Goal: Answer question/provide support: Share knowledge or assist other users

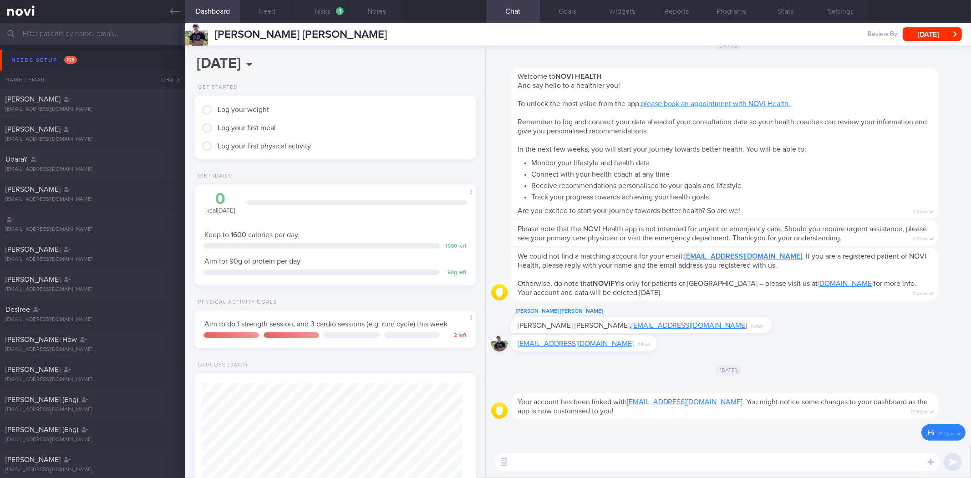
scroll to position [142, 257]
click at [384, 15] on button "Notes" at bounding box center [376, 11] width 55 height 23
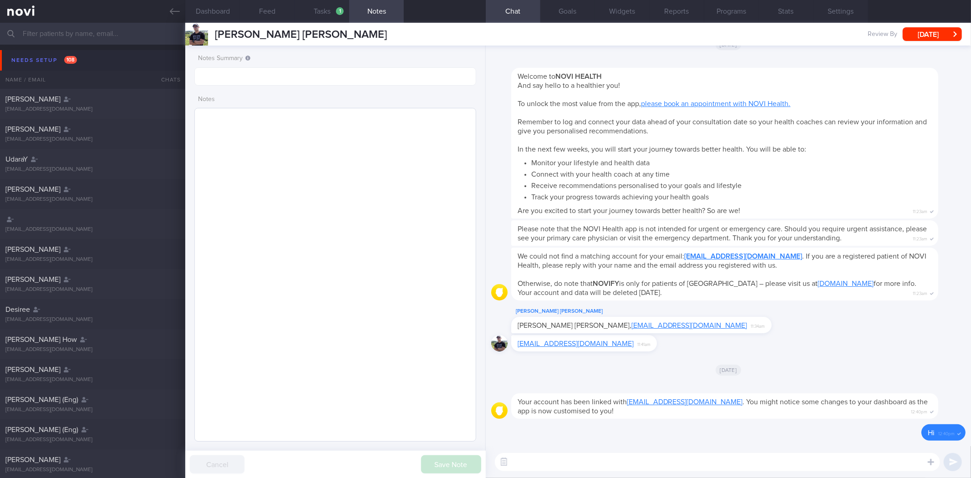
click at [328, 157] on textarea at bounding box center [334, 275] width 281 height 334
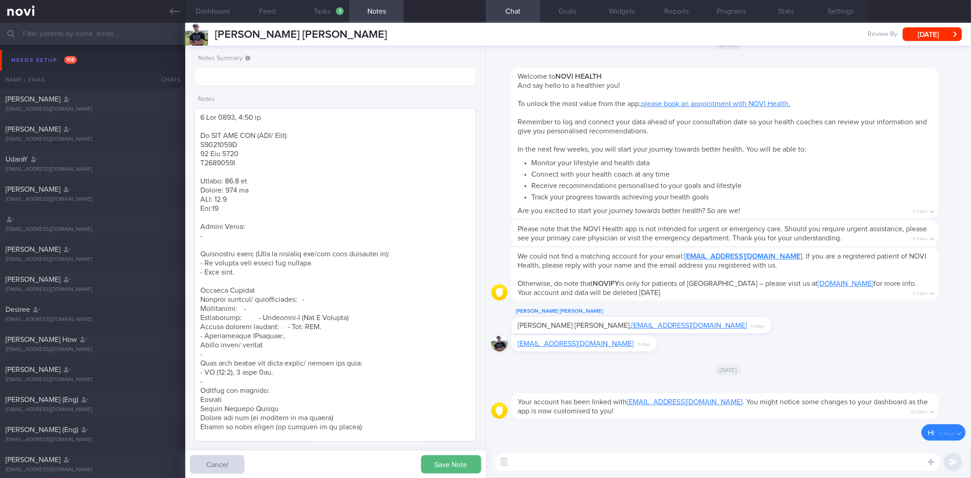
scroll to position [654, 0]
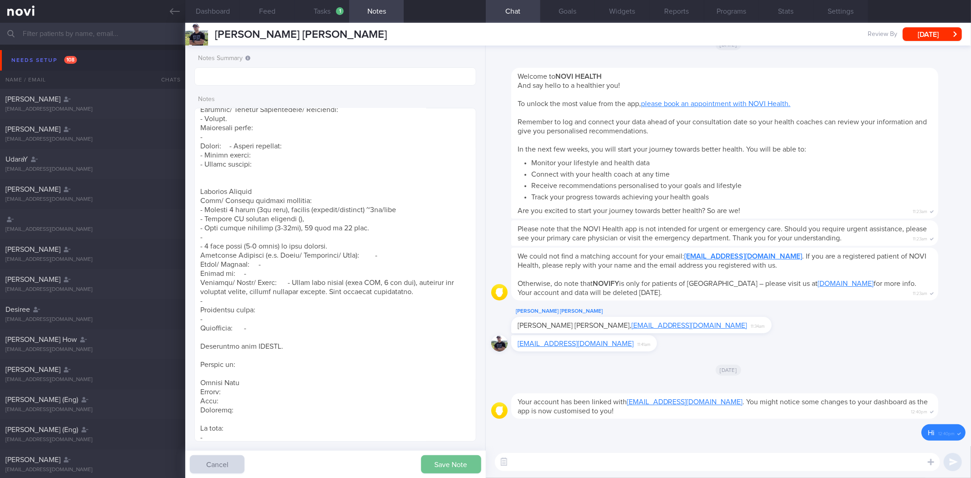
type textarea "[DATE] 9:07 am [PERSON_NAME] [PERSON_NAME] (MSG/ Army) S9610891E [DATE] S961089…"
click at [448, 465] on button "Save Note" at bounding box center [451, 464] width 60 height 18
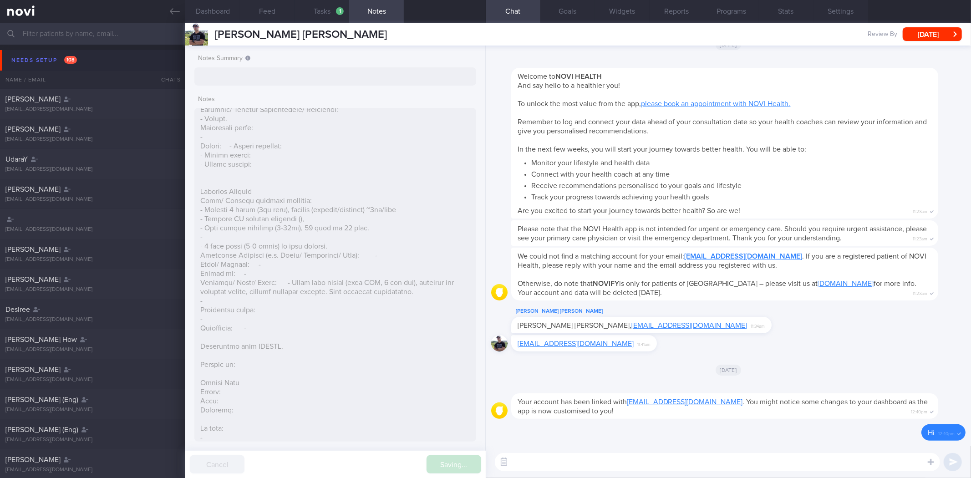
click at [563, 466] on textarea at bounding box center [717, 462] width 445 height 18
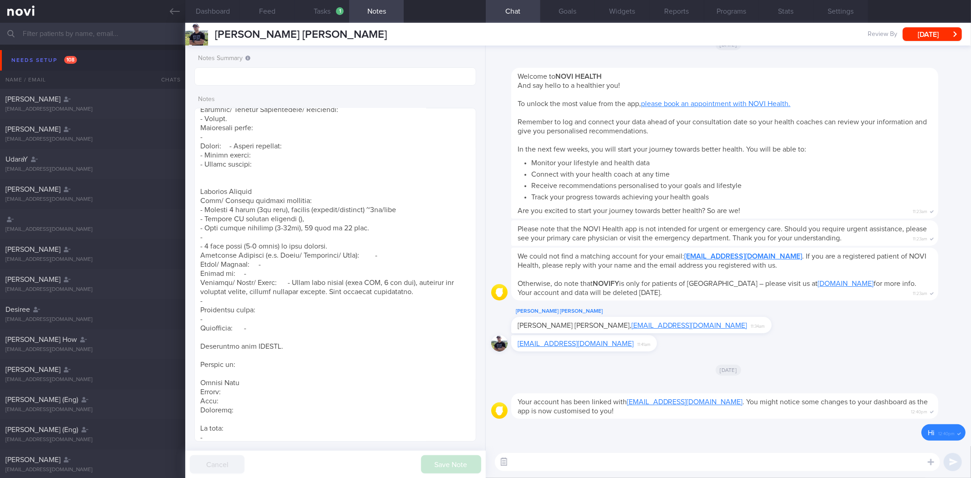
click at [503, 462] on icon "button" at bounding box center [504, 462] width 4 height 4
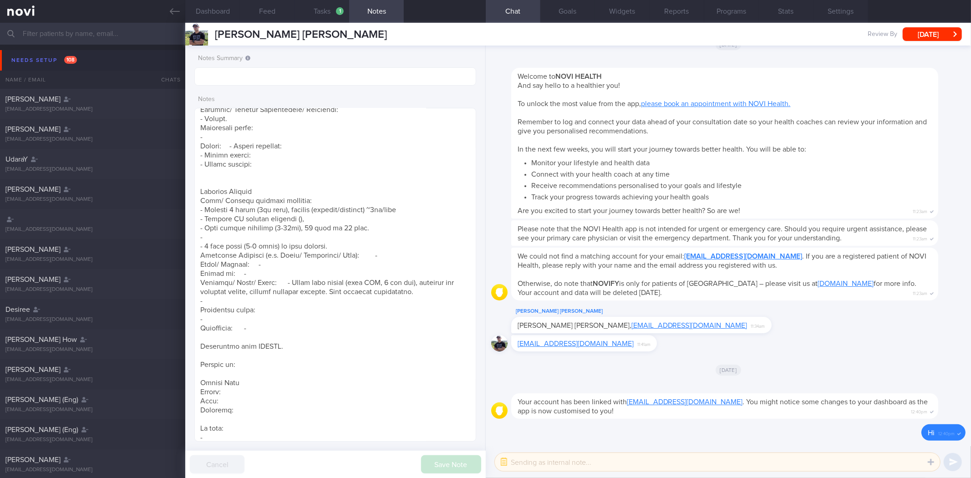
click at [527, 462] on textarea at bounding box center [717, 462] width 445 height 18
paste textarea "Hi , It was a pleasure speaking with you today. The Lifestyle Improvement Progr…"
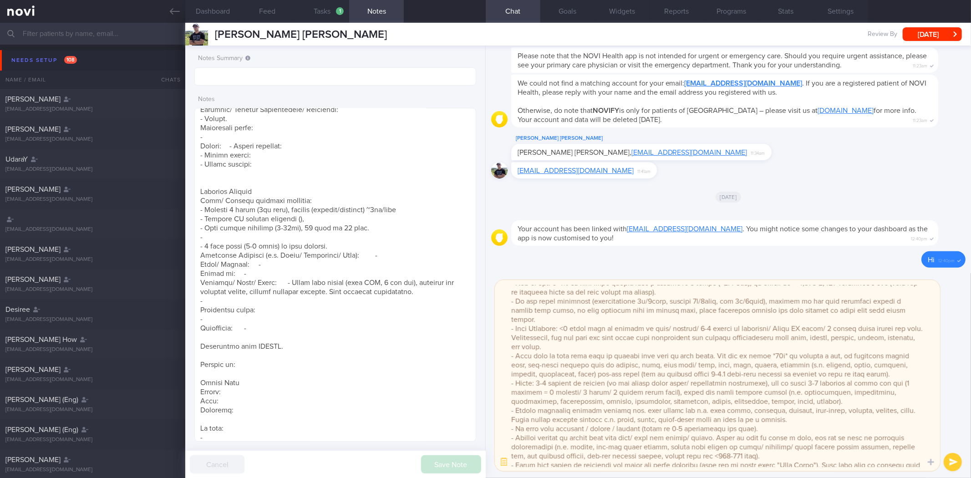
scroll to position [0, 0]
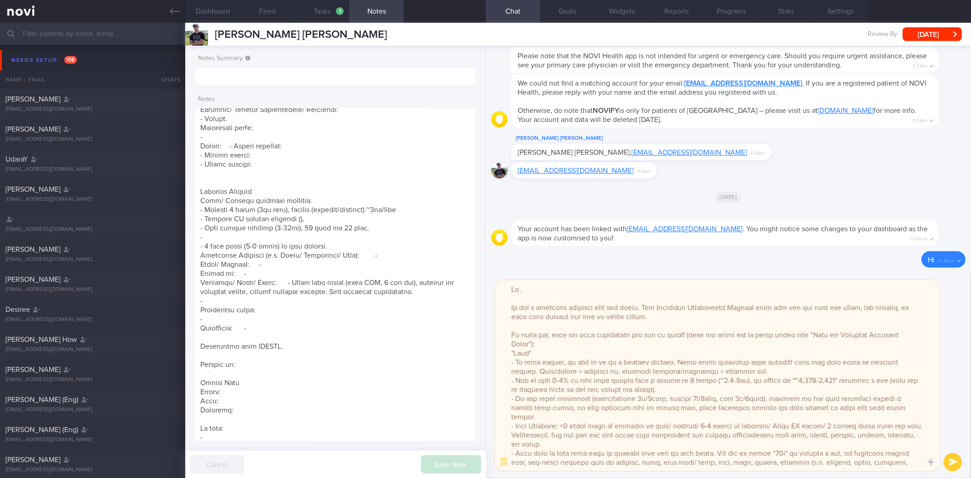
click at [525, 288] on textarea at bounding box center [717, 375] width 445 height 191
click at [727, 381] on textarea at bounding box center [717, 375] width 445 height 191
click at [215, 5] on button "Dashboard" at bounding box center [212, 11] width 55 height 23
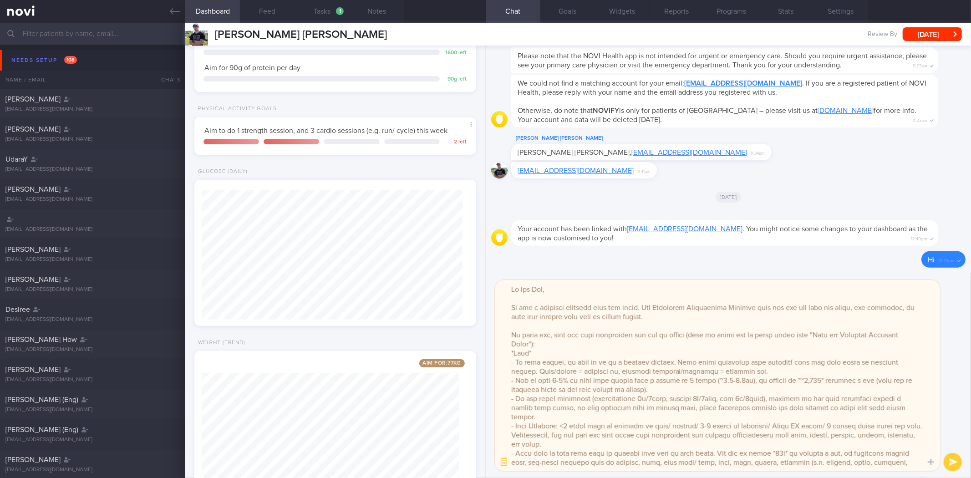
scroll to position [144, 0]
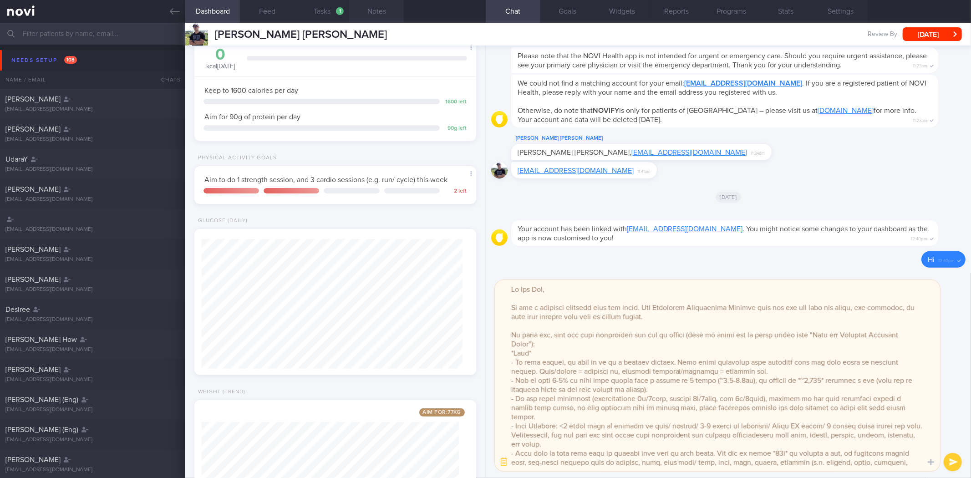
click at [362, 9] on button "Notes" at bounding box center [376, 11] width 55 height 23
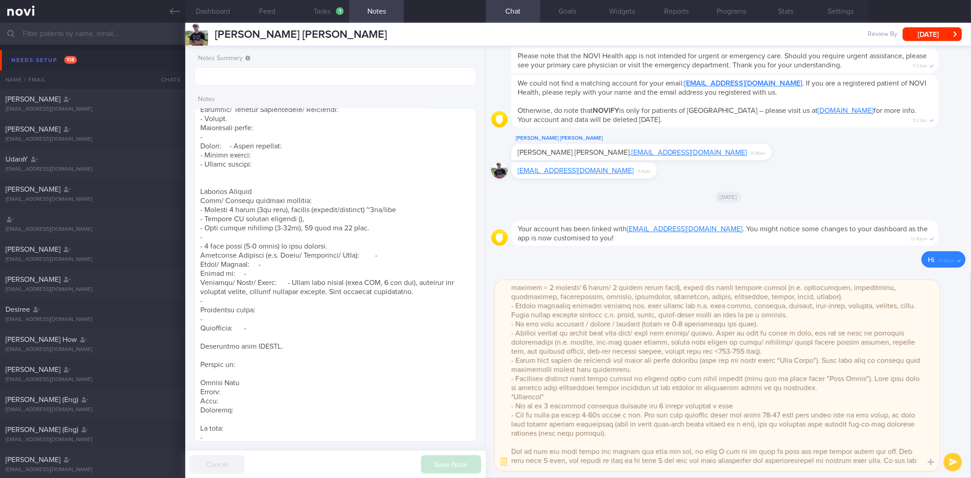
click at [511, 387] on textarea at bounding box center [717, 375] width 445 height 191
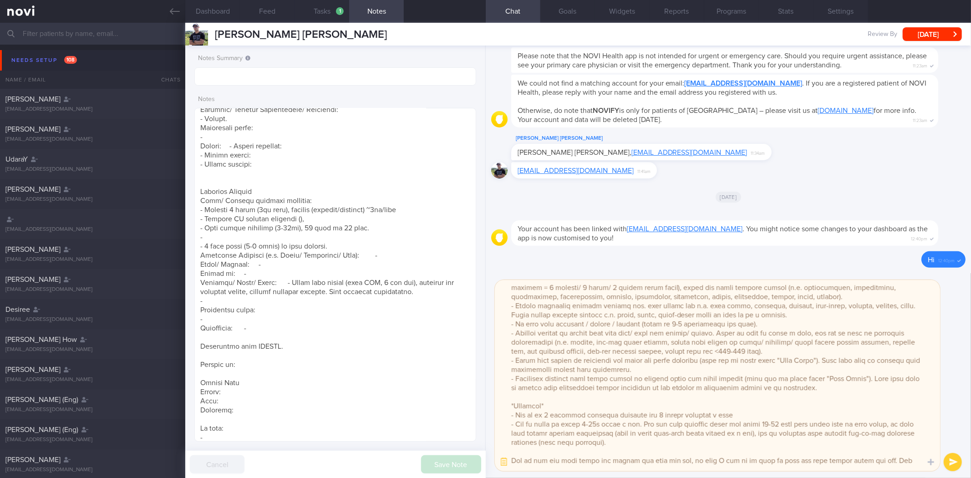
click at [585, 412] on textarea at bounding box center [717, 375] width 445 height 191
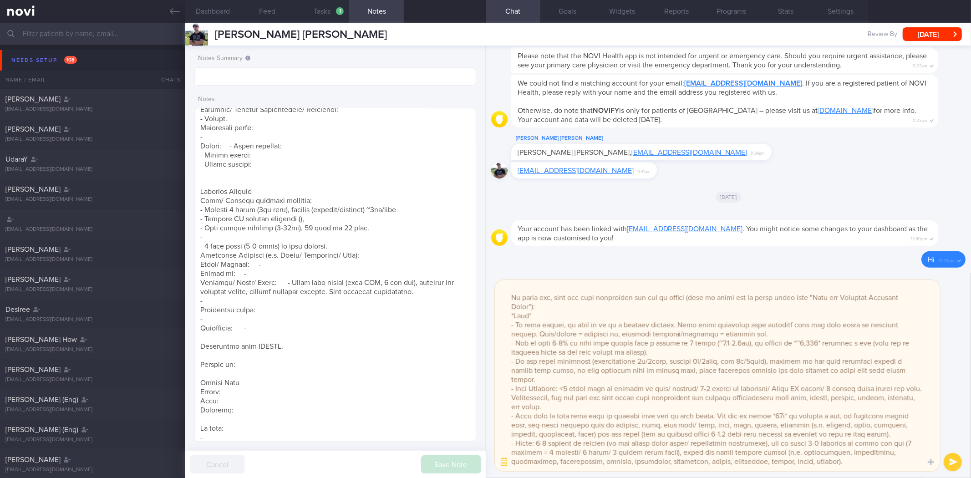
scroll to position [10, 0]
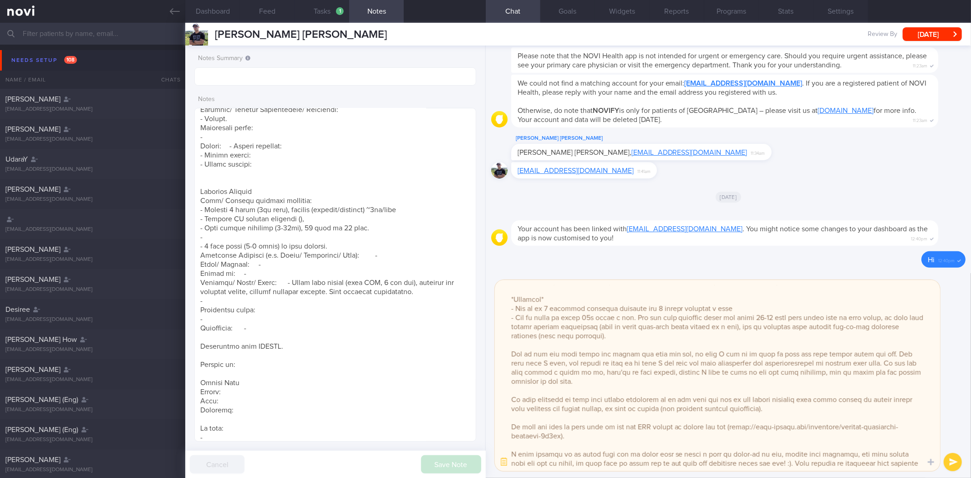
click at [612, 330] on textarea at bounding box center [717, 375] width 445 height 191
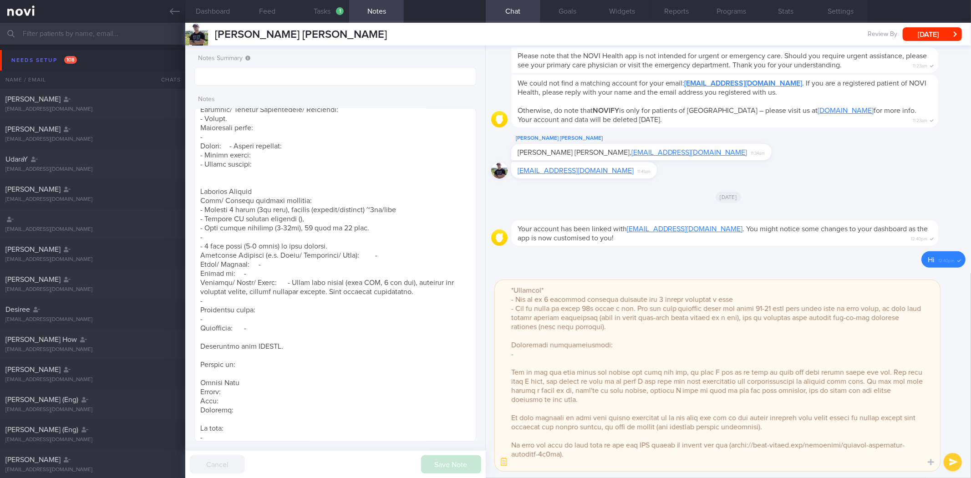
click at [622, 360] on textarea at bounding box center [717, 375] width 445 height 191
click at [624, 358] on textarea at bounding box center [717, 375] width 445 height 191
click at [630, 349] on textarea at bounding box center [717, 375] width 445 height 191
paste textarea "https://www.fairprice.com.sg/product/new-multi-chicken-breast-fillet-steamed-1k…"
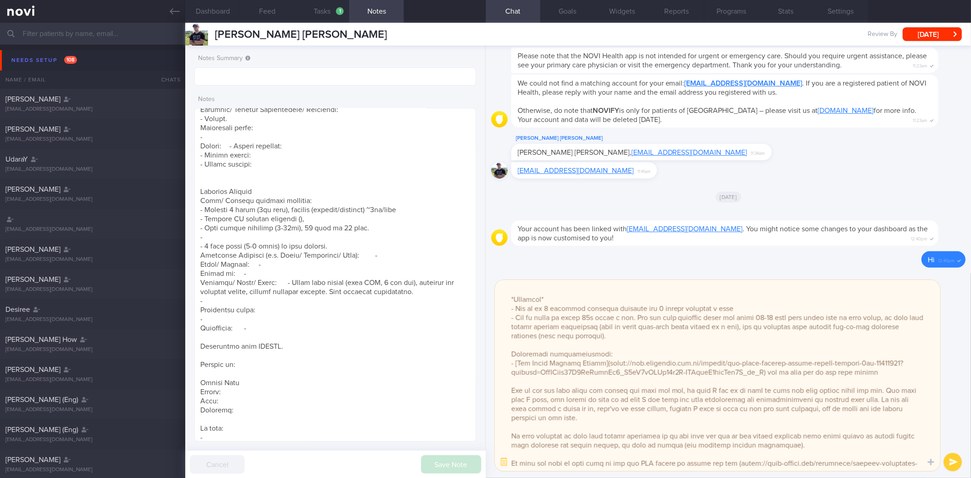
type textarea "Hi Jun Wei, It was a pleasure speaking with you today. The Lifestyle Improvemen…"
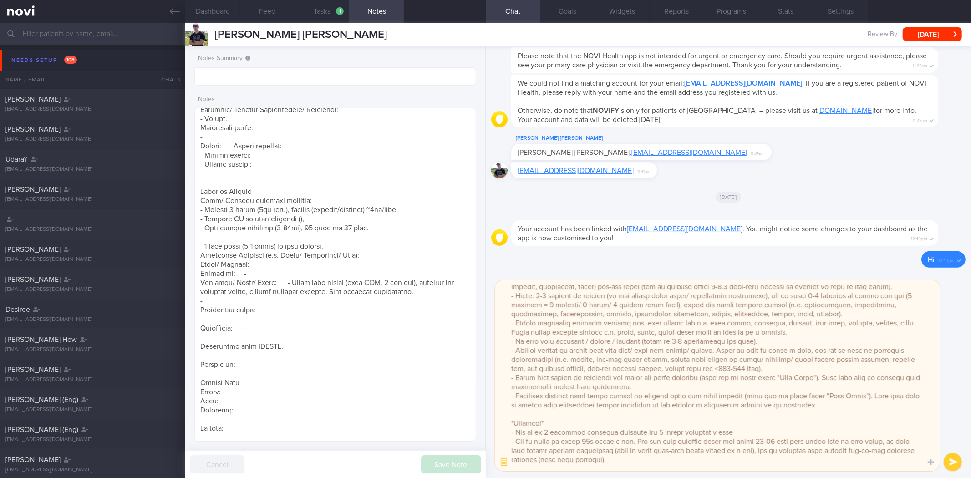
click at [660, 360] on textarea at bounding box center [717, 375] width 445 height 191
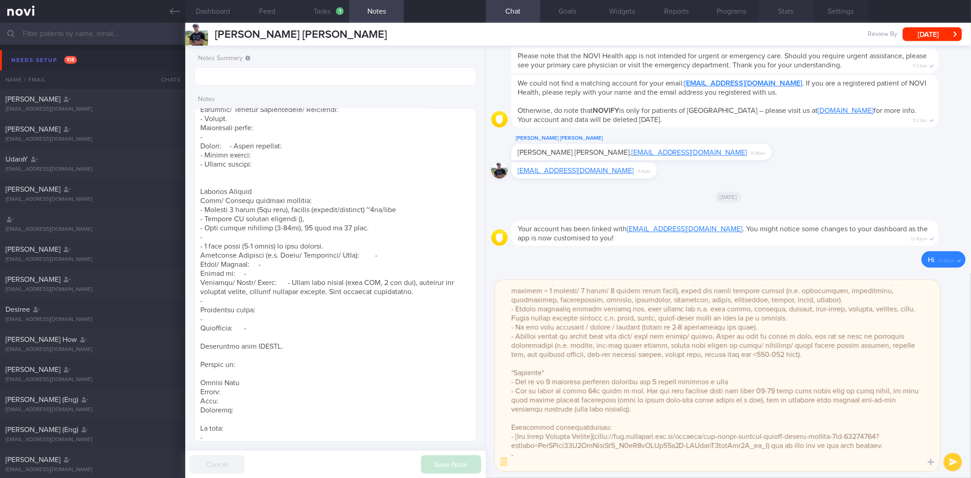
type textarea "Hi Jun Wei, It was a pleasure speaking with you today. The Lifestyle Improvemen…"
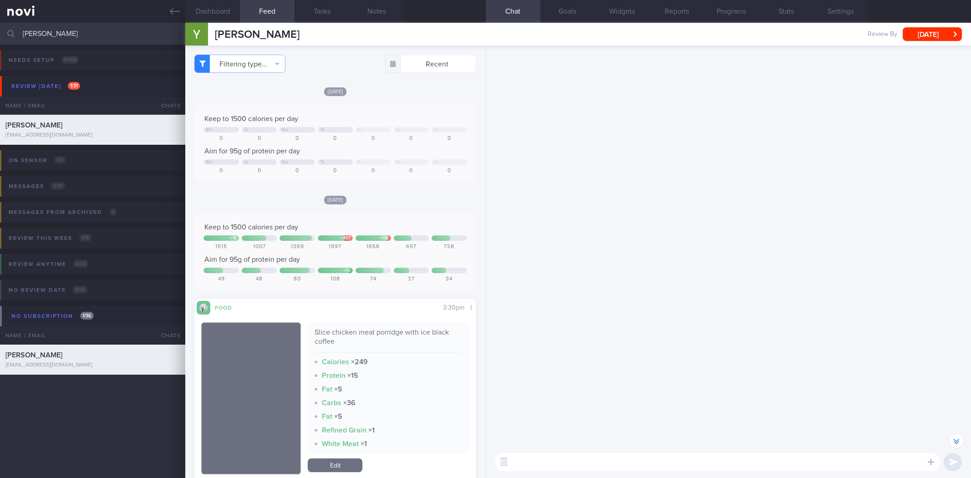
select select "9"
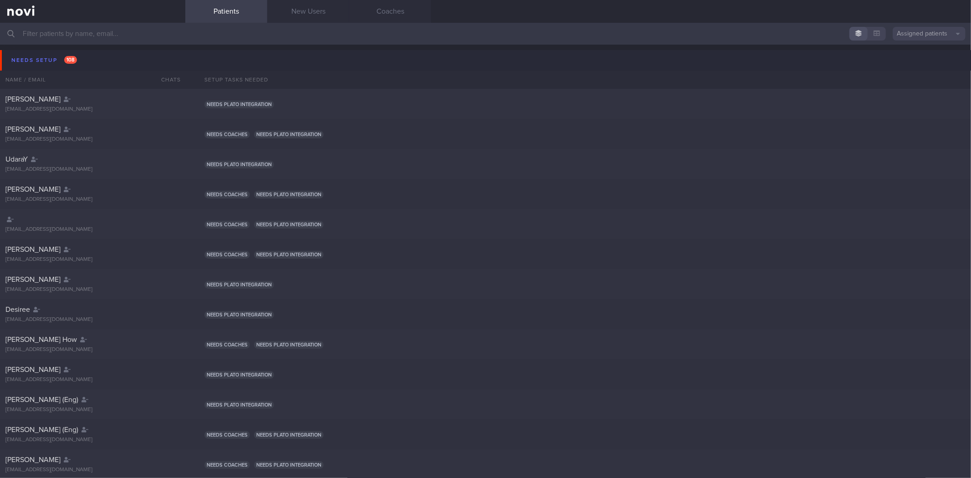
click at [401, 31] on input "text" at bounding box center [485, 34] width 971 height 22
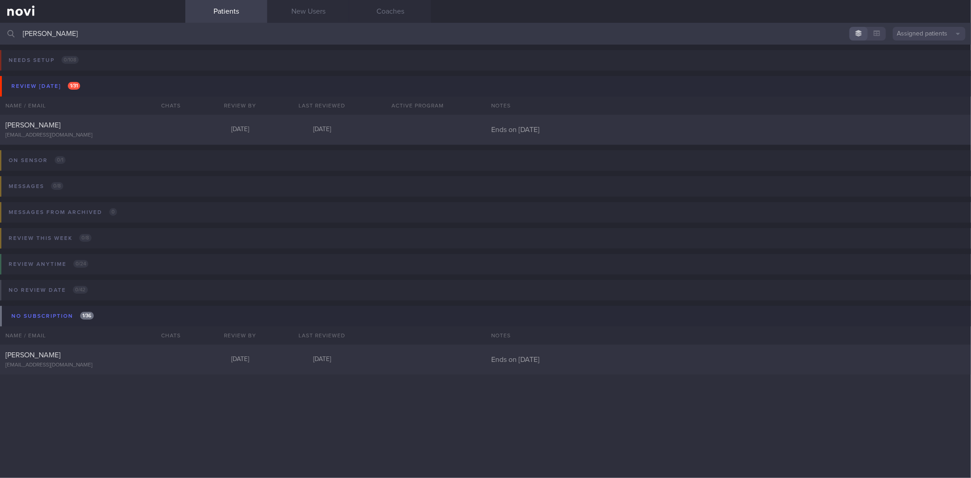
type input "van ho"
click at [137, 122] on div "[PERSON_NAME]" at bounding box center [91, 125] width 172 height 9
select select "9"
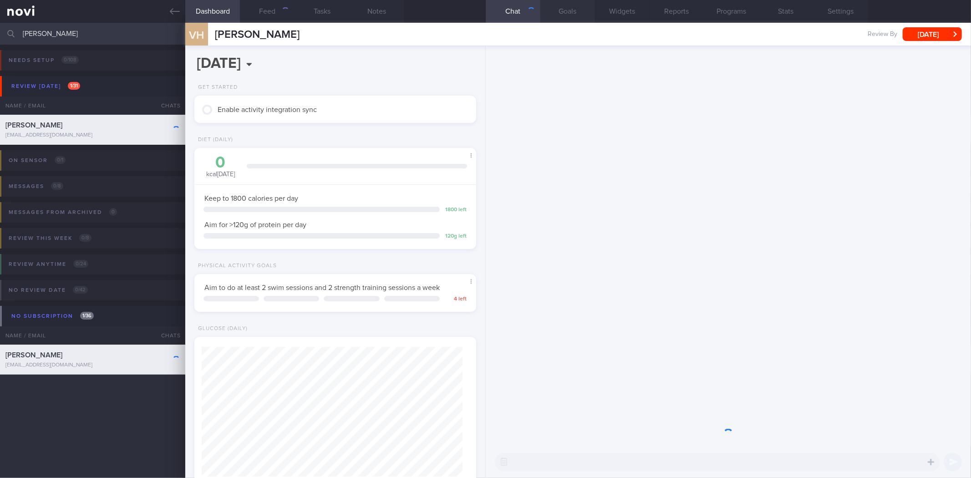
scroll to position [142, 257]
click at [269, 6] on button "Feed" at bounding box center [267, 11] width 55 height 23
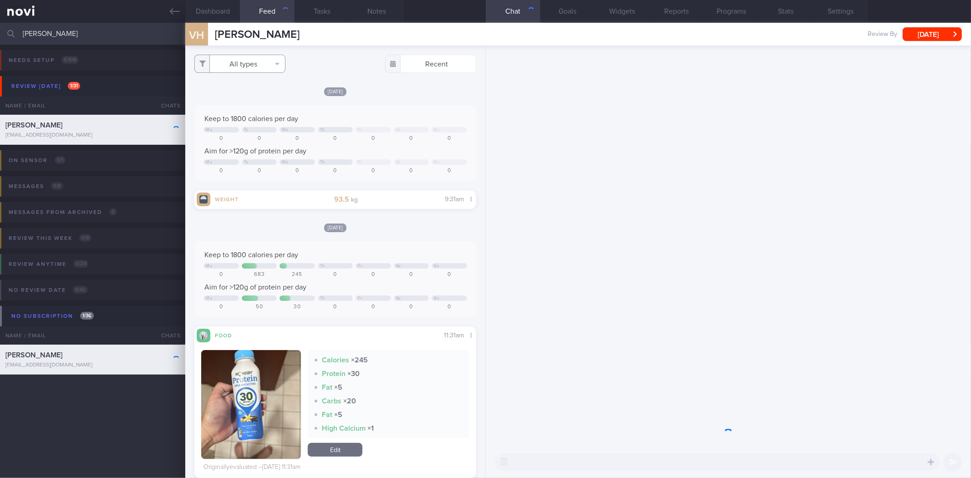
click at [248, 69] on button "All types" at bounding box center [239, 64] width 91 height 18
click at [249, 96] on button "Activity" at bounding box center [240, 95] width 90 height 14
click at [248, 122] on button "Weight" at bounding box center [240, 123] width 90 height 14
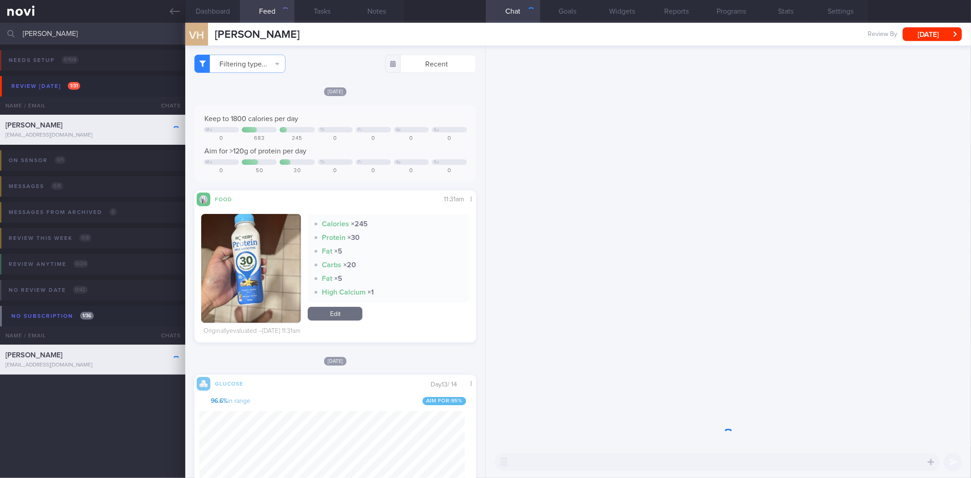
checkbox input "false"
click at [380, 83] on div "Filtering type... Food Activity Glucose Weight Medicine Blood Pressure CGM Inst…" at bounding box center [335, 262] width 300 height 432
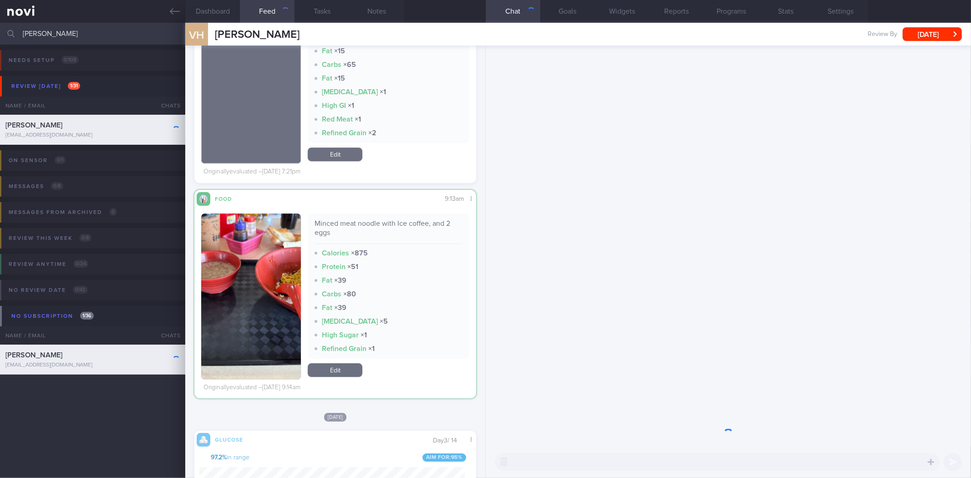
scroll to position [5299, 0]
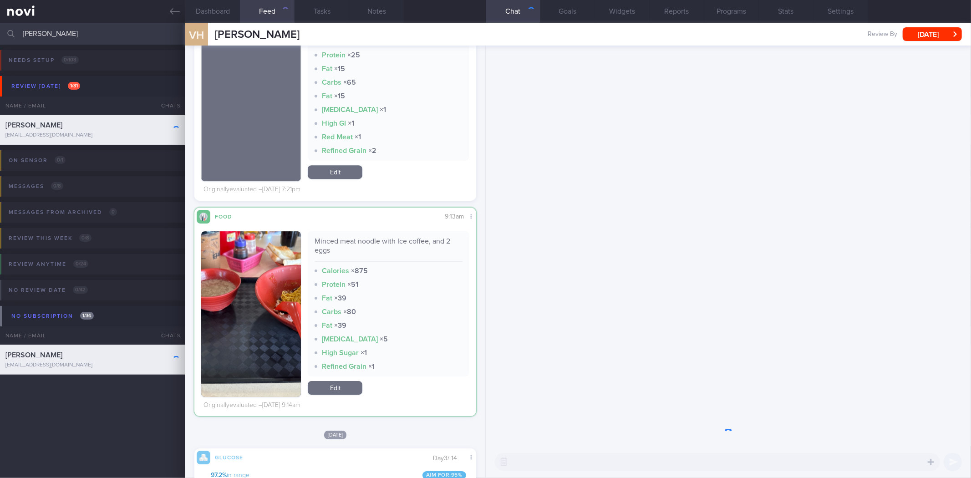
click at [257, 289] on button "button" at bounding box center [251, 314] width 100 height 166
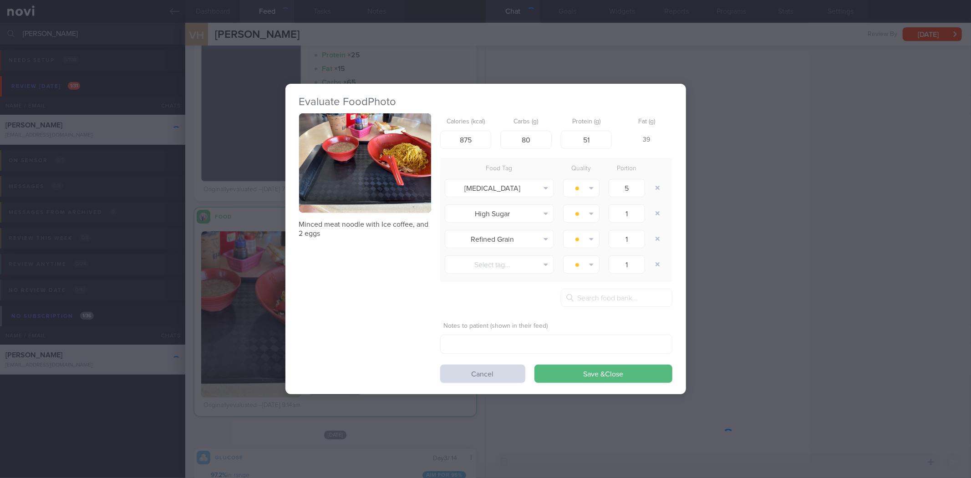
click at [406, 185] on button "button" at bounding box center [365, 162] width 132 height 99
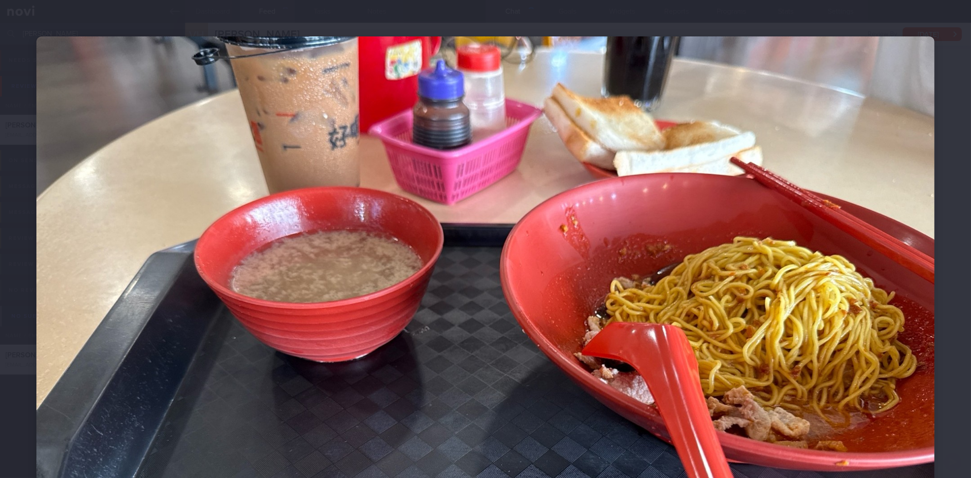
click at [941, 294] on div at bounding box center [485, 373] width 971 height 747
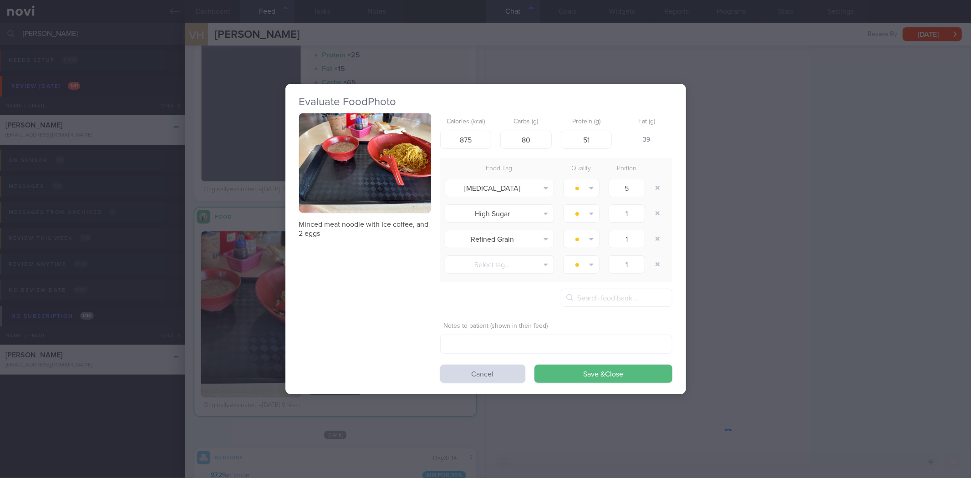
click at [766, 290] on div "Evaluate Food Photo Minced meat noodle with Ice coffee, and 2 eggs Calories (kc…" at bounding box center [485, 239] width 971 height 478
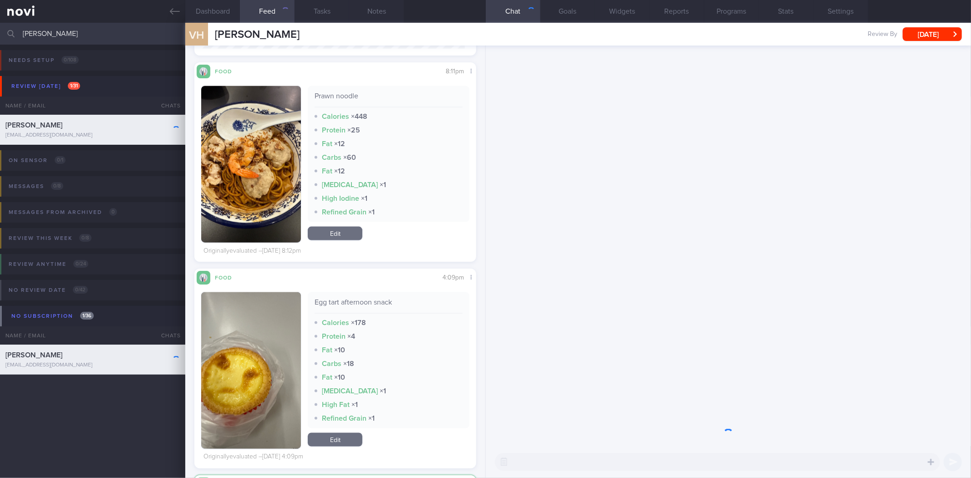
click at [254, 210] on button "button" at bounding box center [251, 164] width 100 height 157
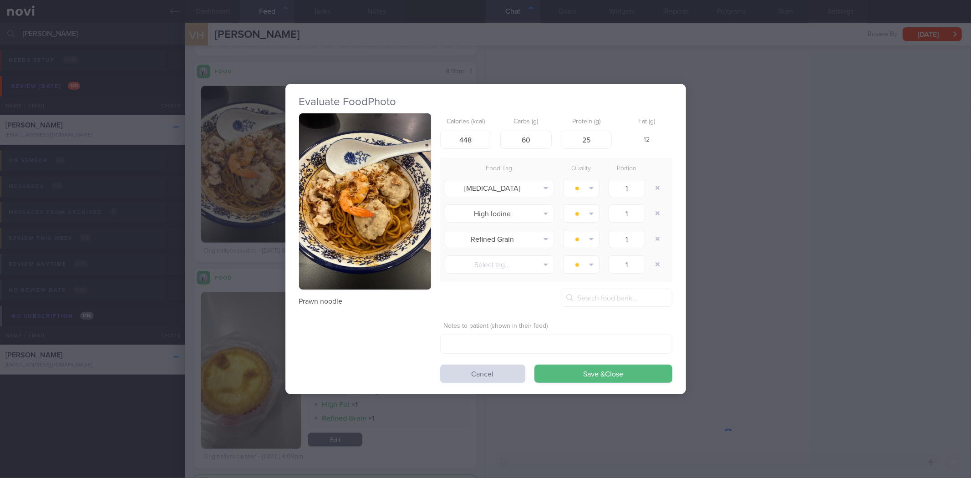
click at [380, 231] on img "button" at bounding box center [365, 201] width 132 height 176
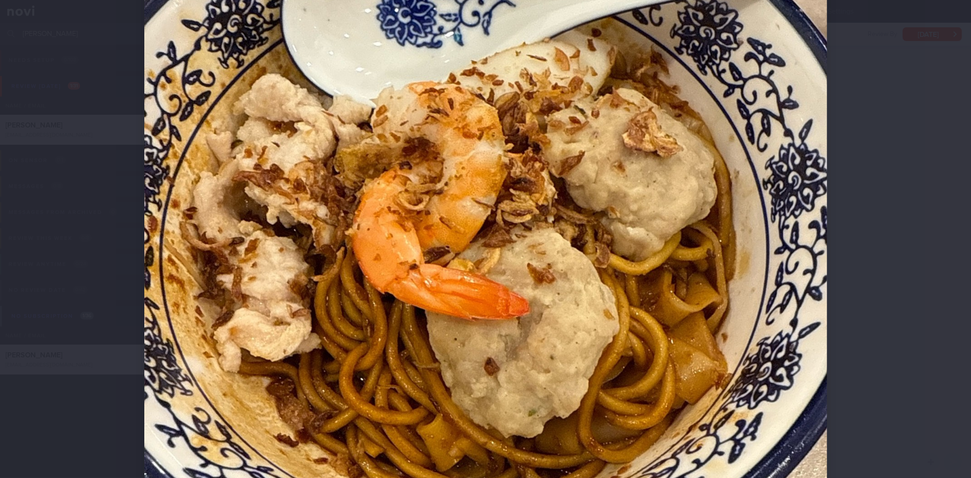
click at [888, 252] on div at bounding box center [485, 239] width 971 height 478
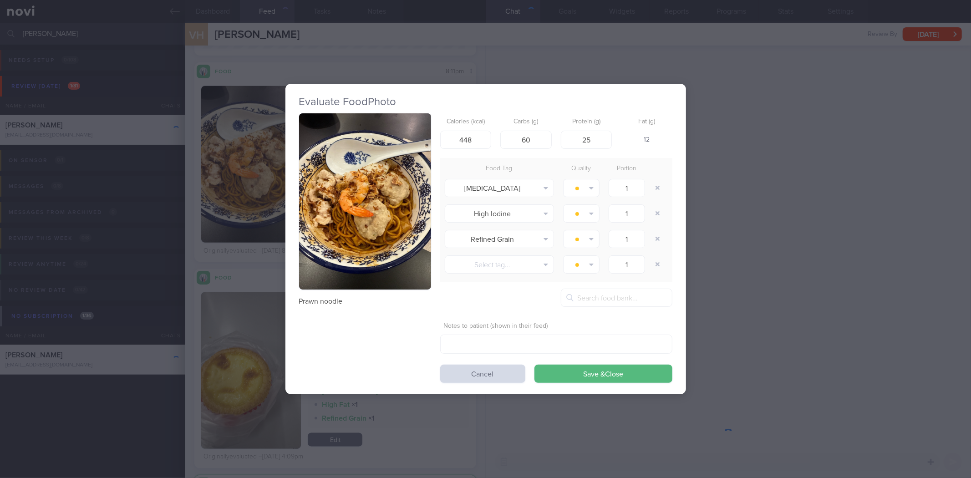
click at [862, 252] on div "Evaluate Food Photo Prawn noodle Calories (kcal) 448 Carbs (g) 60 Protein (g) 2…" at bounding box center [485, 239] width 971 height 478
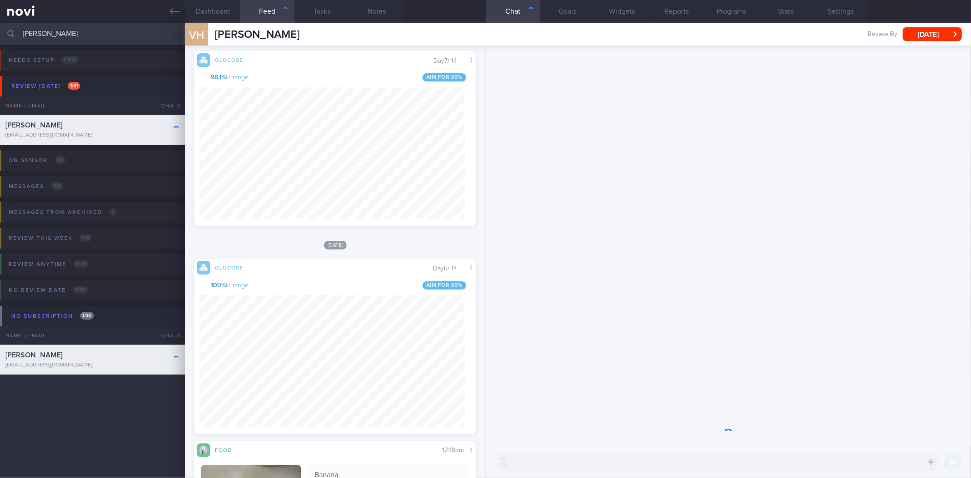
scroll to position [455029, 454927]
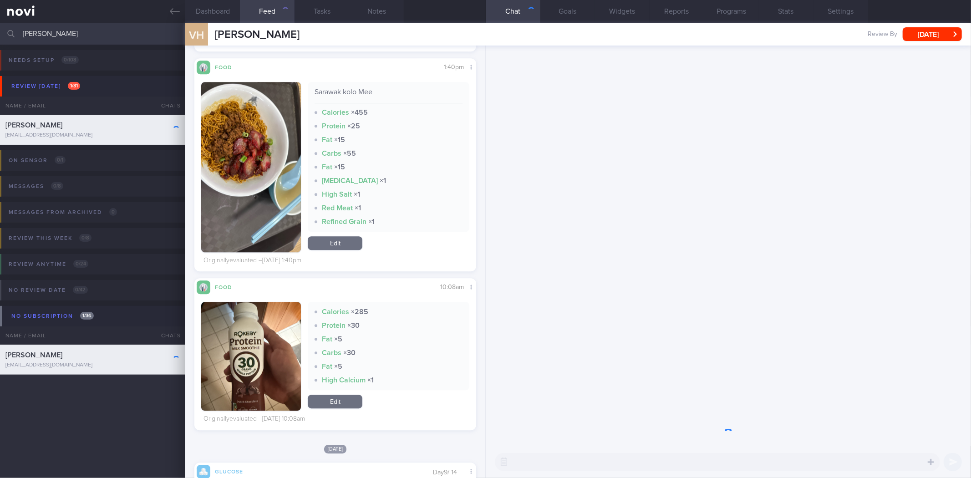
click at [264, 352] on button "button" at bounding box center [251, 356] width 100 height 109
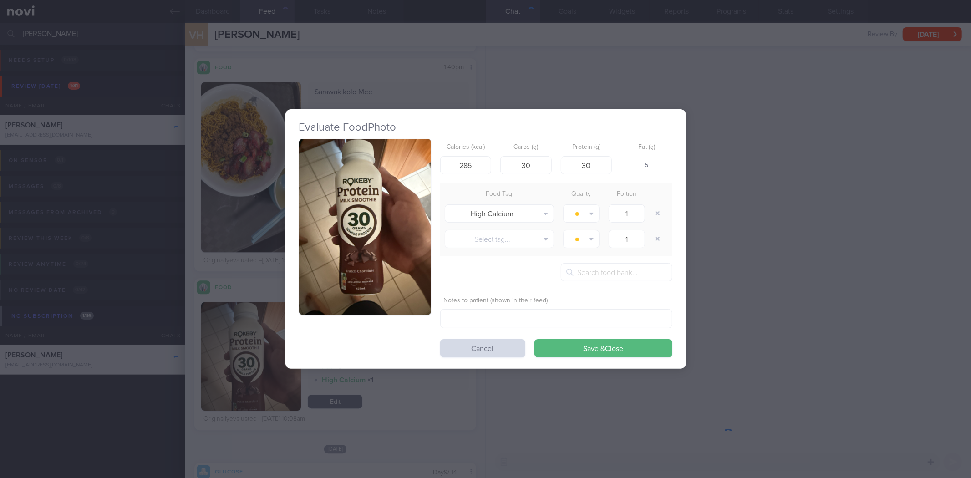
click at [692, 228] on div "Evaluate Food Photo Calories (kcal) 285 Carbs (g) 30 Protein (g) 30 Fat (g) 5 F…" at bounding box center [485, 239] width 971 height 478
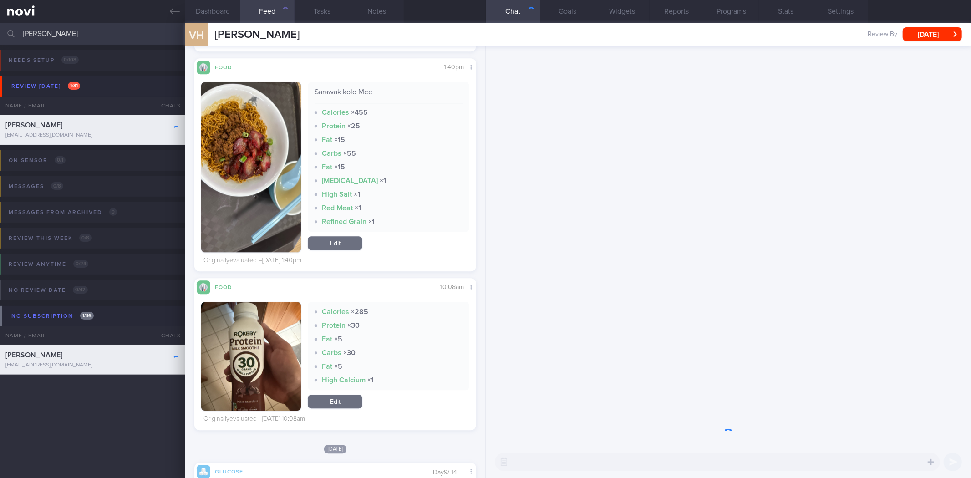
click at [241, 335] on button "button" at bounding box center [251, 356] width 100 height 109
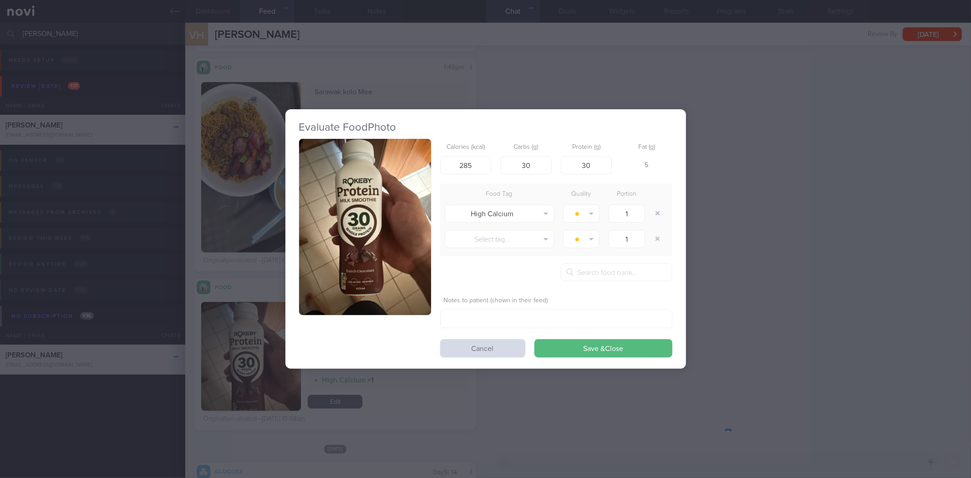
click at [363, 236] on button "button" at bounding box center [365, 227] width 132 height 176
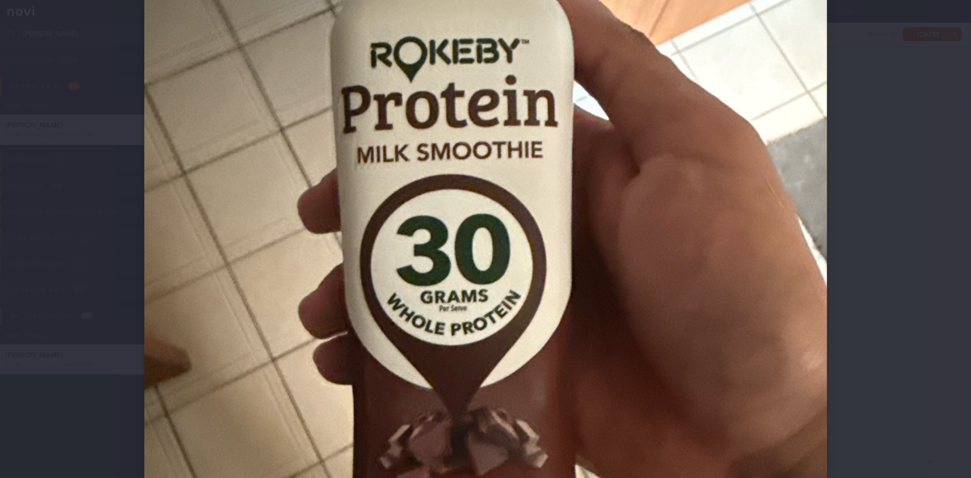
scroll to position [202, 0]
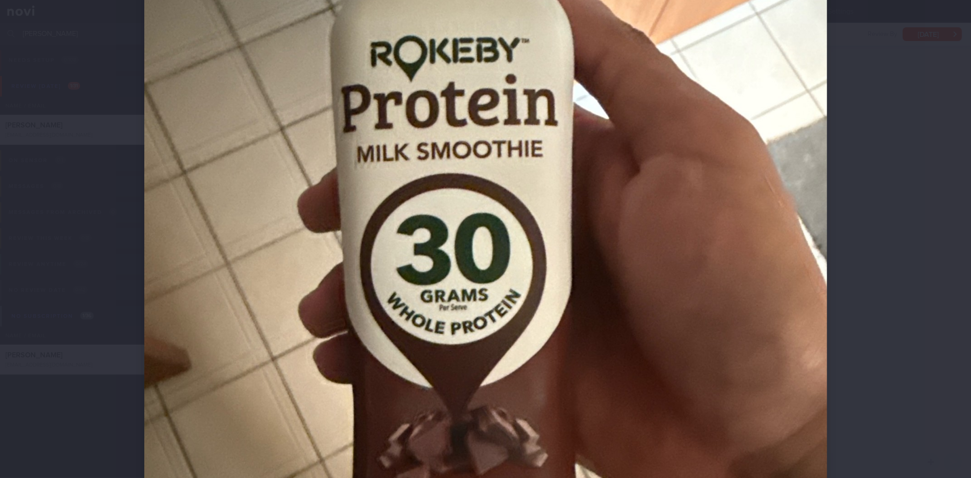
click at [924, 289] on div at bounding box center [485, 239] width 971 height 478
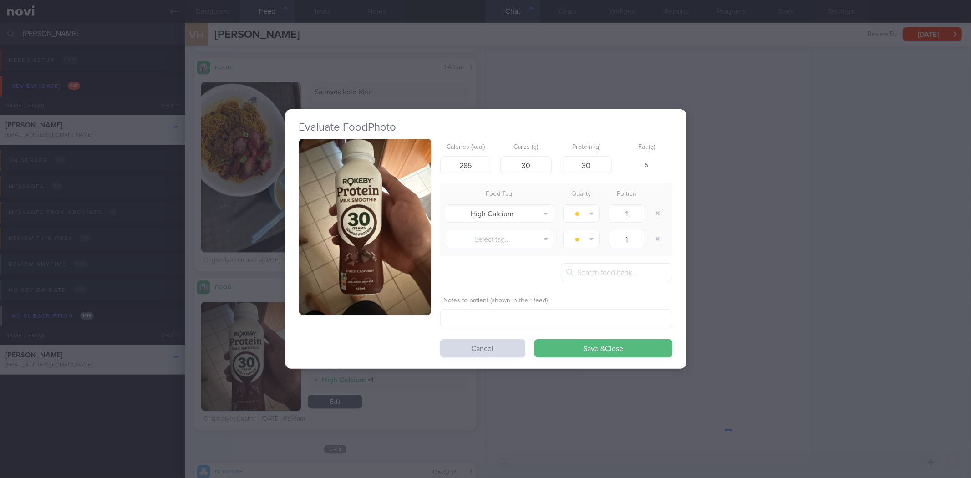
click at [765, 174] on div "Evaluate Food Photo Calories (kcal) 285 Carbs (g) 30 Protein (g) 30 Fat (g) 5 F…" at bounding box center [485, 239] width 971 height 478
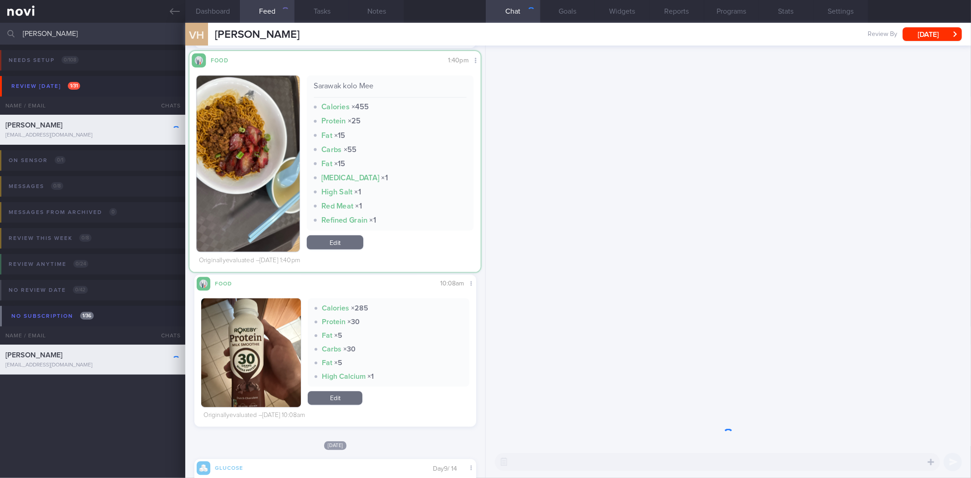
scroll to position [163, 265]
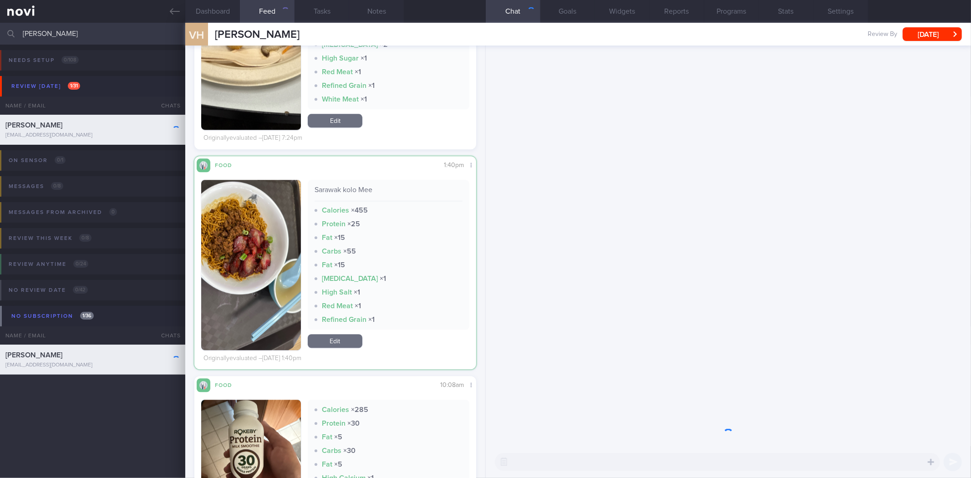
click at [260, 264] on button "button" at bounding box center [251, 265] width 100 height 170
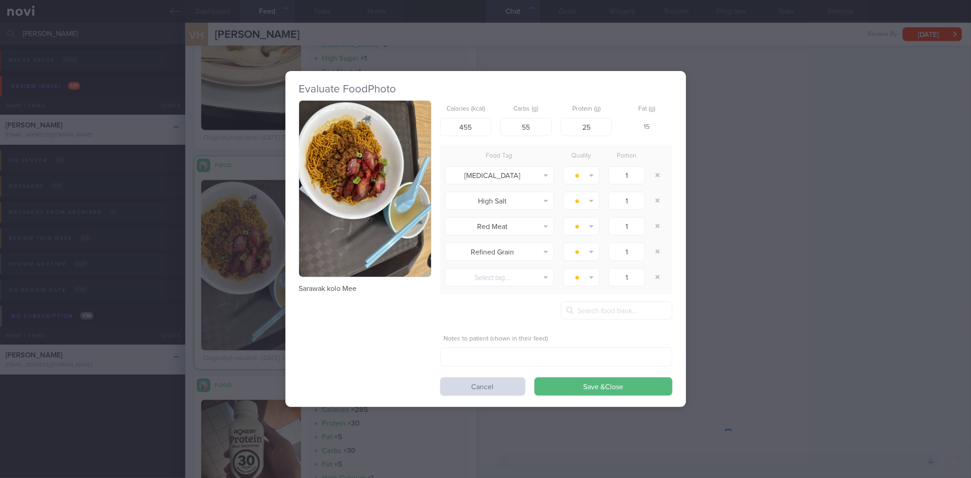
click at [416, 173] on button "button" at bounding box center [365, 189] width 132 height 176
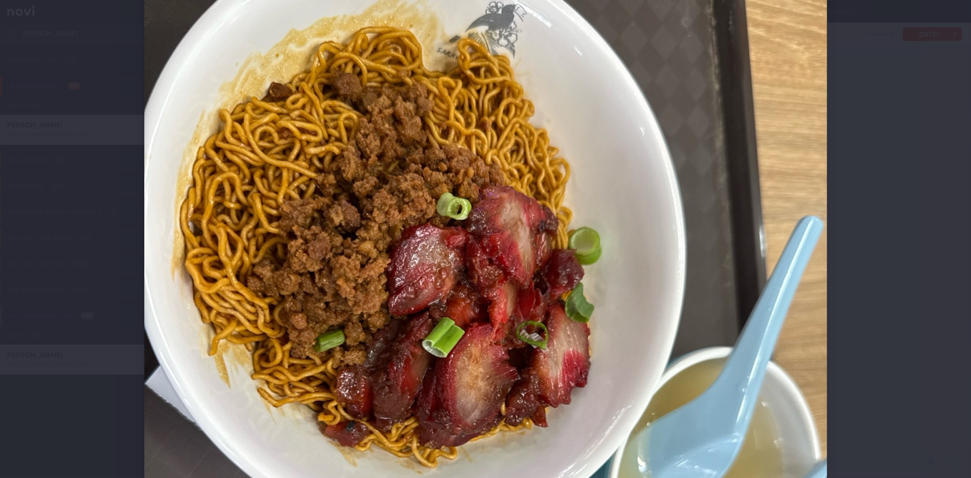
scroll to position [101, 0]
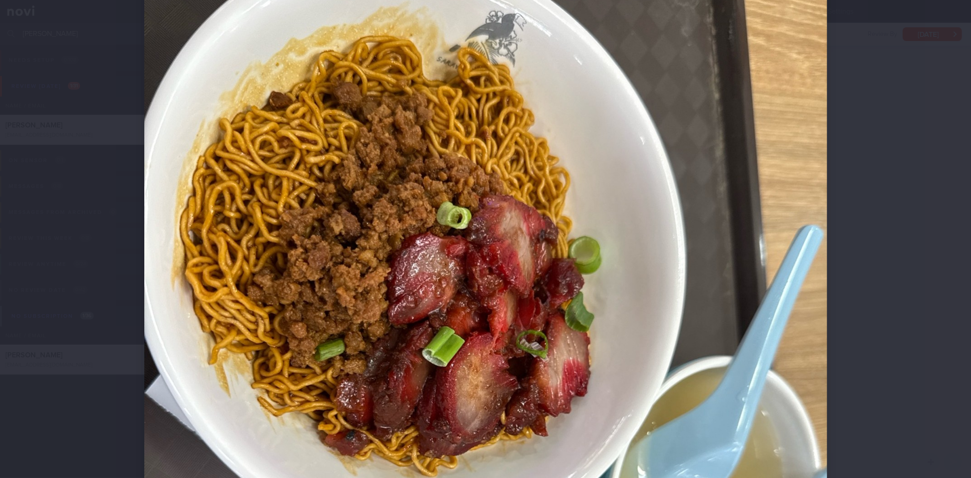
click at [906, 141] on div at bounding box center [485, 239] width 971 height 478
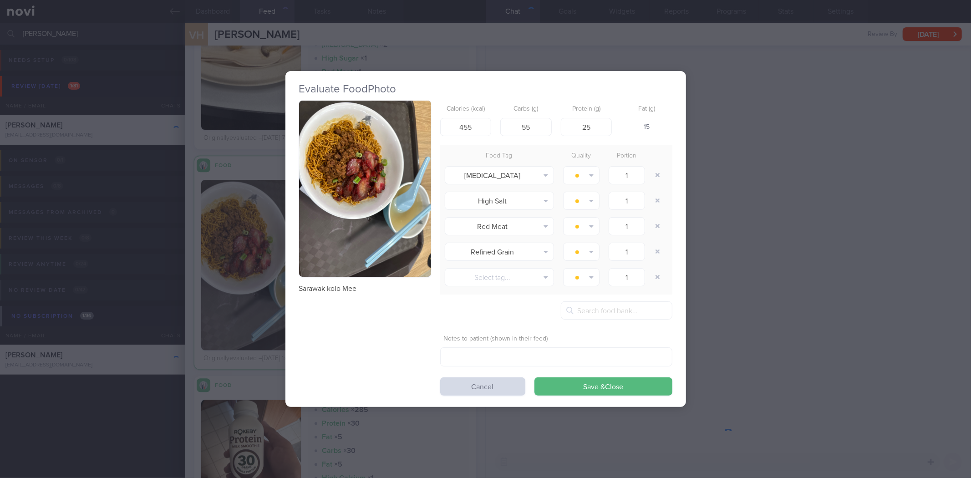
click at [729, 229] on div "Evaluate Food Photo Sarawak kolo Mee Calories (kcal) 455 Carbs (g) 55 Protein (…" at bounding box center [485, 239] width 971 height 478
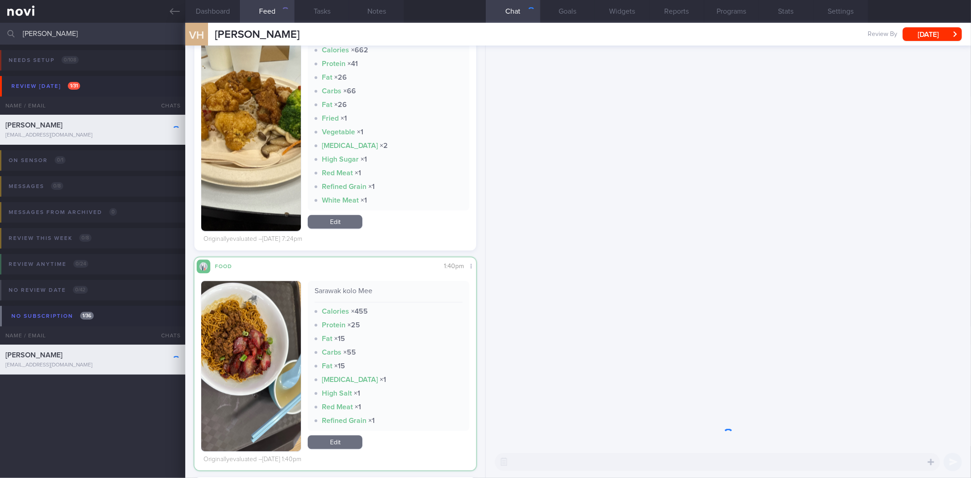
scroll to position [163, 265]
click at [278, 351] on button "button" at bounding box center [251, 366] width 100 height 170
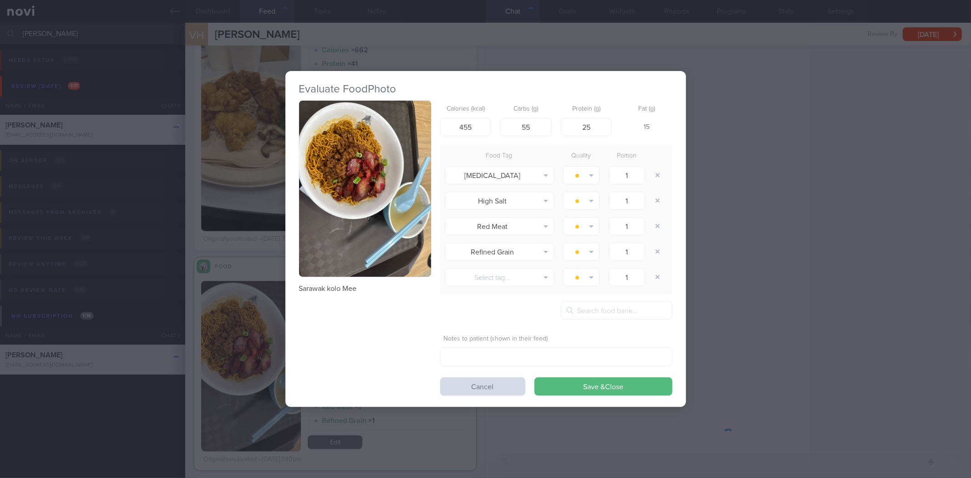
click at [369, 163] on button "button" at bounding box center [365, 189] width 132 height 176
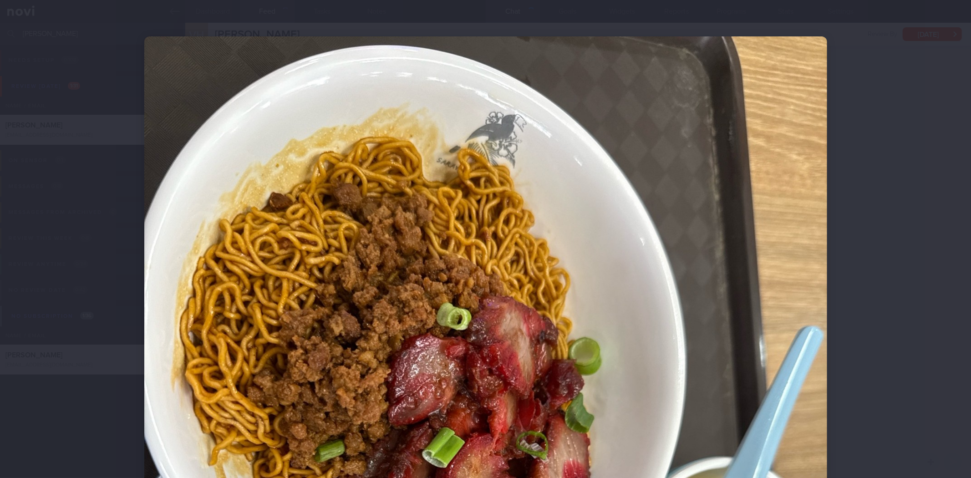
scroll to position [101, 0]
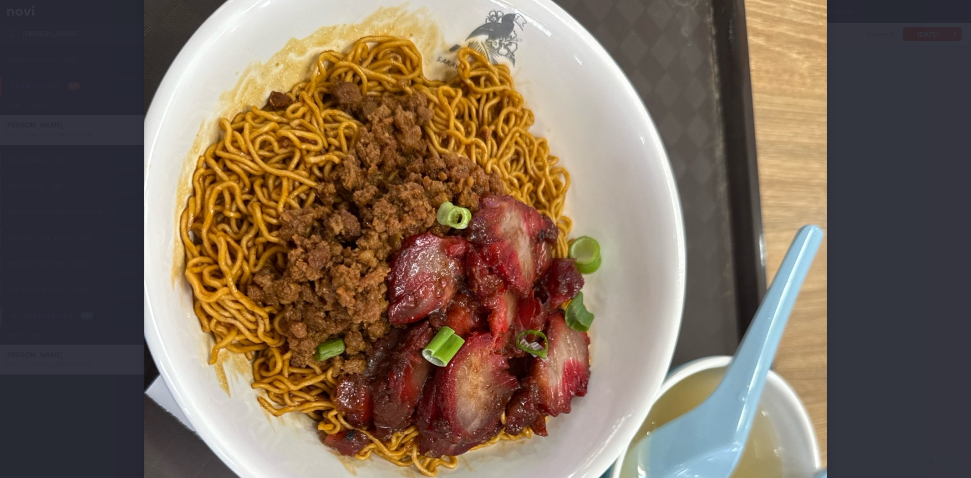
click at [915, 263] on div at bounding box center [485, 239] width 971 height 478
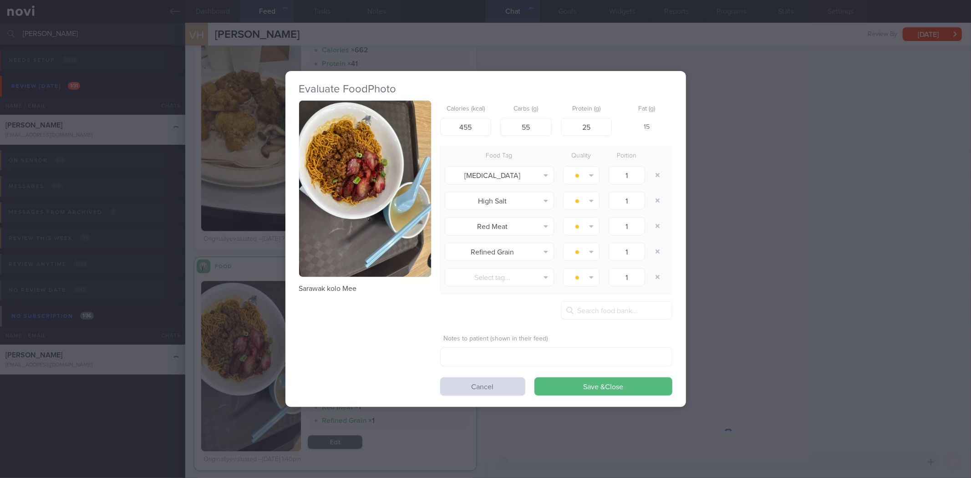
drag, startPoint x: 820, startPoint y: 243, endPoint x: 389, endPoint y: 148, distance: 440.9
click at [823, 240] on div "Evaluate Food Photo Sarawak kolo Mee Calories (kcal) 455 Carbs (g) 55 Protein (…" at bounding box center [485, 239] width 971 height 478
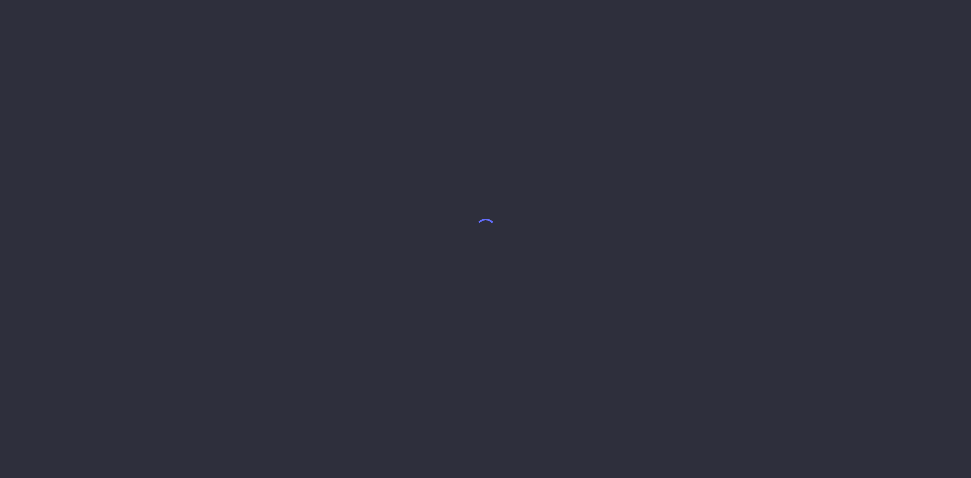
select select "9"
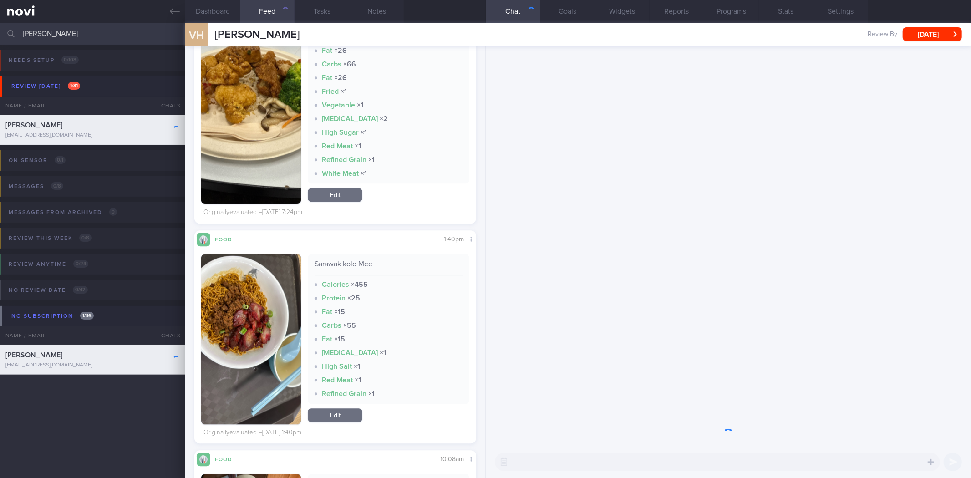
click at [247, 315] on button "button" at bounding box center [251, 339] width 100 height 170
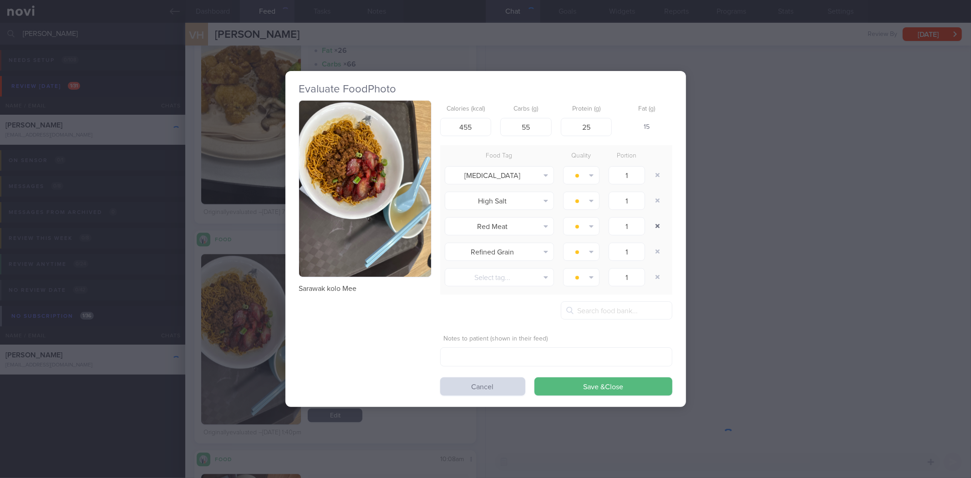
drag, startPoint x: 732, startPoint y: 155, endPoint x: 658, endPoint y: 233, distance: 107.2
click at [757, 172] on div "Evaluate Food Photo Sarawak kolo Mee Calories (kcal) 455 Carbs (g) 55 Protein (…" at bounding box center [485, 239] width 971 height 478
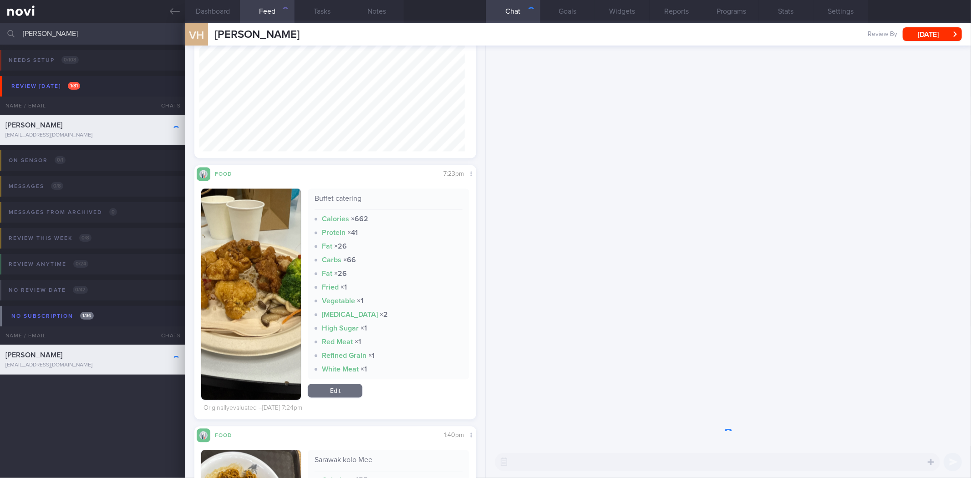
scroll to position [1604, 0]
click at [254, 264] on button "button" at bounding box center [251, 294] width 100 height 211
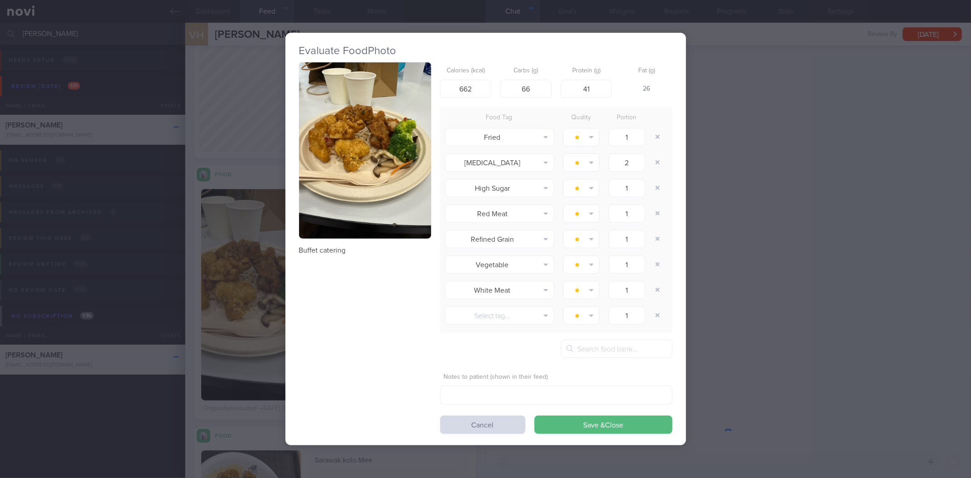
click at [331, 190] on button "button" at bounding box center [365, 150] width 132 height 176
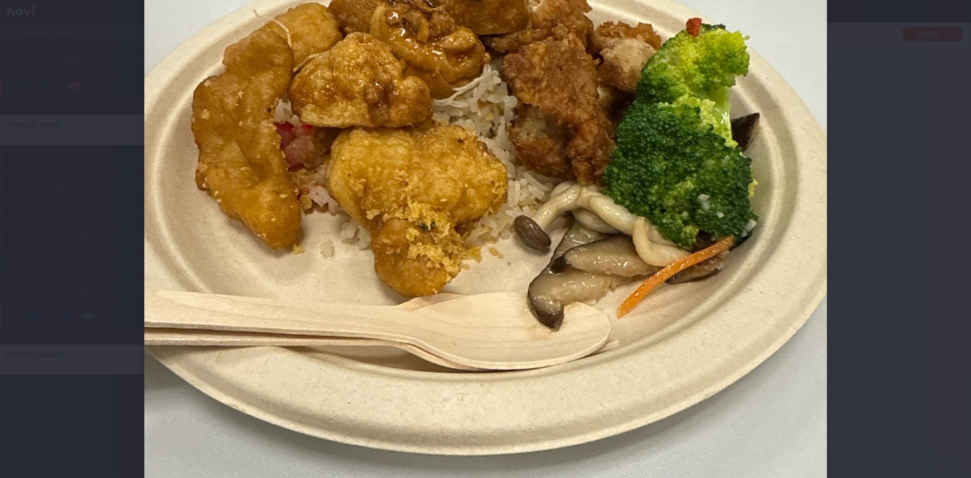
scroll to position [202, 0]
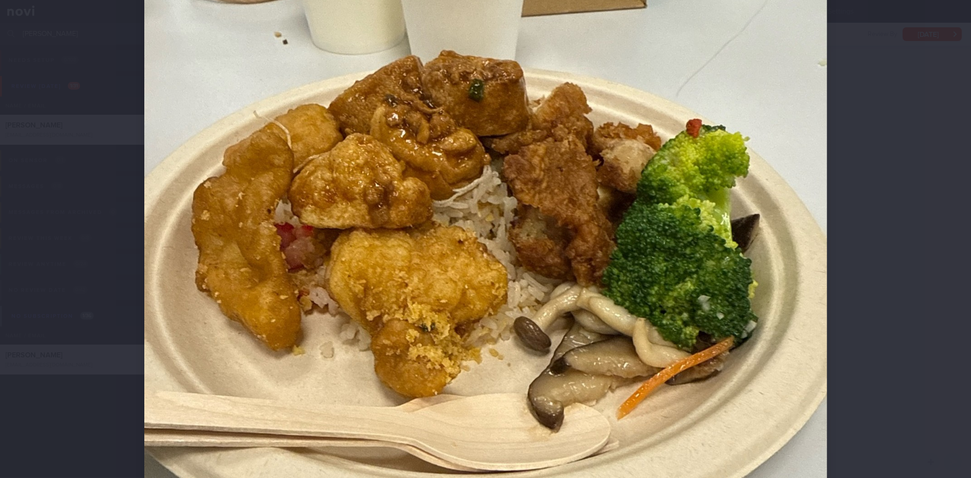
click at [858, 182] on div at bounding box center [486, 289] width 756 height 983
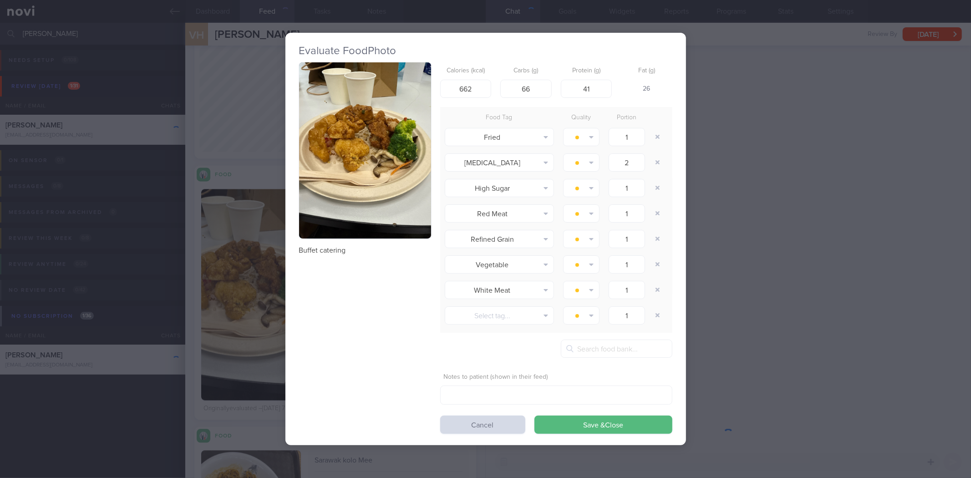
click at [839, 248] on div "Evaluate Food Photo Buffet catering Calories (kcal) 662 Carbs (g) 66 Protein (g…" at bounding box center [485, 239] width 971 height 478
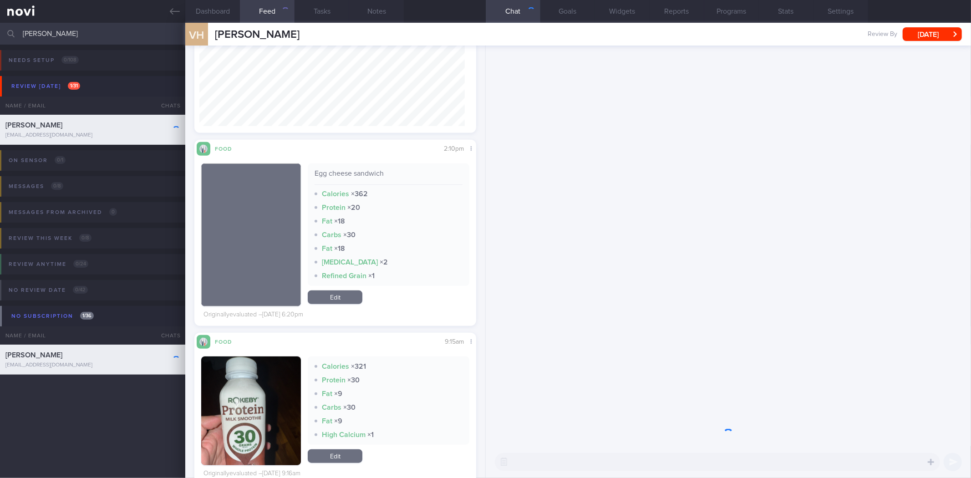
scroll to position [163, 265]
click at [261, 213] on button "button" at bounding box center [251, 234] width 100 height 143
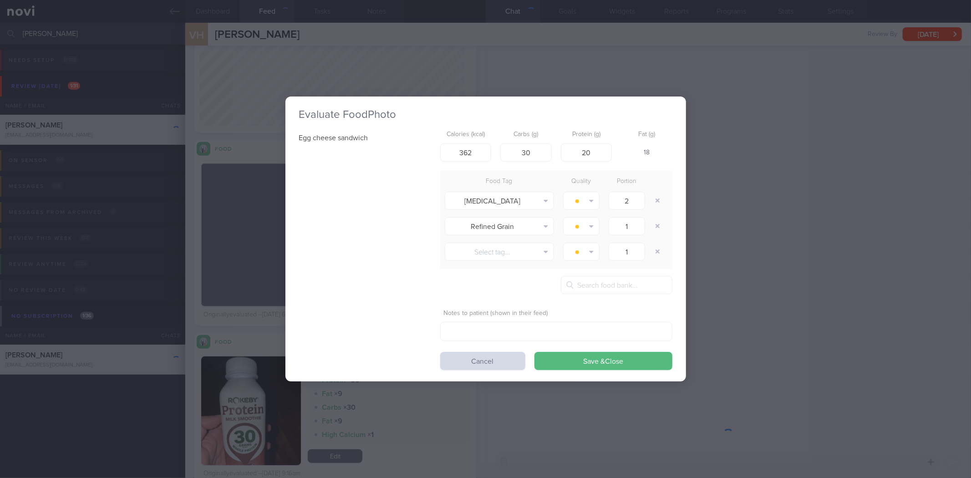
scroll to position [417, 0]
click at [351, 126] on button "button" at bounding box center [365, 126] width 132 height 0
click at [826, 236] on div "Evaluate Food Photo Egg cheese sandwich Calories (kcal) 362 Carbs (g) 30 Protei…" at bounding box center [485, 239] width 971 height 478
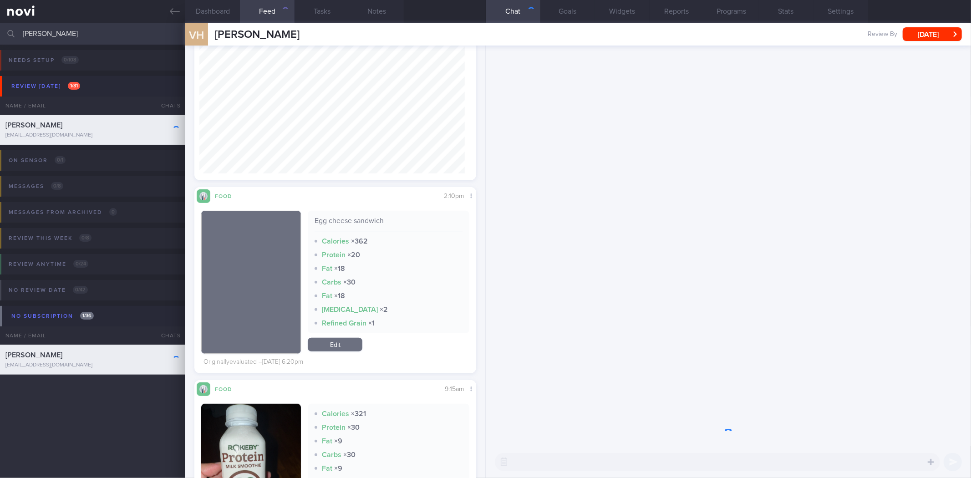
scroll to position [415, 0]
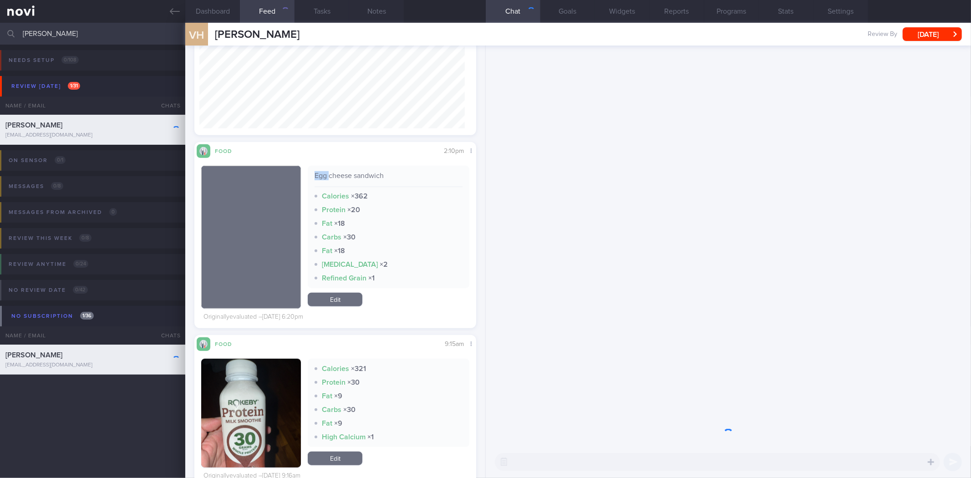
drag, startPoint x: 313, startPoint y: 175, endPoint x: 326, endPoint y: 178, distance: 13.6
click at [326, 178] on div "Egg cheese sandwich" at bounding box center [388, 179] width 147 height 16
click at [337, 174] on div "Egg cheese sandwich" at bounding box center [388, 179] width 147 height 16
click at [335, 174] on div "Egg cheese sandwich" at bounding box center [388, 179] width 147 height 16
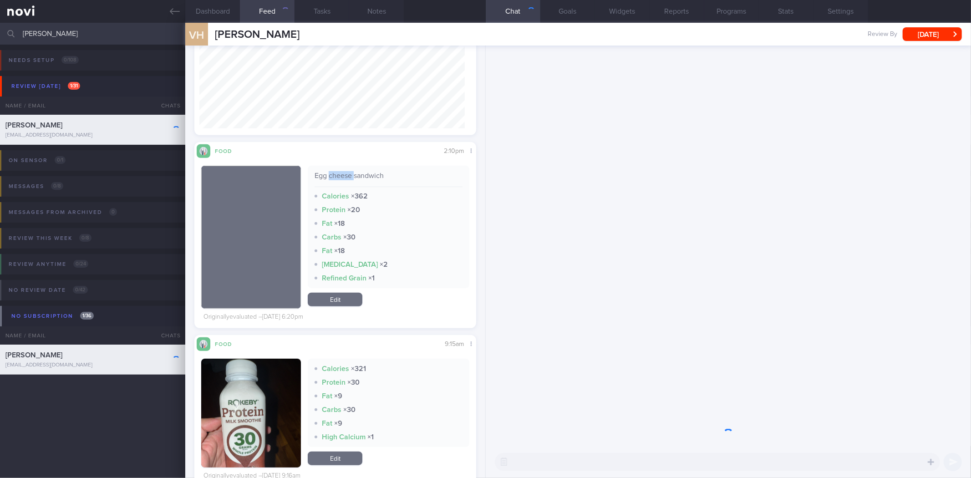
click at [335, 174] on div "Egg cheese sandwich" at bounding box center [388, 179] width 147 height 16
click at [317, 175] on div "Egg cheese sandwich" at bounding box center [388, 179] width 147 height 16
click at [337, 179] on div "Egg cheese sandwich" at bounding box center [388, 179] width 147 height 16
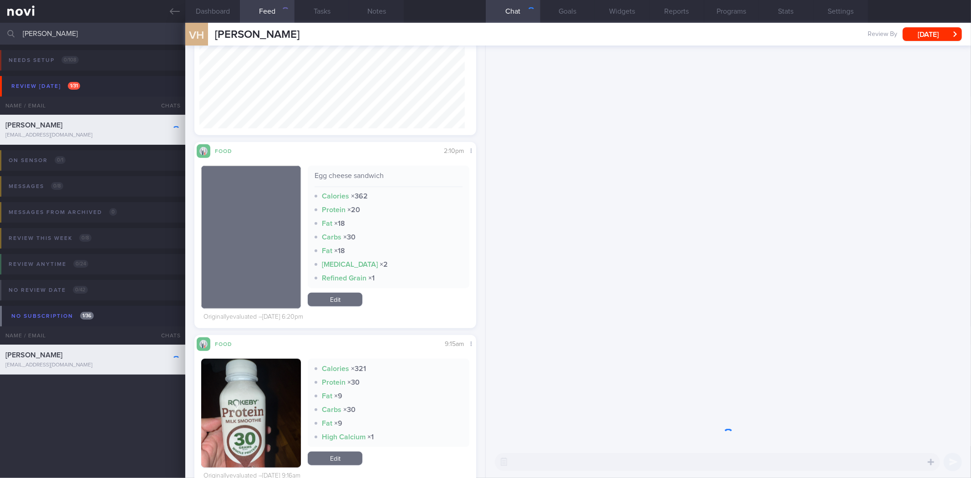
click at [365, 171] on div "Egg cheese sandwich" at bounding box center [388, 179] width 147 height 16
click at [367, 175] on div "Egg cheese sandwich" at bounding box center [388, 179] width 147 height 16
click at [351, 179] on div "Egg cheese sandwich" at bounding box center [388, 179] width 147 height 16
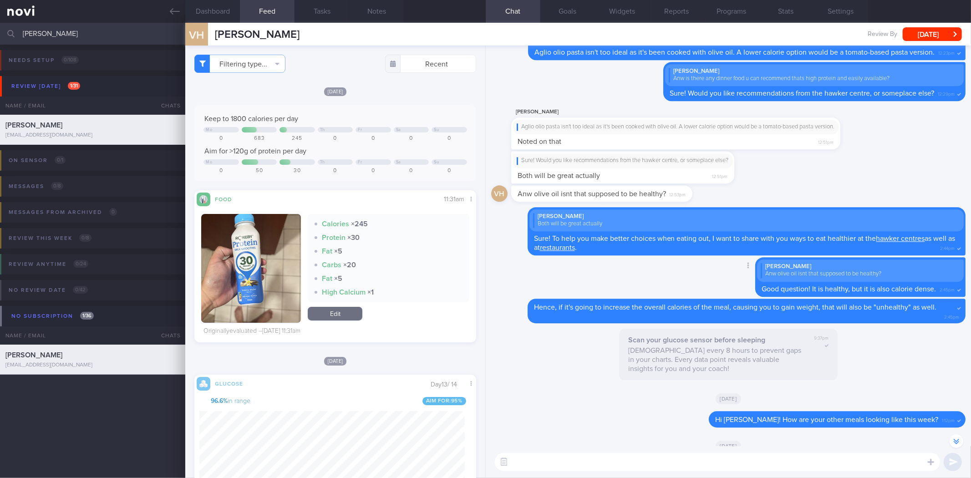
scroll to position [-86, 0]
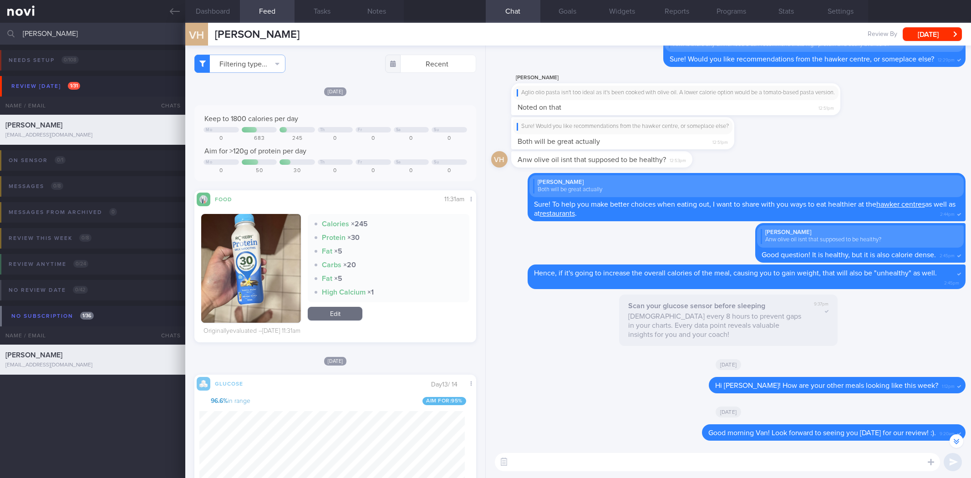
select select "9"
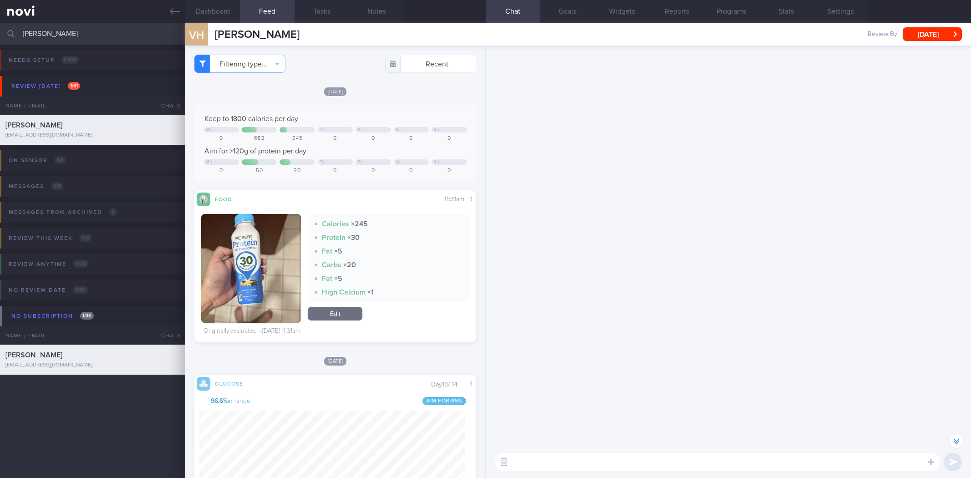
select select "9"
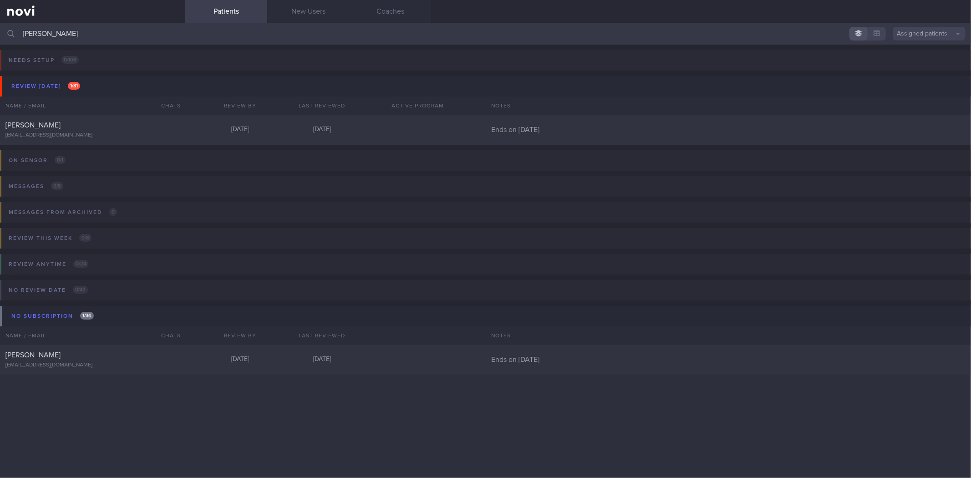
click at [351, 31] on input "[PERSON_NAME]" at bounding box center [485, 34] width 971 height 22
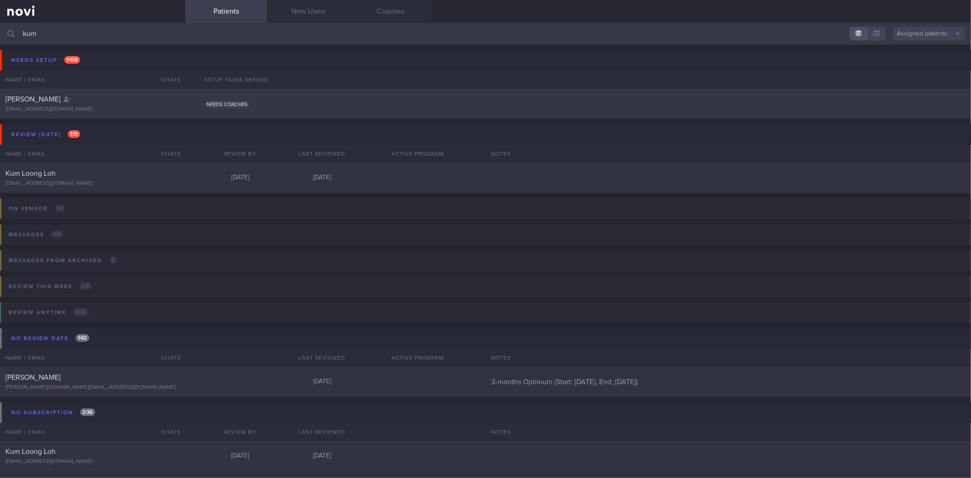
type input "kum"
click at [175, 173] on div at bounding box center [170, 171] width 20 height 5
select select "9"
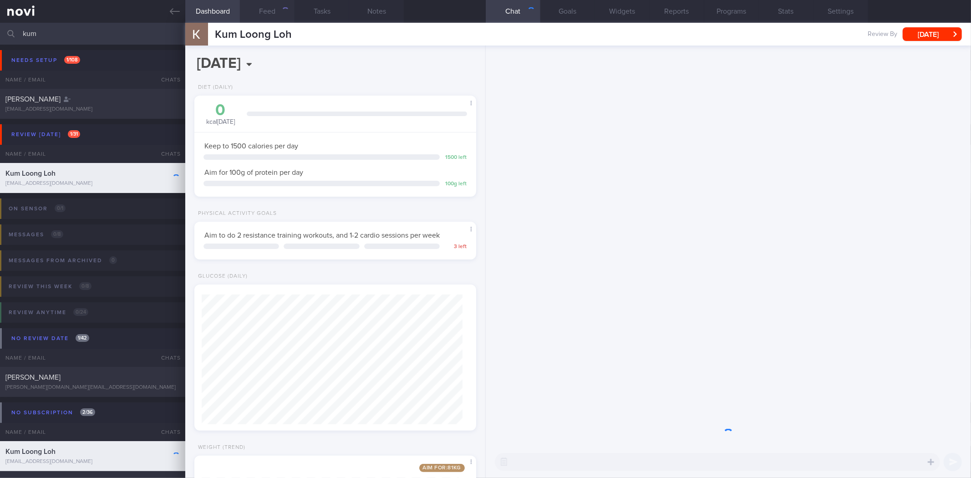
scroll to position [142, 257]
click at [279, 11] on button "Feed" at bounding box center [267, 11] width 55 height 23
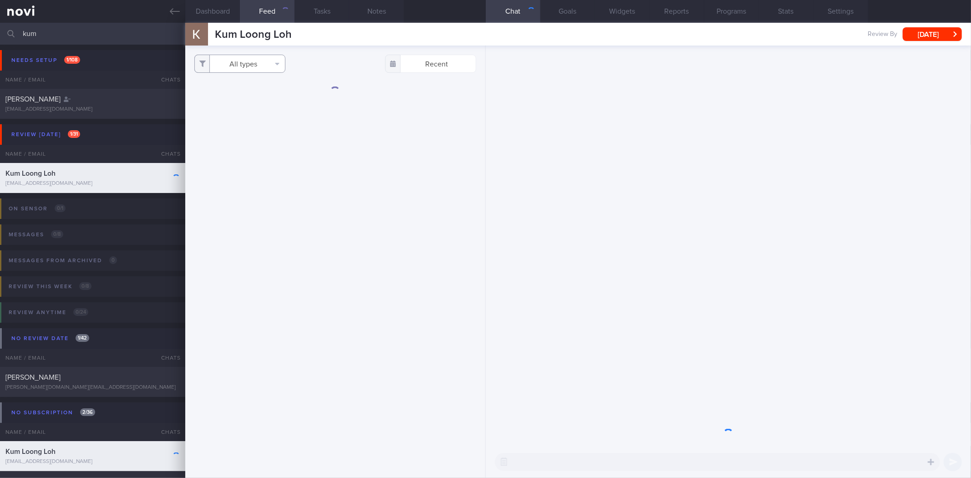
click at [263, 65] on button "All types" at bounding box center [239, 64] width 91 height 18
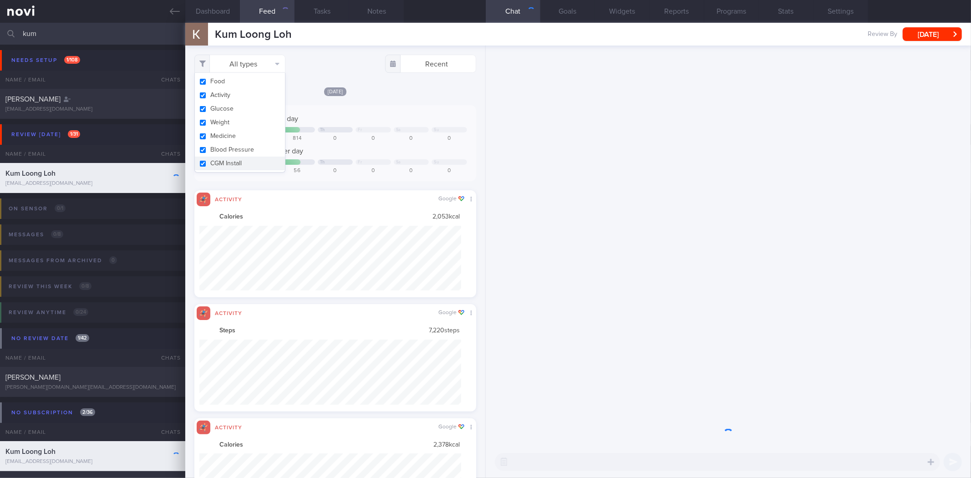
click at [253, 95] on button "Activity" at bounding box center [240, 95] width 90 height 14
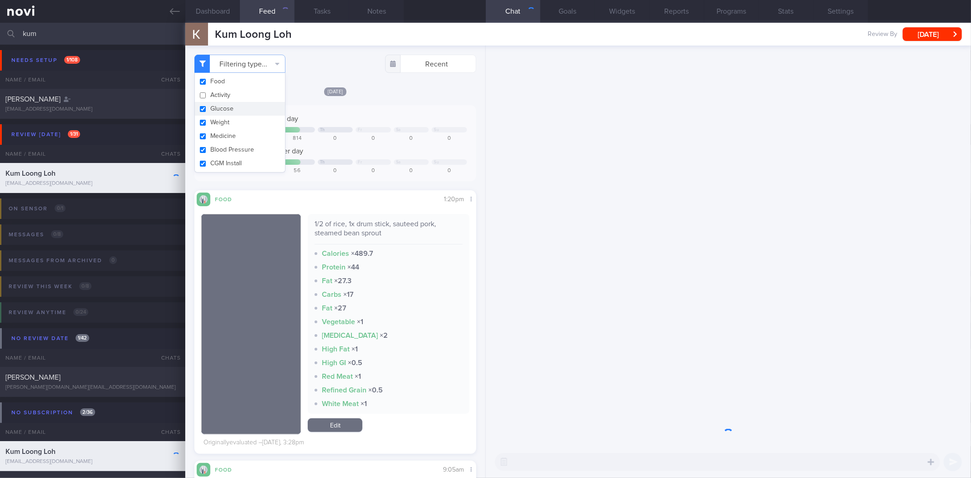
checkbox input "false"
click at [230, 124] on button "Weight" at bounding box center [240, 123] width 90 height 14
checkbox input "false"
click at [421, 111] on div "Keep to 1500 calories per day Th Fr Sa Su 435 736 814 0 0 0 0 Aim for 100g of p…" at bounding box center [334, 143] width 281 height 76
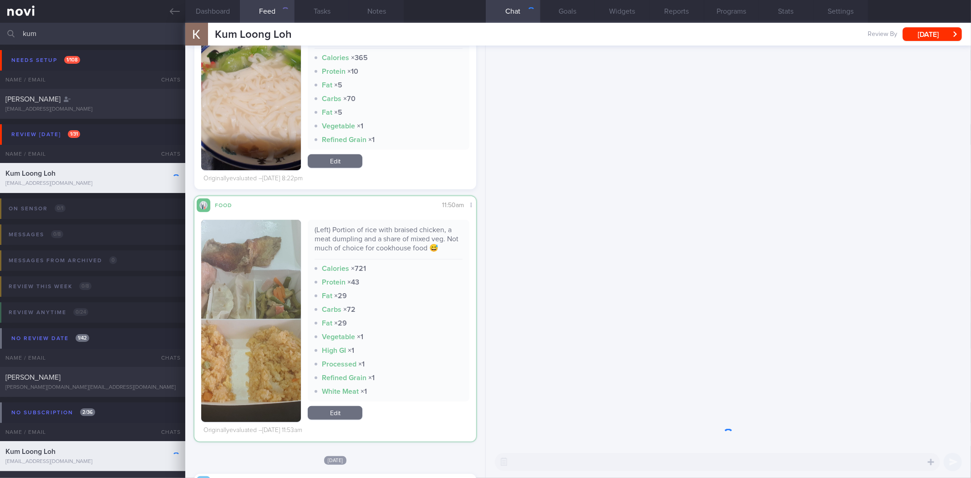
scroll to position [20746, 0]
click at [263, 312] on button "button" at bounding box center [251, 321] width 100 height 202
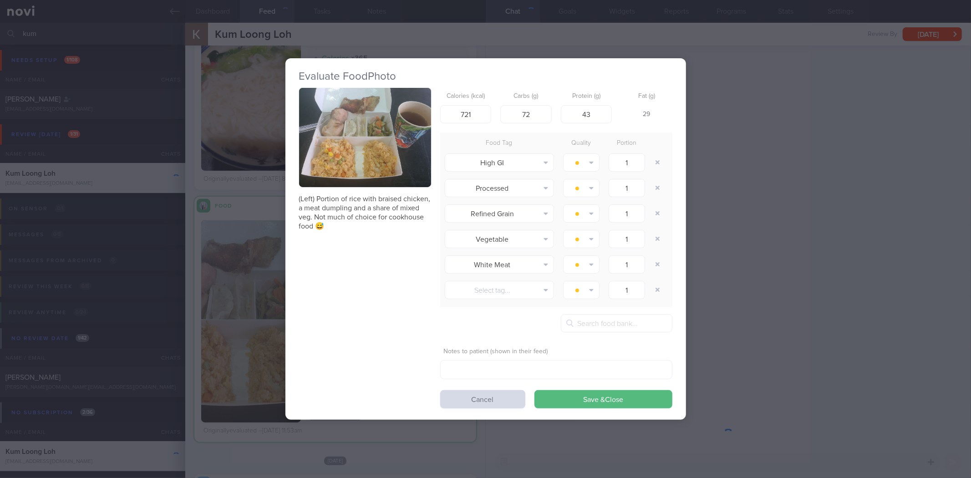
click at [357, 157] on button "button" at bounding box center [365, 137] width 132 height 99
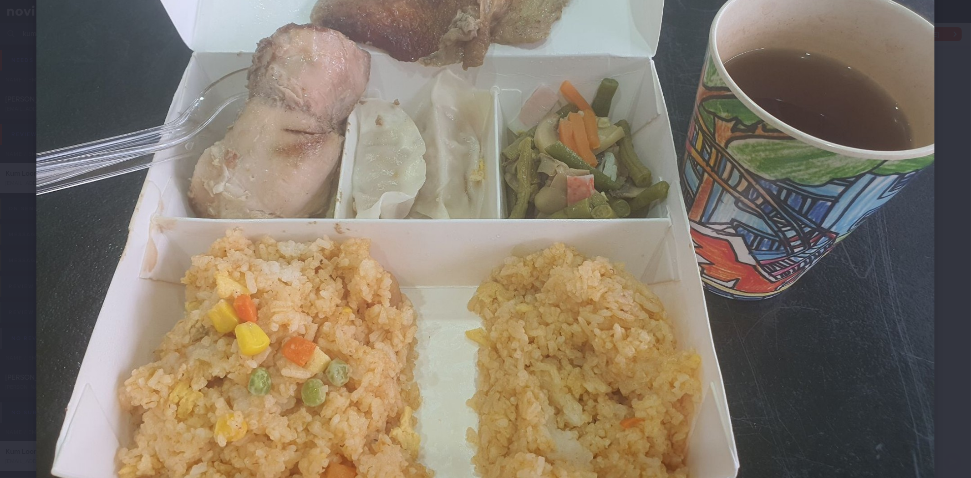
scroll to position [152, 0]
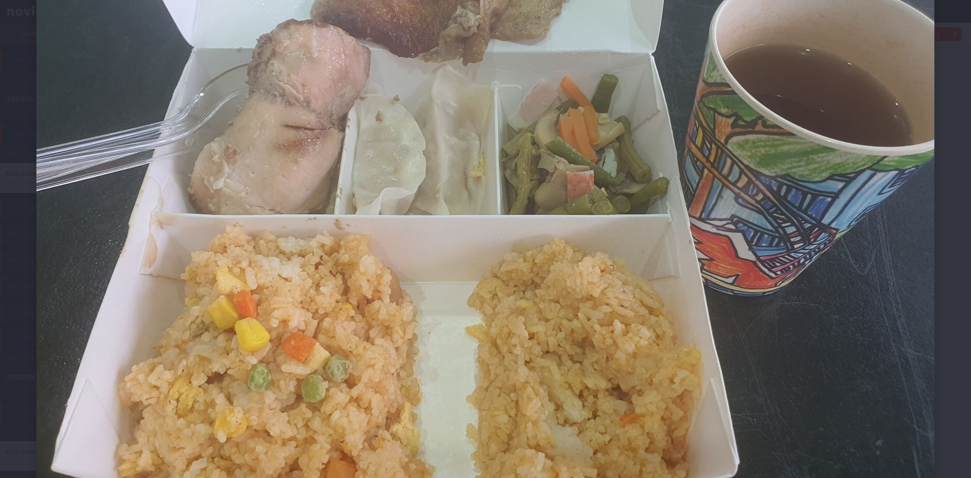
click at [947, 200] on div at bounding box center [485, 221] width 971 height 747
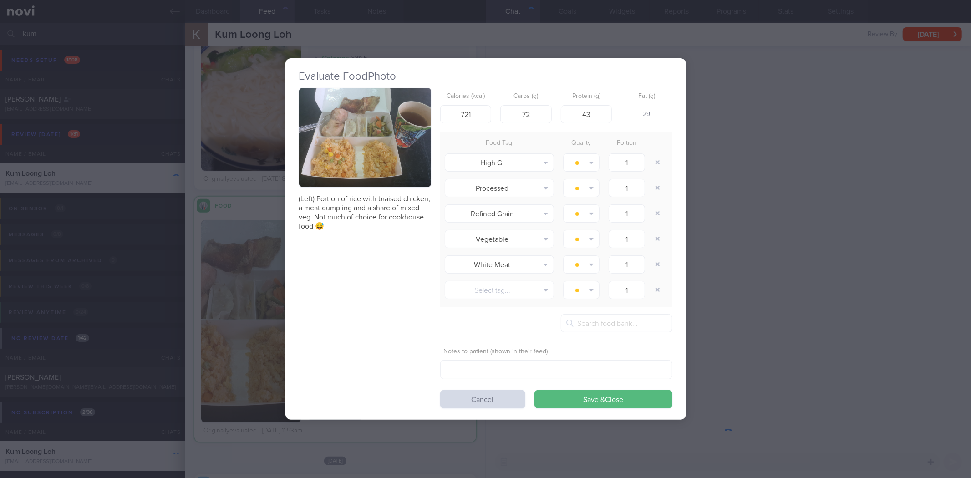
click at [876, 196] on div "Evaluate Food Photo (Left) Portion of rice with braised chicken, a meat dumplin…" at bounding box center [485, 239] width 971 height 478
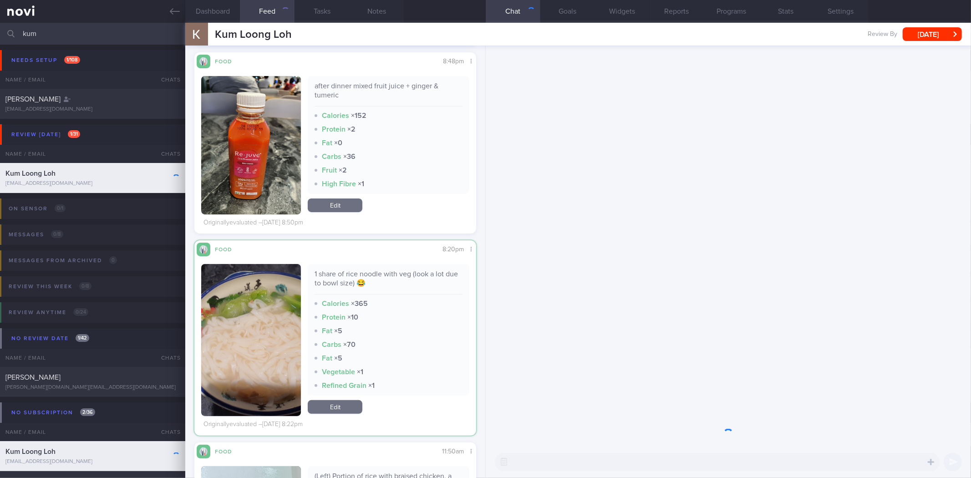
scroll to position [20507, 0]
click at [267, 342] on button "button" at bounding box center [251, 340] width 100 height 152
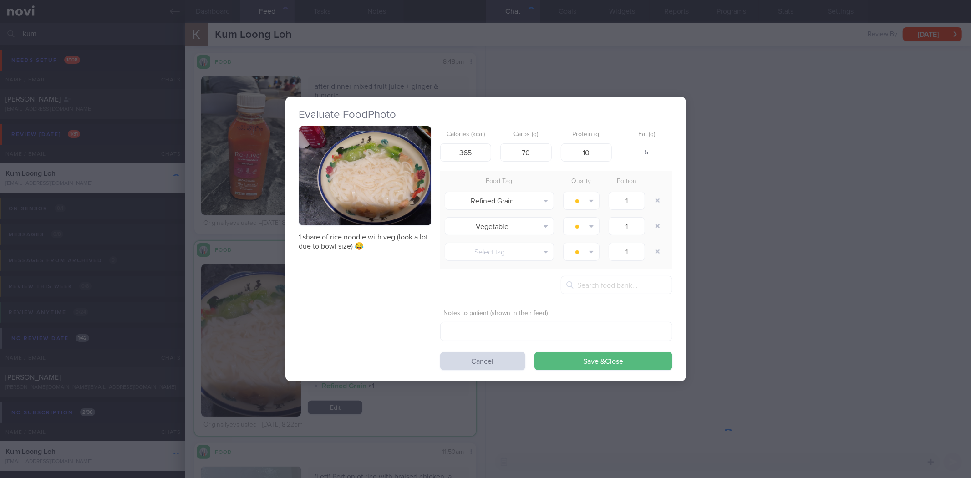
click at [408, 171] on button "button" at bounding box center [365, 175] width 132 height 99
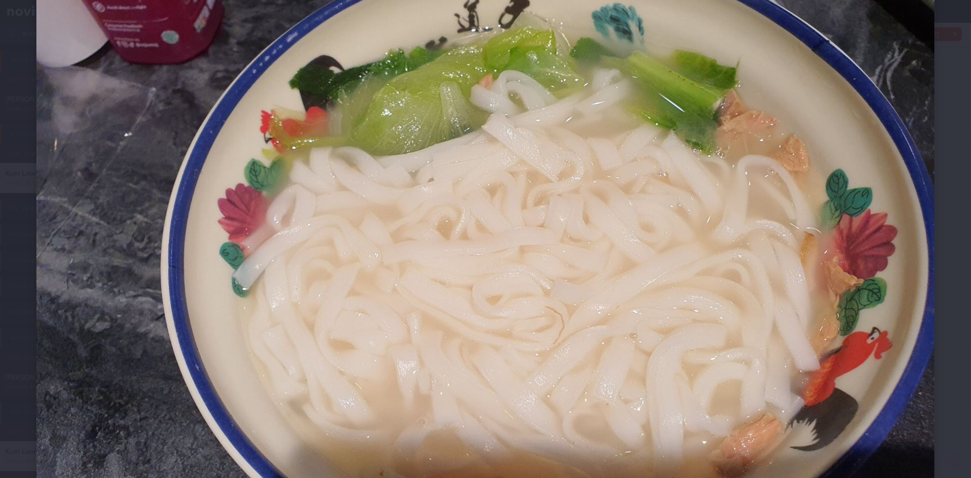
scroll to position [152, 0]
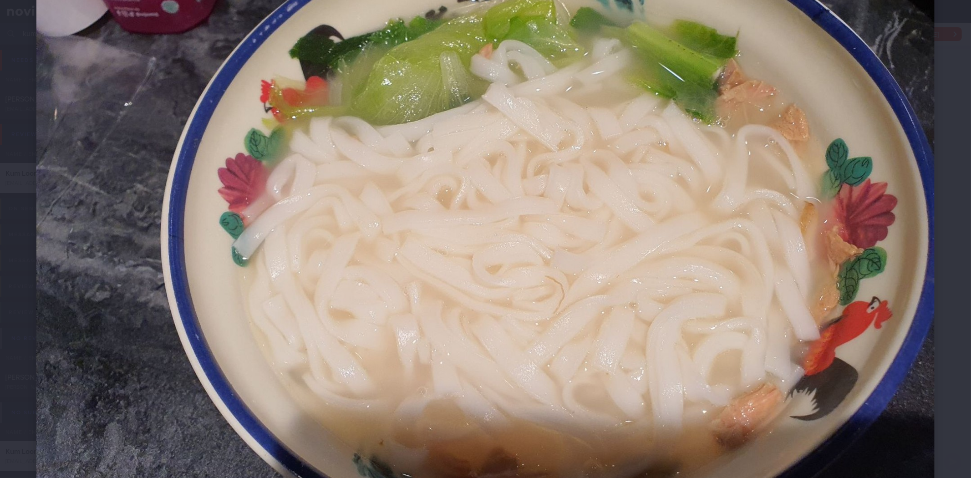
click at [943, 226] on div at bounding box center [485, 221] width 971 height 747
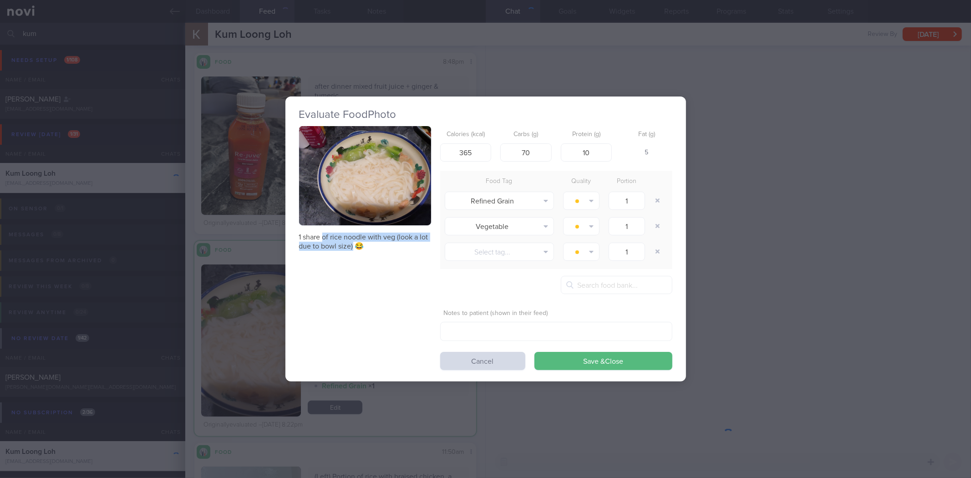
drag, startPoint x: 322, startPoint y: 240, endPoint x: 352, endPoint y: 249, distance: 31.4
click at [352, 249] on p "1 share of rice noodle with veg (look a lot due to bowl size) 😂" at bounding box center [365, 242] width 132 height 18
drag, startPoint x: 772, startPoint y: 249, endPoint x: 612, endPoint y: 214, distance: 163.4
click at [772, 249] on div "Evaluate Food Photo 1 share of rice noodle with veg (look a lot due to bowl siz…" at bounding box center [485, 239] width 971 height 478
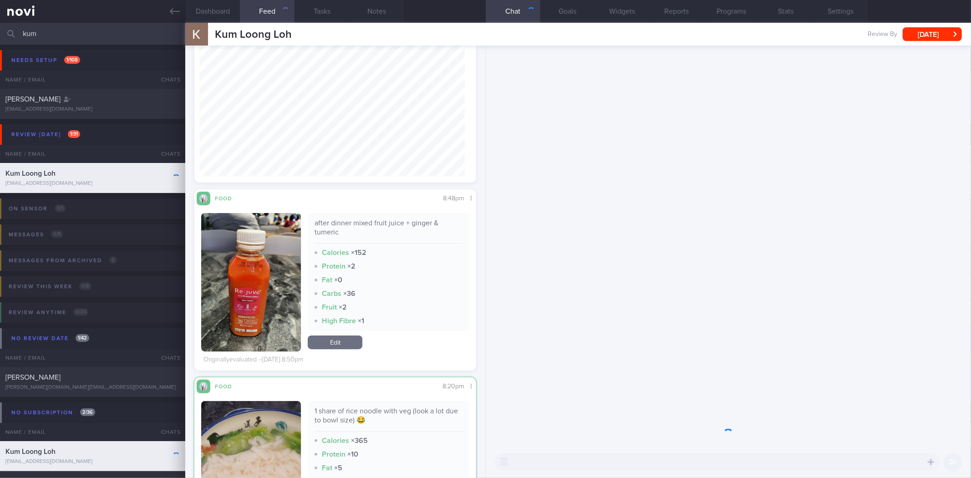
scroll to position [20355, 0]
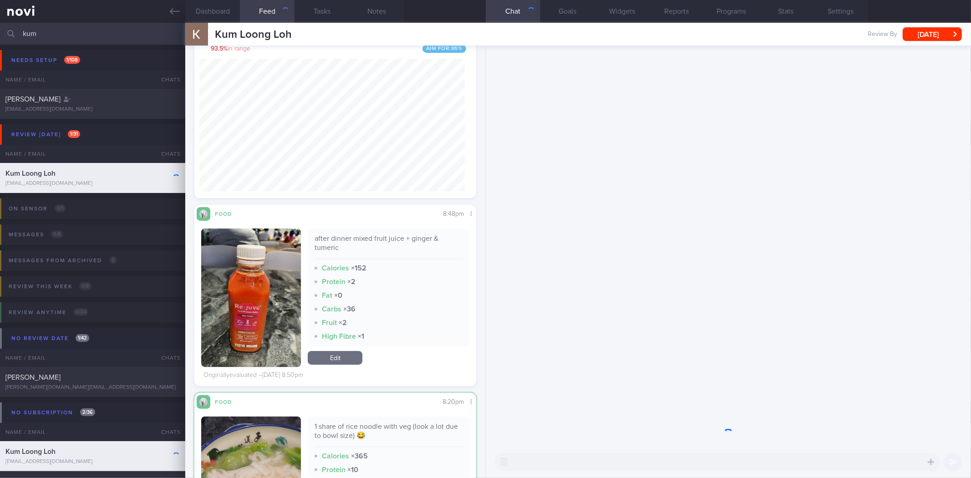
click at [225, 325] on button "button" at bounding box center [251, 298] width 100 height 138
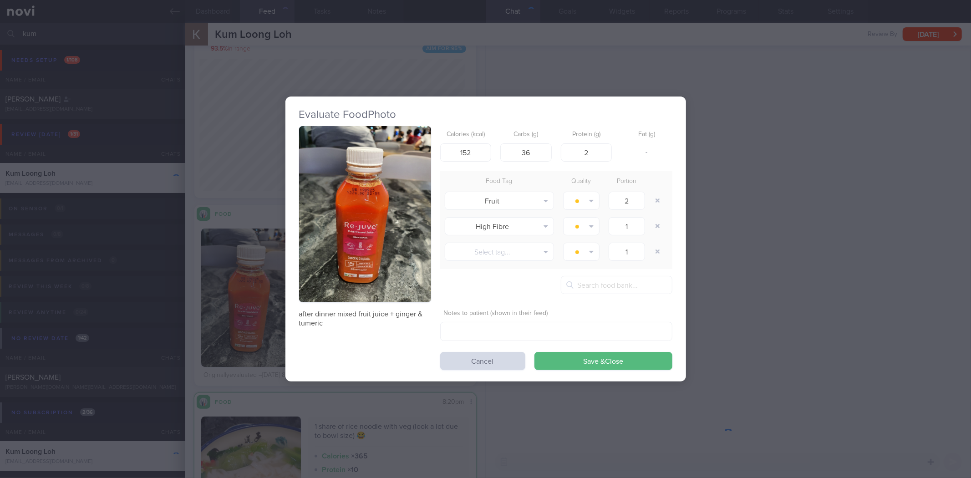
click at [418, 218] on button "button" at bounding box center [365, 214] width 132 height 176
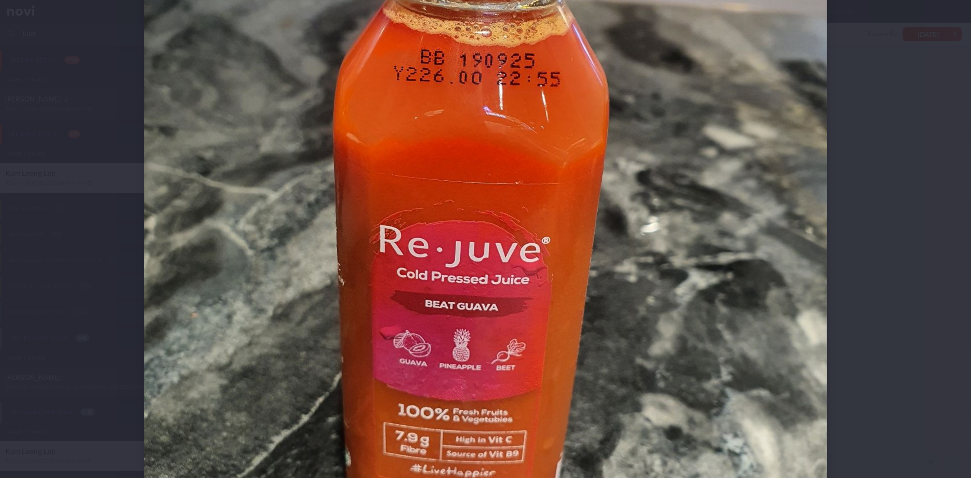
scroll to position [404, 0]
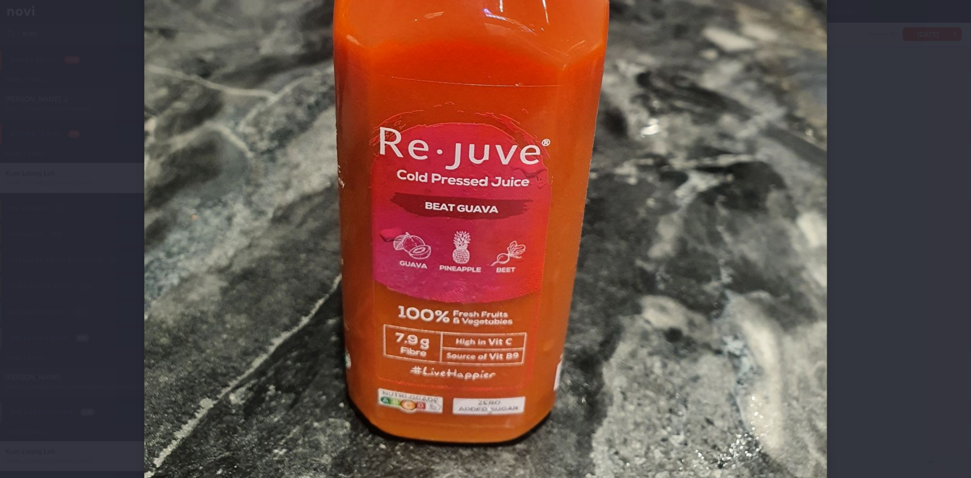
drag, startPoint x: 912, startPoint y: 311, endPoint x: 891, endPoint y: 301, distance: 23.6
click at [912, 312] on div at bounding box center [485, 239] width 971 height 478
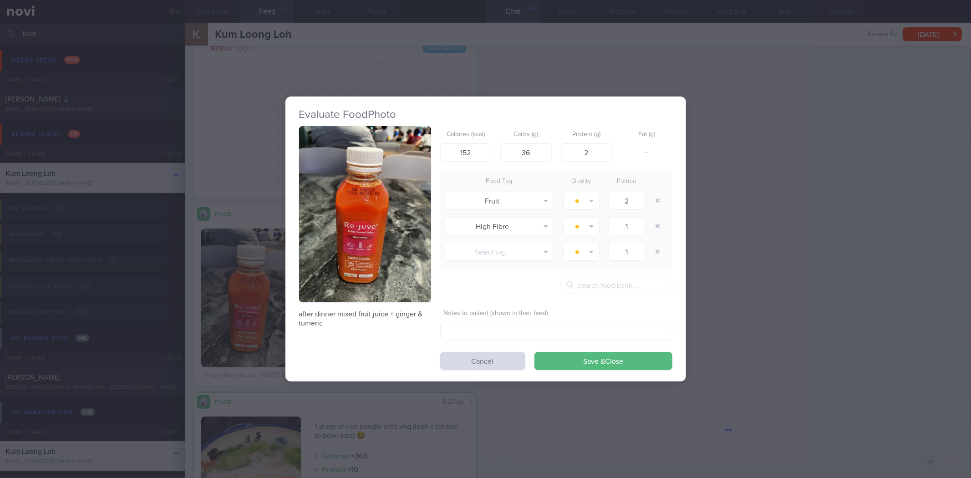
click at [789, 259] on div "Evaluate Food Photo after dinner mixed fruit juice + ginger & tumeric Calories …" at bounding box center [485, 239] width 971 height 478
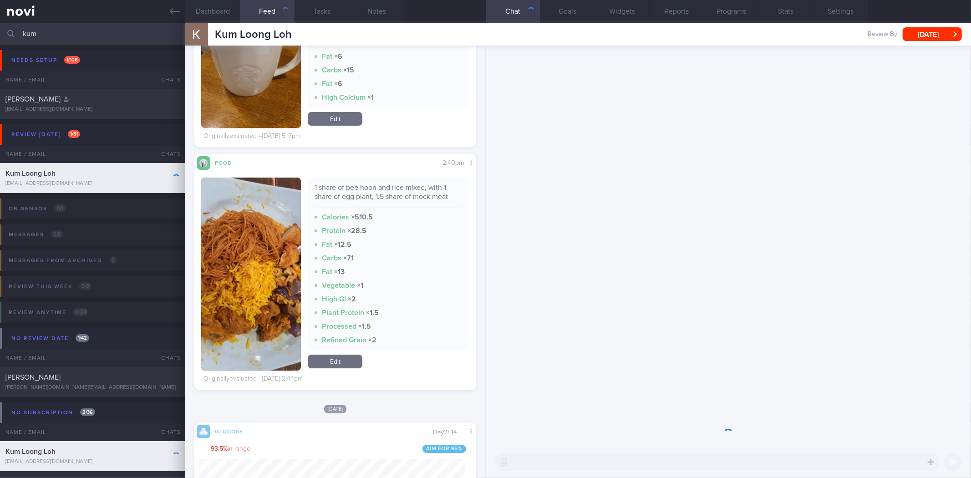
scroll to position [19962, 0]
click at [249, 249] on button "button" at bounding box center [251, 273] width 100 height 193
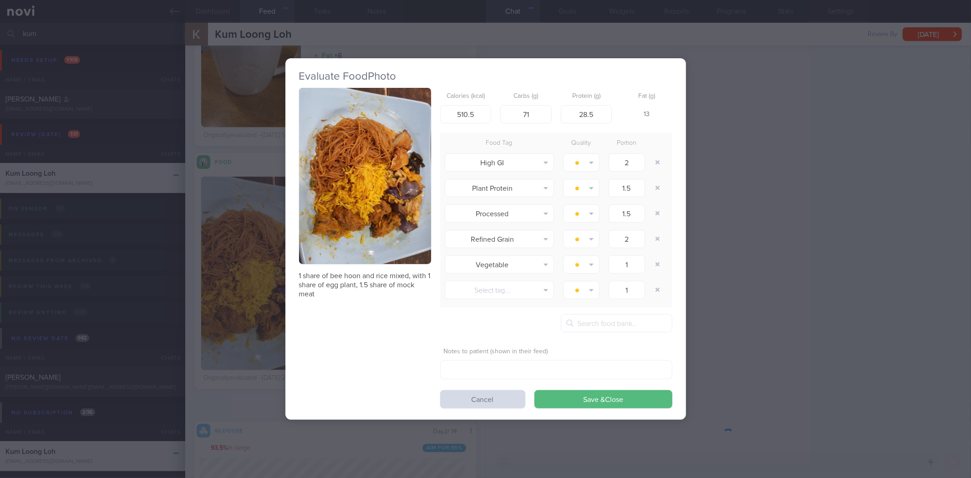
click at [406, 193] on img "button" at bounding box center [365, 176] width 132 height 176
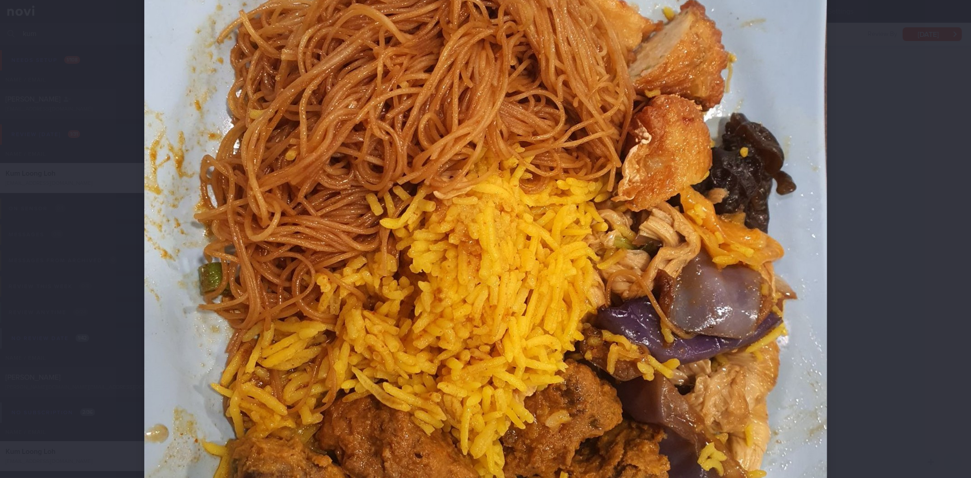
scroll to position [354, 0]
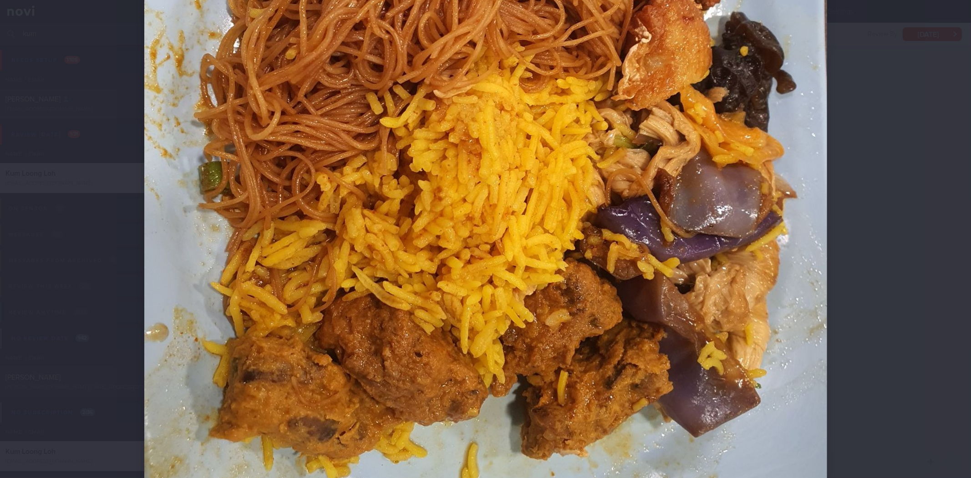
click at [874, 337] on div at bounding box center [485, 239] width 971 height 478
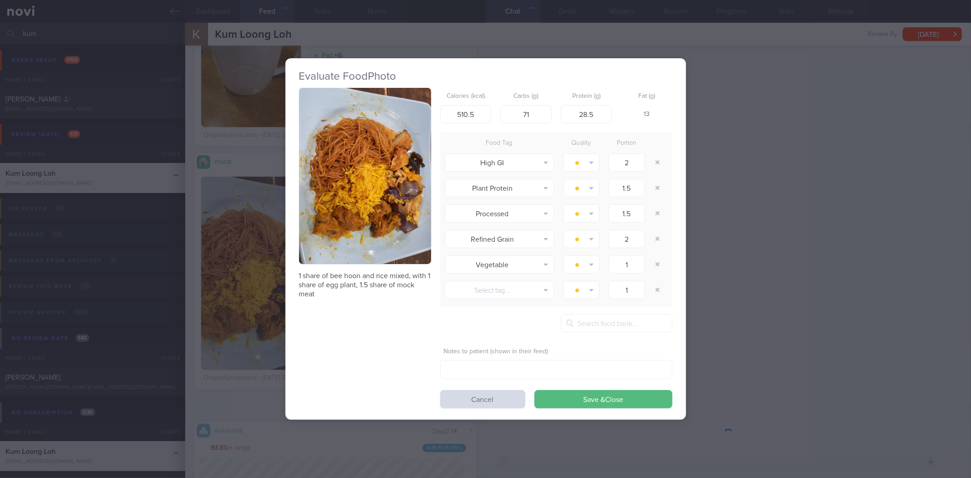
click at [788, 337] on div "Evaluate Food Photo 1 share of bee hoon and rice mixed, with 1 share of egg pla…" at bounding box center [485, 239] width 971 height 478
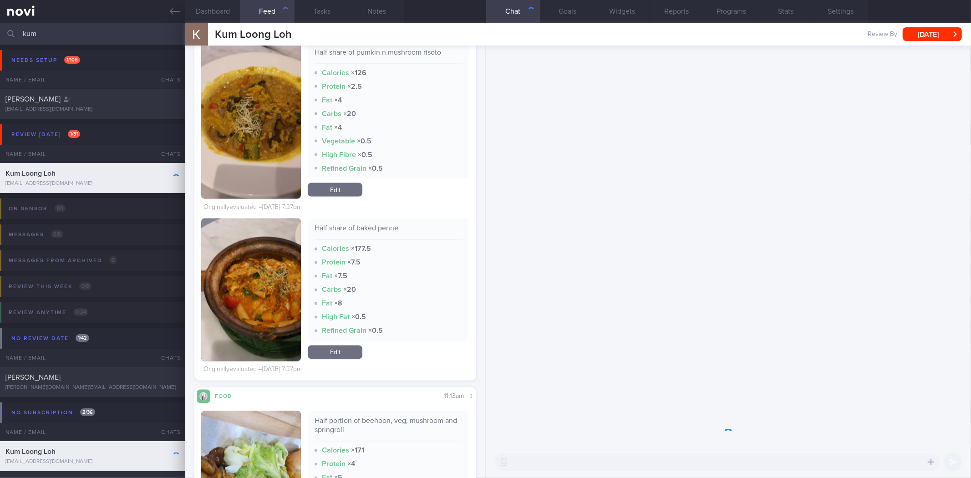
scroll to position [163, 265]
drag, startPoint x: 296, startPoint y: 260, endPoint x: 416, endPoint y: 289, distance: 123.1
click at [297, 266] on button "button" at bounding box center [251, 289] width 100 height 143
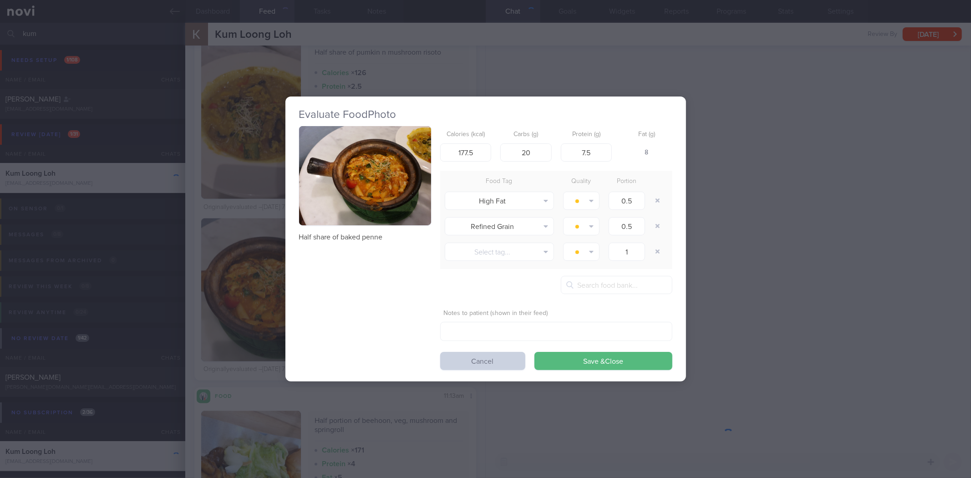
click at [494, 362] on button "Cancel" at bounding box center [482, 361] width 85 height 18
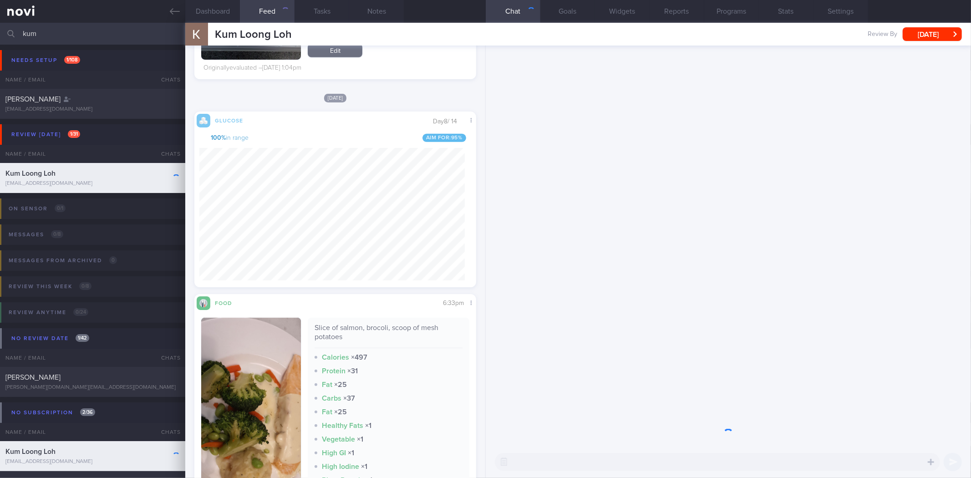
scroll to position [15105, 0]
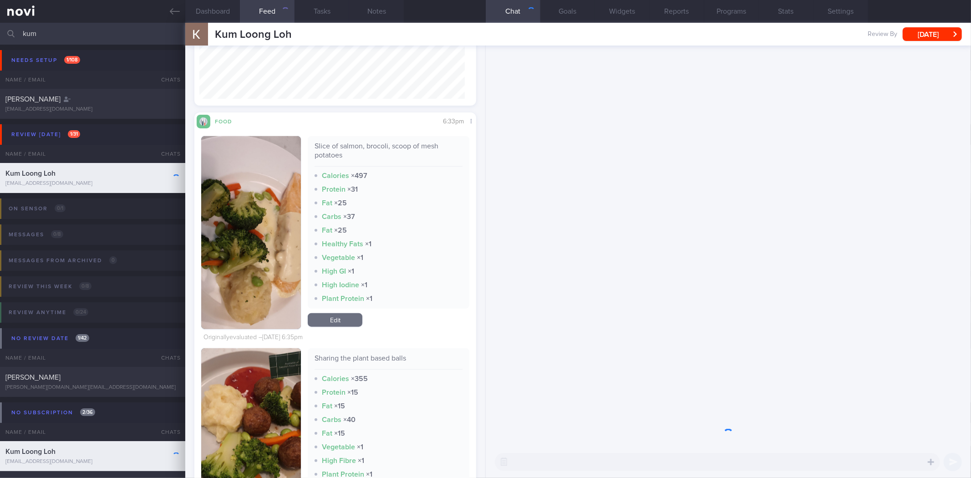
click at [264, 225] on button "button" at bounding box center [251, 232] width 100 height 193
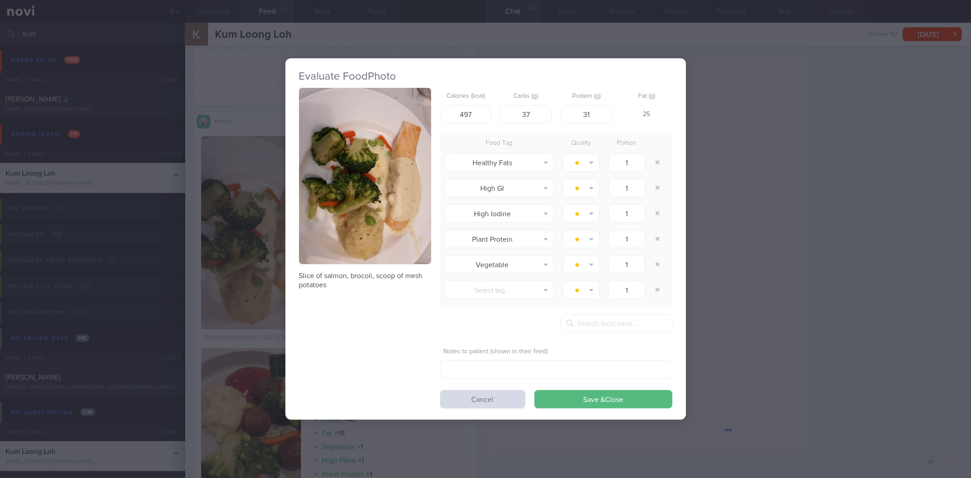
click at [419, 189] on button "button" at bounding box center [365, 176] width 132 height 176
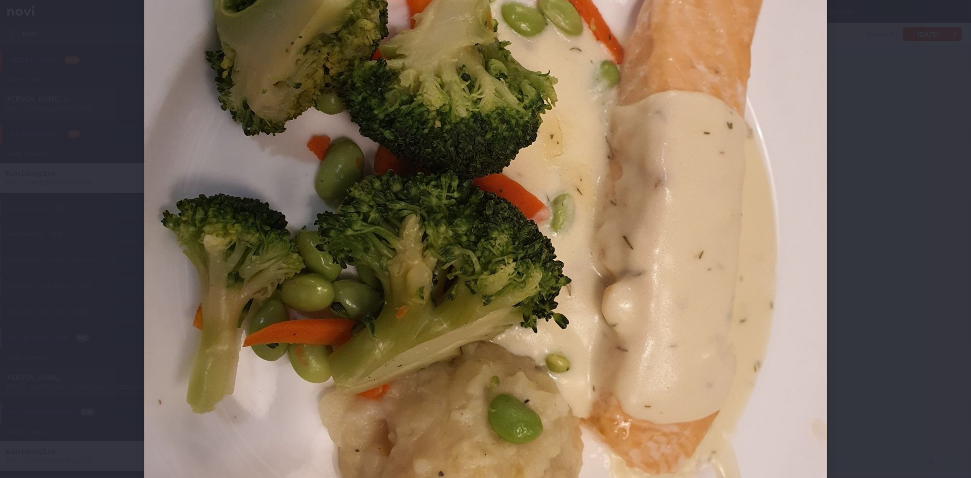
scroll to position [253, 0]
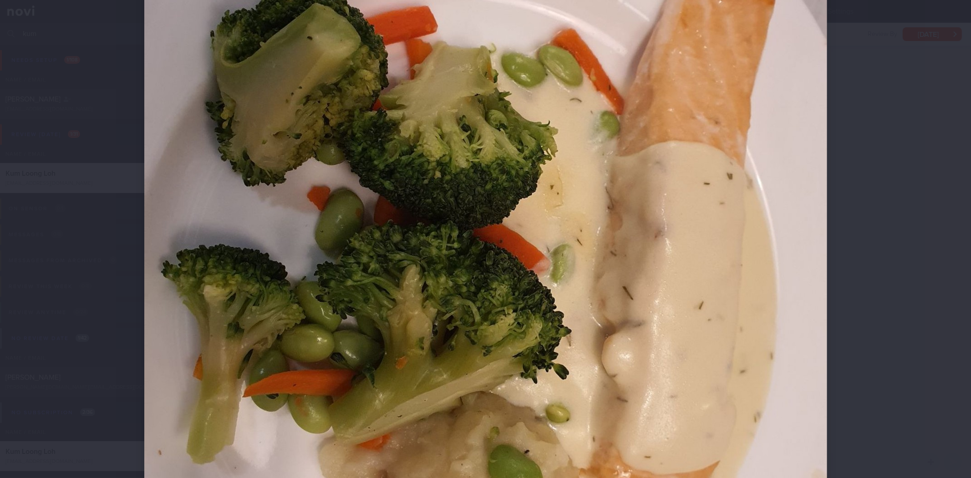
click at [919, 264] on div at bounding box center [485, 239] width 971 height 478
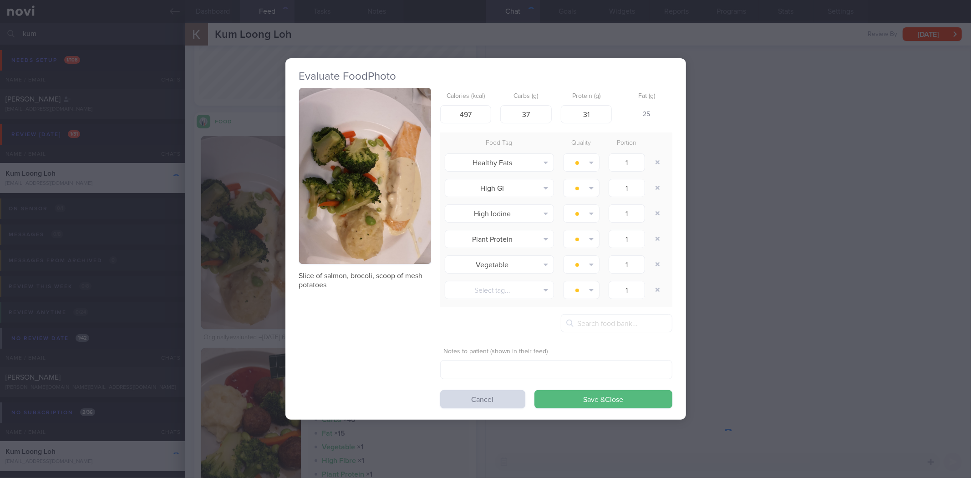
click at [747, 254] on div "Evaluate Food Photo Slice of salmon, brocoli, scoop of mesh potatoes Calories (…" at bounding box center [485, 239] width 971 height 478
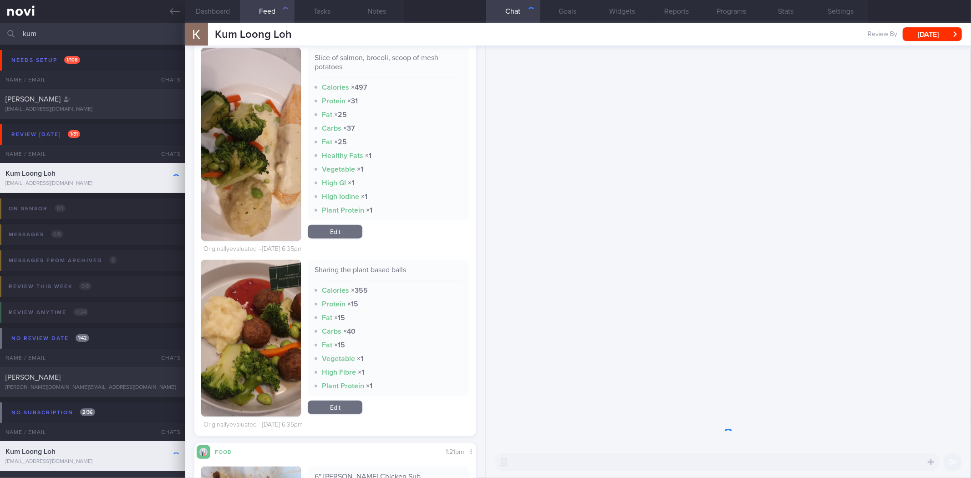
scroll to position [15195, 0]
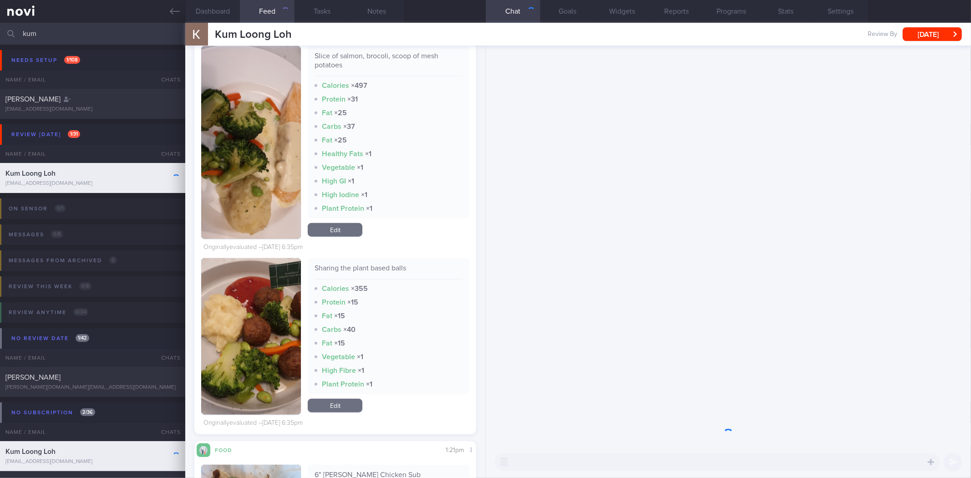
click at [251, 371] on button "button" at bounding box center [251, 336] width 100 height 157
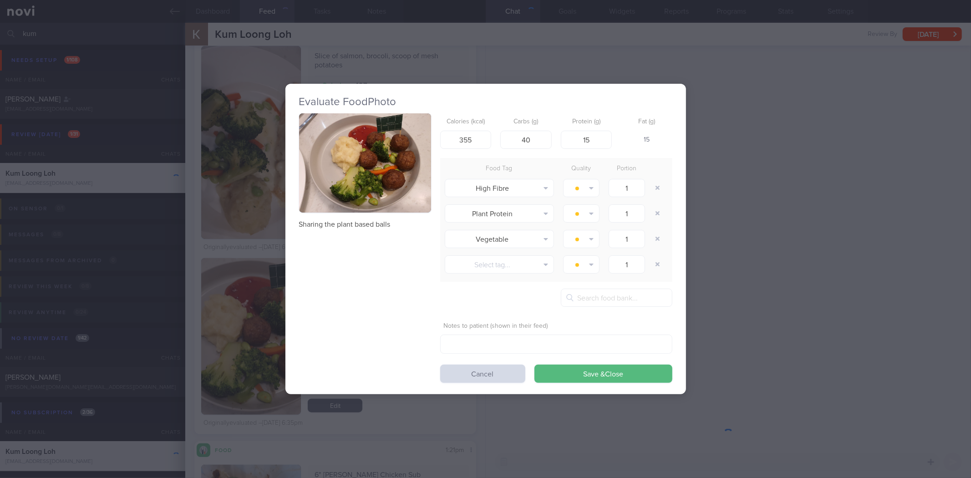
click at [417, 193] on img "button" at bounding box center [365, 162] width 132 height 99
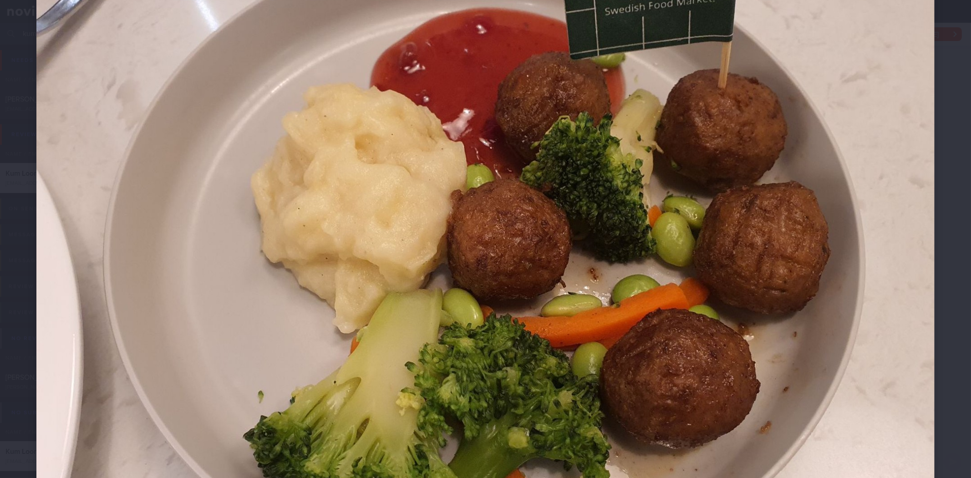
scroll to position [51, 0]
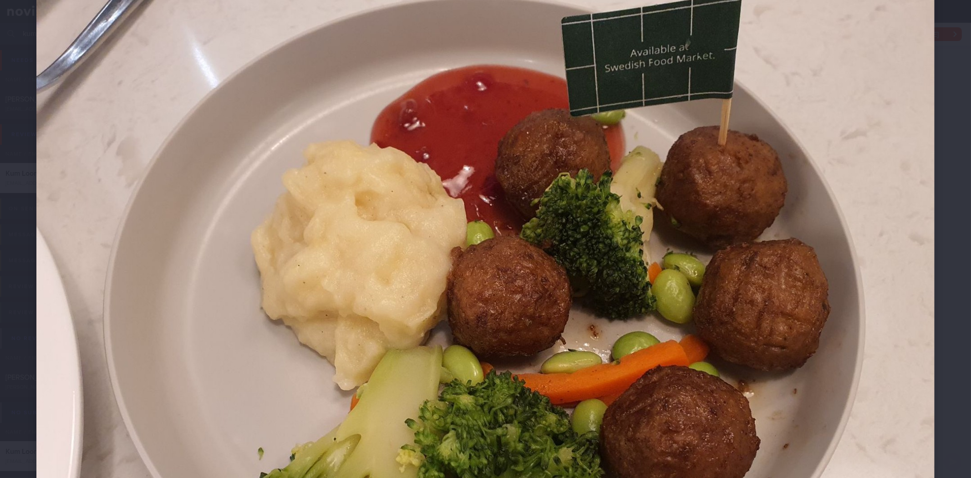
click at [903, 296] on img at bounding box center [485, 323] width 898 height 674
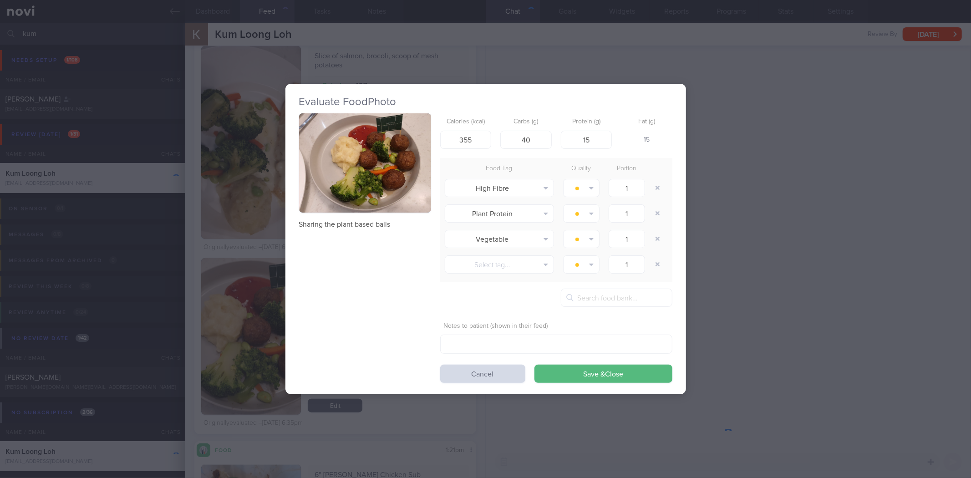
click at [780, 330] on div "Evaluate Food Photo Sharing the plant based balls Calories (kcal) 355 Carbs (g)…" at bounding box center [485, 239] width 971 height 478
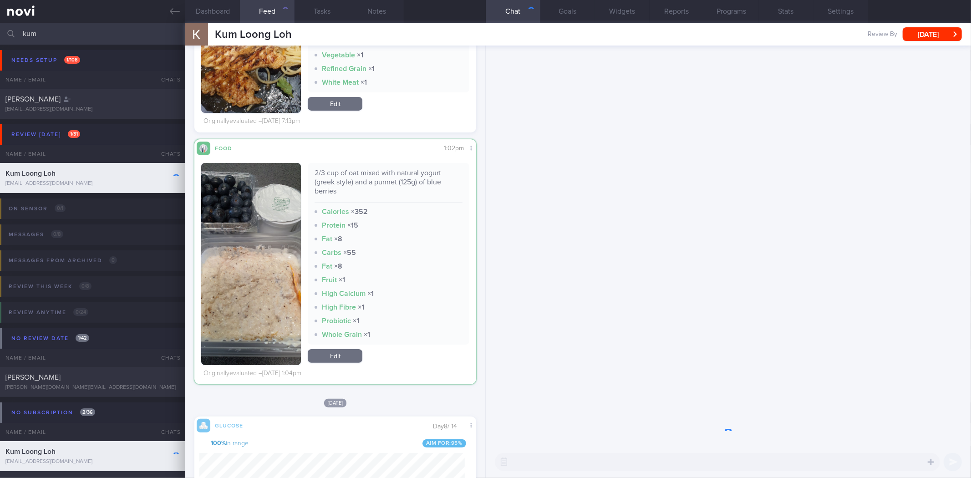
scroll to position [163, 265]
click at [268, 214] on button "button" at bounding box center [251, 264] width 100 height 202
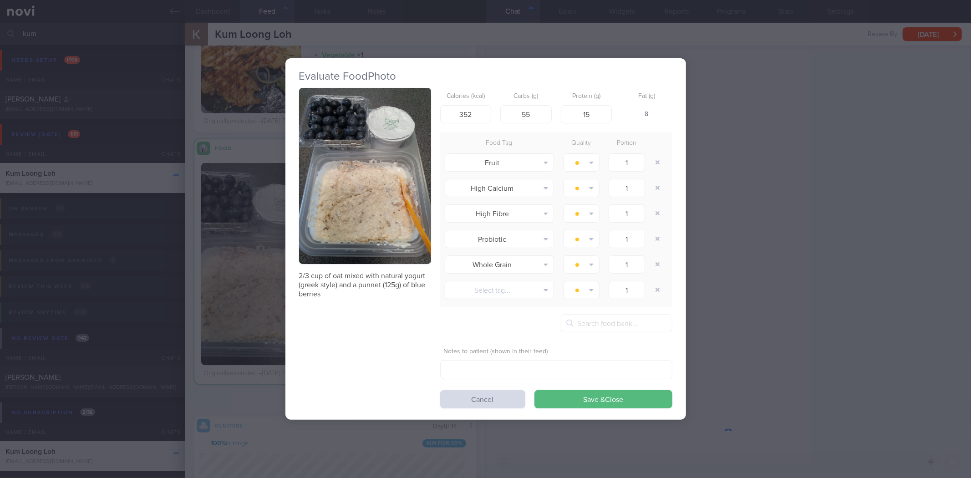
drag, startPoint x: 397, startPoint y: 167, endPoint x: 394, endPoint y: 172, distance: 6.1
click at [396, 168] on button "button" at bounding box center [365, 176] width 132 height 176
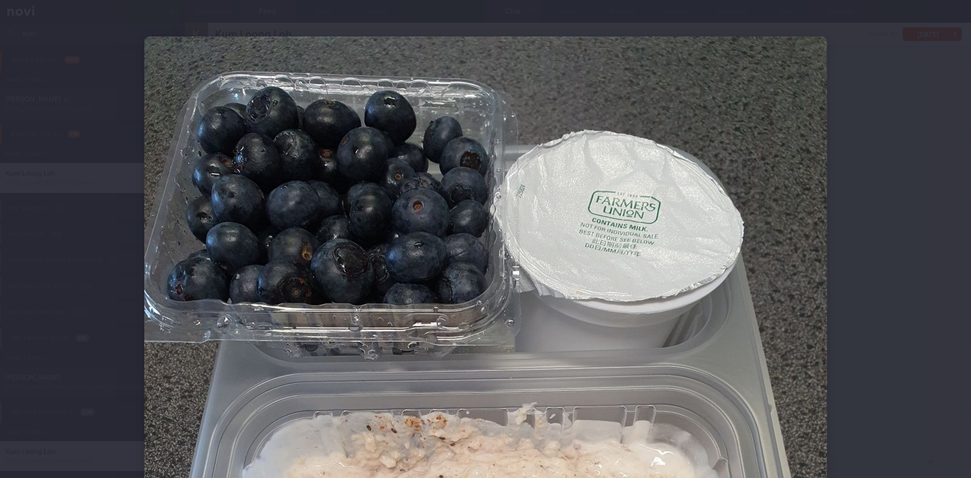
click at [907, 244] on div at bounding box center [485, 239] width 971 height 478
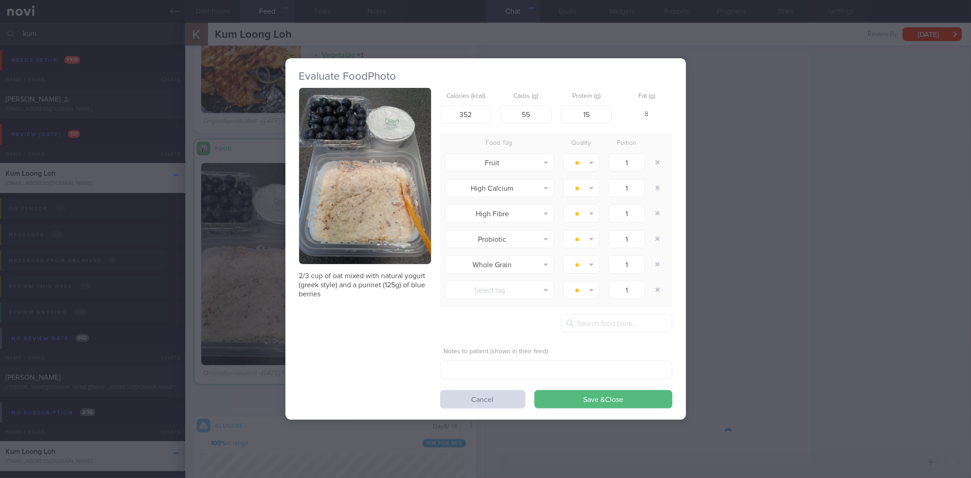
click at [806, 243] on div "Evaluate Food Photo 2/3 cup of oat mixed with natural yogurt (greek style) and …" at bounding box center [485, 239] width 971 height 478
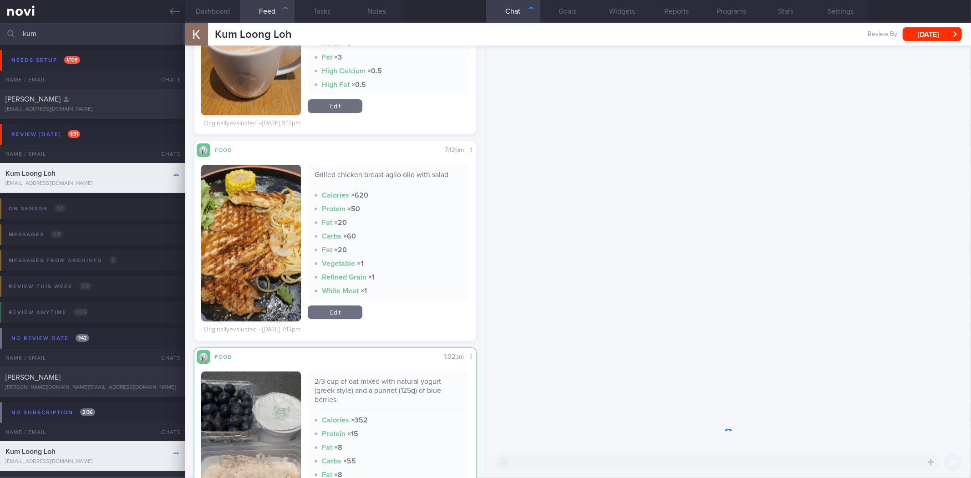
scroll to position [14517, 0]
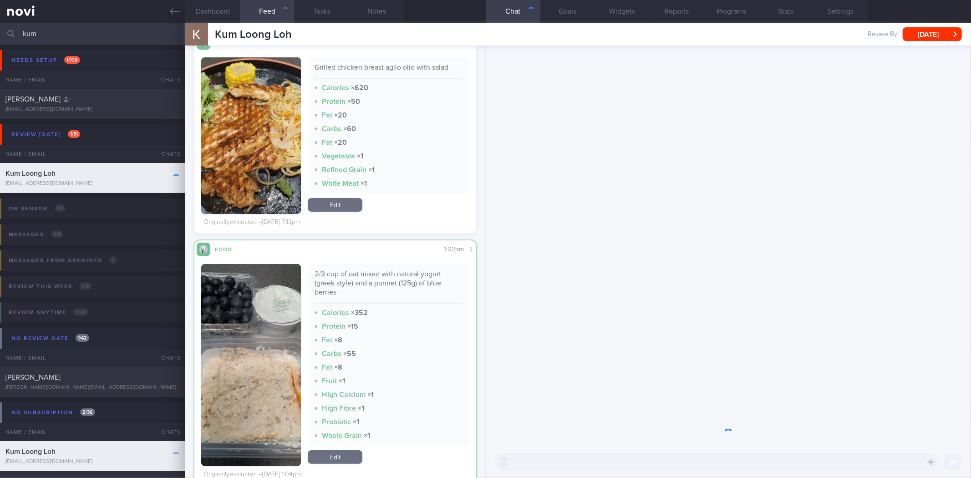
click at [239, 311] on button "button" at bounding box center [251, 365] width 100 height 202
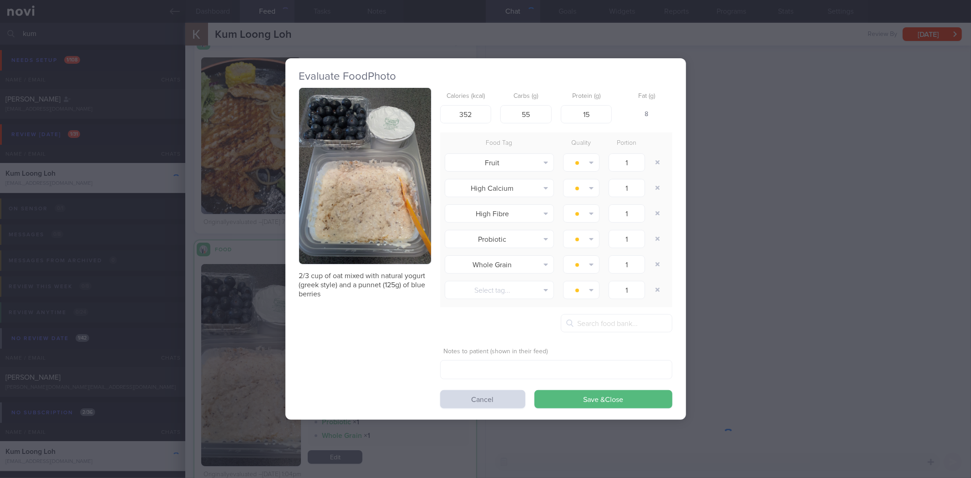
click at [403, 130] on button "button" at bounding box center [365, 176] width 132 height 176
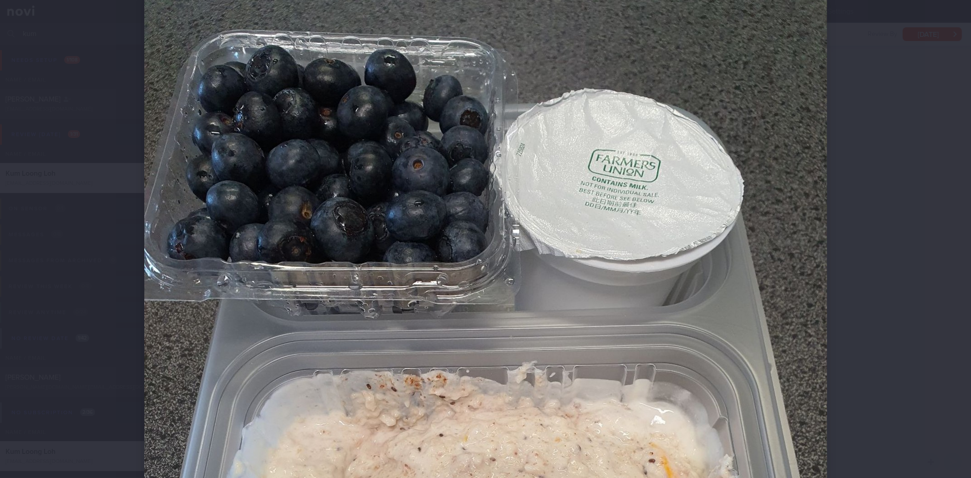
scroll to position [101, 0]
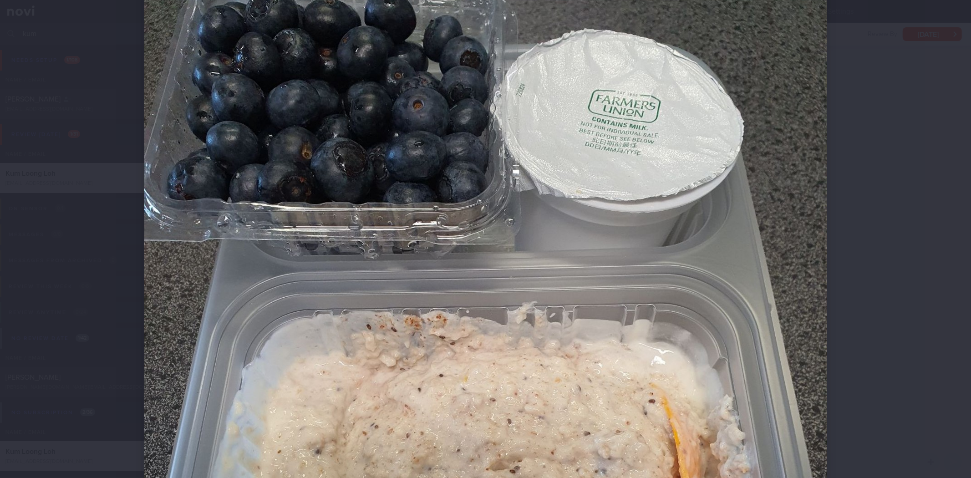
click at [844, 313] on div at bounding box center [486, 390] width 756 height 983
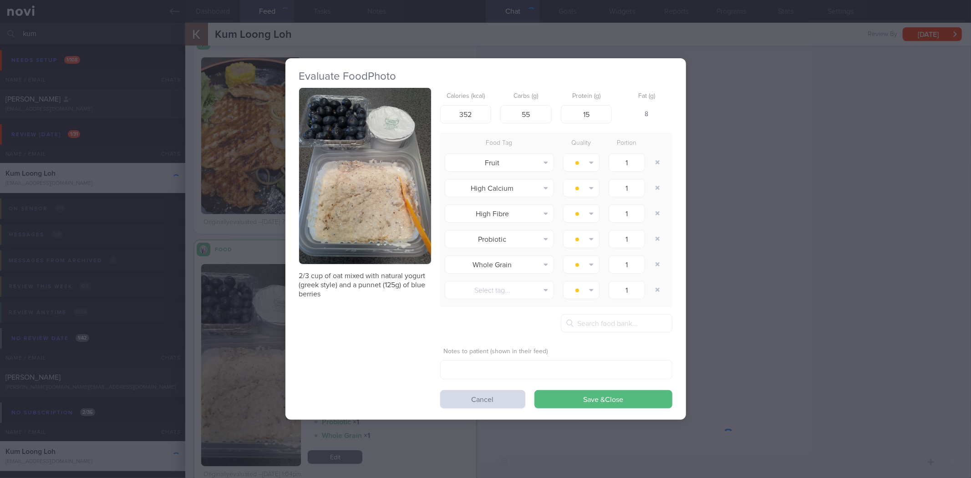
click at [790, 223] on div "Evaluate Food Photo 2/3 cup of oat mixed with natural yogurt (greek style) and …" at bounding box center [485, 239] width 971 height 478
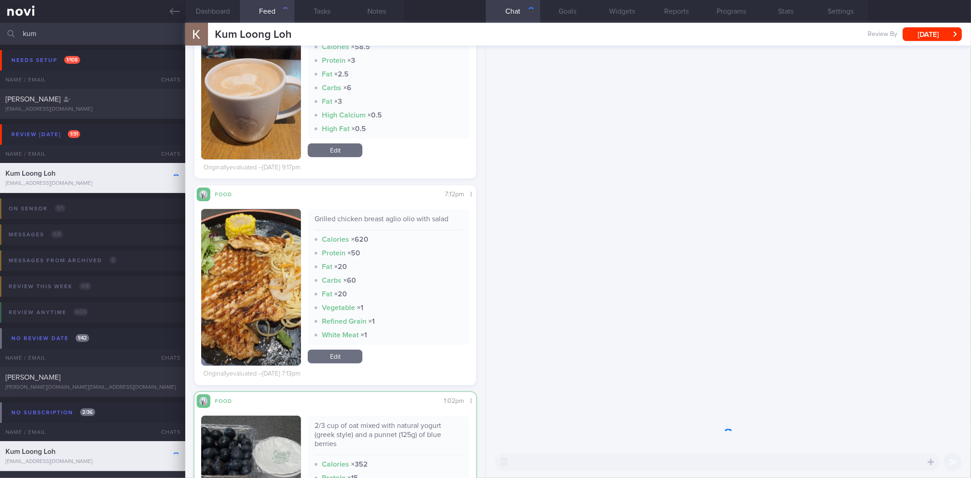
scroll to position [163, 265]
click at [270, 297] on button "button" at bounding box center [251, 287] width 100 height 157
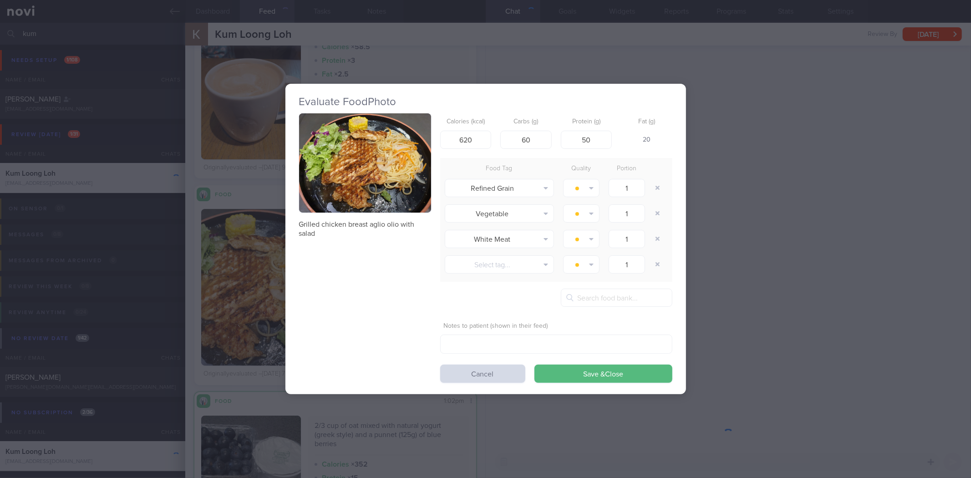
click at [385, 203] on button "button" at bounding box center [365, 162] width 132 height 99
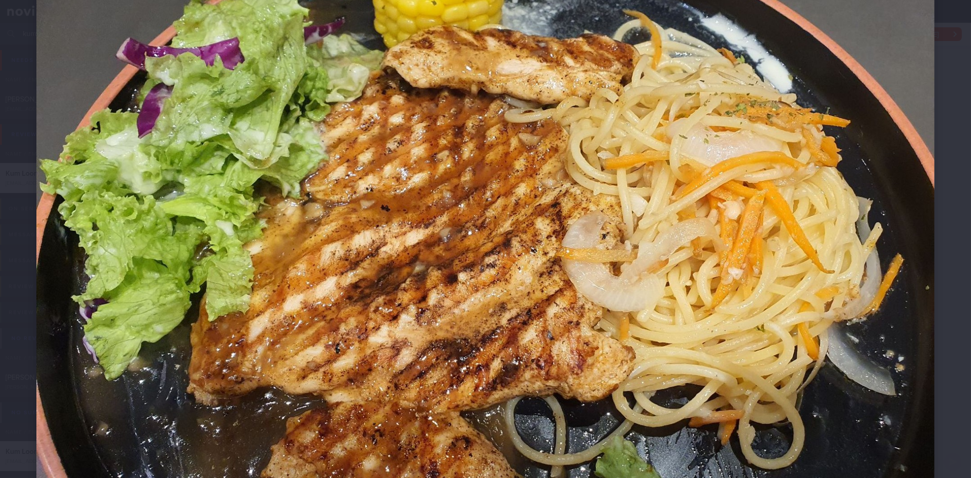
scroll to position [101, 0]
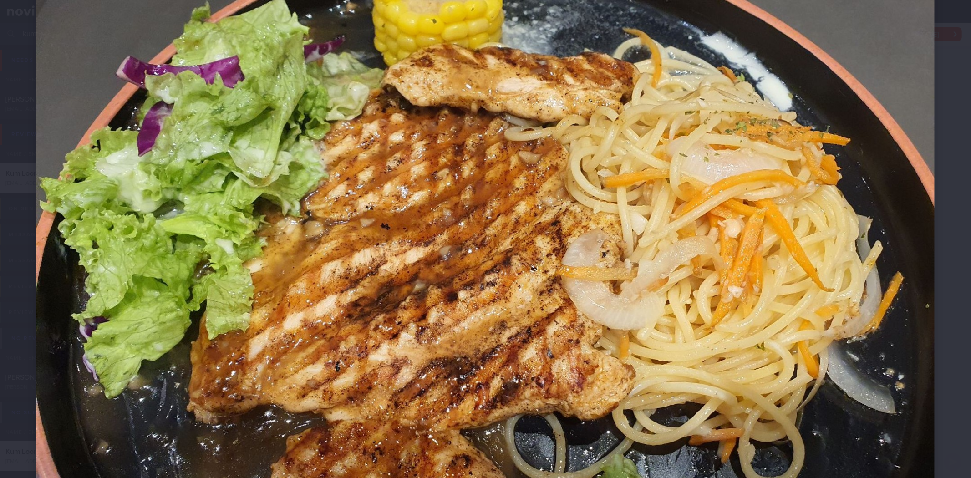
click at [920, 249] on img at bounding box center [485, 272] width 898 height 674
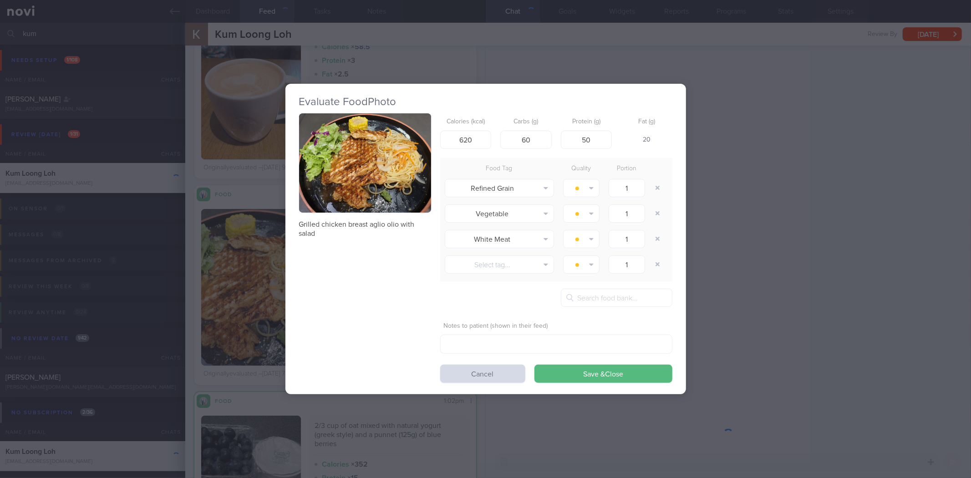
click at [848, 234] on div "Evaluate Food Photo Grilled chicken breast aglio olio with salad Calories (kcal…" at bounding box center [485, 239] width 971 height 478
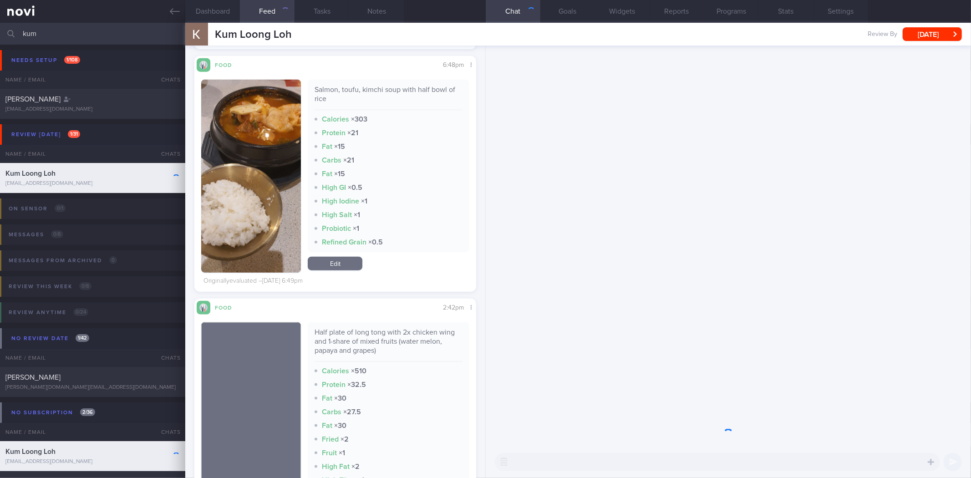
scroll to position [12473, 0]
drag, startPoint x: 269, startPoint y: 110, endPoint x: 283, endPoint y: 107, distance: 14.9
click at [269, 110] on img "button" at bounding box center [251, 175] width 100 height 193
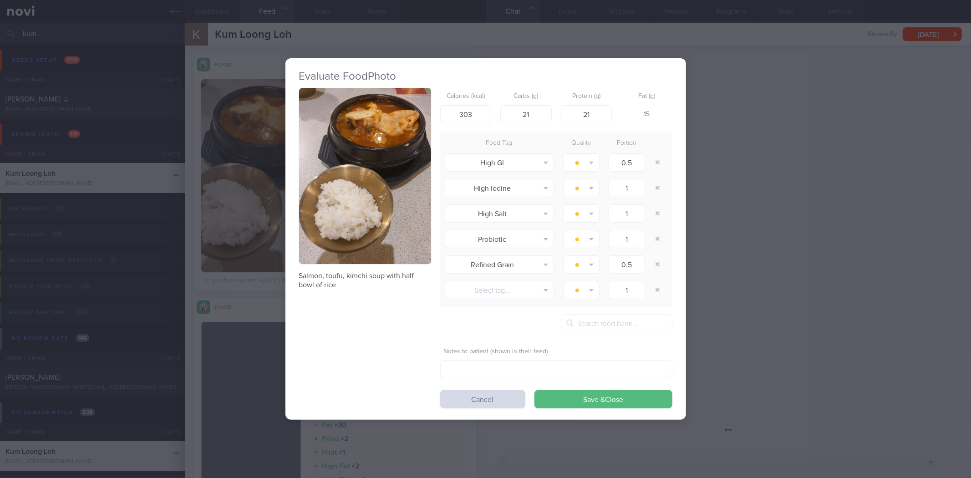
click at [347, 121] on button "button" at bounding box center [365, 176] width 132 height 176
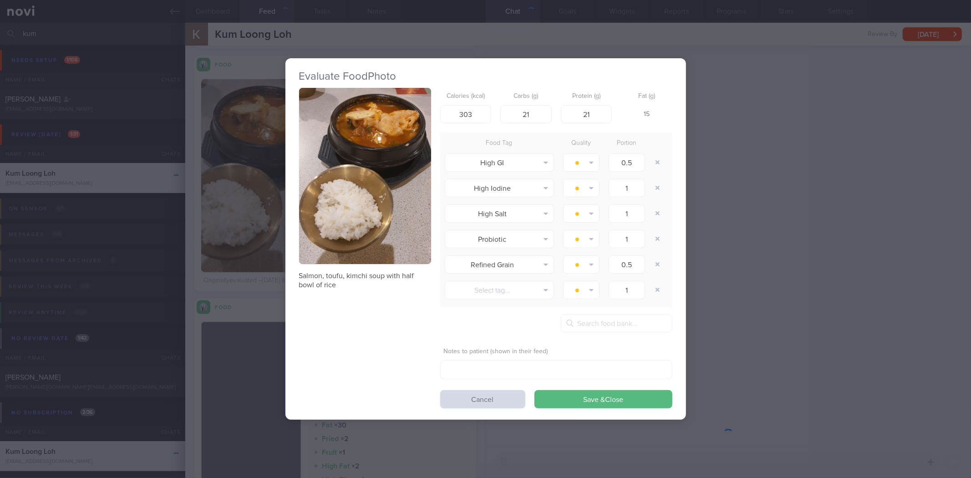
click at [779, 224] on div "Evaluate Food Photo Salmon, toufu, kimchi soup with half bowl of rice Calories …" at bounding box center [485, 239] width 971 height 478
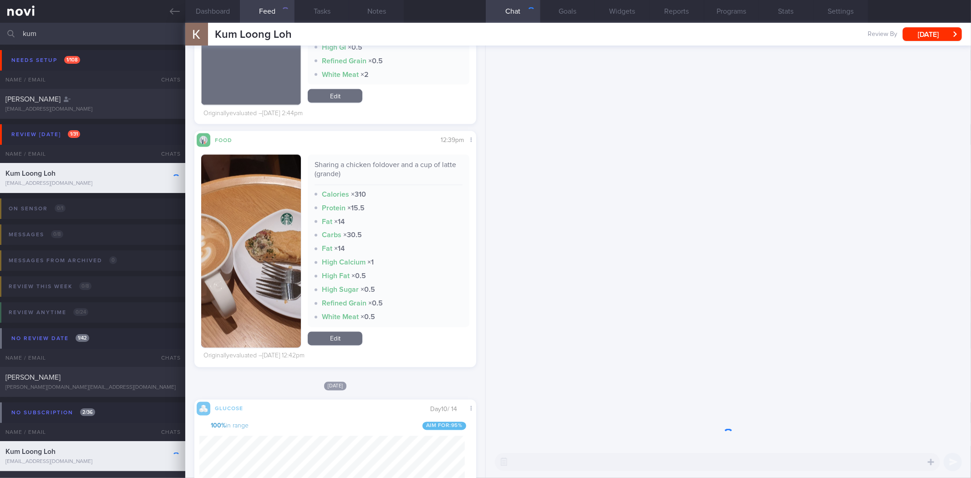
scroll to position [12920, 0]
click at [276, 243] on button "button" at bounding box center [251, 250] width 100 height 193
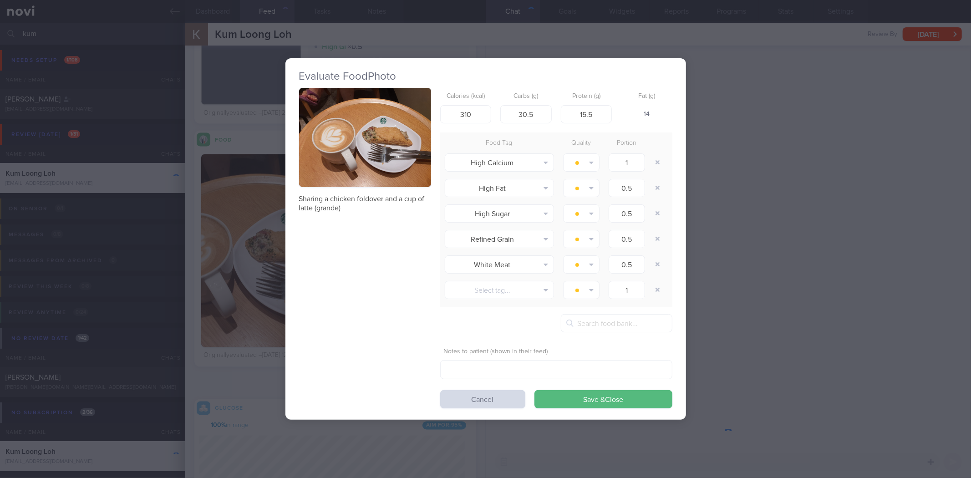
scroll to position [12923, 0]
click at [417, 157] on button "button" at bounding box center [365, 137] width 132 height 99
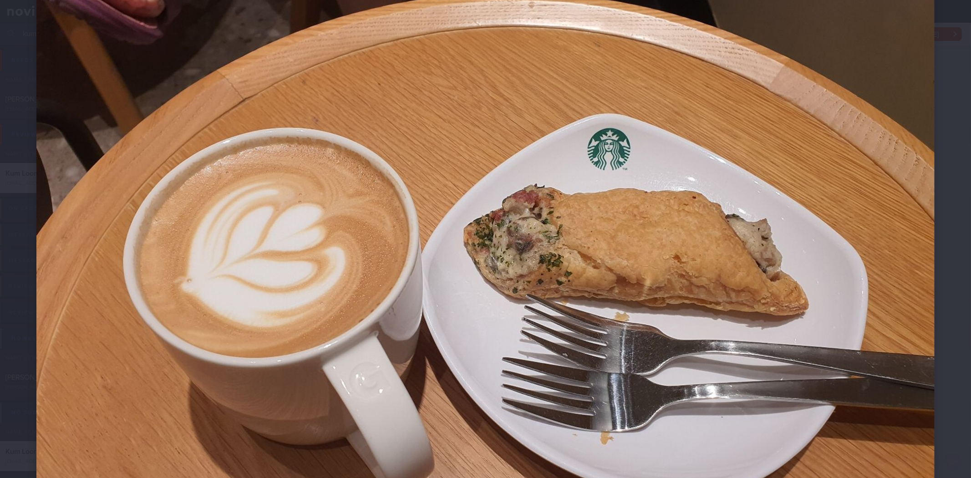
scroll to position [101, 0]
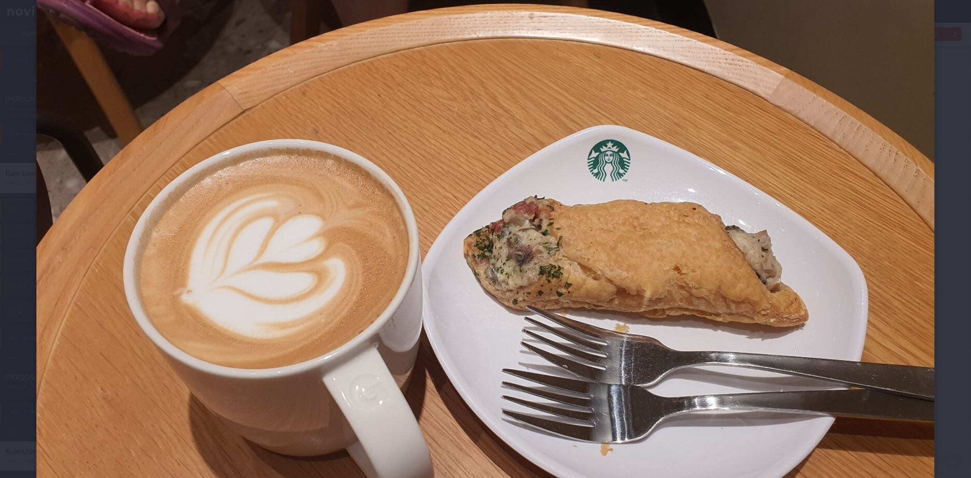
click at [943, 270] on div at bounding box center [485, 272] width 971 height 747
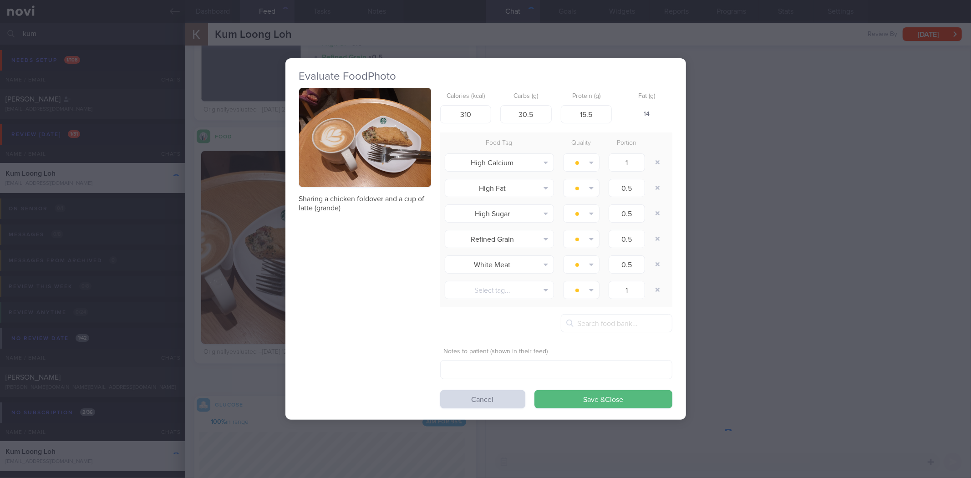
click at [777, 204] on div "Evaluate Food Photo Sharing a chicken foldover and a cup of latte (grande) Calo…" at bounding box center [485, 239] width 971 height 478
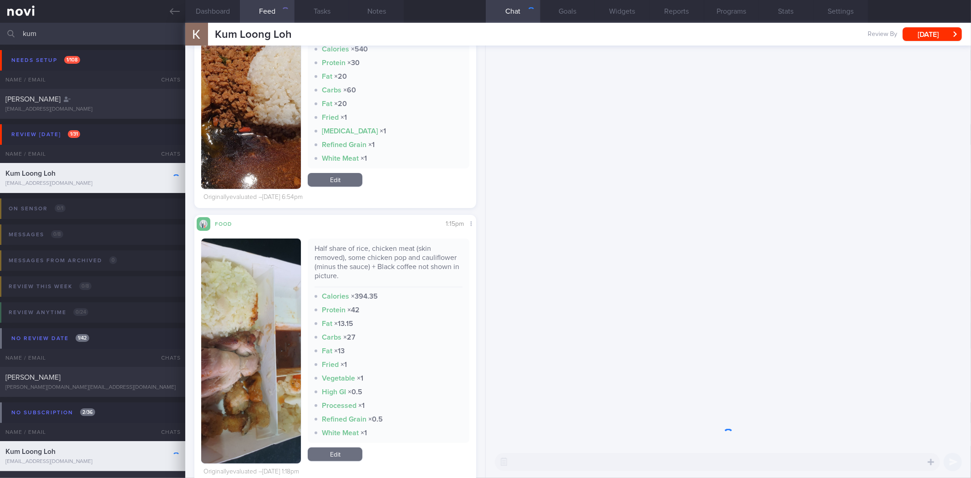
scroll to position [11754, 0]
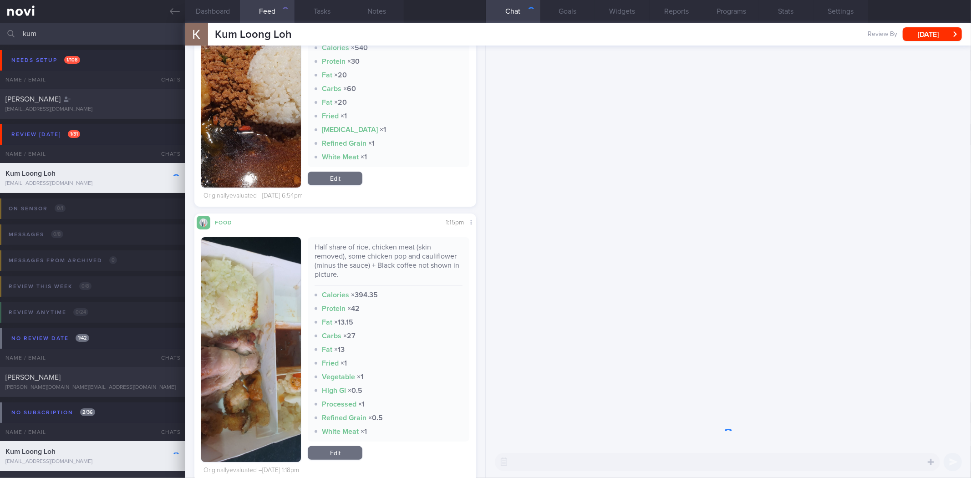
click at [267, 341] on button "button" at bounding box center [251, 349] width 100 height 225
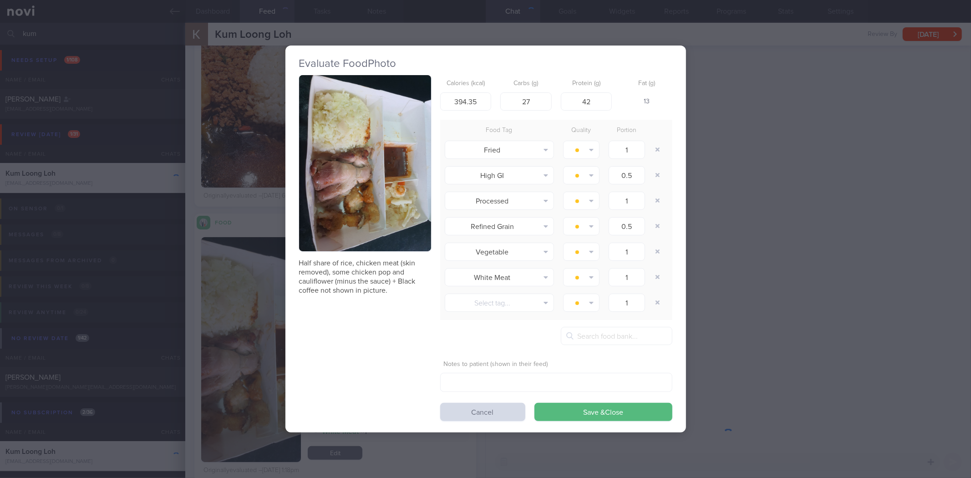
click at [750, 228] on div "Evaluate Food Photo Half share of rice, chicken meat (skin removed), some chick…" at bounding box center [485, 239] width 971 height 478
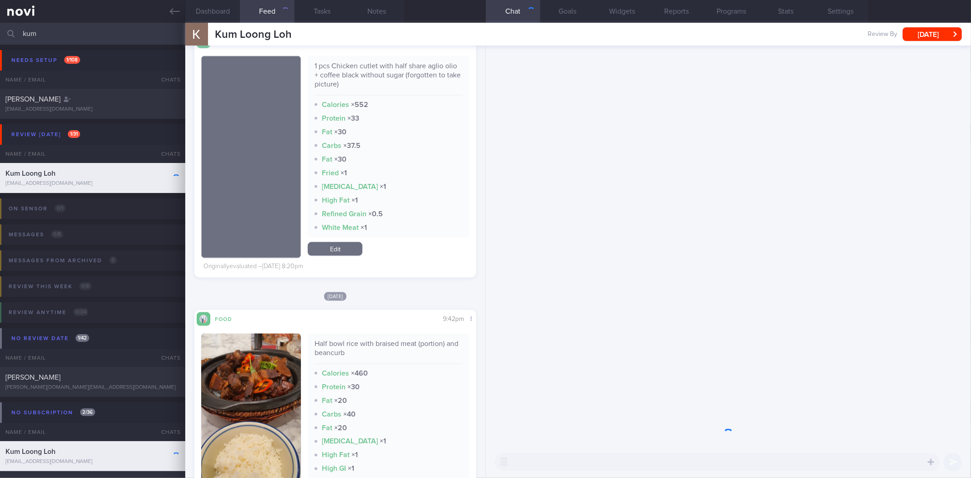
scroll to position [6885, 0]
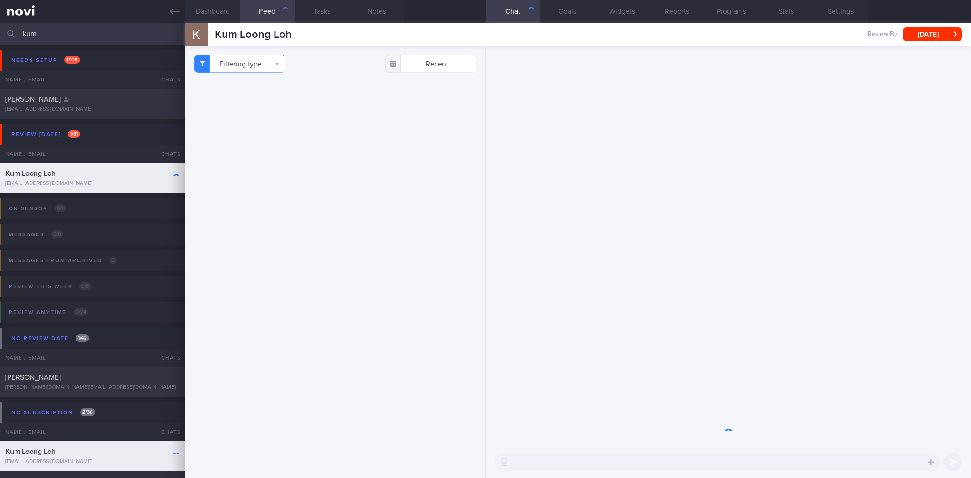
select select "9"
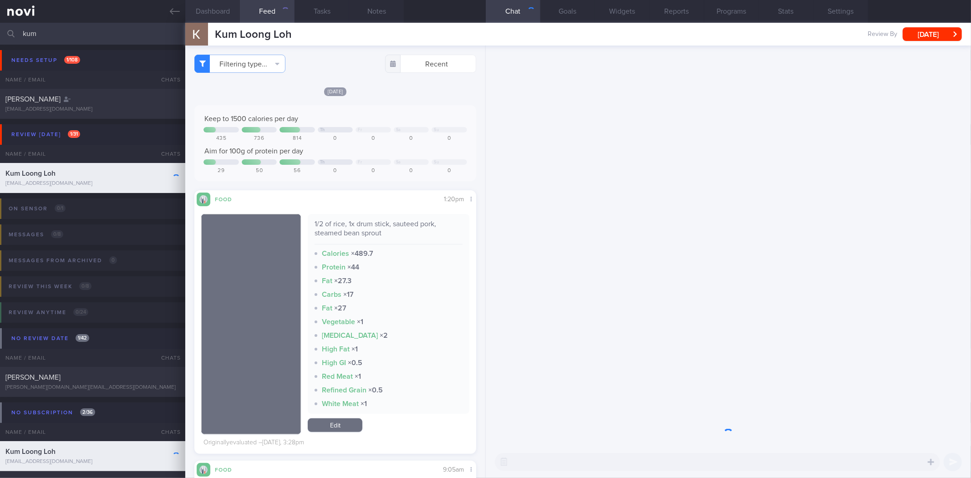
click at [226, 14] on button "Dashboard" at bounding box center [212, 11] width 55 height 23
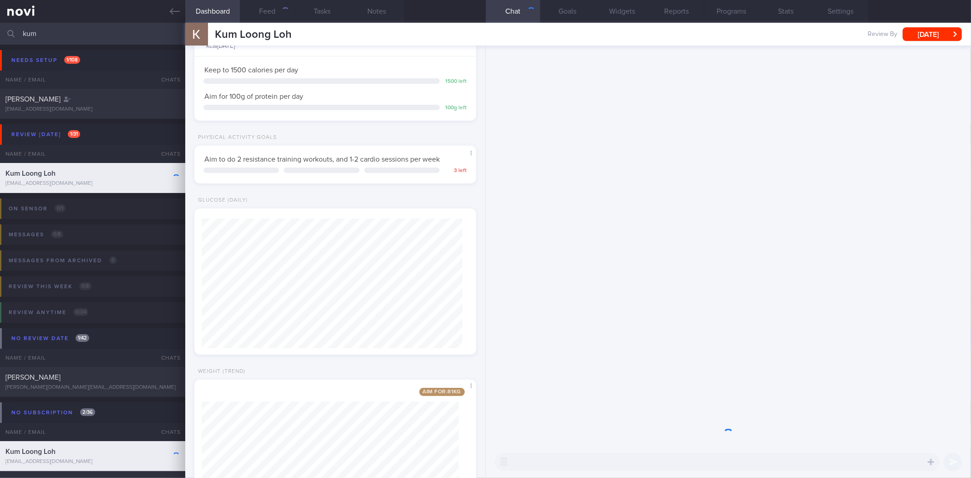
scroll to position [44, 0]
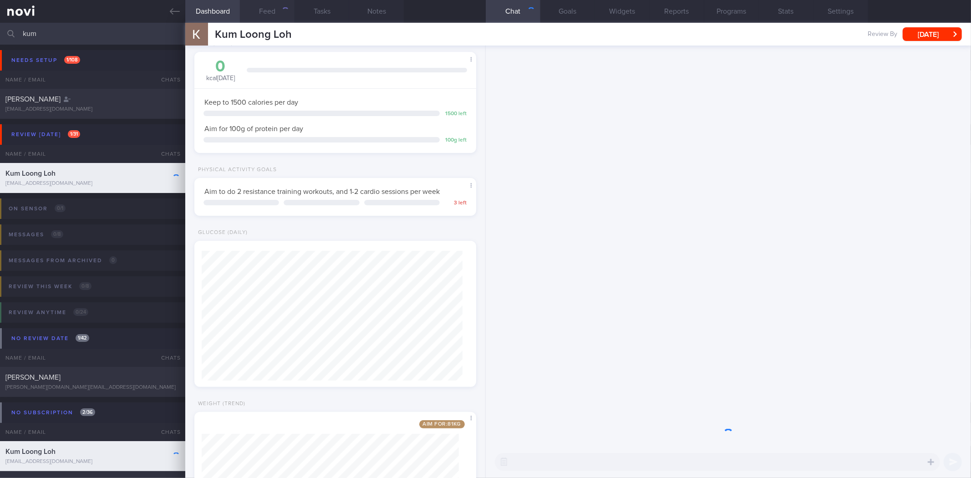
click at [278, 20] on button "Feed" at bounding box center [267, 11] width 55 height 23
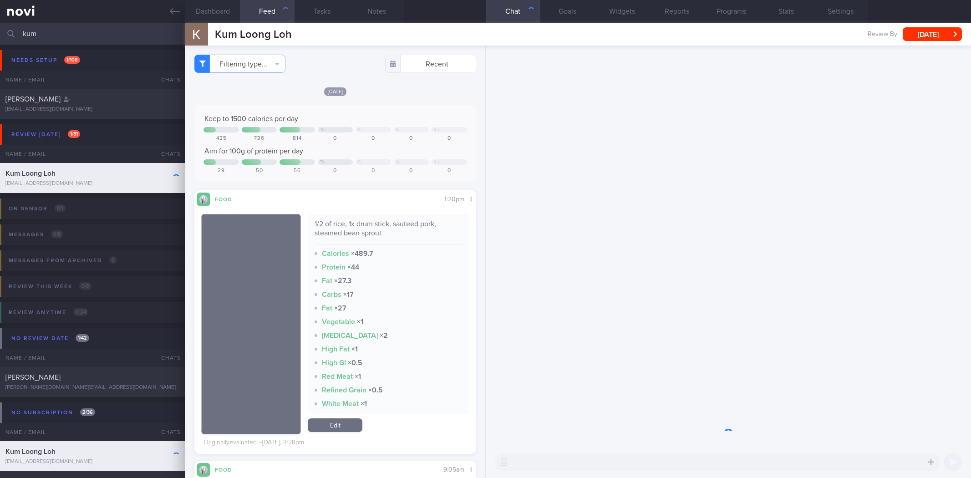
select select "9"
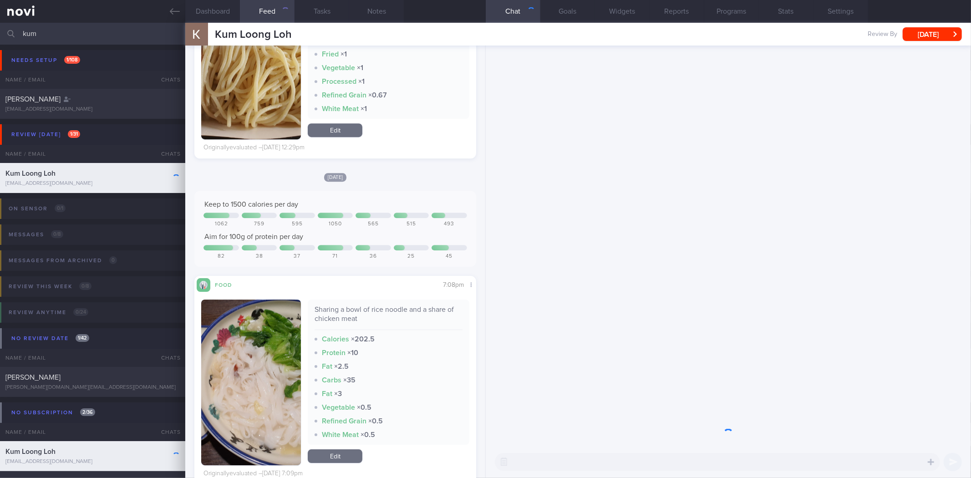
scroll to position [8155, 0]
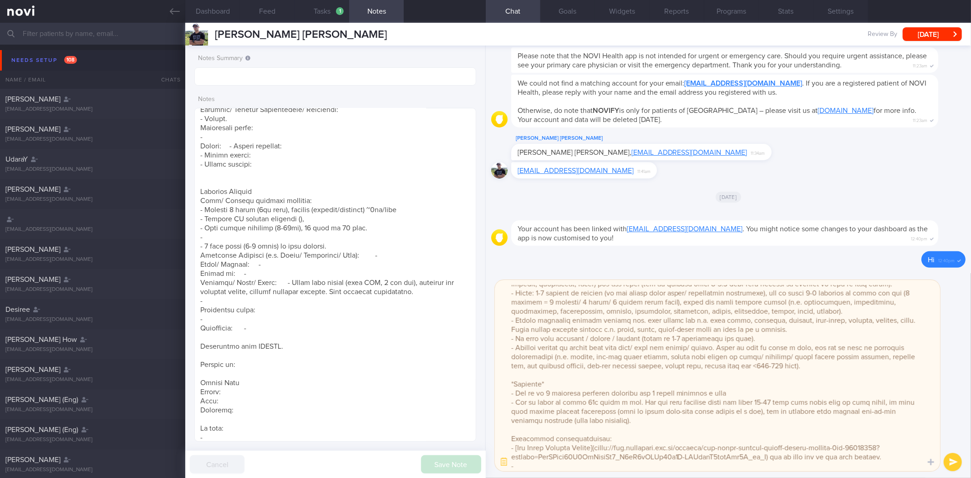
scroll to position [166, 0]
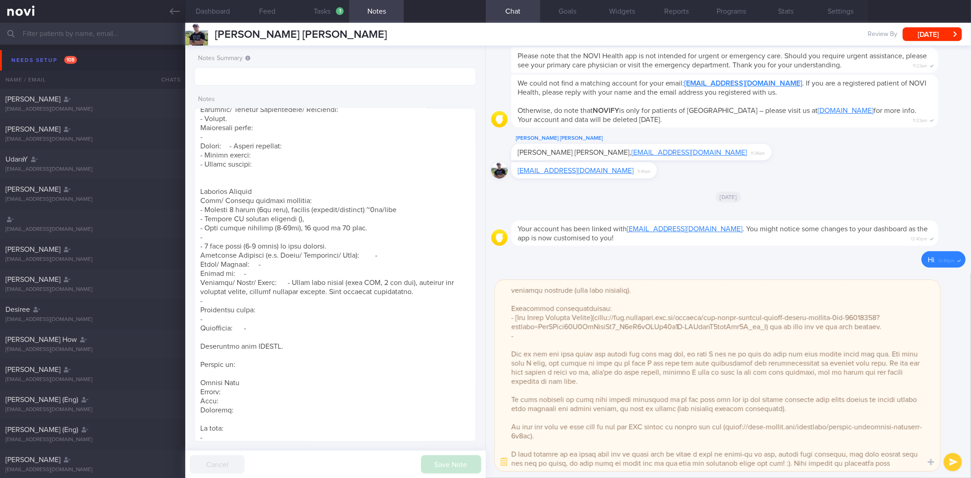
click at [523, 325] on textarea at bounding box center [717, 375] width 445 height 191
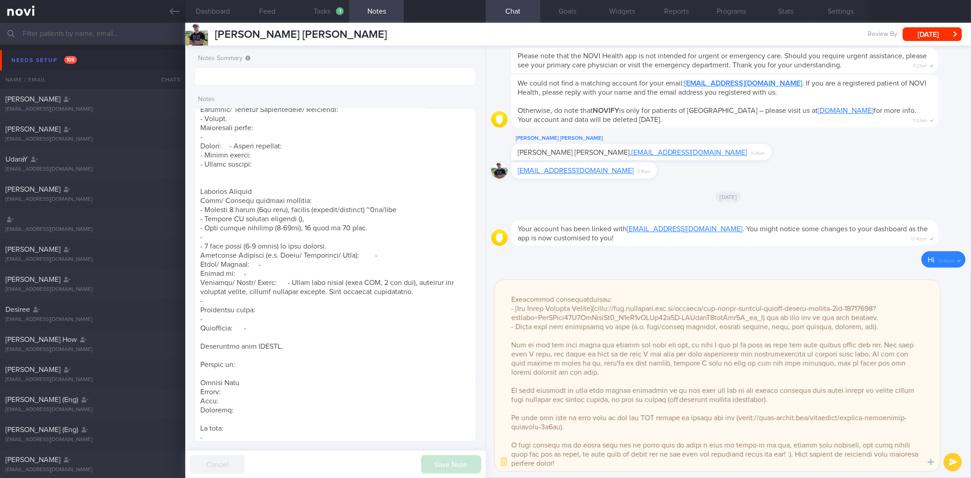
click at [897, 316] on textarea at bounding box center [717, 375] width 445 height 191
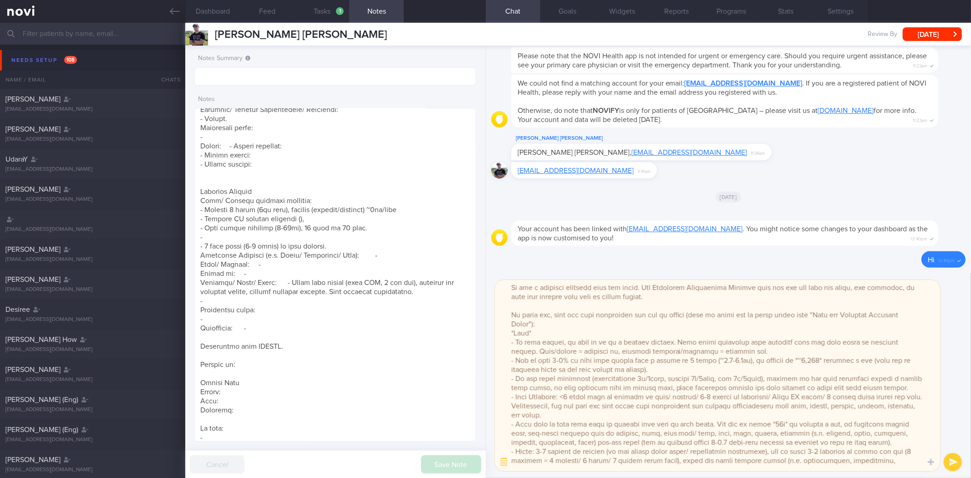
scroll to position [15, 0]
drag, startPoint x: 897, startPoint y: 376, endPoint x: 508, endPoint y: 339, distance: 390.9
click at [508, 339] on textarea at bounding box center [717, 375] width 445 height 191
type textarea "Hi Jun Wei, It was a pleasure speaking with you today. The Lifestyle Improvemen…"
drag, startPoint x: 229, startPoint y: 436, endPoint x: 198, endPoint y: 394, distance: 52.1
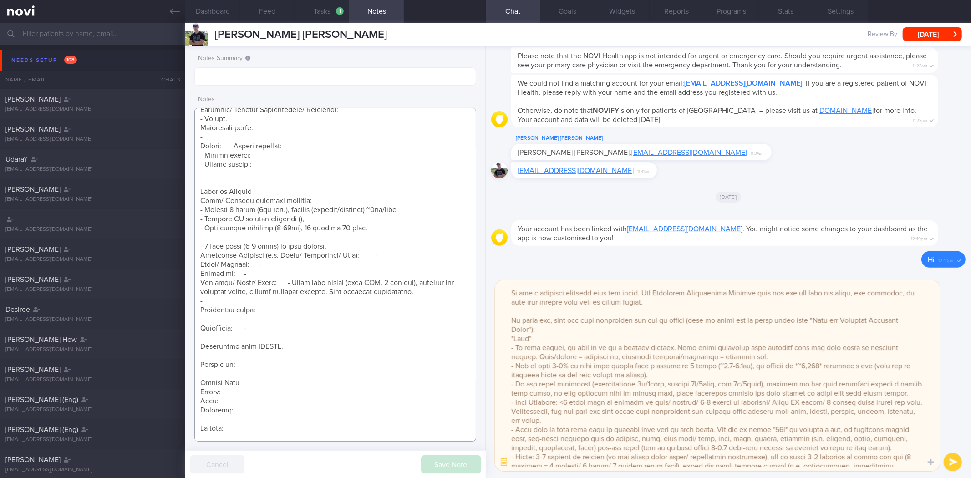
click at [198, 394] on textarea at bounding box center [334, 275] width 281 height 334
paste textarea "*Diet* - To lose weight, we need to be in a calorie deficit. This means consumi…"
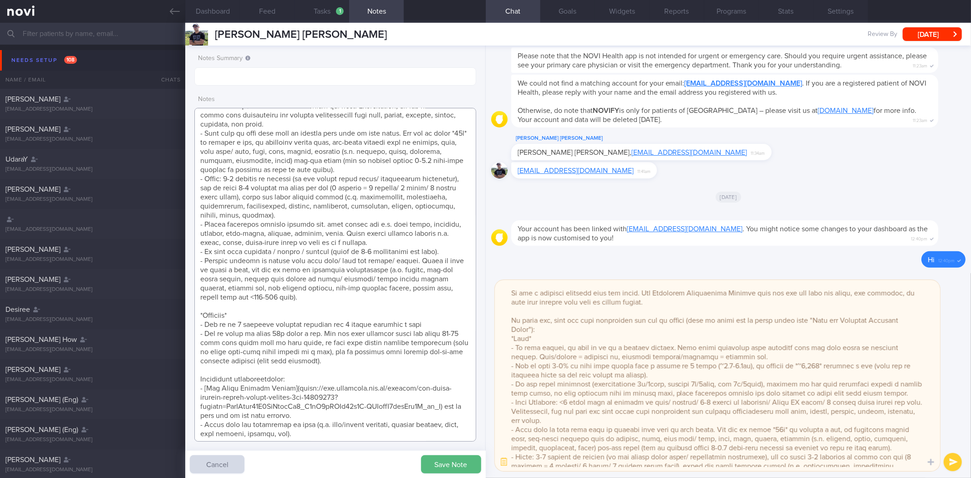
scroll to position [1051, 0]
type textarea "9 Oct 2025, 9:07 am Mr YEE JUN WEI (MSG/ Army) S9610891E 30 Mar 1996 S9610891E …"
click at [447, 469] on button "Save Note" at bounding box center [451, 464] width 60 height 18
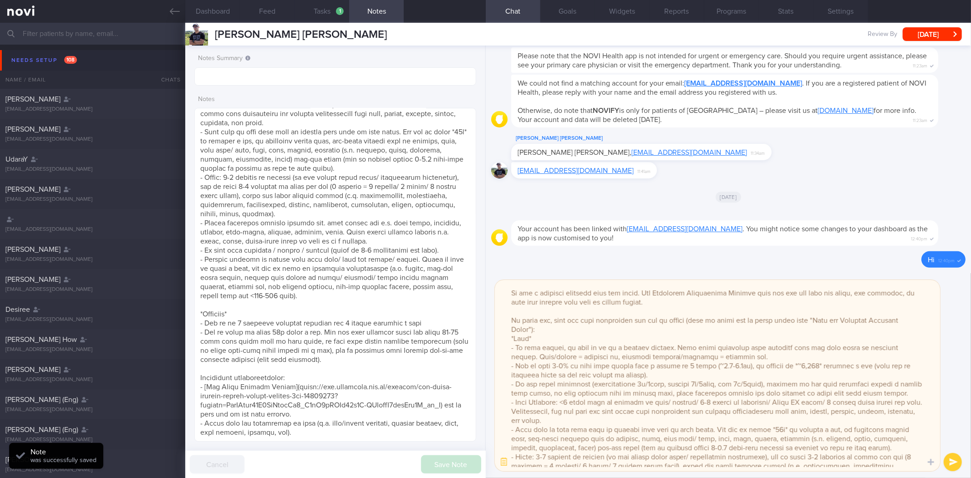
click at [573, 324] on textarea at bounding box center [717, 375] width 445 height 191
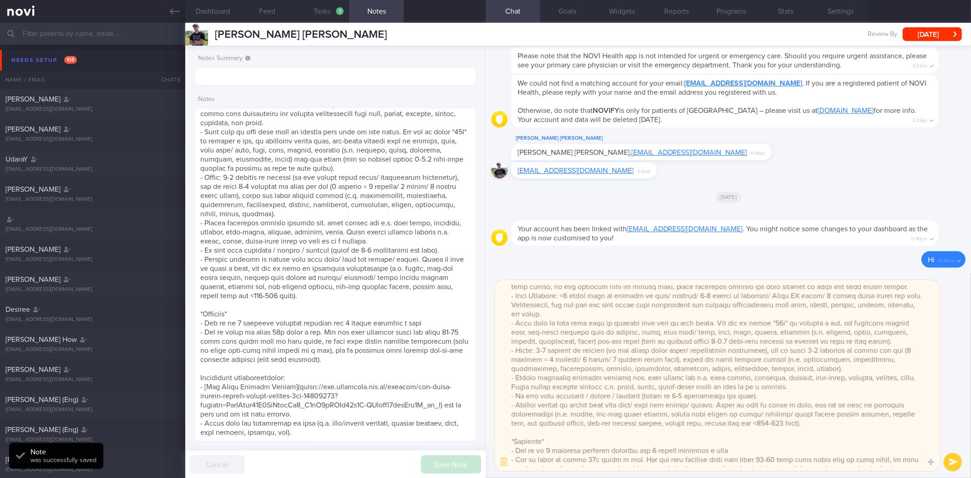
scroll to position [267, 0]
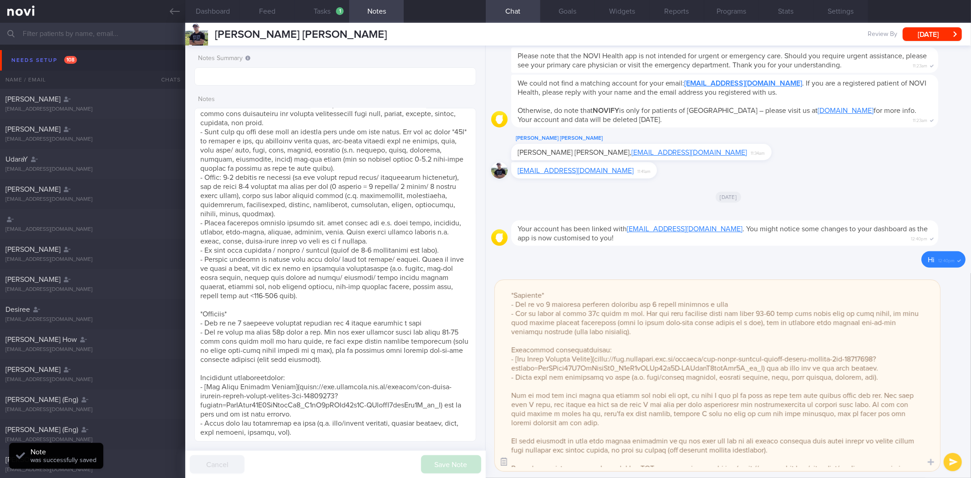
click at [508, 466] on button "button" at bounding box center [504, 462] width 16 height 16
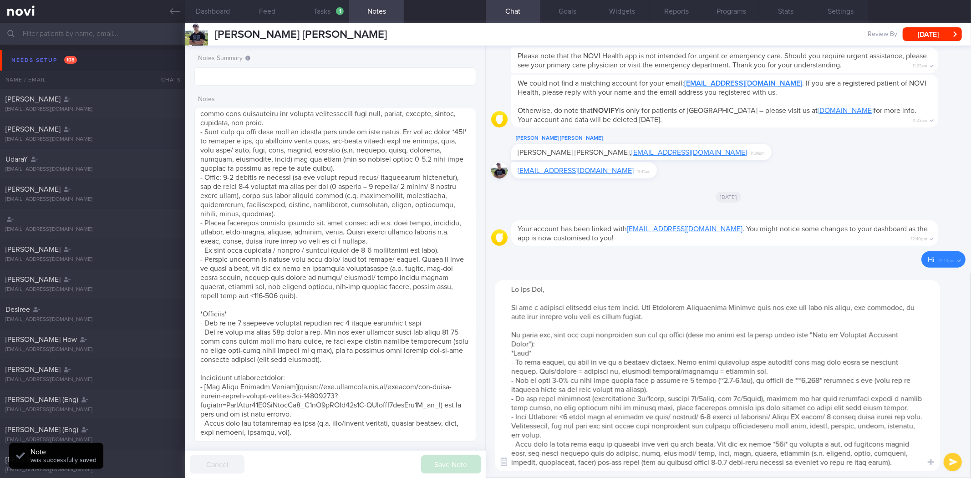
click at [572, 388] on textarea at bounding box center [717, 375] width 445 height 191
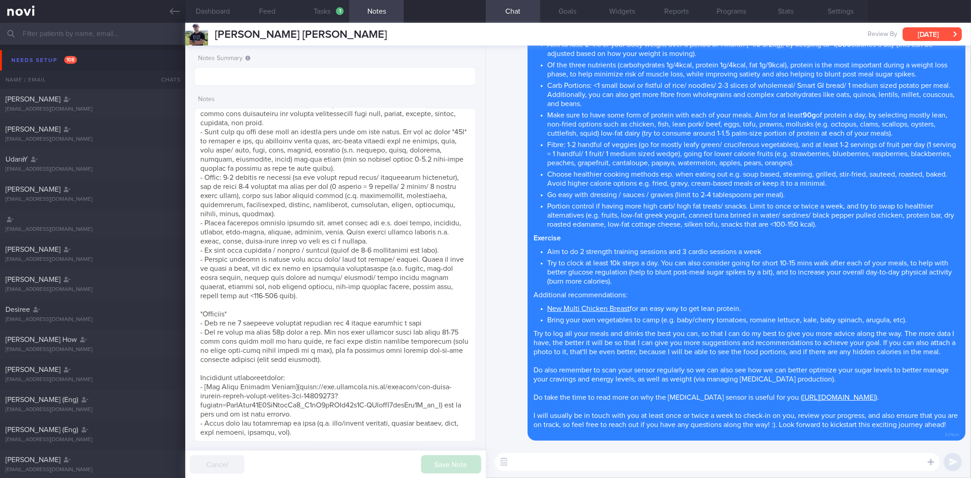
click at [930, 36] on button "[DATE]" at bounding box center [932, 34] width 59 height 14
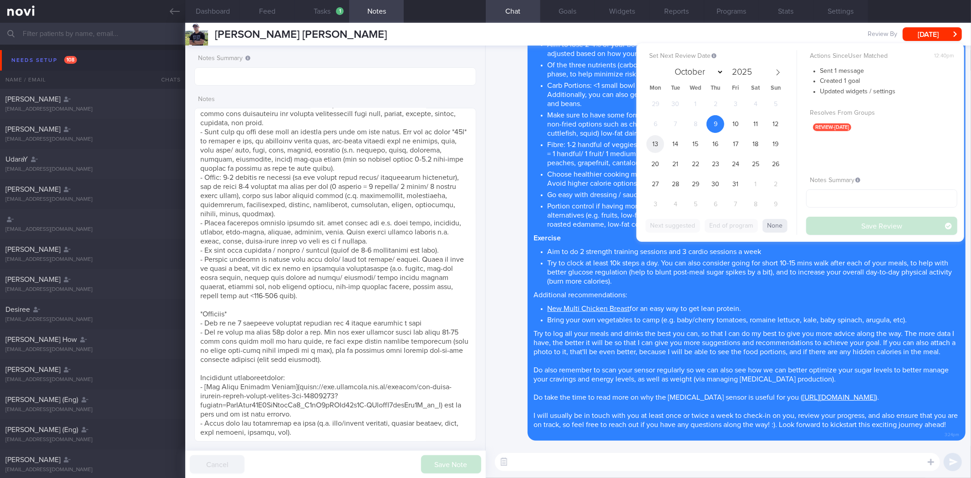
click at [653, 147] on span "13" at bounding box center [655, 144] width 18 height 18
click at [734, 124] on span "10" at bounding box center [735, 124] width 18 height 18
click at [843, 229] on button "Save Review" at bounding box center [881, 226] width 151 height 18
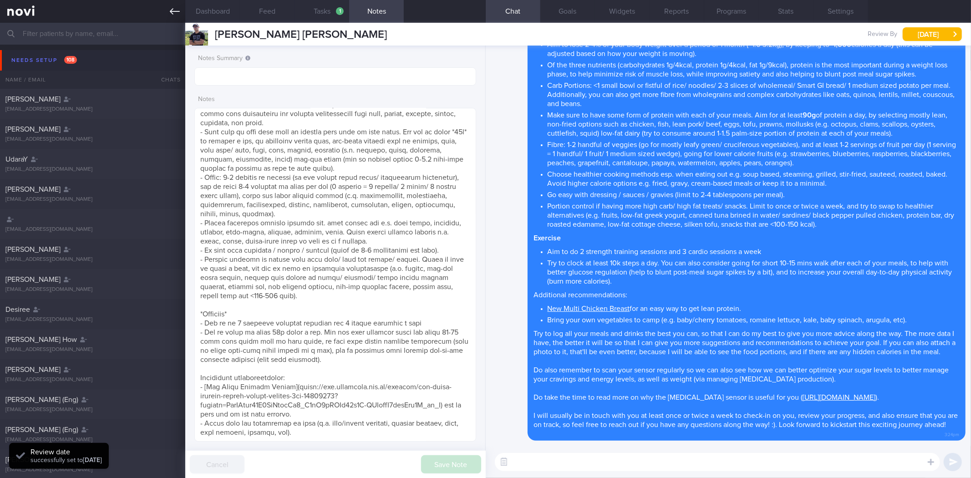
click at [173, 14] on icon at bounding box center [175, 11] width 10 height 6
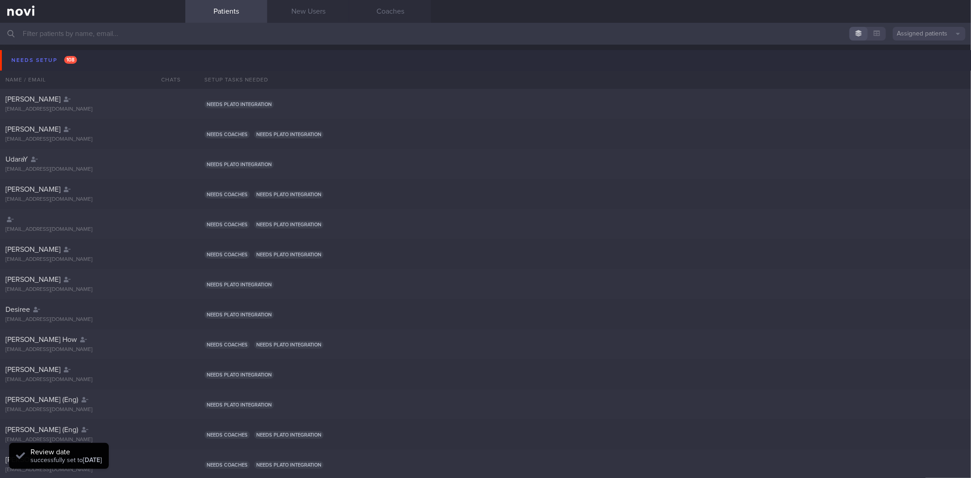
click at [117, 60] on button "Needs setup 108" at bounding box center [487, 60] width 974 height 20
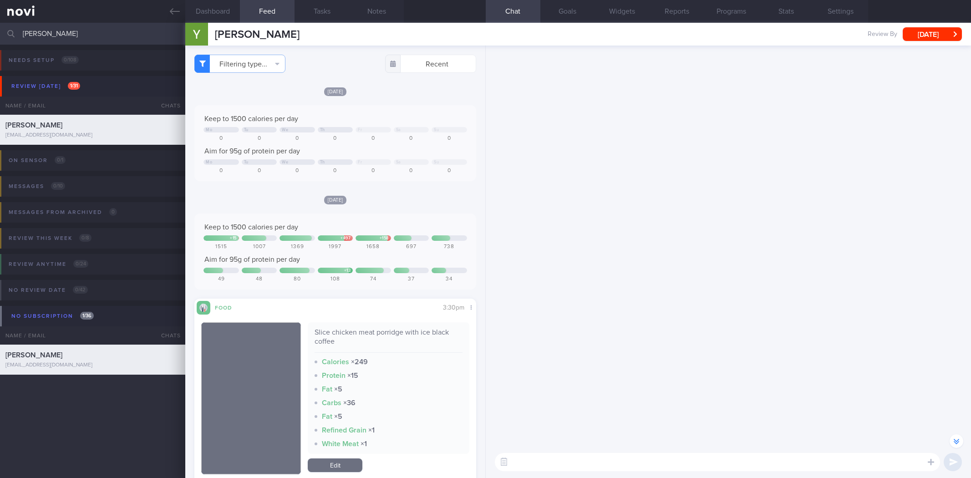
select select "9"
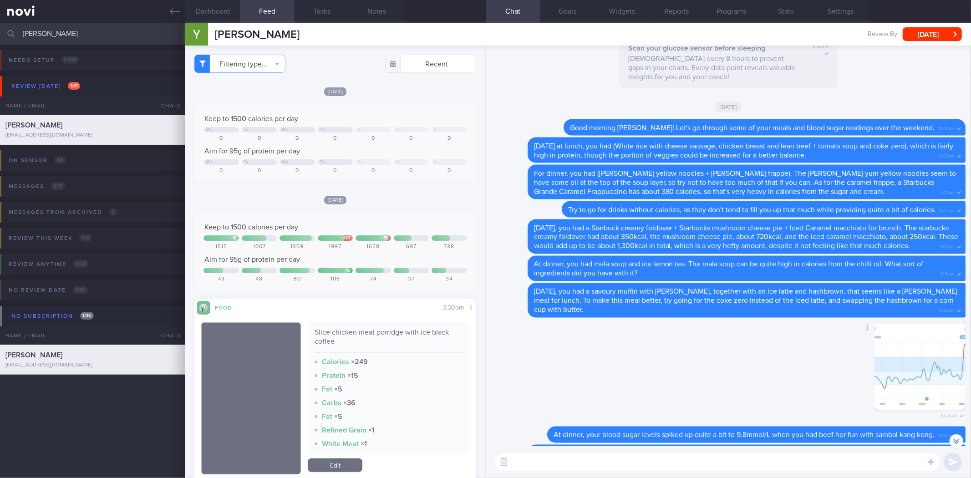
scroll to position [163, 265]
click at [953, 442] on button "button" at bounding box center [957, 441] width 14 height 14
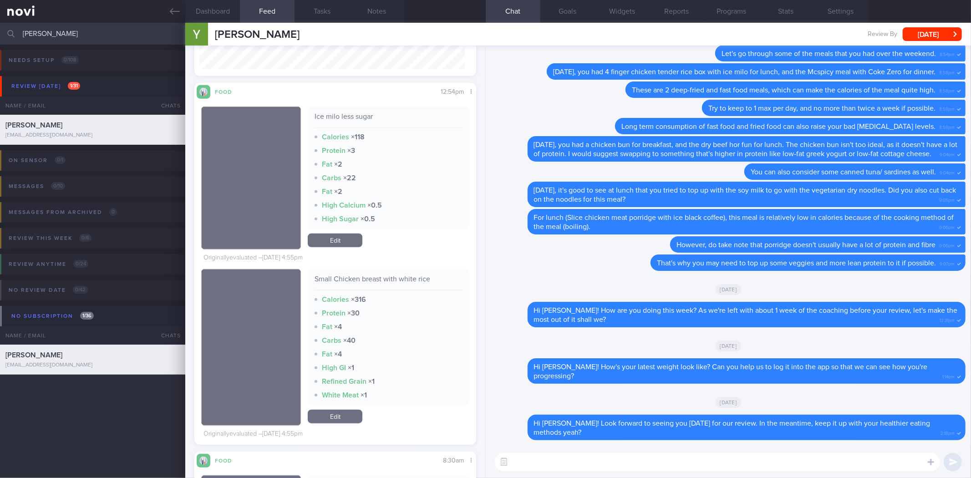
scroll to position [0, 0]
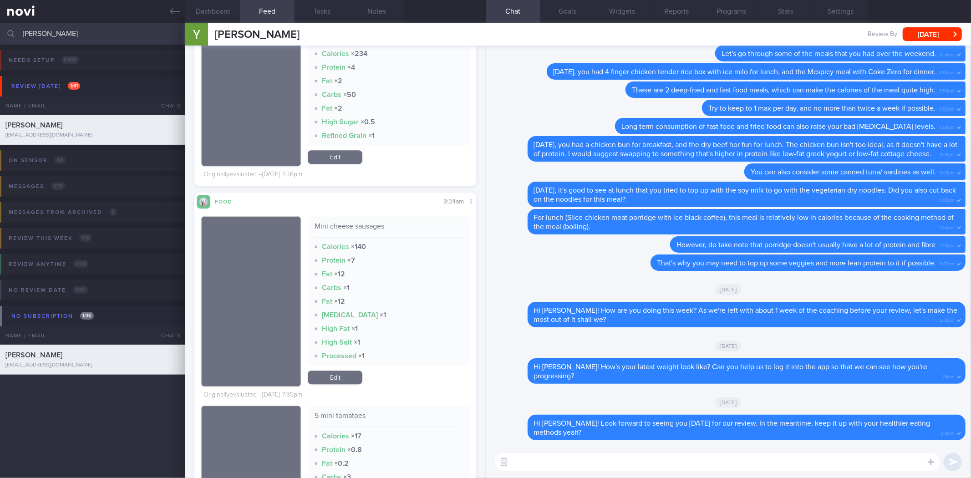
drag, startPoint x: 473, startPoint y: 76, endPoint x: 481, endPoint y: 66, distance: 13.0
click at [477, 72] on div "Filtering type... Food Activity Glucose Weight Medicine [MEDICAL_DATA] [MEDICAL…" at bounding box center [335, 262] width 300 height 432
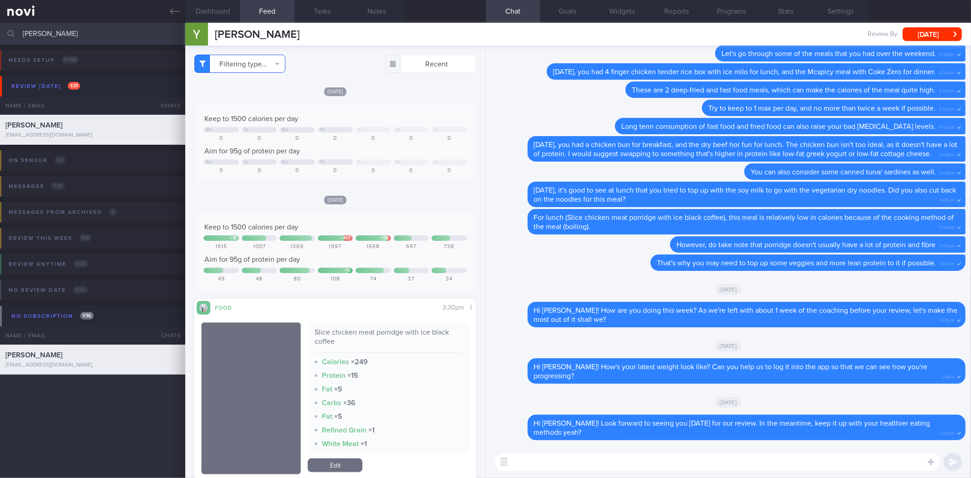
click at [274, 67] on button "Filtering type..." at bounding box center [239, 64] width 91 height 18
click at [256, 92] on button "Activity" at bounding box center [240, 95] width 90 height 14
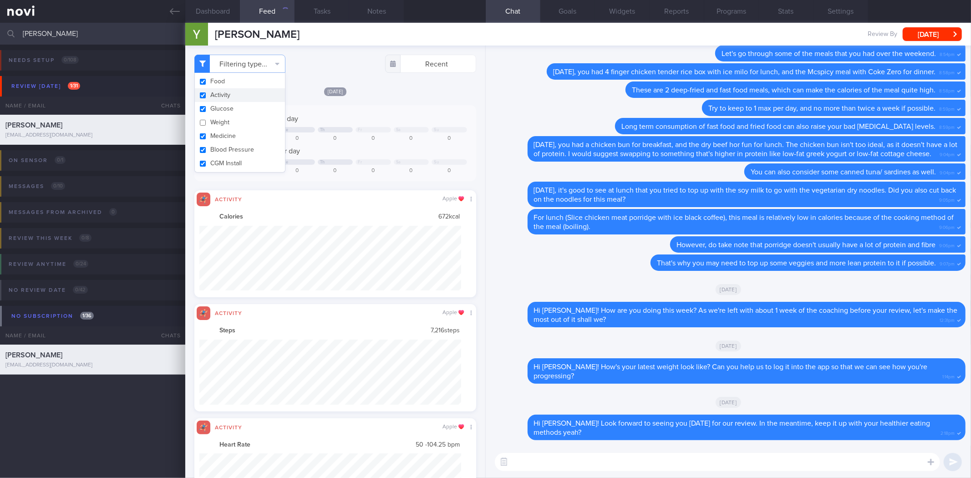
scroll to position [65, 262]
click at [271, 67] on button "Filtering type..." at bounding box center [239, 64] width 91 height 18
click at [259, 93] on button "Activity" at bounding box center [240, 95] width 90 height 14
checkbox input "false"
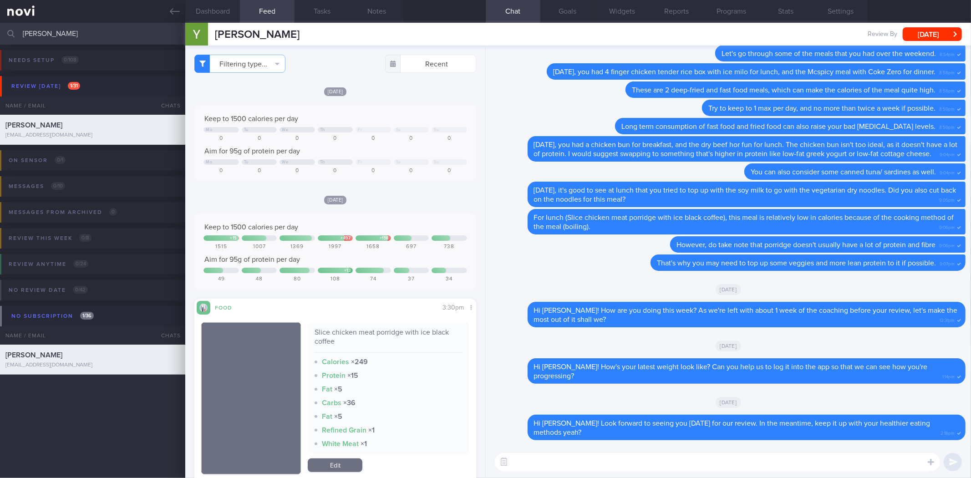
click at [342, 70] on div "Filtering type... Food Activity Glucose Weight Medicine [MEDICAL_DATA] [MEDICAL…" at bounding box center [334, 64] width 281 height 18
click at [367, 10] on button "Notes" at bounding box center [376, 11] width 55 height 23
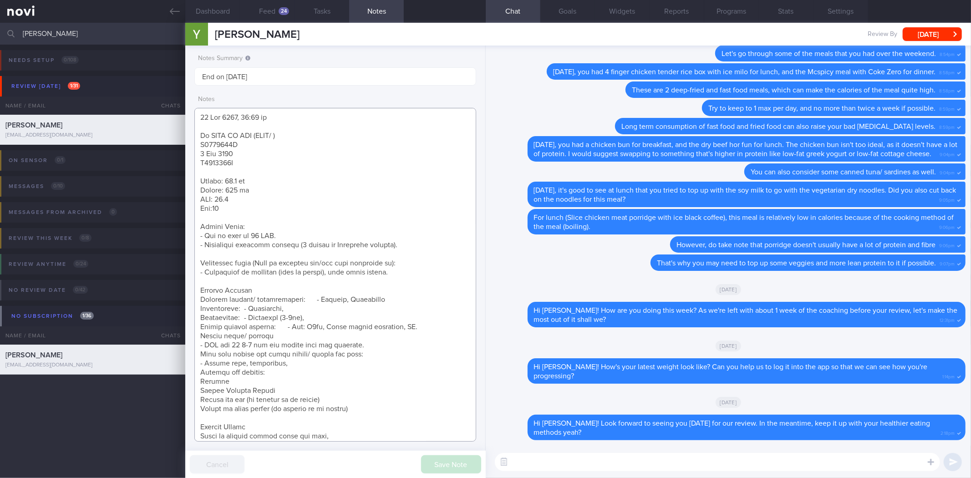
click at [212, 132] on textarea at bounding box center [334, 275] width 281 height 334
click at [324, 141] on textarea at bounding box center [334, 275] width 281 height 334
paste textarea "<SAF LIP> Review Weight: - Weight change: 78.4kg > 78.4kg - Body composition ch…"
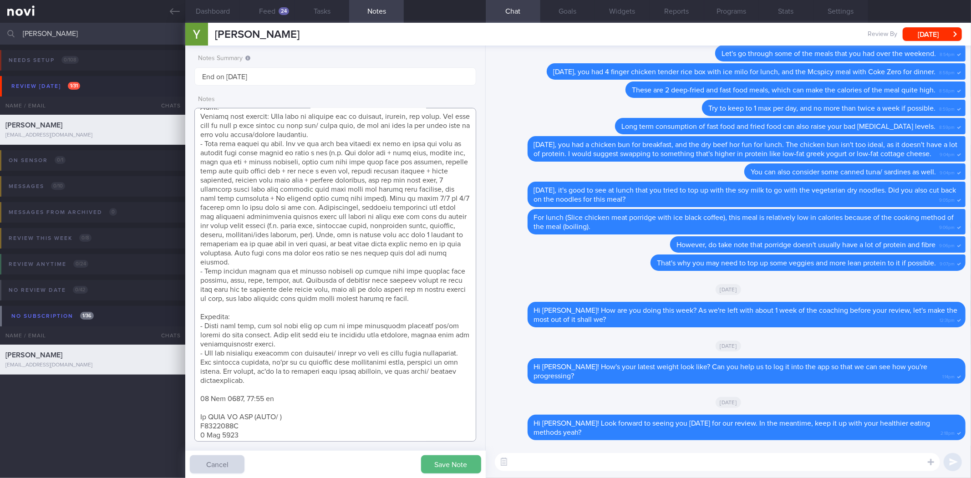
scroll to position [109, 0]
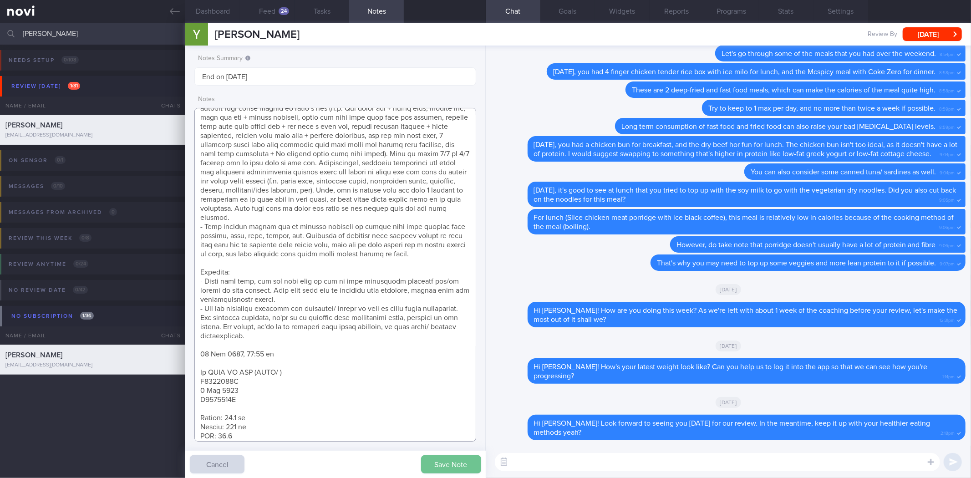
type textarea "<SAF LIP> Review Weight: - Weight change: 78.4kg > 78.4kg - Body composition ch…"
click at [471, 466] on button "Save Note" at bounding box center [451, 464] width 60 height 18
click at [499, 470] on textarea at bounding box center [717, 462] width 445 height 18
click at [506, 466] on button "button" at bounding box center [504, 462] width 16 height 16
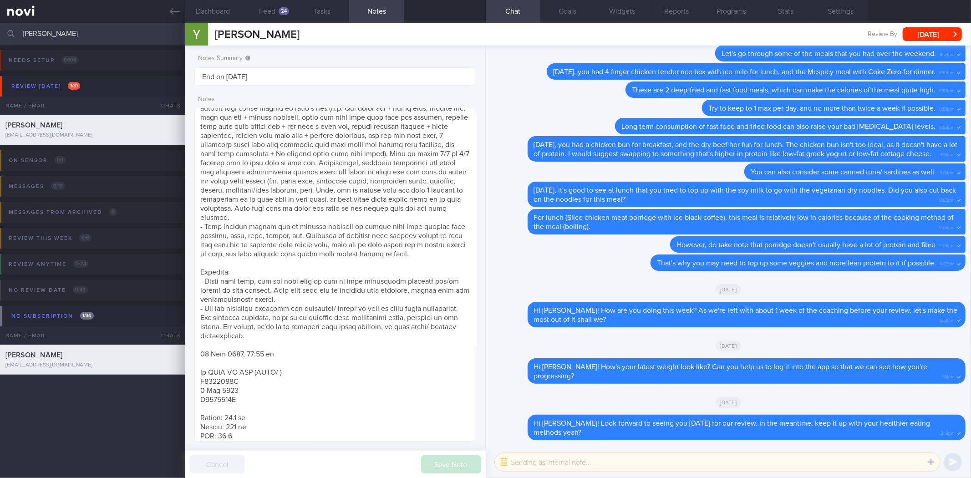
click at [521, 462] on textarea at bounding box center [717, 462] width 445 height 18
paste textarea "Hi xx, I'm glad to see that you have lost ~3kg over the past month and have a b…"
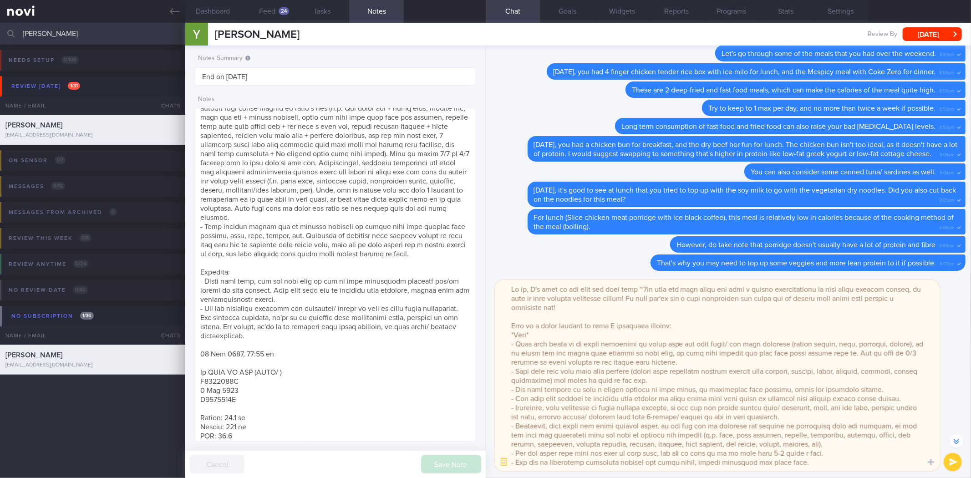
scroll to position [0, 0]
click at [526, 291] on textarea at bounding box center [717, 375] width 445 height 191
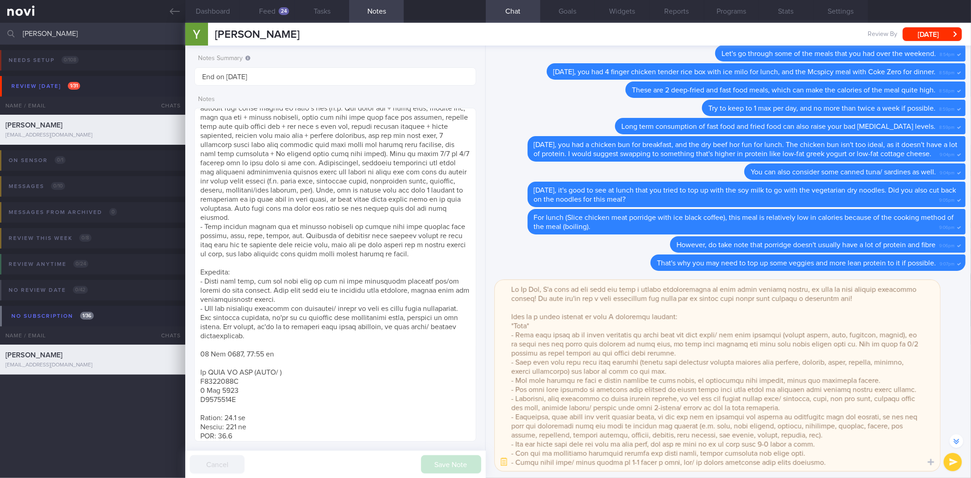
click at [867, 296] on textarea at bounding box center [717, 375] width 445 height 191
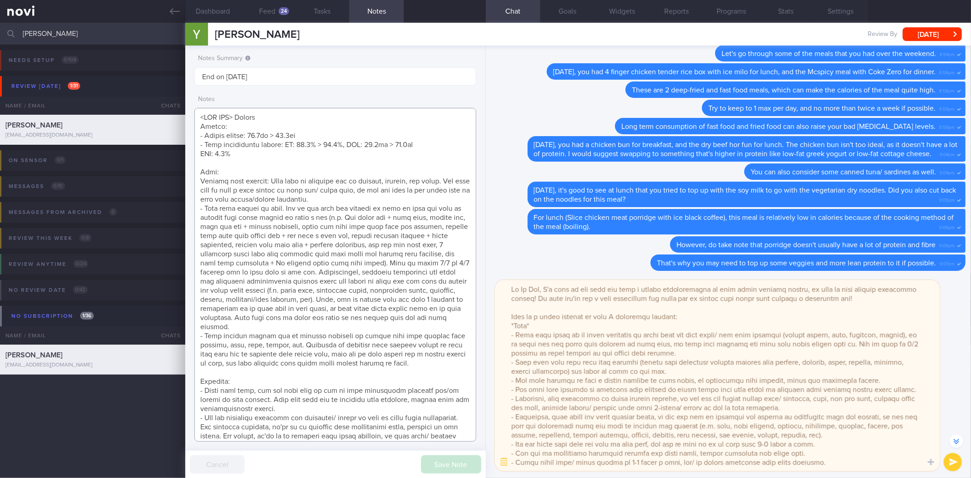
drag, startPoint x: 309, startPoint y: 334, endPoint x: 200, endPoint y: 173, distance: 194.2
click at [200, 173] on textarea at bounding box center [334, 275] width 281 height 334
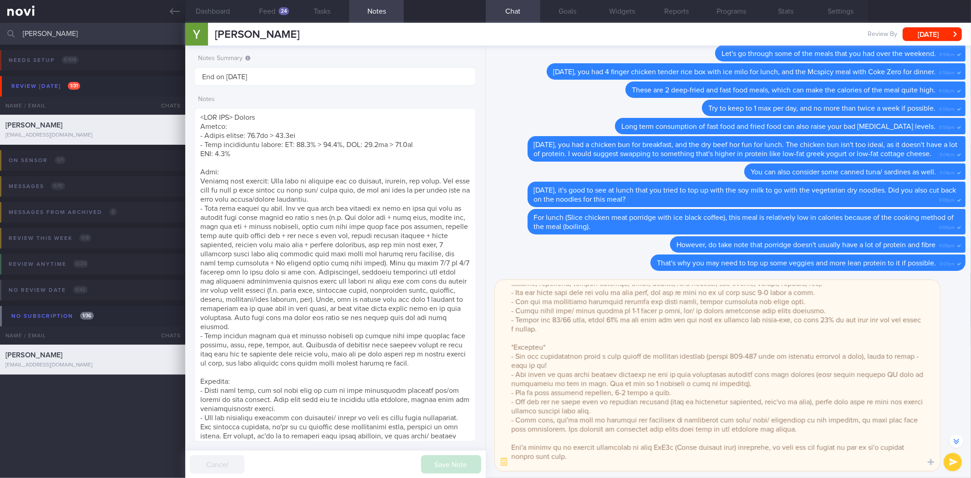
scroll to position [202, 0]
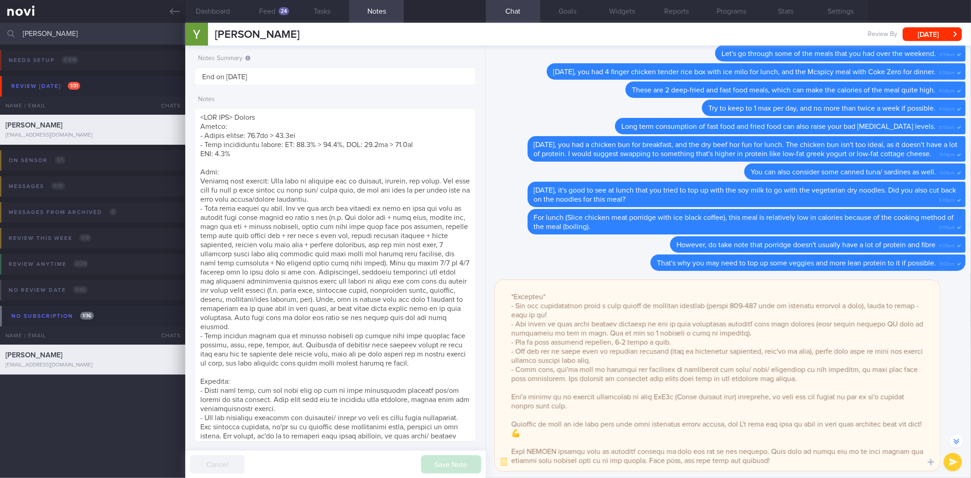
drag, startPoint x: 507, startPoint y: 329, endPoint x: 738, endPoint y: 413, distance: 246.4
click at [738, 413] on textarea at bounding box center [717, 375] width 445 height 191
paste textarea "Diet: Overall diet quality: Your diet is slightly low in protein, veggies, and …"
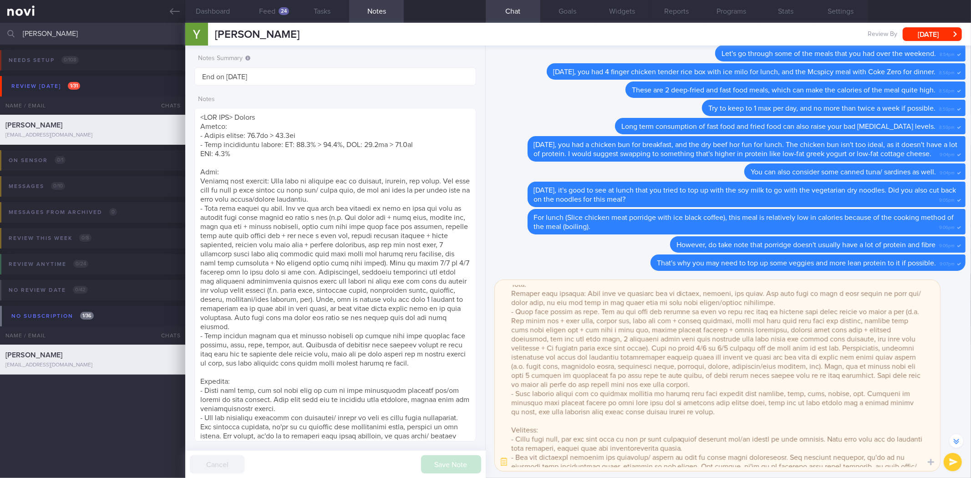
scroll to position [103, 0]
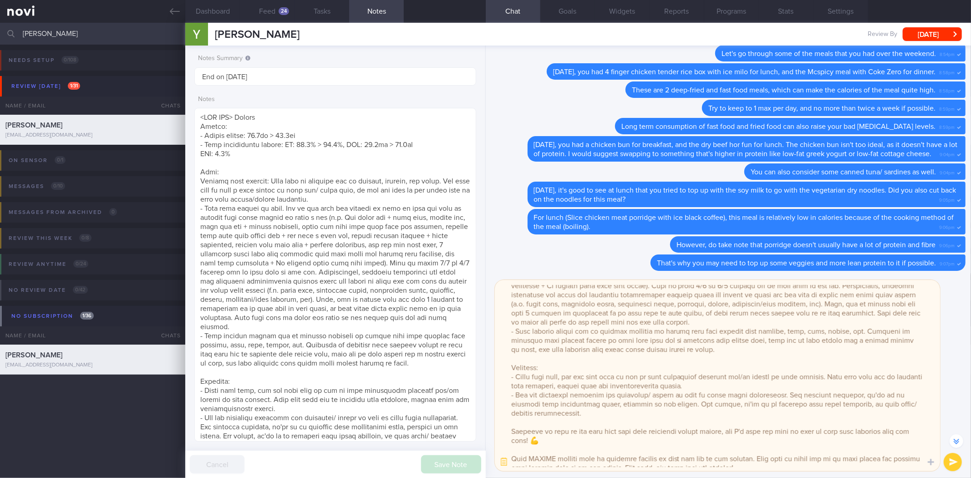
click at [523, 367] on textarea at bounding box center [717, 375] width 445 height 191
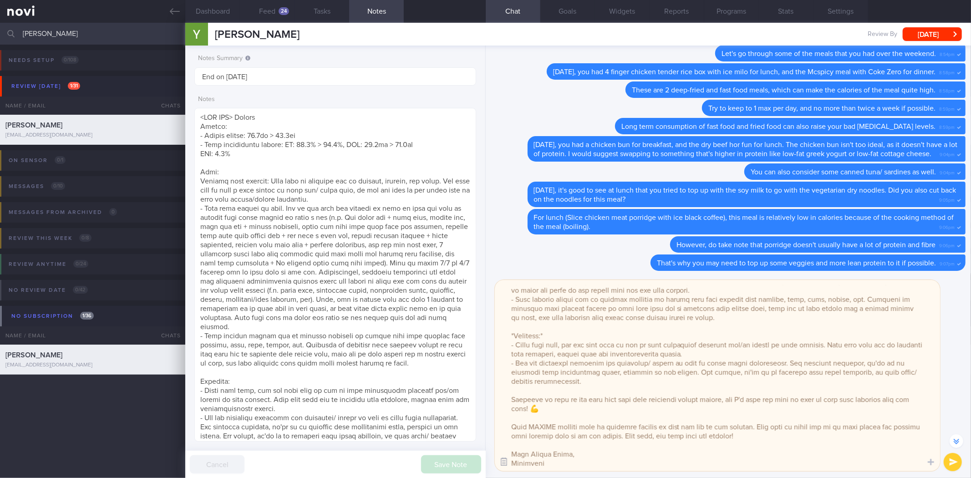
type textarea "Hi [PERSON_NAME], I'm glad to see that you have a better understanding of your …"
click at [504, 460] on button "button" at bounding box center [504, 462] width 16 height 16
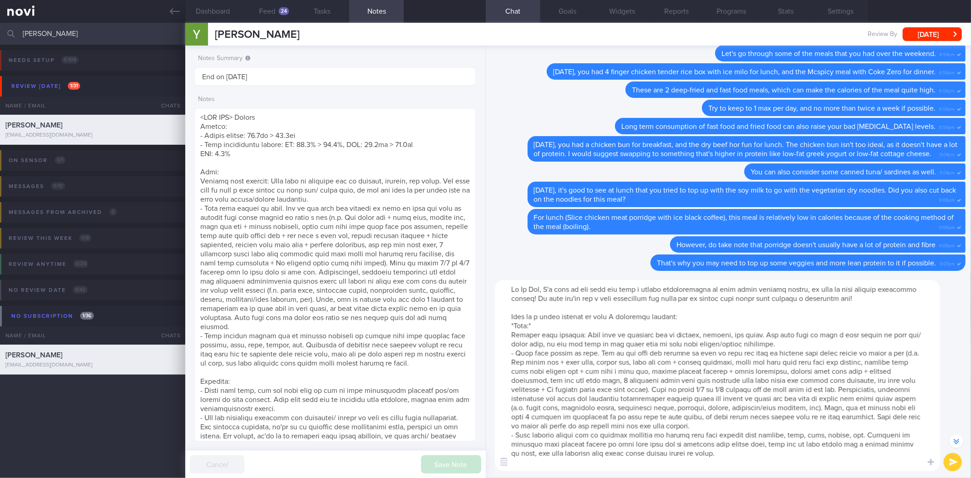
click at [662, 384] on textarea at bounding box center [717, 375] width 445 height 191
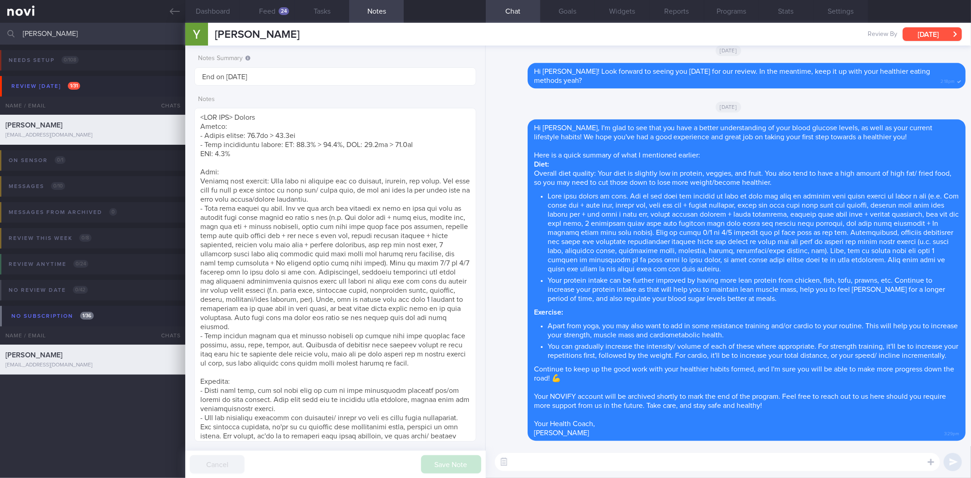
click at [934, 36] on button "[DATE]" at bounding box center [932, 34] width 59 height 14
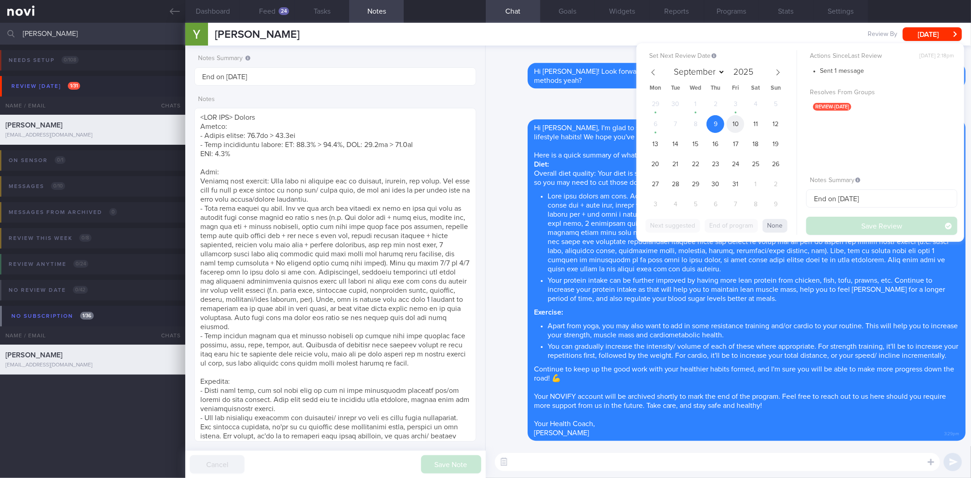
click at [731, 124] on span "10" at bounding box center [735, 124] width 18 height 18
click at [829, 231] on button "Save Review" at bounding box center [881, 226] width 151 height 18
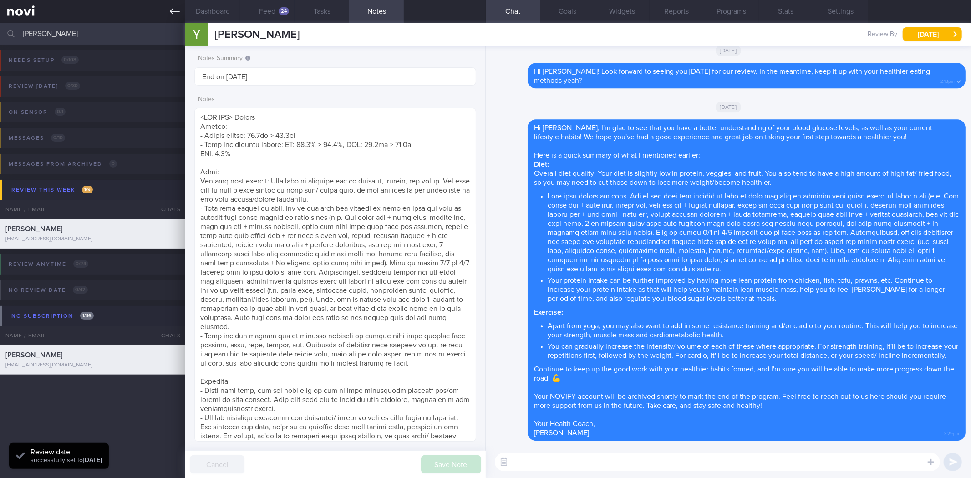
drag, startPoint x: 171, startPoint y: 8, endPoint x: 152, endPoint y: 35, distance: 32.7
click at [171, 8] on icon at bounding box center [175, 11] width 10 height 10
click at [152, 35] on input "[PERSON_NAME]" at bounding box center [485, 34] width 971 height 22
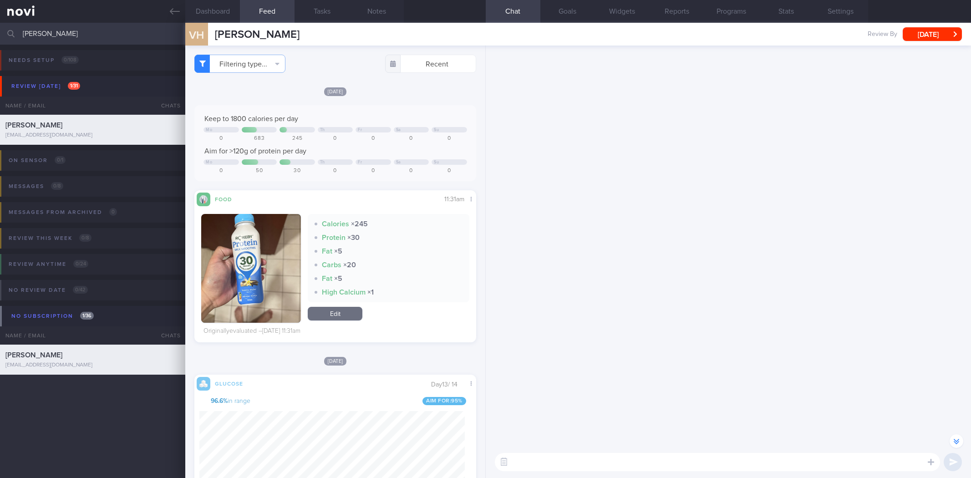
select select "9"
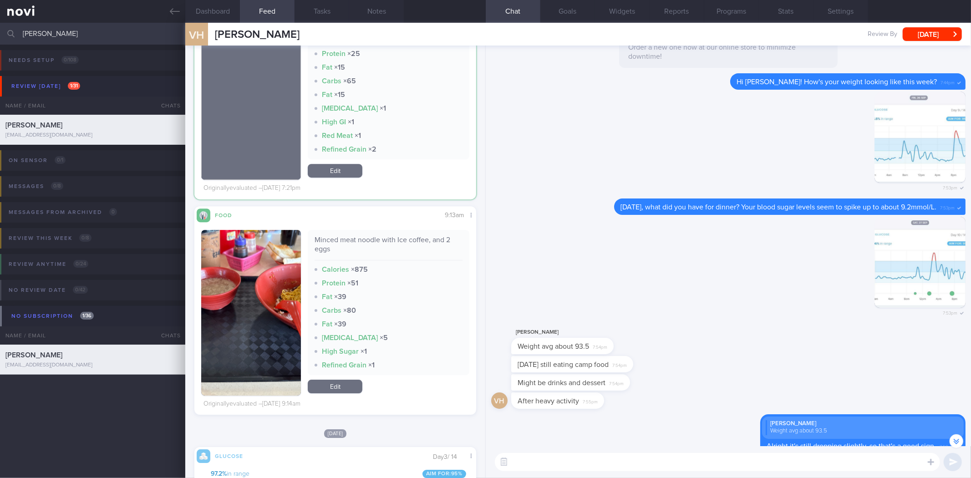
click at [315, 247] on div "Minced meat noodle with Ice coffee, and 2 eggs" at bounding box center [388, 247] width 147 height 25
click at [317, 247] on div "Minced meat noodle with Ice coffee, and 2 eggs" at bounding box center [388, 247] width 147 height 25
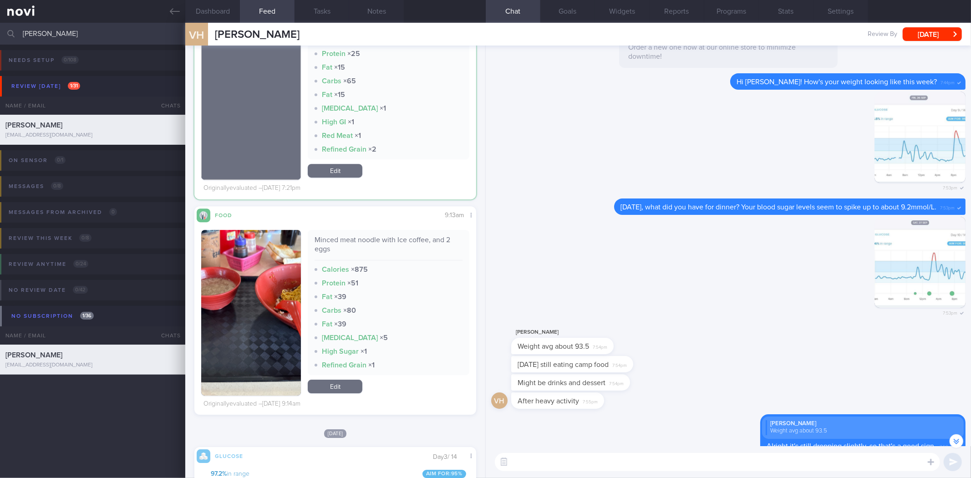
click at [317, 247] on div "Minced meat noodle with Ice coffee, and 2 eggs" at bounding box center [388, 247] width 147 height 25
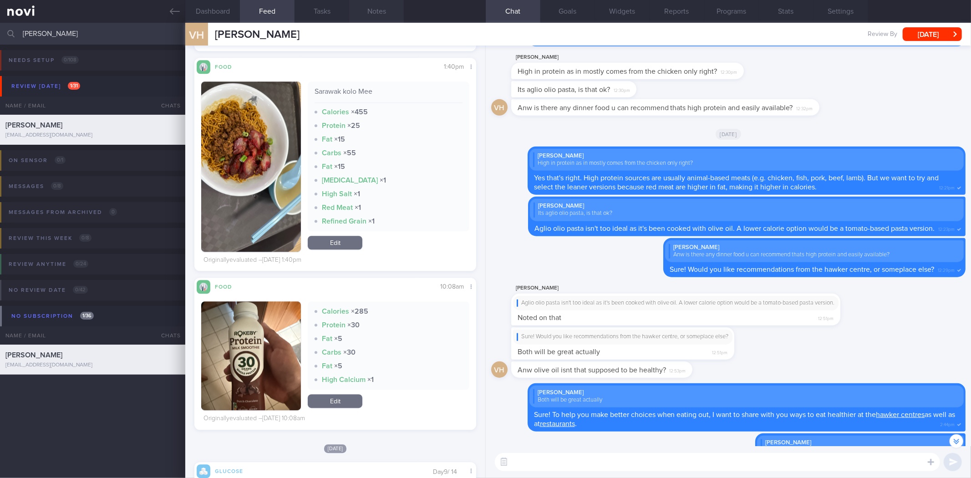
click at [362, 12] on button "Notes" at bounding box center [376, 11] width 55 height 23
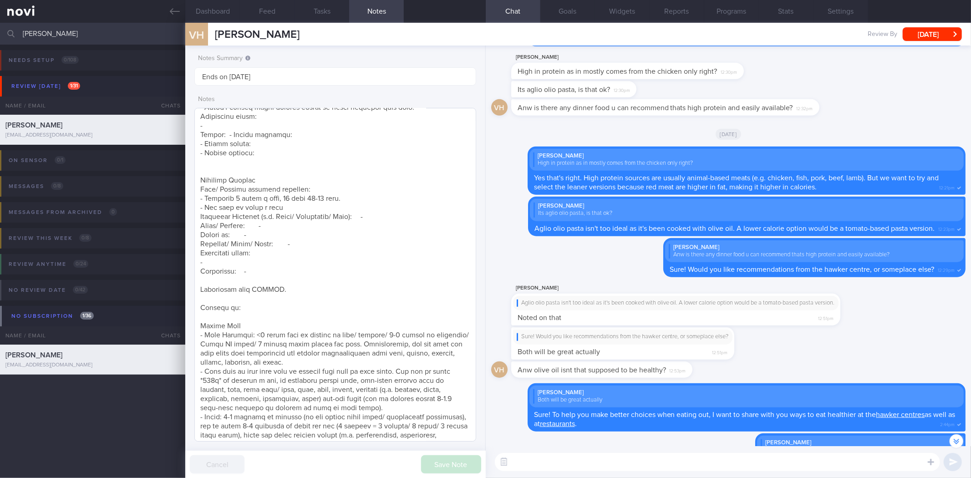
scroll to position [506, 0]
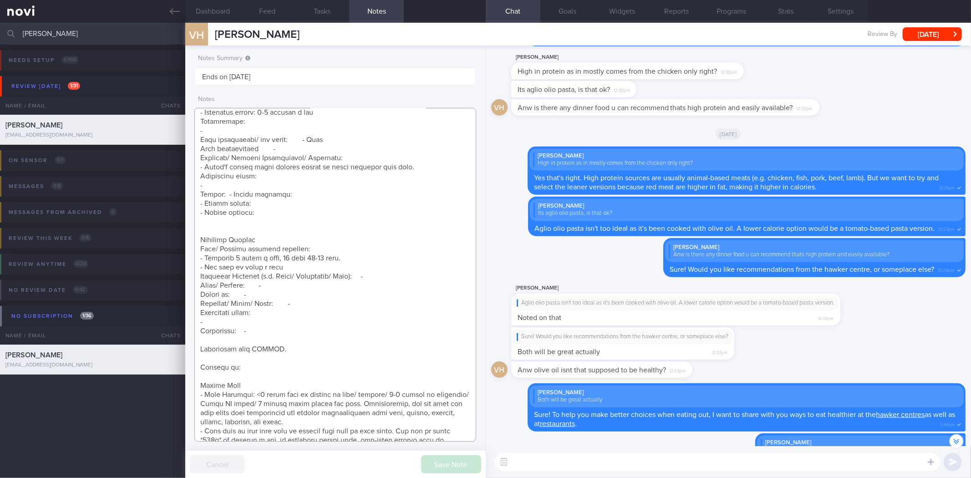
click at [383, 159] on textarea at bounding box center [334, 275] width 281 height 334
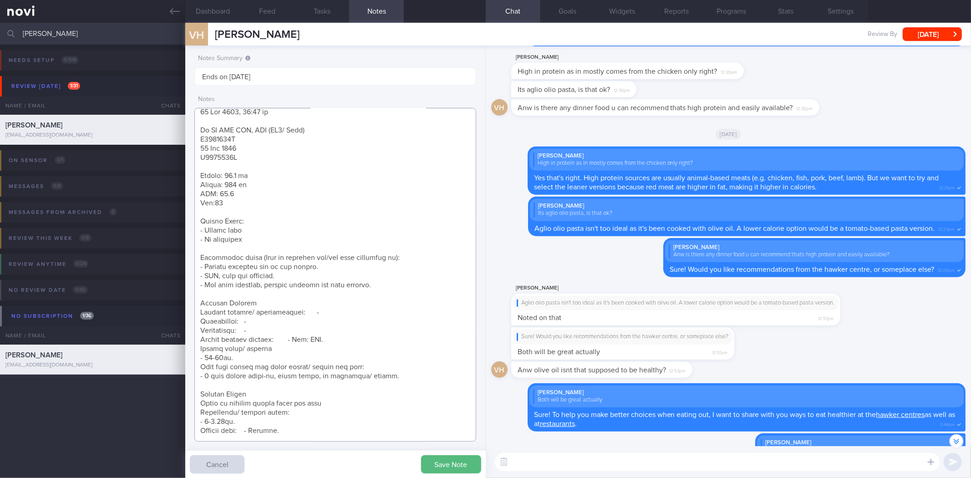
paste textarea "[DATE] 3:29 pm <SAF LIP> Review Weight: - Weight change: 95.4kg > 93.4kg GMI:5.…"
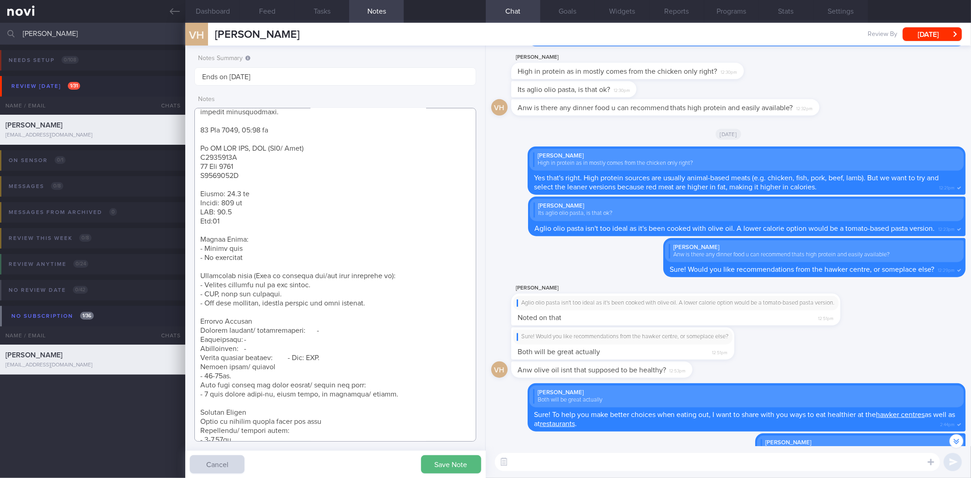
scroll to position [0, 0]
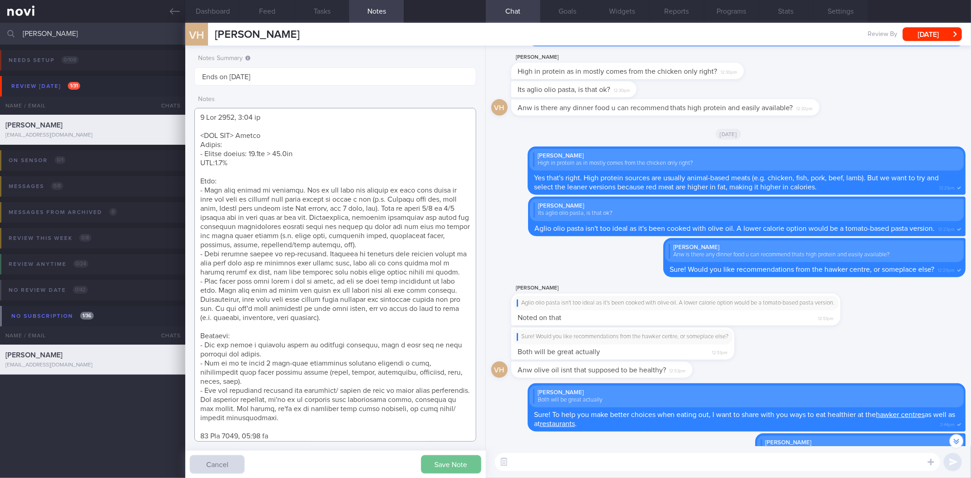
type textarea "[DATE] 3:29 pm <SAF LIP> Review Weight: - Weight change: 95.4kg > 93.4kg GMI:5.…"
click at [462, 470] on button "Save Note" at bounding box center [451, 464] width 60 height 18
click at [501, 465] on button "button" at bounding box center [504, 462] width 16 height 16
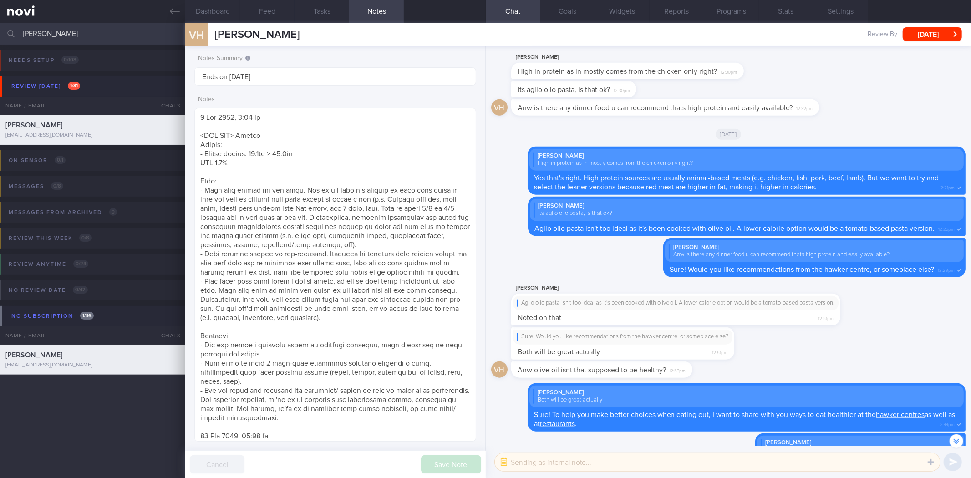
click at [528, 465] on textarea at bounding box center [717, 462] width 445 height 18
paste textarea "Hi xx, I'm glad to see that you have lost ~3kg over the past month and have a b…"
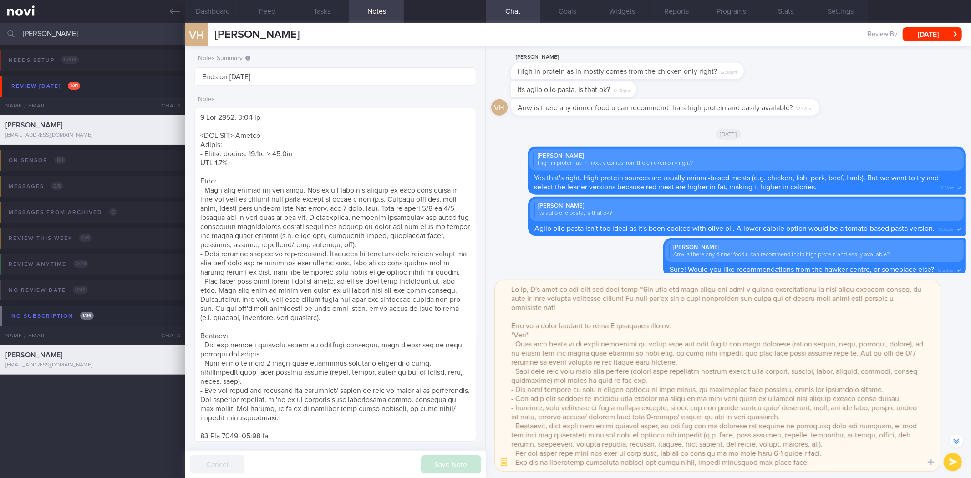
drag, startPoint x: 526, startPoint y: 292, endPoint x: 596, endPoint y: 288, distance: 70.2
click at [526, 290] on textarea at bounding box center [717, 375] width 445 height 191
drag, startPoint x: 384, startPoint y: 198, endPoint x: 402, endPoint y: 206, distance: 20.2
click at [402, 206] on textarea at bounding box center [334, 275] width 281 height 334
drag, startPoint x: 790, startPoint y: 340, endPoint x: 905, endPoint y: 342, distance: 114.7
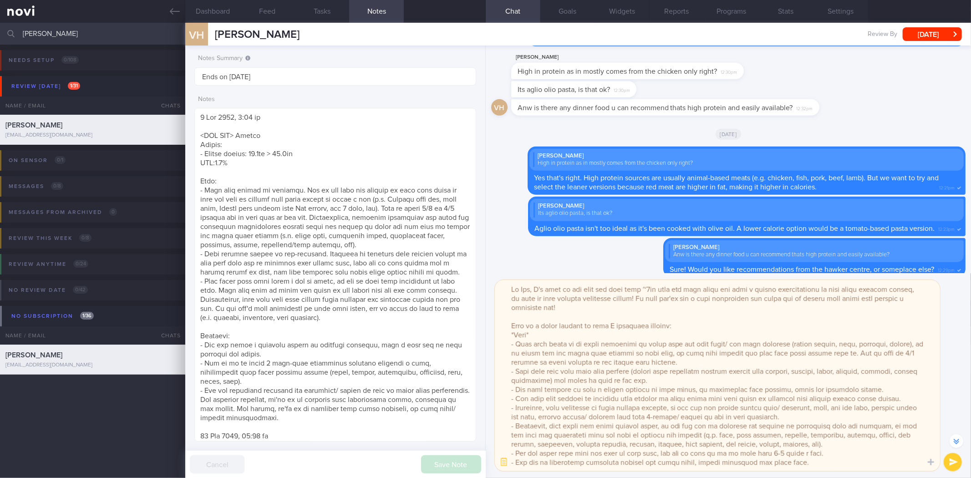
click at [905, 342] on textarea at bounding box center [717, 375] width 445 height 191
paste textarea "e.g. Sarawak kolo mee, beef udon, Minced meat noodle with Ice coffee, and 2 egg…"
click at [665, 360] on textarea at bounding box center [717, 375] width 445 height 191
drag, startPoint x: 424, startPoint y: 243, endPoint x: 350, endPoint y: 218, distance: 78.7
click at [350, 218] on textarea at bounding box center [334, 275] width 281 height 334
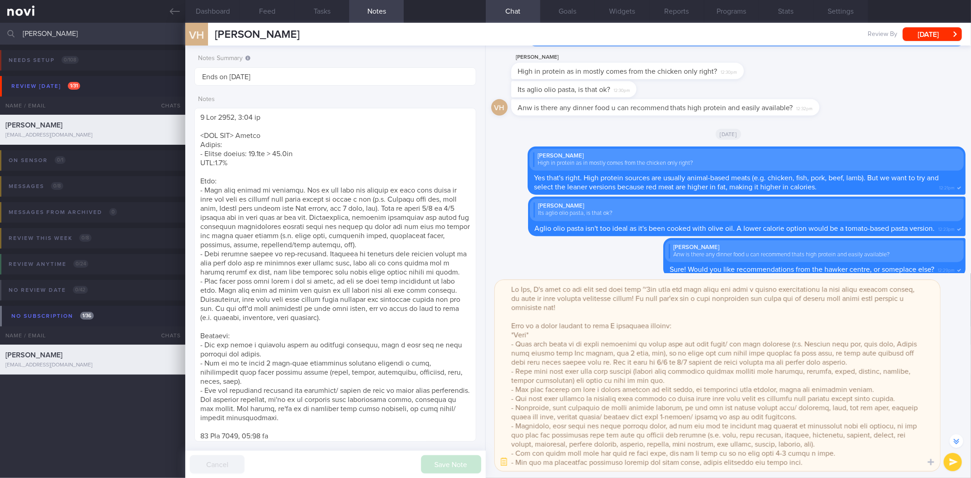
click at [869, 361] on textarea at bounding box center [717, 375] width 445 height 191
paste textarea "Additionally, practice sequencing and going for unrefined carbohydrate options …"
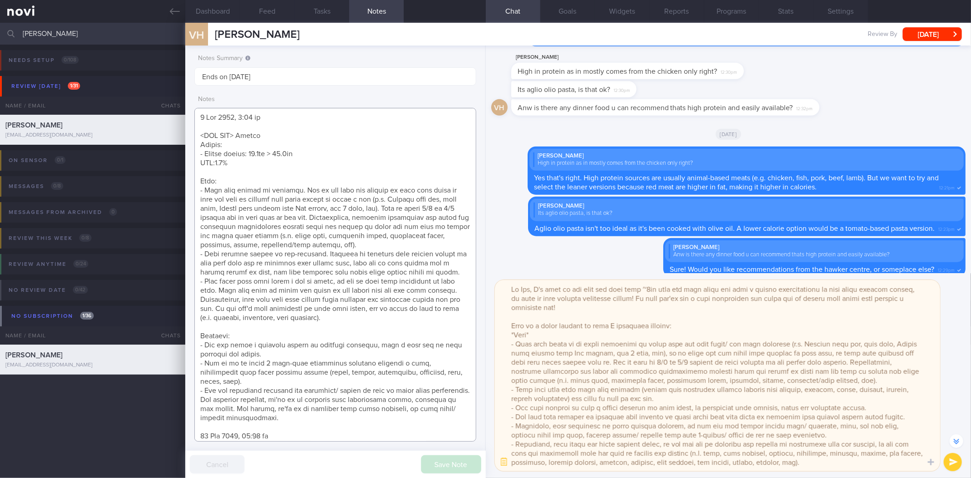
drag, startPoint x: 200, startPoint y: 256, endPoint x: 383, endPoint y: 320, distance: 193.8
click at [383, 320] on textarea at bounding box center [334, 275] width 281 height 334
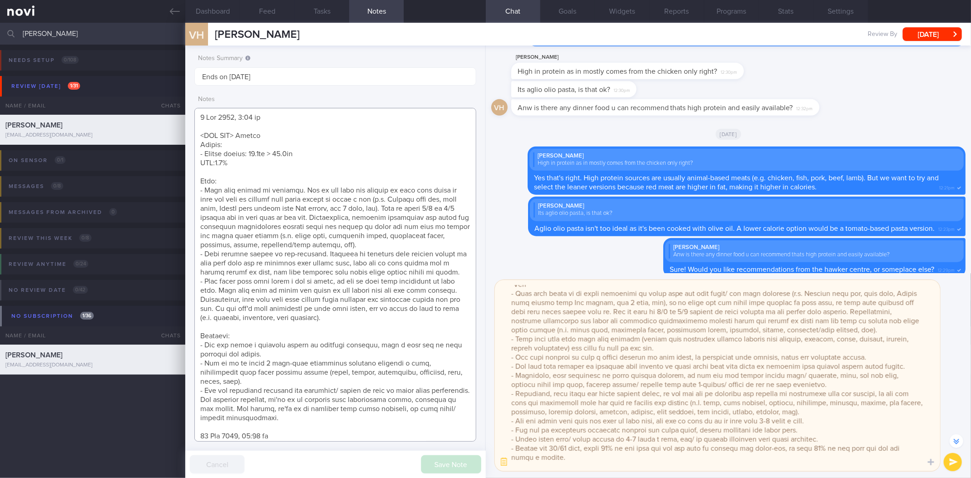
scroll to position [51, 0]
click at [845, 420] on textarea at bounding box center [717, 375] width 445 height 191
drag, startPoint x: 571, startPoint y: 416, endPoint x: 540, endPoint y: 394, distance: 37.5
click at [536, 396] on textarea at bounding box center [717, 375] width 445 height 191
click at [549, 394] on textarea at bounding box center [717, 375] width 445 height 191
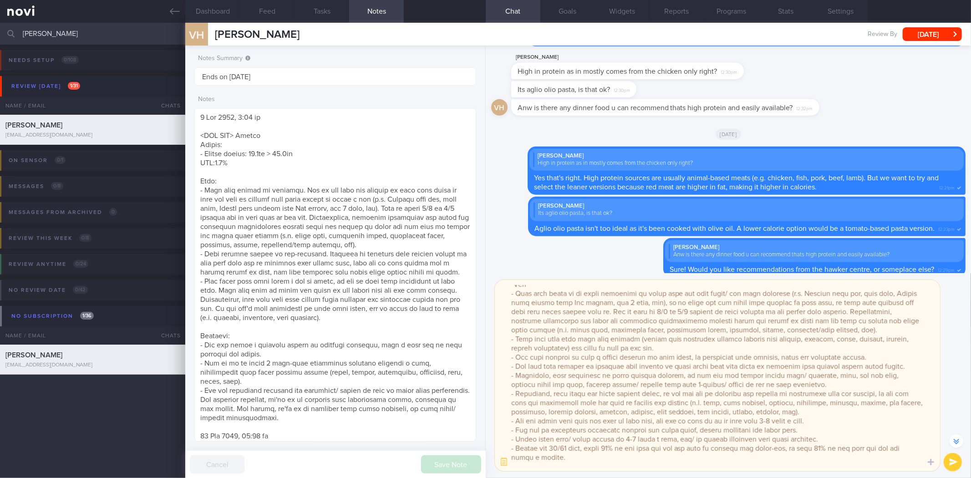
drag, startPoint x: 820, startPoint y: 446, endPoint x: 506, endPoint y: 340, distance: 331.5
click at [506, 340] on textarea at bounding box center [717, 375] width 445 height 191
paste textarea "Your protein intake is low-moderate. Continue to increase your protein intake a…"
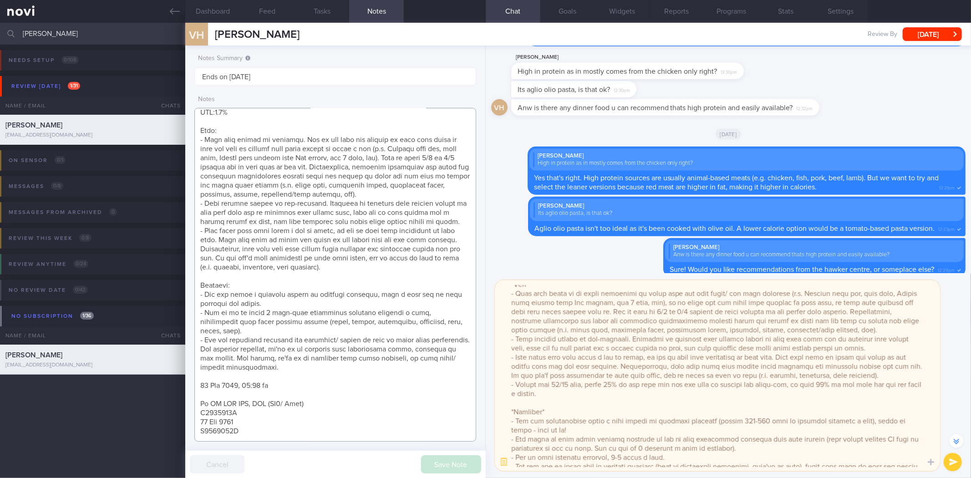
drag, startPoint x: 274, startPoint y: 369, endPoint x: 194, endPoint y: 292, distance: 110.4
click at [194, 292] on textarea at bounding box center [334, 275] width 281 height 334
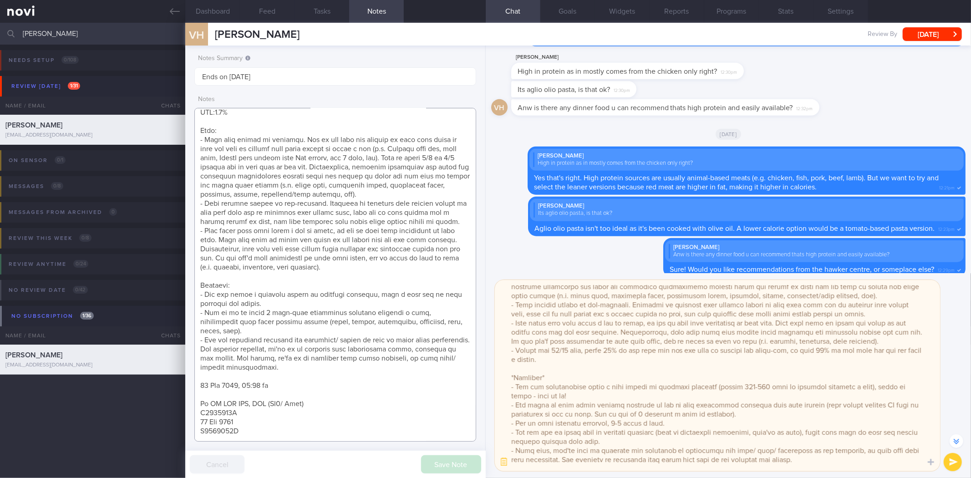
scroll to position [101, 0]
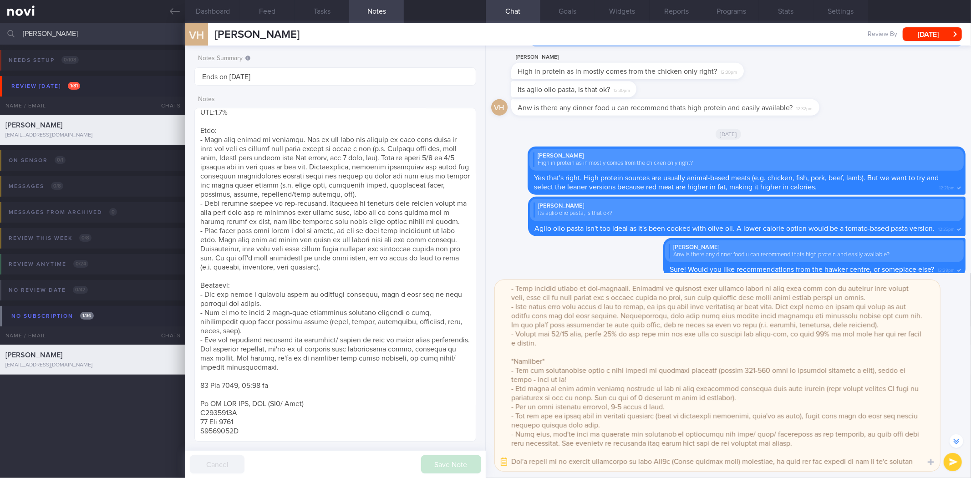
drag, startPoint x: 787, startPoint y: 442, endPoint x: 689, endPoint y: 412, distance: 103.2
click at [689, 412] on textarea at bounding box center [717, 375] width 445 height 191
click at [675, 414] on textarea at bounding box center [717, 375] width 445 height 191
drag, startPoint x: 921, startPoint y: 416, endPoint x: 521, endPoint y: 379, distance: 402.3
click at [521, 379] on textarea at bounding box center [717, 375] width 445 height 191
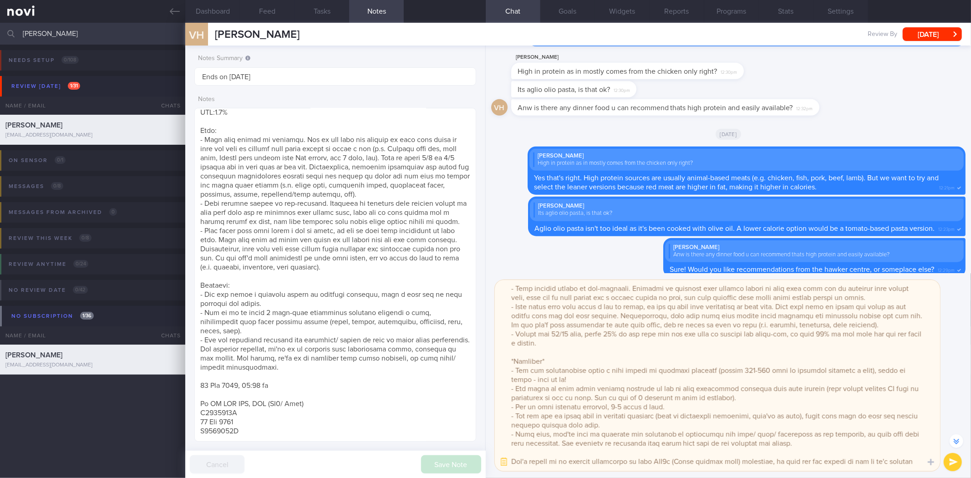
drag, startPoint x: 782, startPoint y: 443, endPoint x: 508, endPoint y: 374, distance: 281.6
click at [508, 374] on textarea at bounding box center [717, 375] width 445 height 191
paste textarea "doing a moderate amount of physical activity, with a good mix of both strength …"
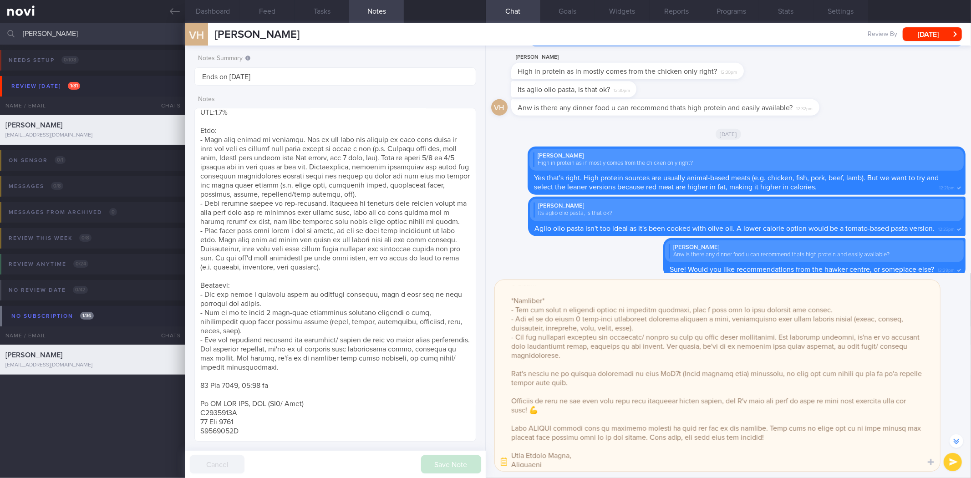
scroll to position [163, 0]
drag, startPoint x: 567, startPoint y: 381, endPoint x: 503, endPoint y: 369, distance: 65.4
click at [499, 369] on textarea at bounding box center [717, 375] width 445 height 191
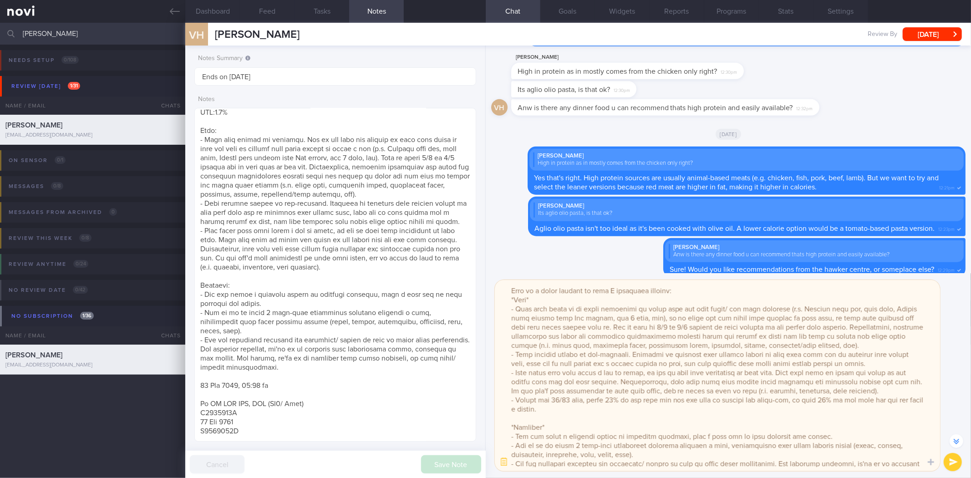
scroll to position [35, 0]
drag, startPoint x: 568, startPoint y: 381, endPoint x: 508, endPoint y: 298, distance: 103.1
click at [508, 298] on textarea at bounding box center [717, 375] width 445 height 191
type textarea "Hi Van, I'm glad to see that you have lost ~2kg over the past month and have a …"
drag, startPoint x: 278, startPoint y: 367, endPoint x: 194, endPoint y: 134, distance: 248.1
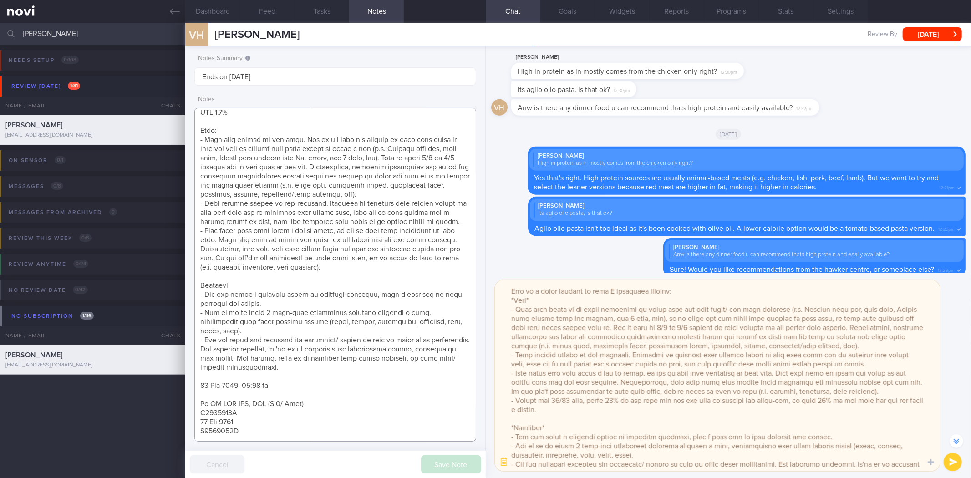
click at [194, 134] on textarea at bounding box center [334, 275] width 281 height 334
paste textarea "*Diet* - Your body seems to be quite sensitive to meals that are high carbs/ no…"
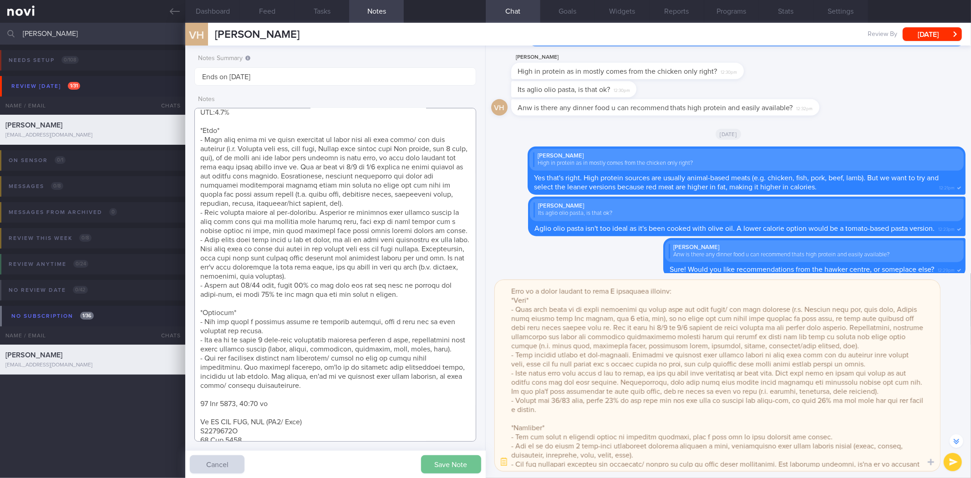
type textarea "9 Oct 2025, 3:29 pm <SAF LIP> Review Weight: - Weight change: 95.4kg > 93.4kg G…"
drag, startPoint x: 470, startPoint y: 470, endPoint x: 497, endPoint y: 457, distance: 29.5
click at [469, 469] on button "Save Note" at bounding box center [451, 464] width 60 height 18
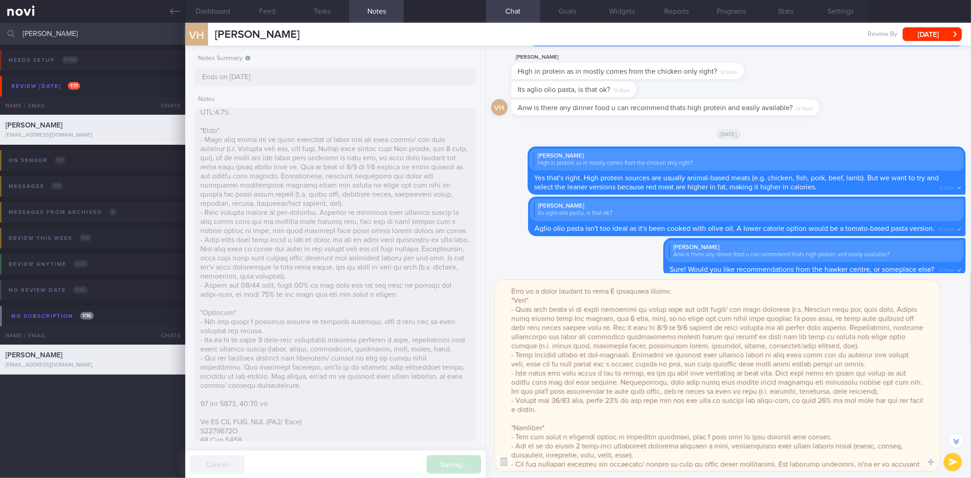
click at [501, 459] on icon "button" at bounding box center [504, 461] width 8 height 8
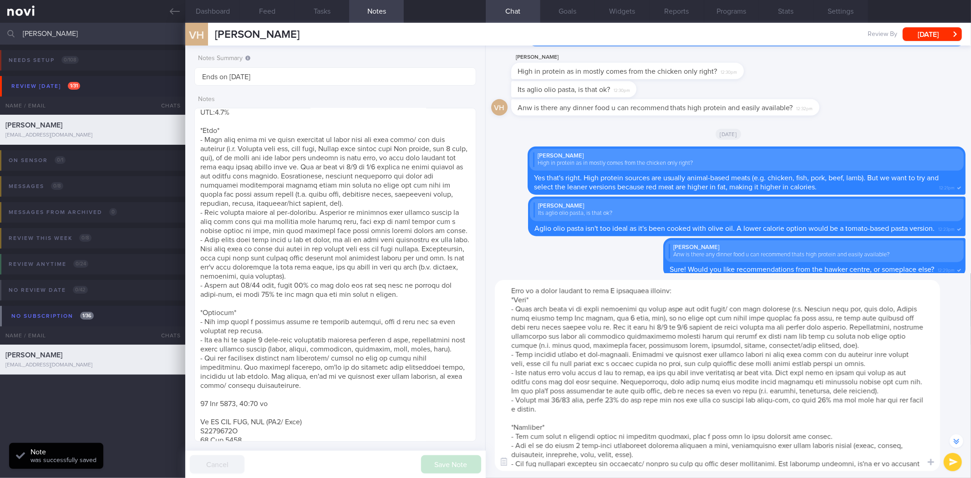
click at [579, 412] on textarea at bounding box center [717, 375] width 445 height 191
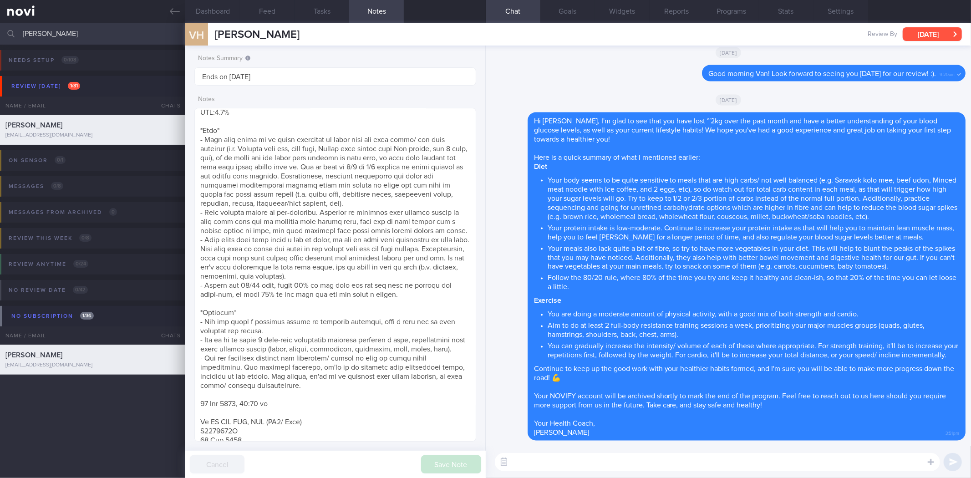
click at [931, 35] on button "Wed, 8 Oct" at bounding box center [932, 34] width 59 height 14
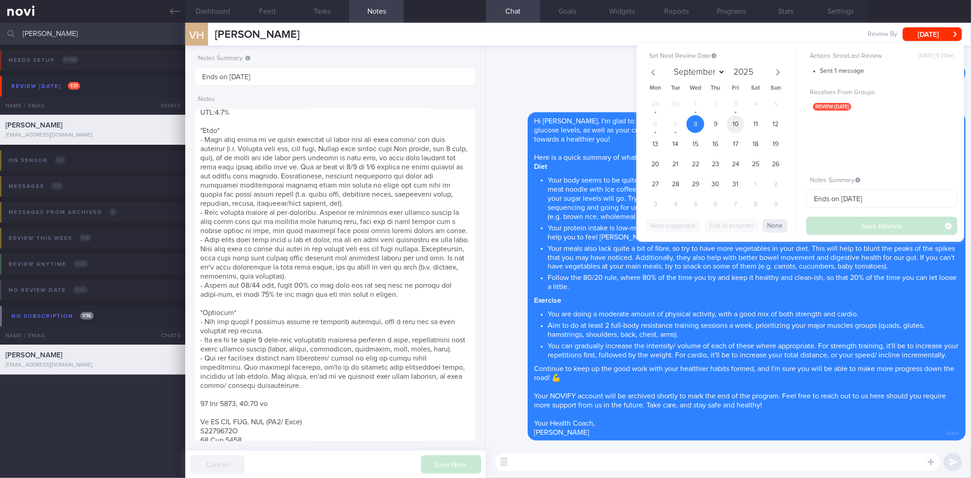
click at [734, 125] on span "10" at bounding box center [735, 124] width 18 height 18
click at [840, 226] on button "Save Review" at bounding box center [881, 226] width 151 height 18
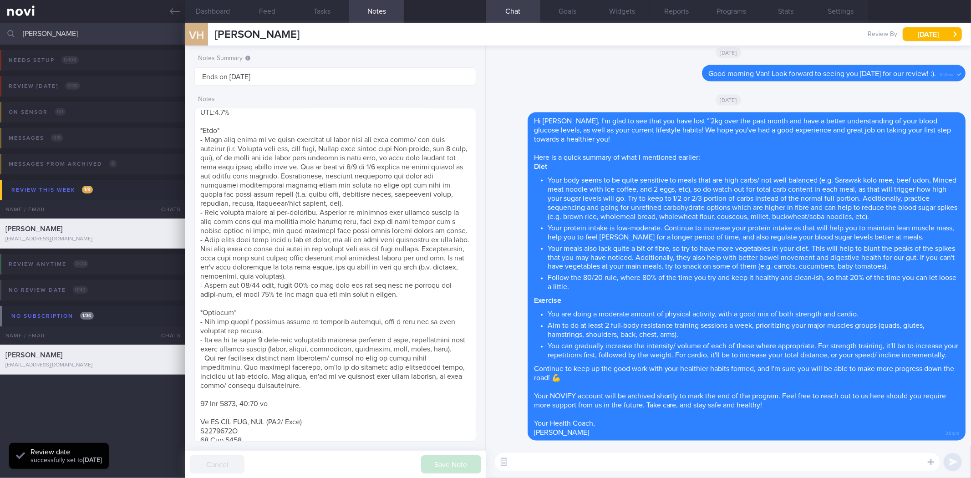
drag, startPoint x: 175, startPoint y: 15, endPoint x: 159, endPoint y: 23, distance: 17.9
click at [175, 15] on icon at bounding box center [175, 11] width 10 height 10
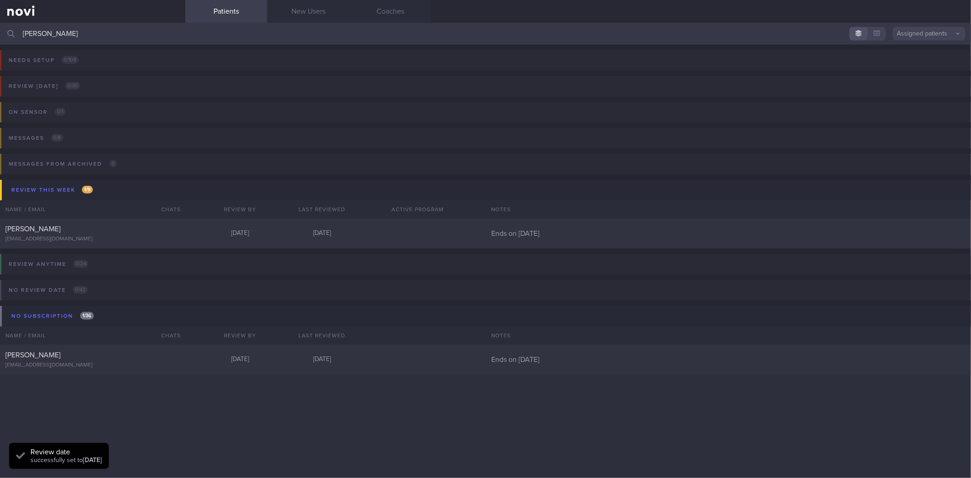
click at [152, 30] on input "van ho" at bounding box center [485, 34] width 971 height 22
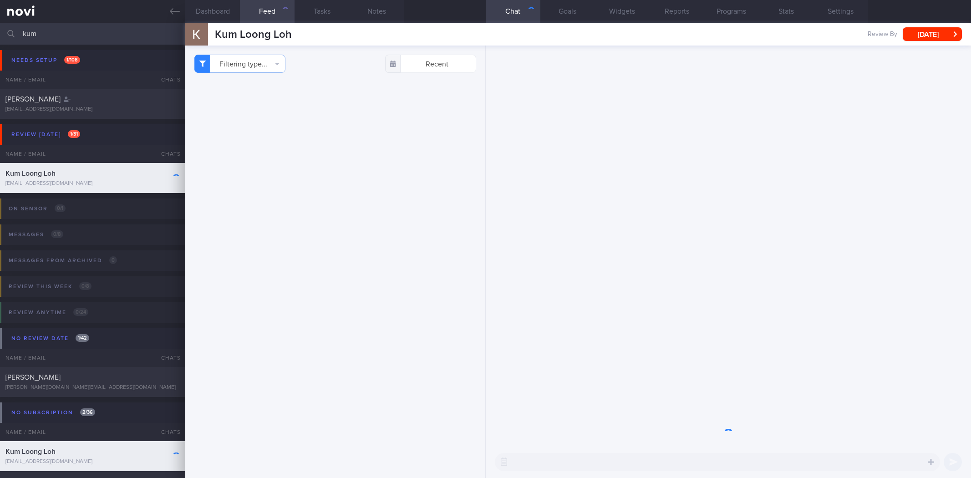
select select "9"
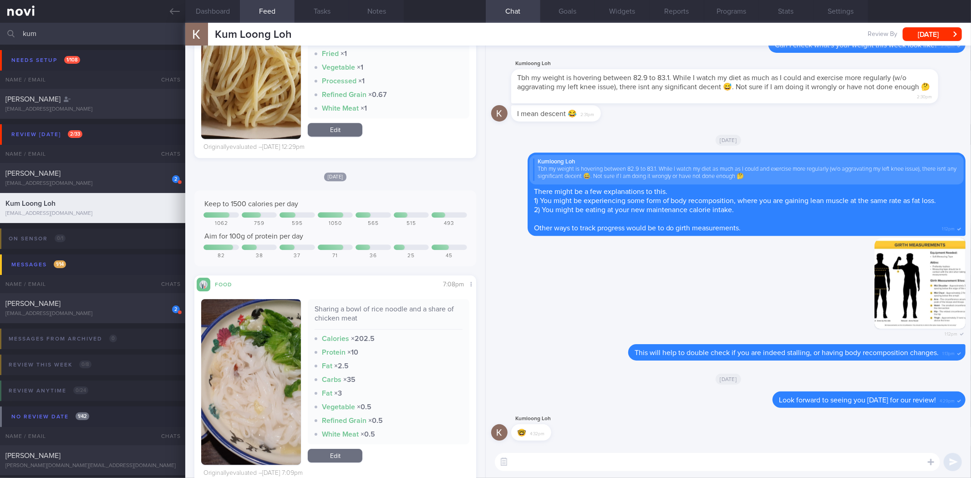
click at [535, 468] on textarea at bounding box center [717, 462] width 445 height 18
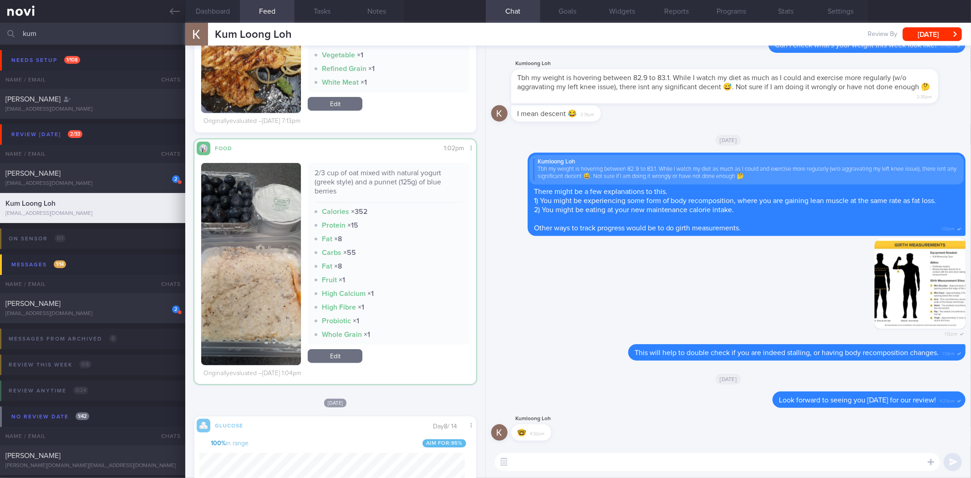
scroll to position [163, 265]
click at [340, 174] on div "2/3 cup of oat mixed with natural yogurt (greek style) and a punnet (125g) of b…" at bounding box center [388, 185] width 147 height 34
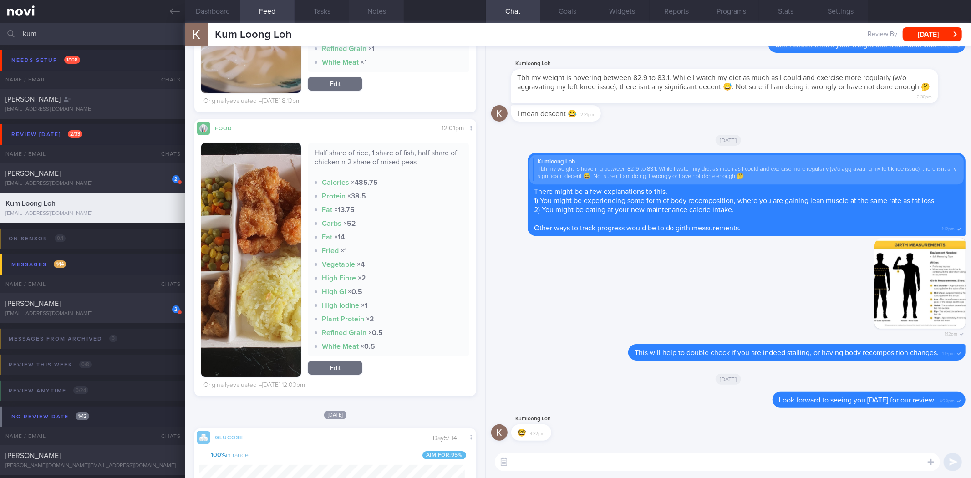
click at [370, 6] on button "Notes" at bounding box center [376, 11] width 55 height 23
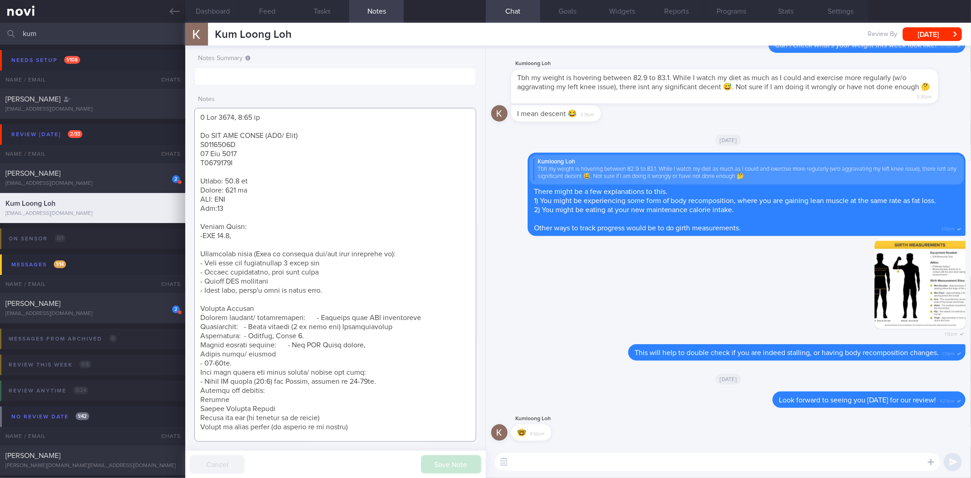
click at [269, 178] on textarea at bounding box center [334, 275] width 281 height 334
paste textarea "Diet: Overall diet quality: You've done well in reducing your overall portions,…"
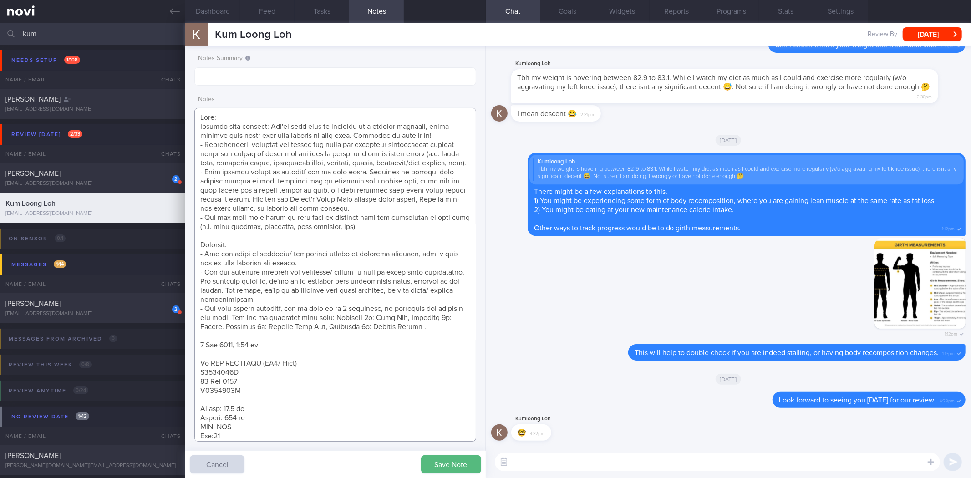
click at [275, 349] on textarea at bounding box center [334, 275] width 281 height 334
drag, startPoint x: 422, startPoint y: 334, endPoint x: 120, endPoint y: -44, distance: 484.5
click at [120, 0] on html "You are offline! Some functionality will be unavailable Patients New Users Coac…" at bounding box center [485, 239] width 971 height 478
paste textarea "9 Oct 2025, 3:14 pm <SAF LIP> Review Weight: - Weight change: 83.8kg > 82.2kg -…"
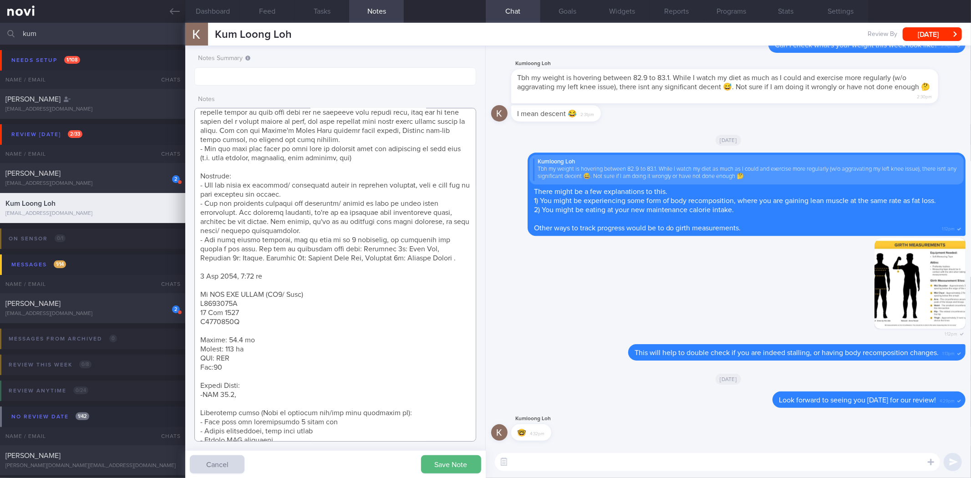
scroll to position [202, 0]
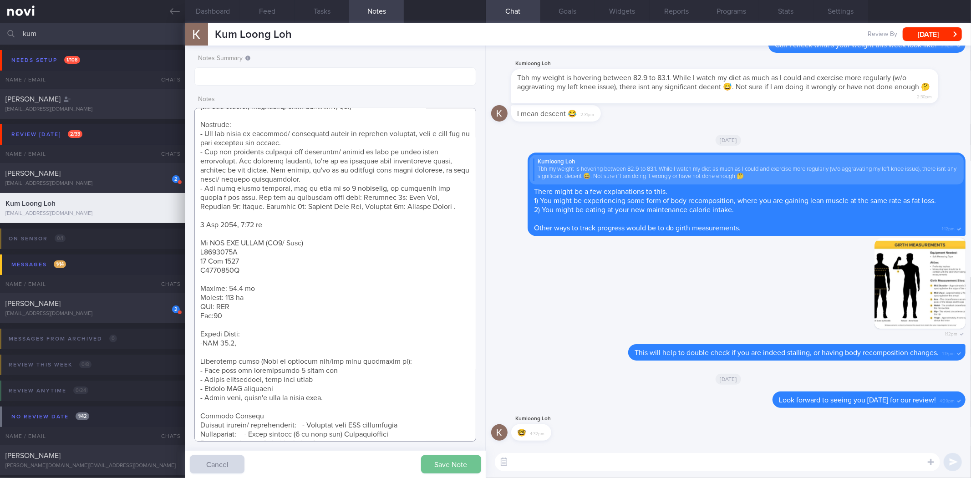
type textarea "9 Oct 2025, 3:14 pm <SAF LIP> Review Weight: - Weight change: 83.8kg > 82.2kg -…"
click at [440, 459] on button "Save Note" at bounding box center [451, 464] width 60 height 18
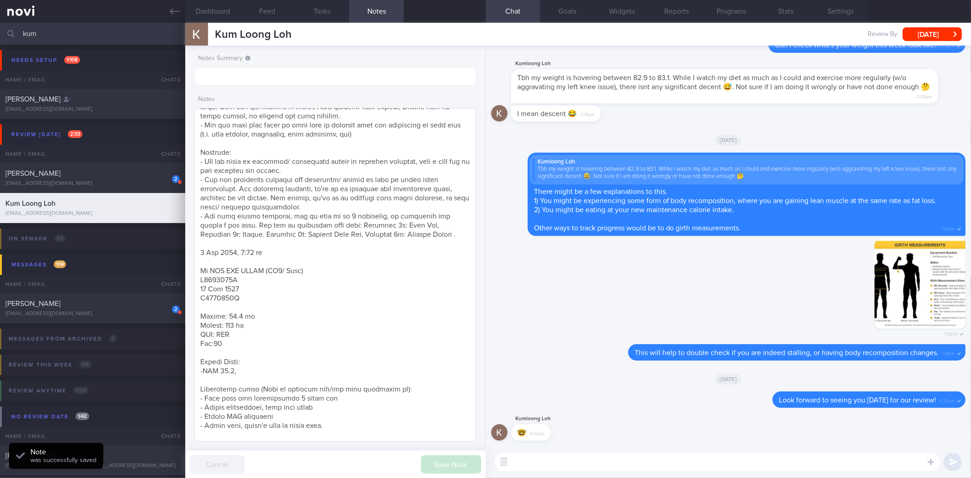
scroll to position [101, 0]
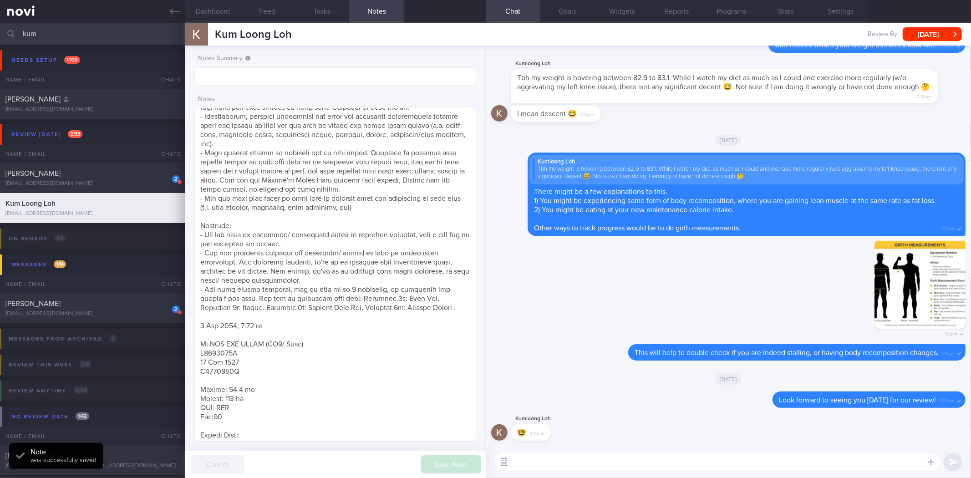
drag, startPoint x: 499, startPoint y: 451, endPoint x: 501, endPoint y: 457, distance: 7.1
click at [499, 452] on div "​ ​" at bounding box center [728, 462] width 485 height 32
click at [501, 457] on button "button" at bounding box center [504, 462] width 16 height 16
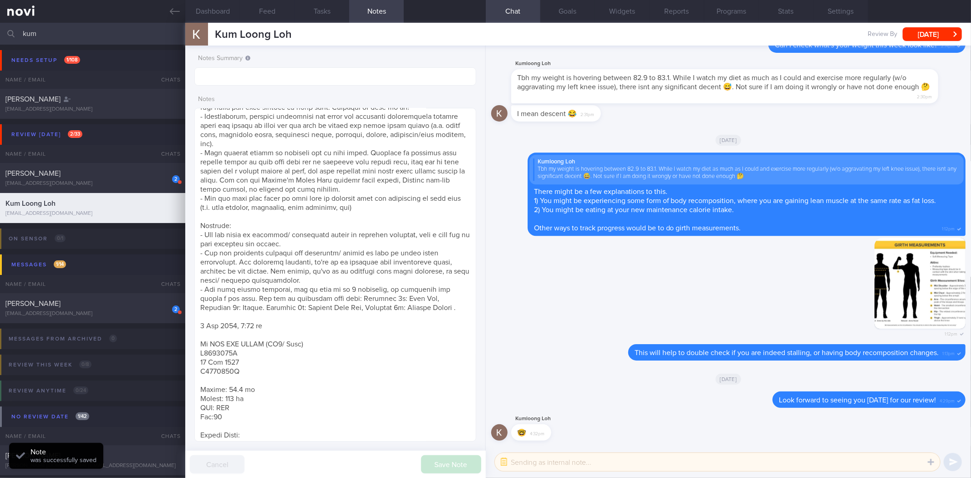
click at [548, 470] on textarea at bounding box center [717, 462] width 445 height 18
paste textarea "Hi xx, I'm glad to see that you have lost ~3kg over the past month and have a b…"
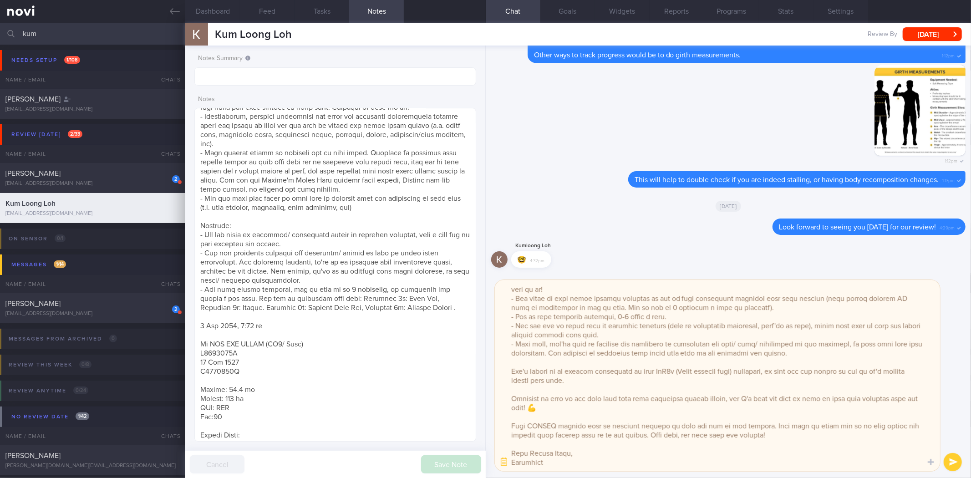
scroll to position [0, 0]
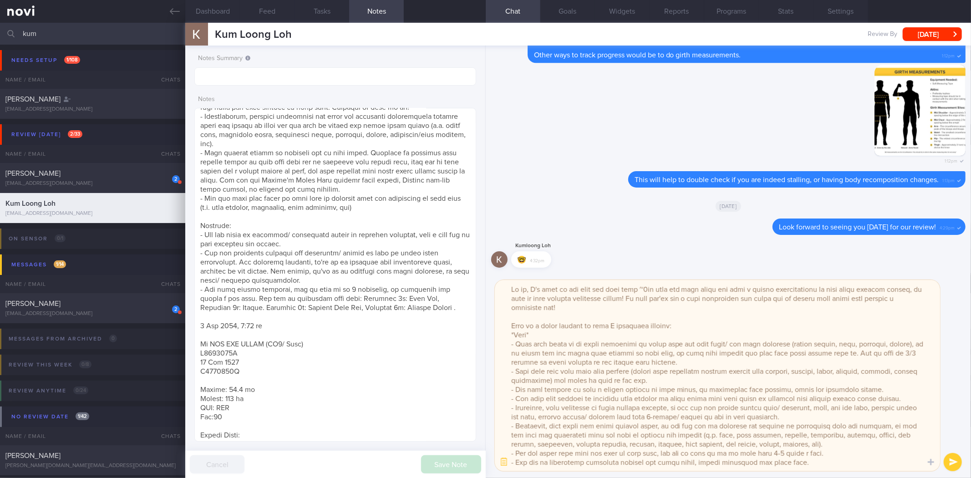
click at [524, 287] on textarea at bounding box center [717, 375] width 445 height 191
click at [431, 300] on textarea at bounding box center [334, 275] width 281 height 334
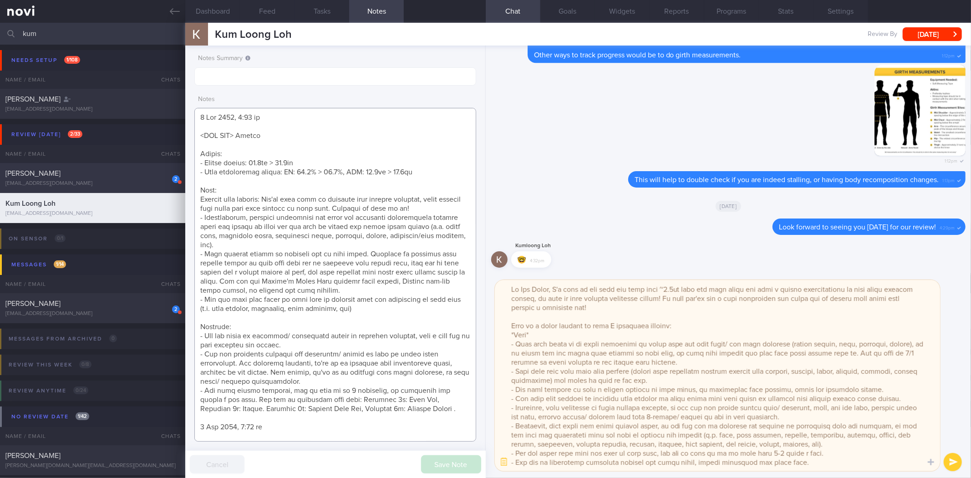
drag, startPoint x: 425, startPoint y: 309, endPoint x: 181, endPoint y: 192, distance: 270.6
click at [181, 192] on div "Patients New Users Coaches kum Assigned patients Assigned patients All active p…" at bounding box center [485, 250] width 971 height 455
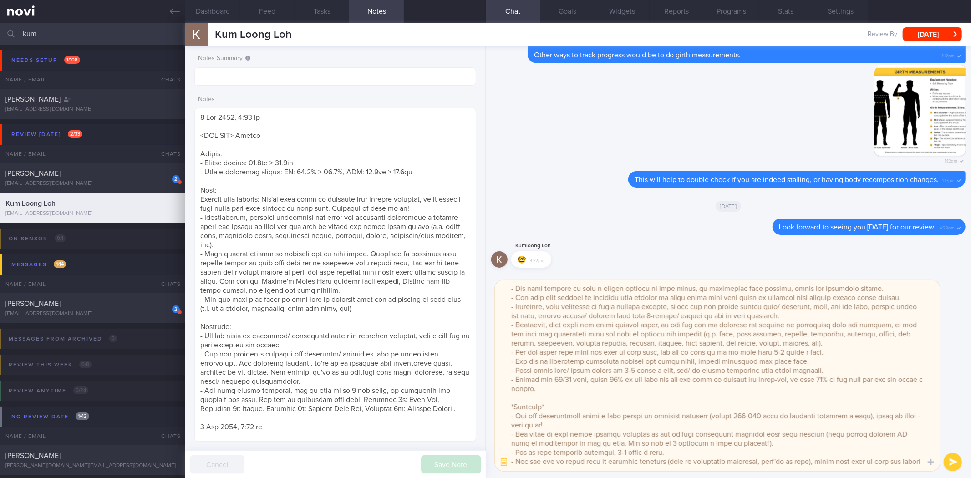
scroll to position [152, 0]
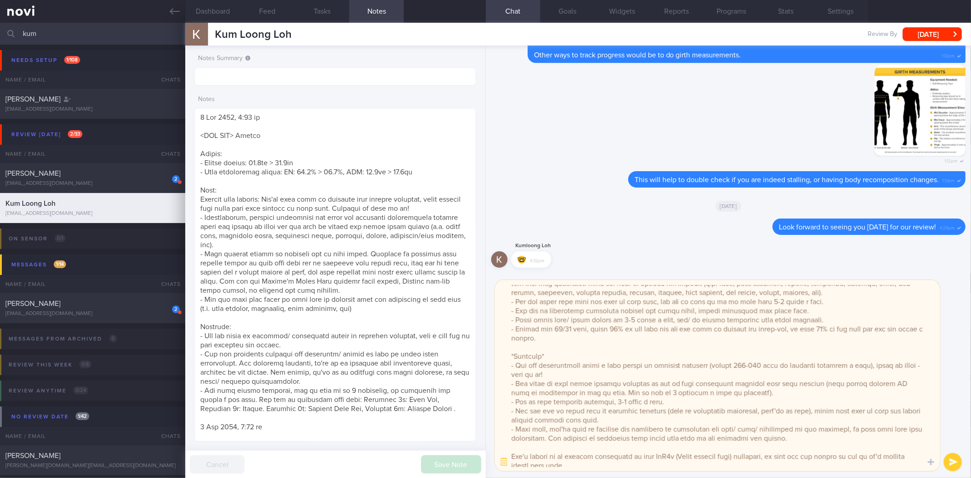
drag, startPoint x: 512, startPoint y: 336, endPoint x: 856, endPoint y: 327, distance: 344.2
click at [856, 327] on textarea at bounding box center [717, 375] width 445 height 191
paste textarea ": Overall diet quality: You've done well in reducing your overall portions, whi…"
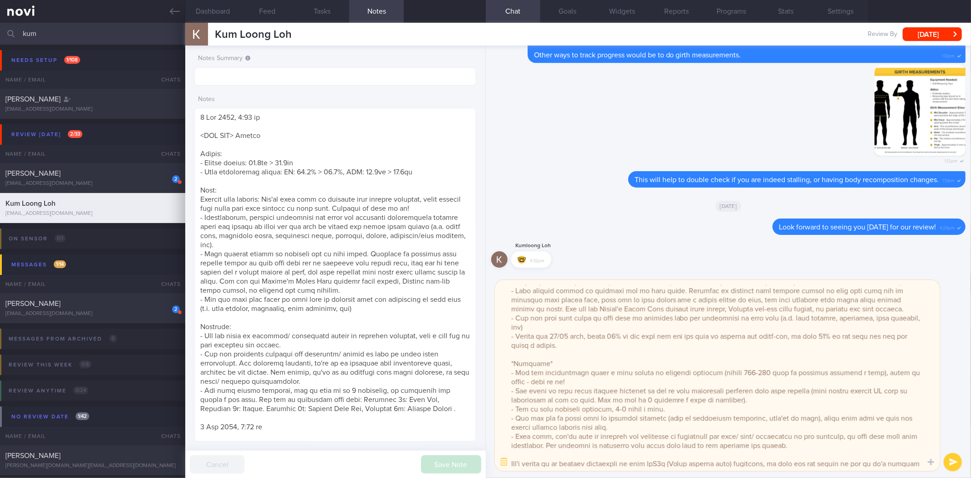
scroll to position [99, 0]
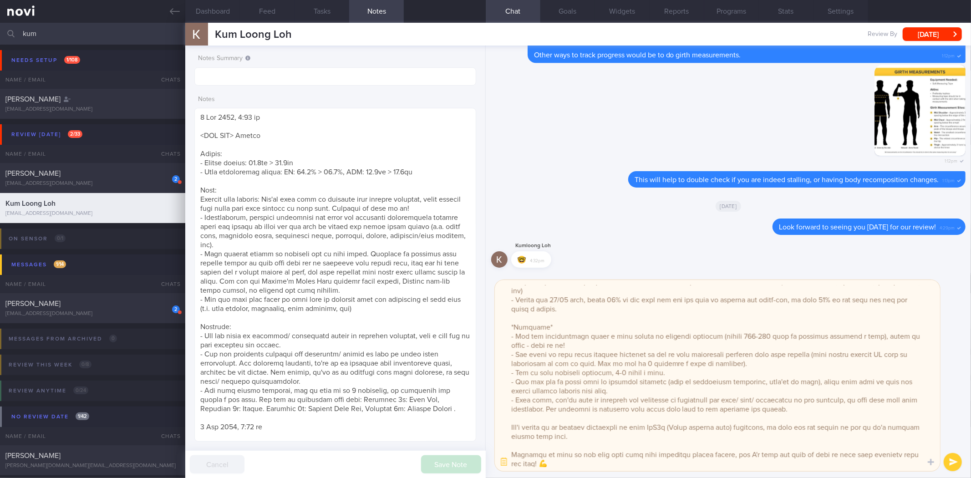
paste textarea "Exercise: - You are doing an adequate/ sufficient amount of physical activity, …"
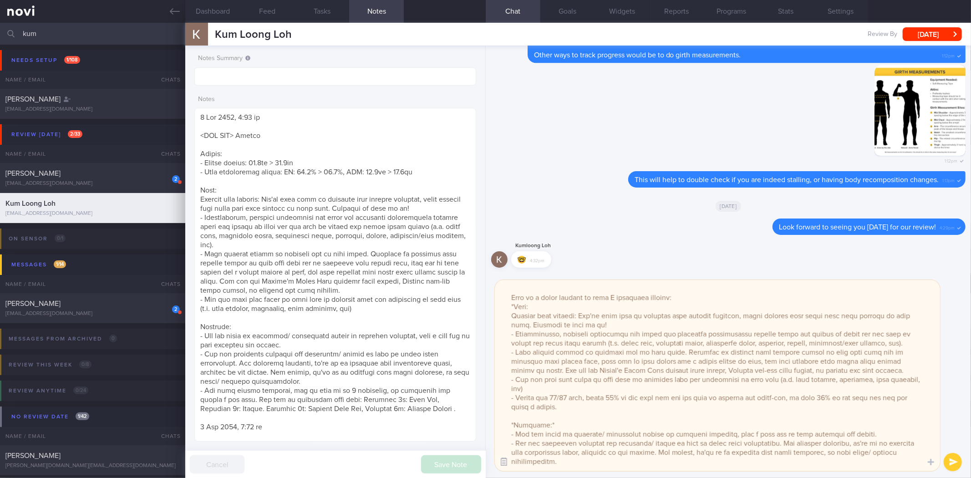
click at [510, 463] on button "button" at bounding box center [504, 462] width 16 height 16
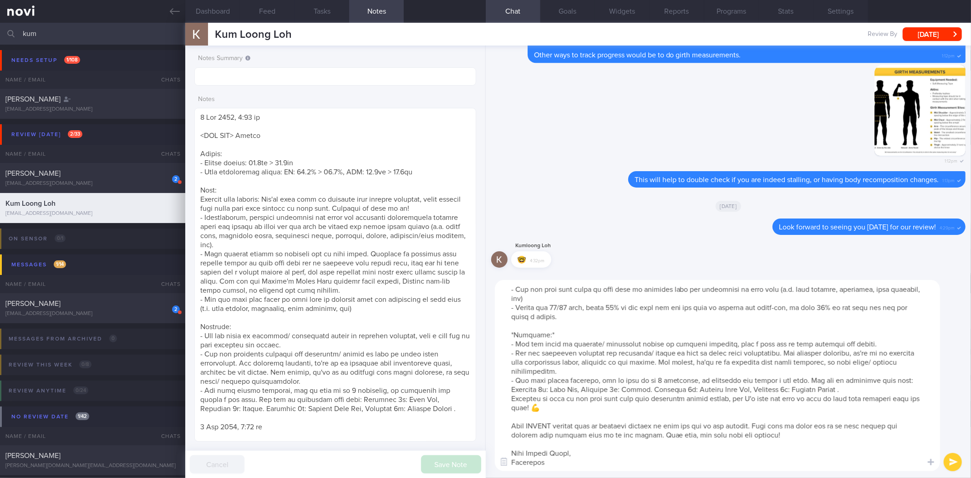
drag, startPoint x: 511, startPoint y: 303, endPoint x: 863, endPoint y: 386, distance: 361.9
click at [863, 386] on textarea at bounding box center [717, 375] width 445 height 191
click at [862, 389] on textarea at bounding box center [717, 375] width 445 height 191
type textarea "Hi Kum Loong, I'm glad to see that you have lost ~1.6kg over the past month and…"
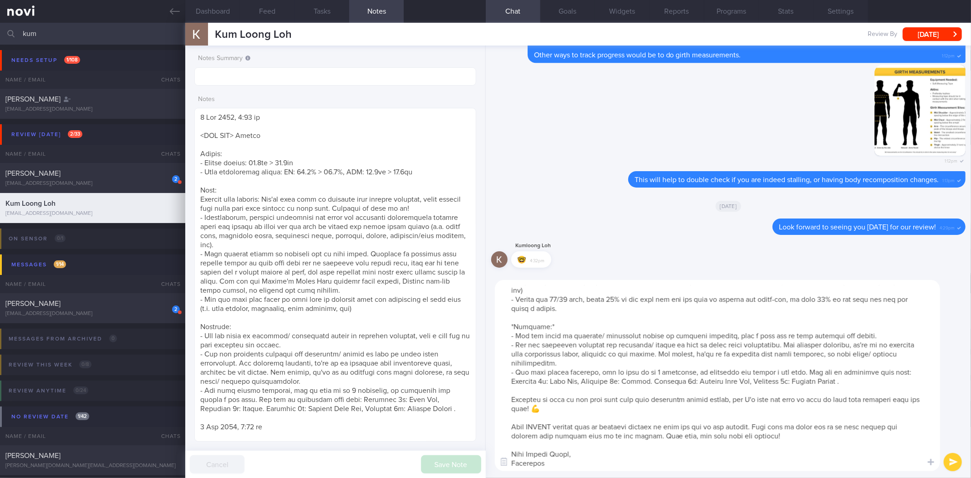
click at [785, 435] on textarea at bounding box center [717, 375] width 445 height 191
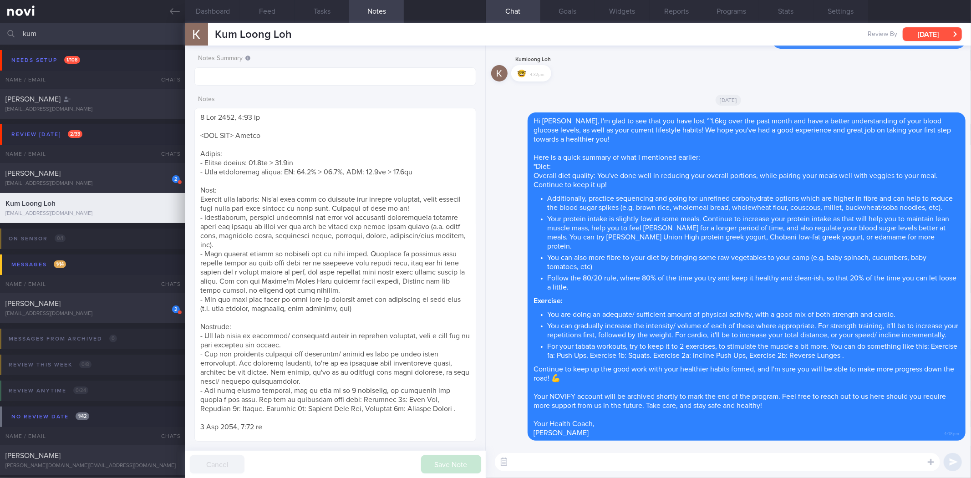
click at [954, 35] on icon "button" at bounding box center [955, 34] width 4 height 6
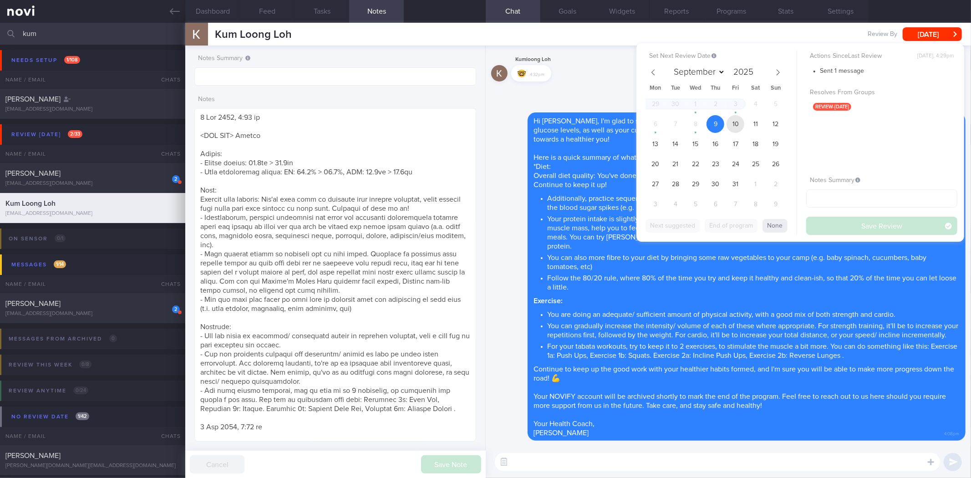
drag, startPoint x: 736, startPoint y: 124, endPoint x: 790, endPoint y: 163, distance: 66.3
click at [737, 123] on span "10" at bounding box center [735, 124] width 18 height 18
drag, startPoint x: 824, startPoint y: 221, endPoint x: 243, endPoint y: 12, distance: 617.1
click at [824, 222] on button "Save Review" at bounding box center [881, 226] width 151 height 18
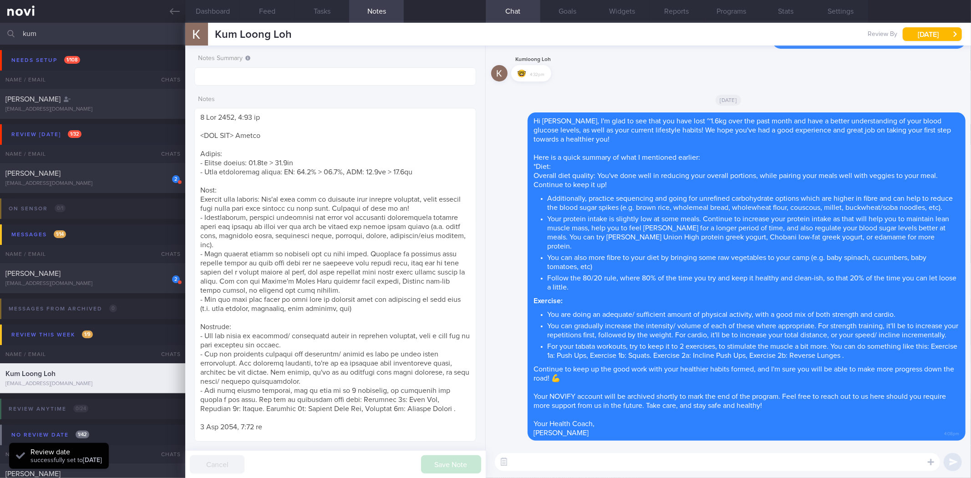
click at [178, 11] on icon at bounding box center [175, 11] width 10 height 6
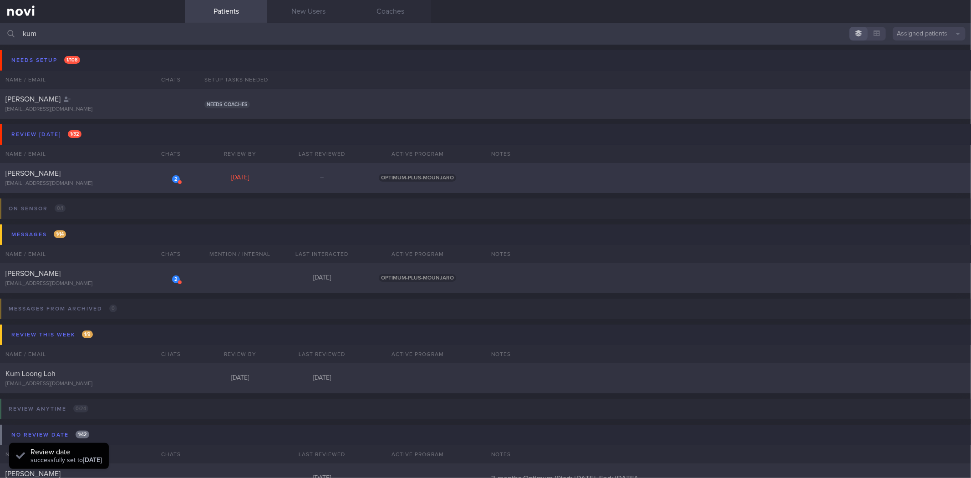
click at [111, 190] on div "2 Brinden Anandakumar brindennn@gmail.com Yesterday – OPTIMUM-PLUS-MOUNJARO" at bounding box center [485, 178] width 971 height 30
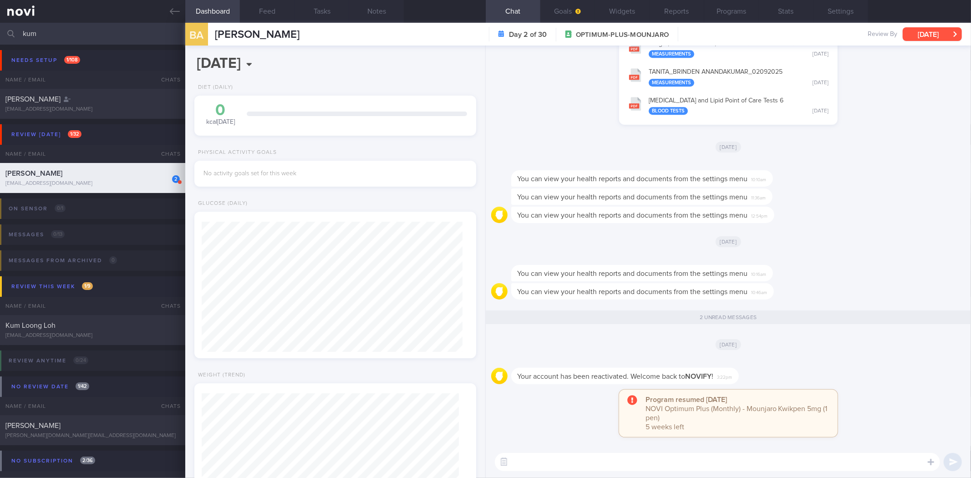
click at [948, 39] on button "Wed, 8 Oct" at bounding box center [932, 34] width 59 height 14
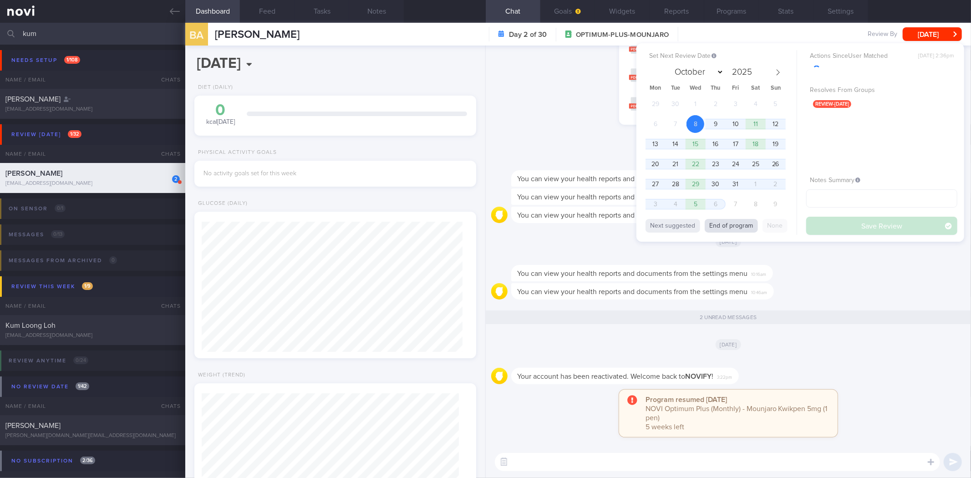
click at [739, 224] on button "End of program" at bounding box center [731, 226] width 53 height 14
select select "10"
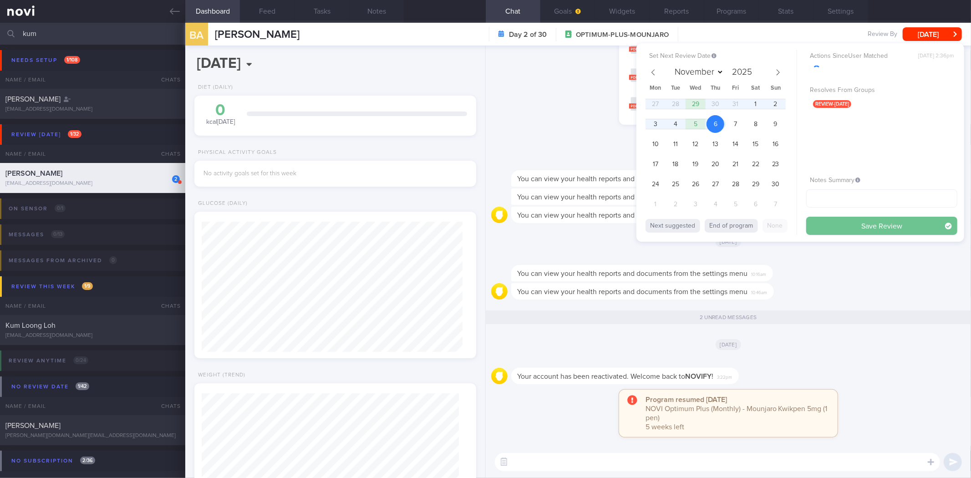
click at [852, 224] on button "Save Review" at bounding box center [881, 226] width 151 height 18
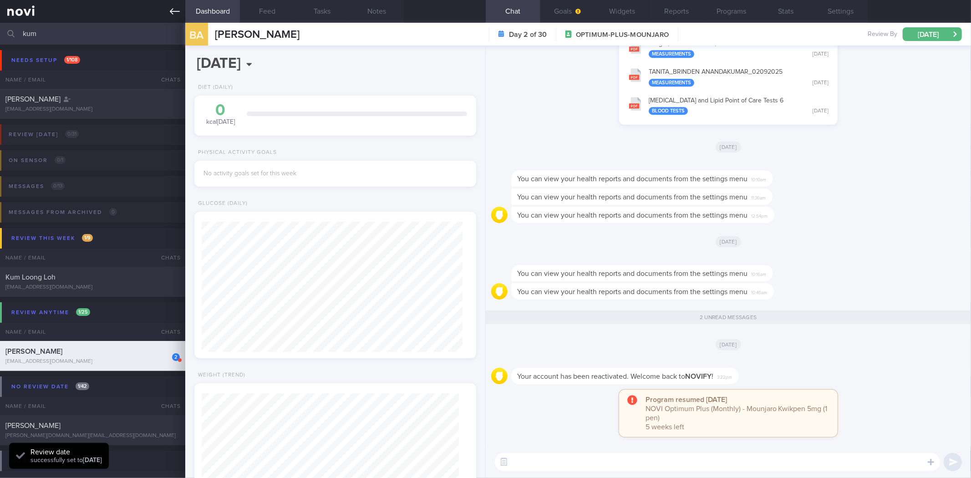
click at [170, 5] on link at bounding box center [92, 11] width 185 height 23
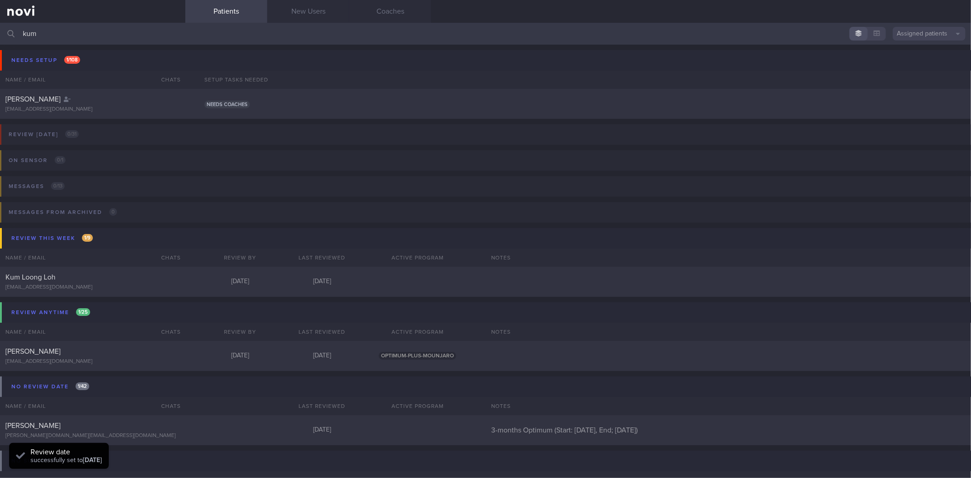
click at [147, 26] on input "kum" at bounding box center [485, 34] width 971 height 22
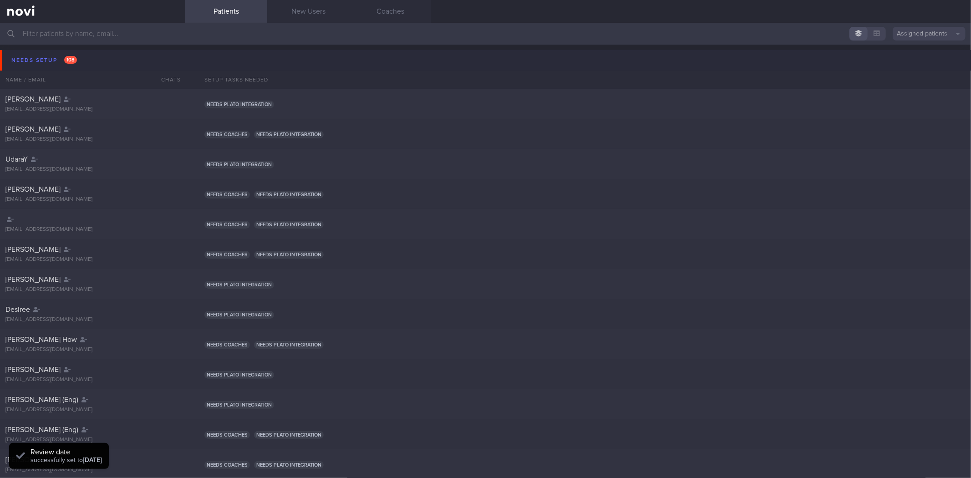
click at [94, 62] on button "Needs setup 108" at bounding box center [487, 60] width 974 height 20
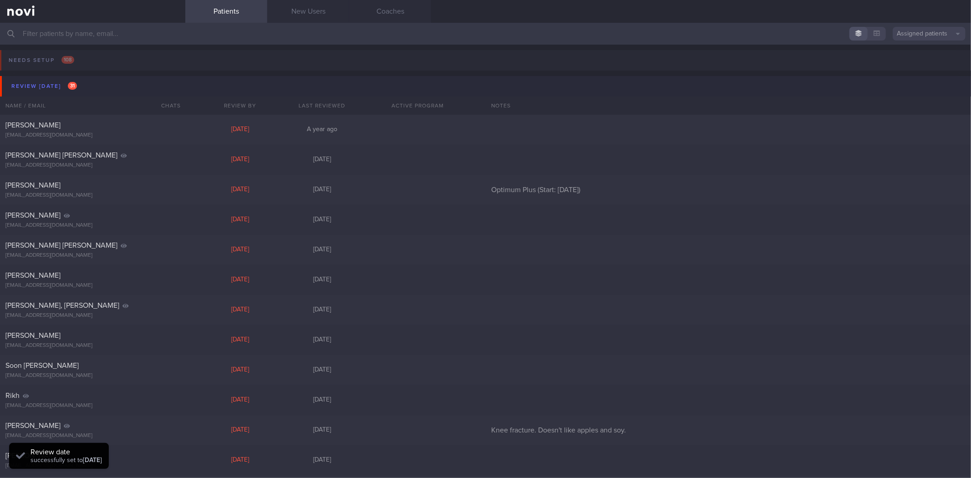
click at [87, 87] on button "Review today 31" at bounding box center [487, 86] width 974 height 20
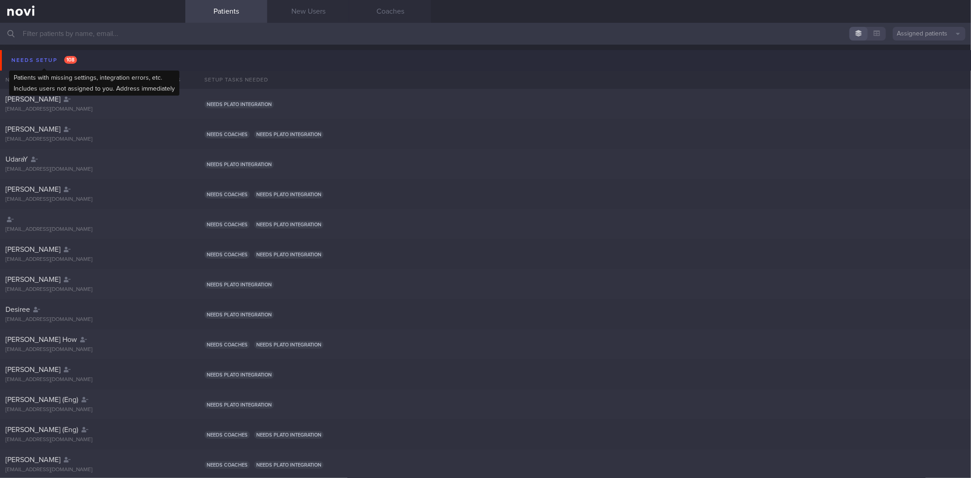
click at [67, 56] on span "108" at bounding box center [70, 60] width 13 height 8
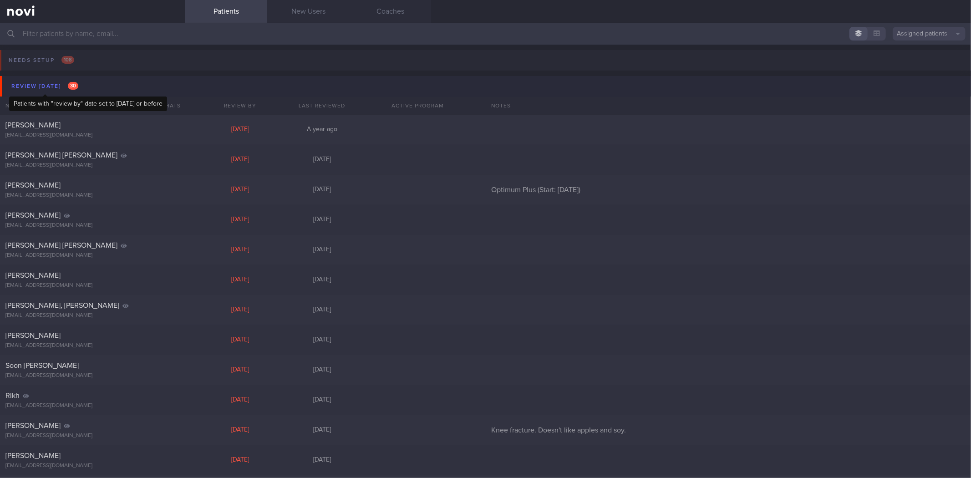
click at [70, 85] on span "30" at bounding box center [73, 86] width 10 height 8
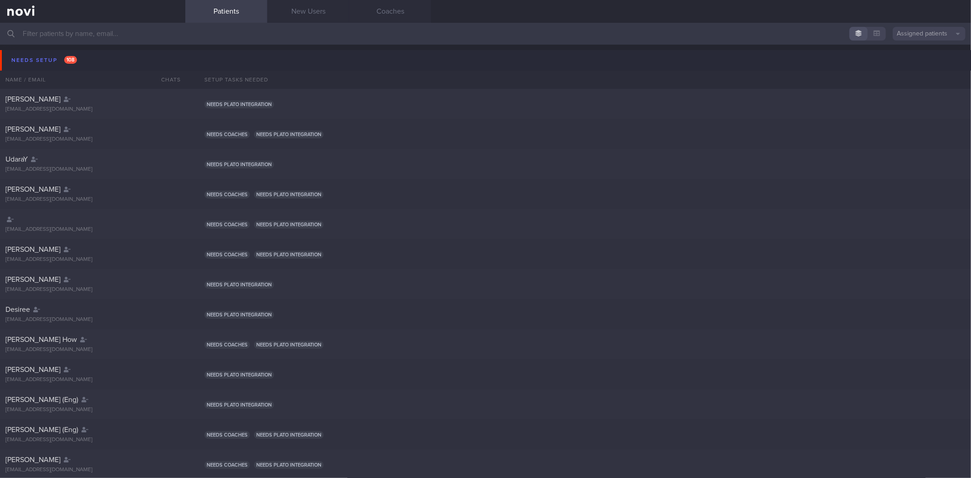
click at [203, 36] on input "text" at bounding box center [485, 34] width 971 height 22
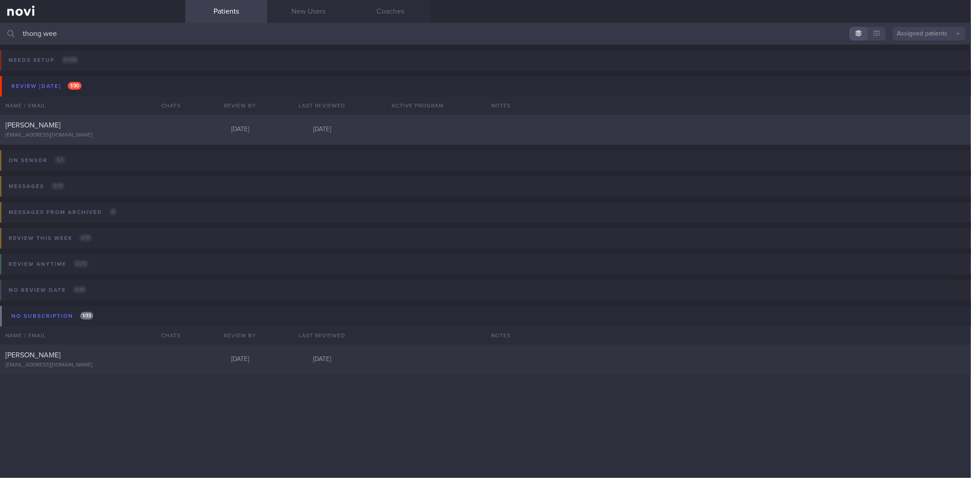
type input "thong wee"
drag, startPoint x: 193, startPoint y: 125, endPoint x: 260, endPoint y: 109, distance: 68.3
click at [193, 125] on div "[PERSON_NAME] [EMAIL_ADDRESS][DOMAIN_NAME] [DATE] [DATE]" at bounding box center [485, 130] width 971 height 30
select select "9"
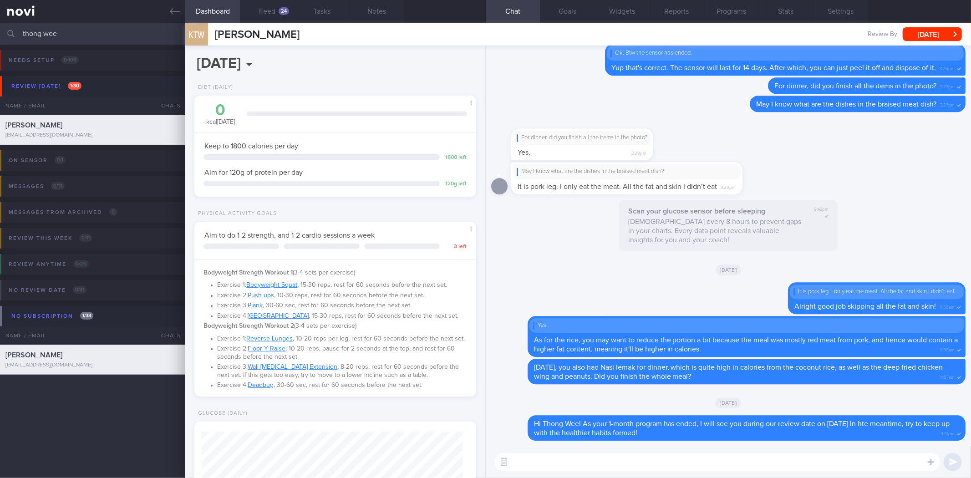
scroll to position [130, 261]
click at [273, 6] on button "Feed 24" at bounding box center [267, 11] width 55 height 23
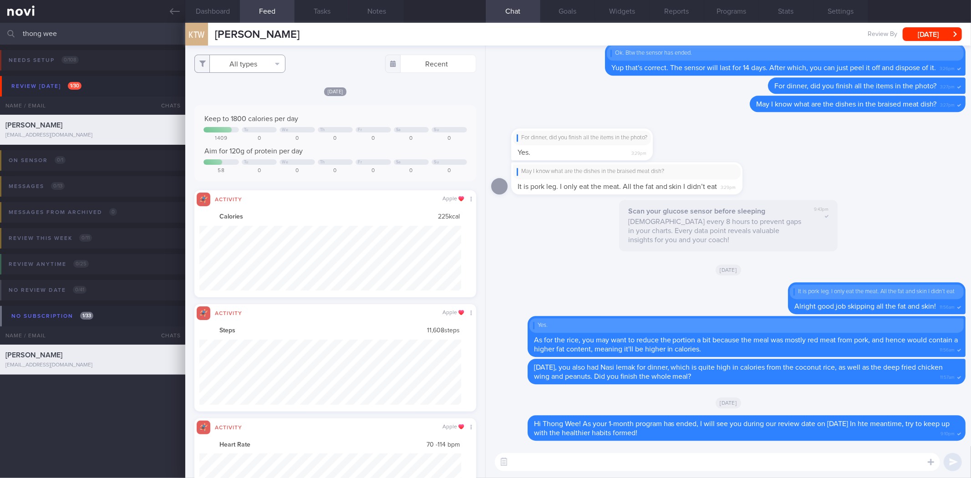
click at [272, 65] on button "All types" at bounding box center [239, 64] width 91 height 18
click at [264, 97] on button "Activity" at bounding box center [240, 95] width 90 height 14
checkbox input "false"
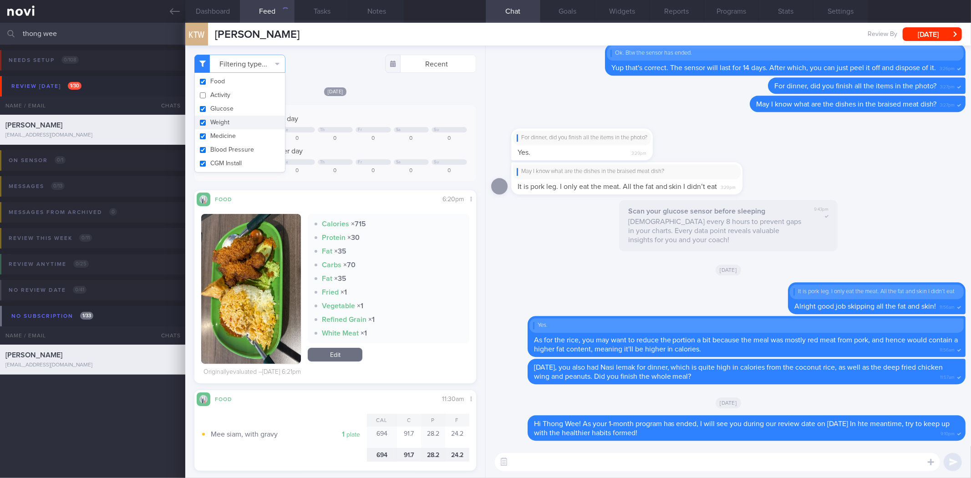
click at [262, 123] on button "Weight" at bounding box center [240, 123] width 90 height 14
checkbox input "false"
click at [384, 112] on div "Keep to 1800 calories per day Tu We Th Fr Sa Su 1409 0 0 0 0 0 0 Aim for 120g o…" at bounding box center [334, 143] width 281 height 76
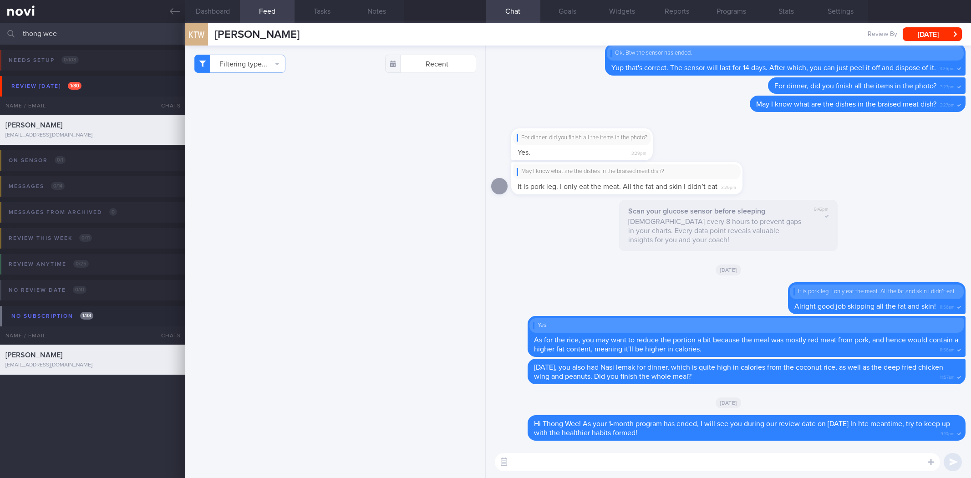
select select "9"
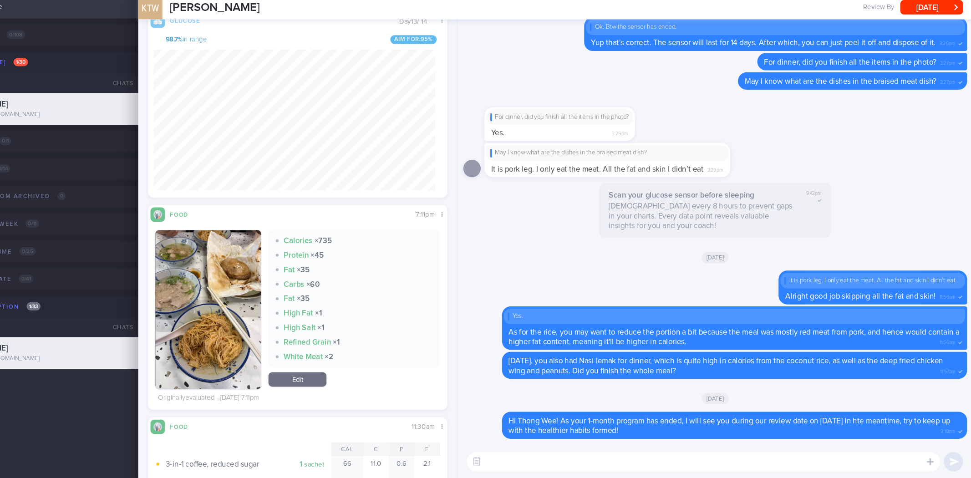
scroll to position [455029, 454927]
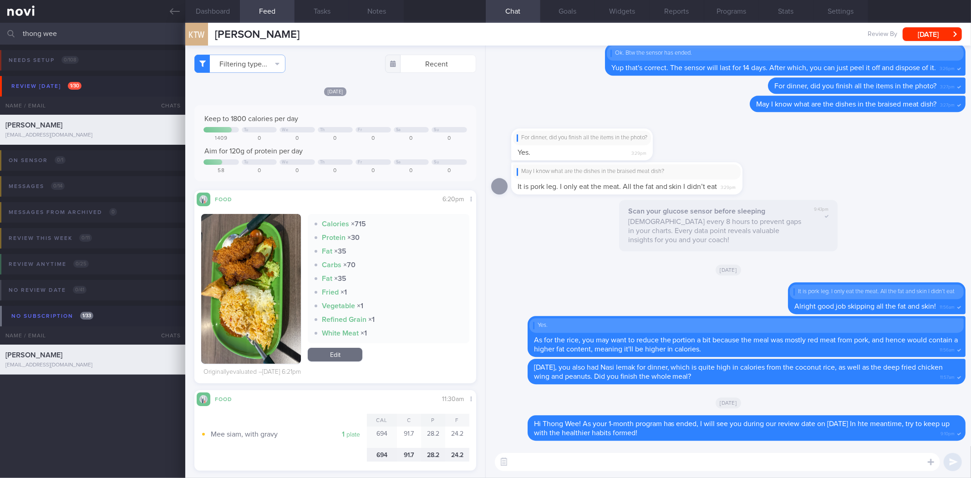
click at [255, 263] on button "button" at bounding box center [251, 289] width 100 height 150
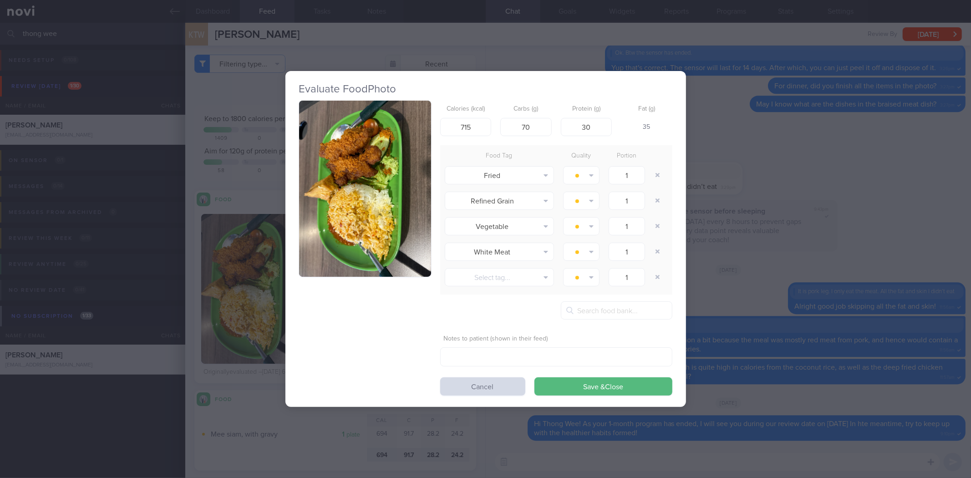
click at [715, 178] on div "Evaluate Food Photo Calories (kcal) 715 Carbs (g) 70 Protein (g) 30 Fat (g) 35 …" at bounding box center [485, 239] width 971 height 478
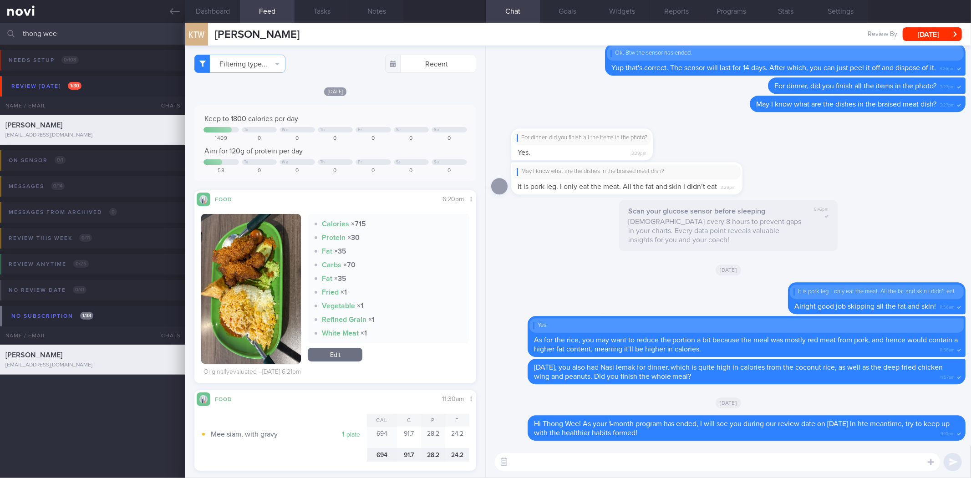
click at [253, 293] on button "button" at bounding box center [251, 289] width 100 height 150
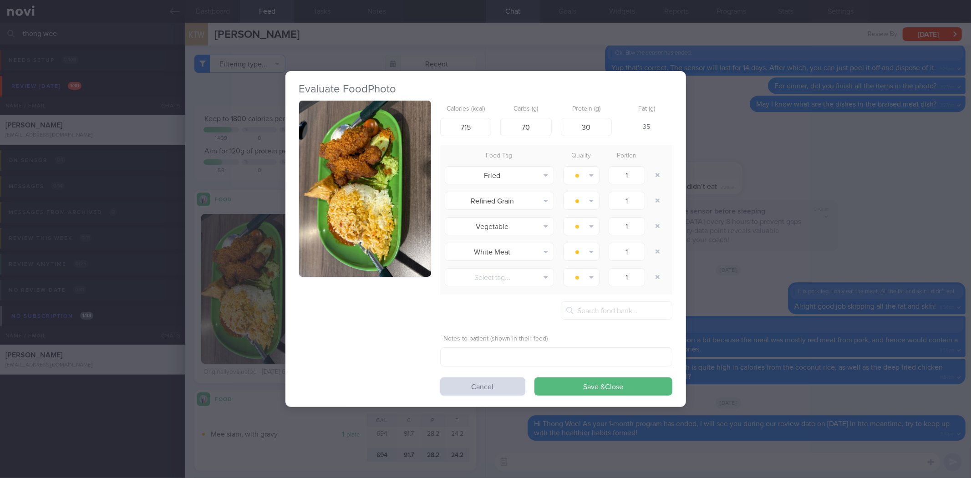
click at [356, 148] on button "button" at bounding box center [365, 189] width 132 height 176
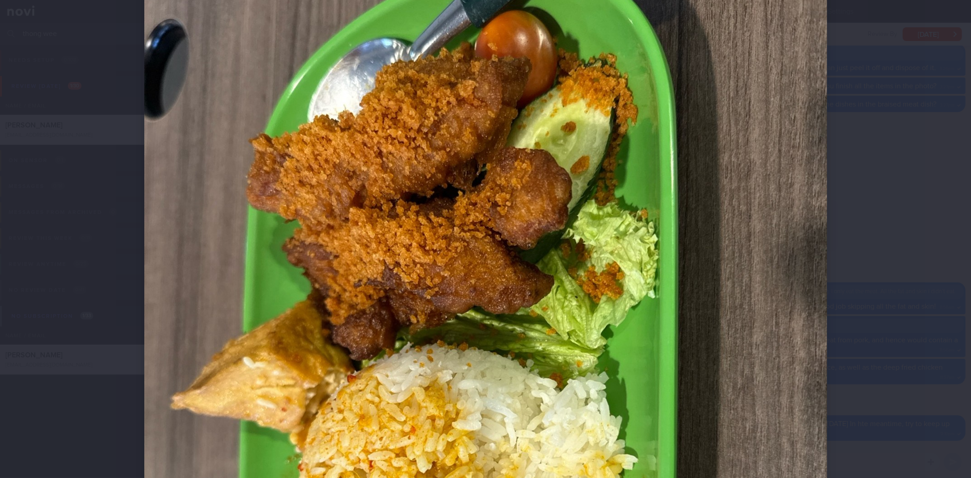
click at [873, 193] on div at bounding box center [485, 239] width 971 height 478
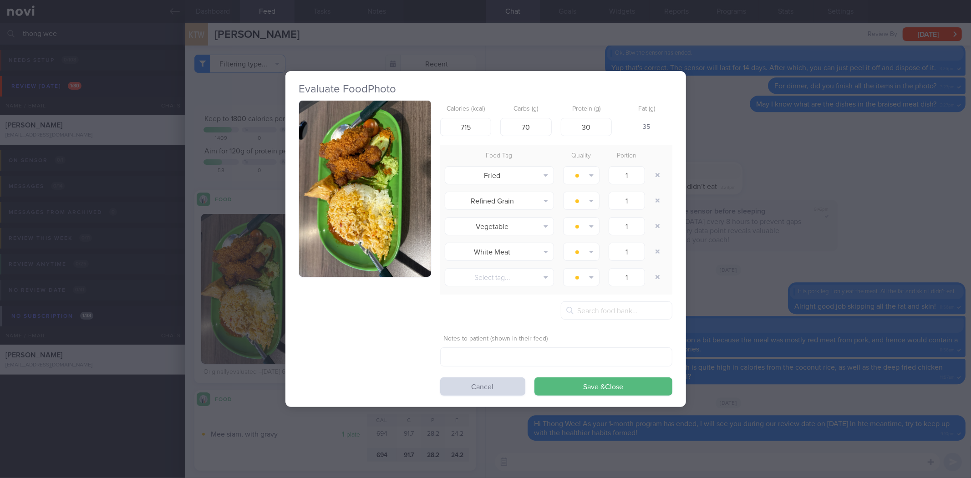
click at [829, 188] on div "Evaluate Food Photo Calories (kcal) 715 Carbs (g) 70 Protein (g) 30 Fat (g) 35 …" at bounding box center [485, 239] width 971 height 478
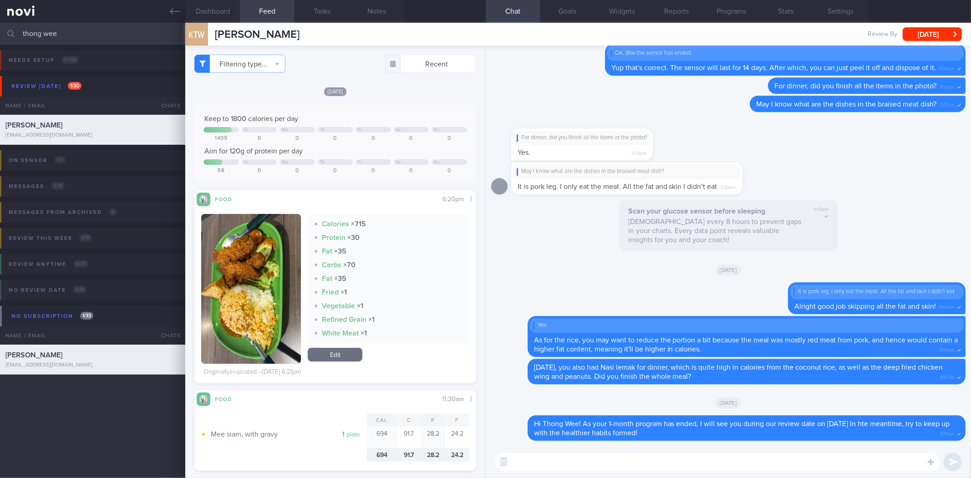
click at [267, 270] on button "button" at bounding box center [251, 289] width 100 height 150
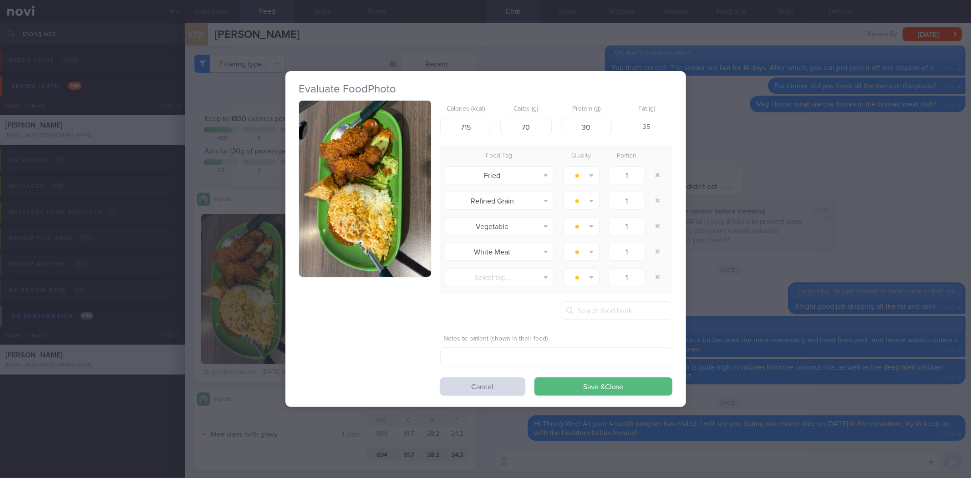
click at [357, 174] on button "button" at bounding box center [365, 189] width 132 height 176
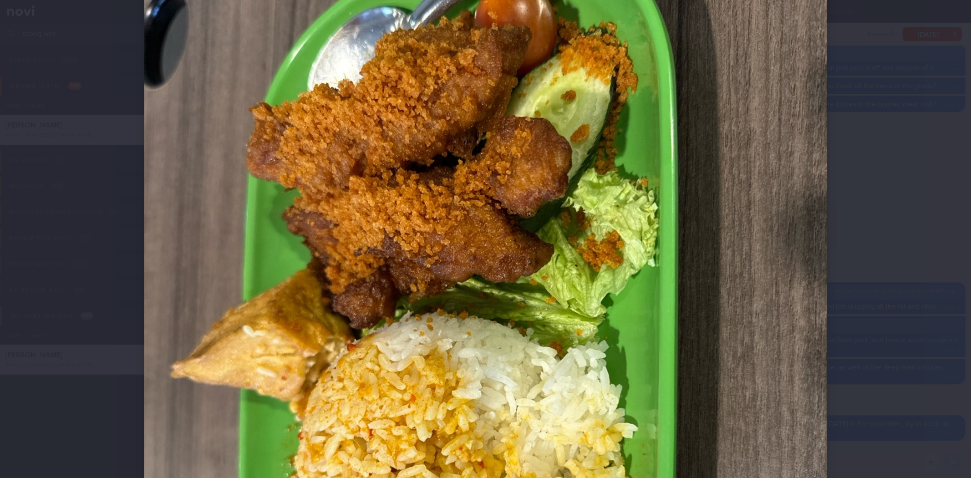
click at [822, 264] on img at bounding box center [485, 340] width 683 height 910
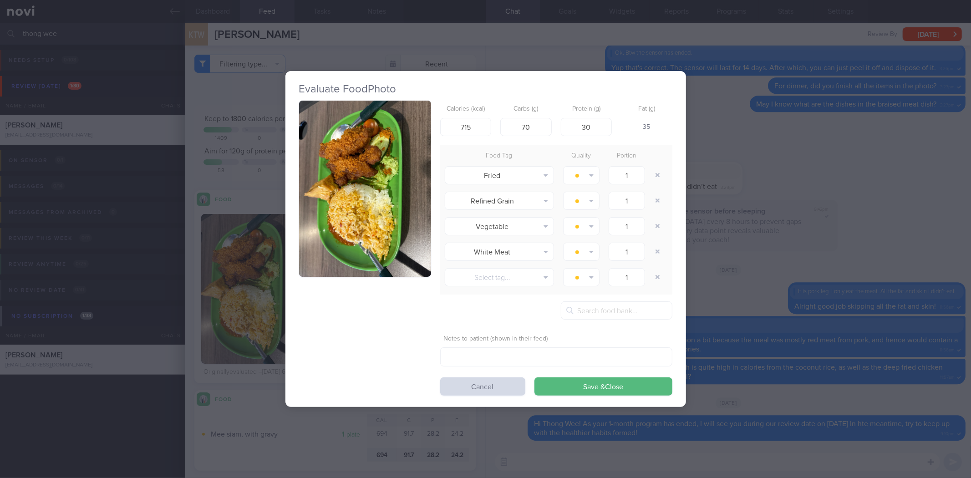
click at [832, 257] on div "Evaluate Food Photo Calories (kcal) 715 Carbs (g) 70 Protein (g) 30 Fat (g) 35 …" at bounding box center [485, 239] width 971 height 478
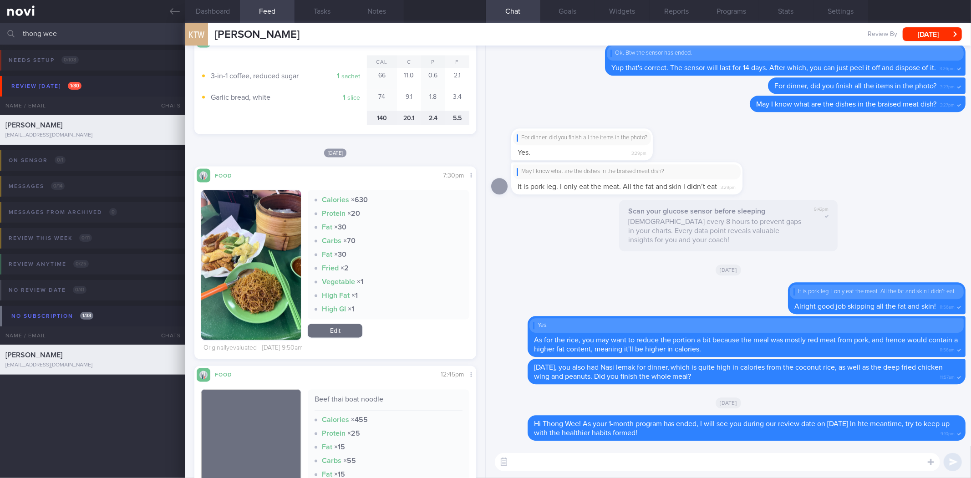
click at [239, 275] on button "button" at bounding box center [251, 265] width 100 height 150
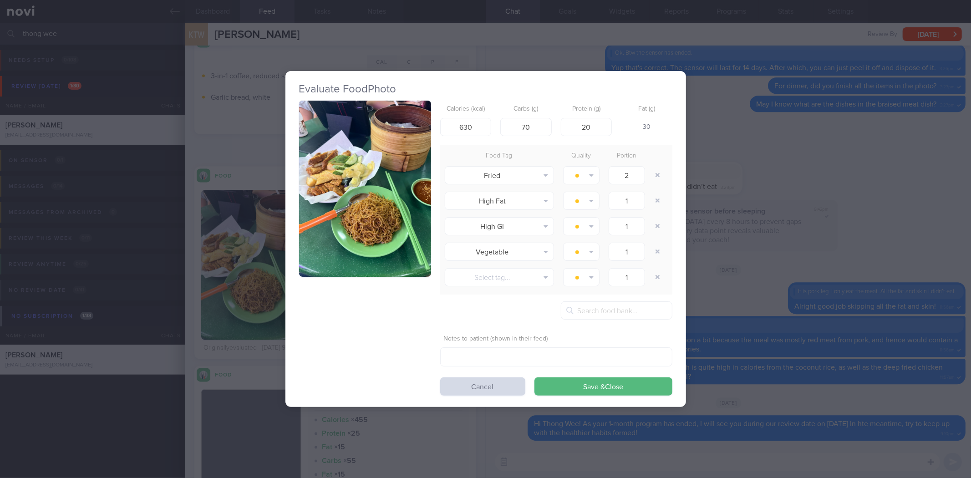
click at [370, 216] on button "button" at bounding box center [365, 189] width 132 height 176
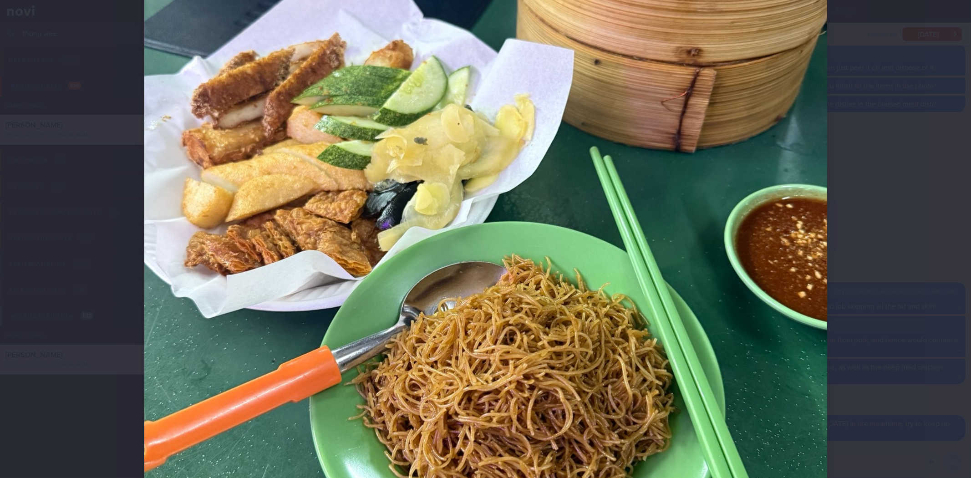
click at [903, 328] on div at bounding box center [485, 239] width 971 height 478
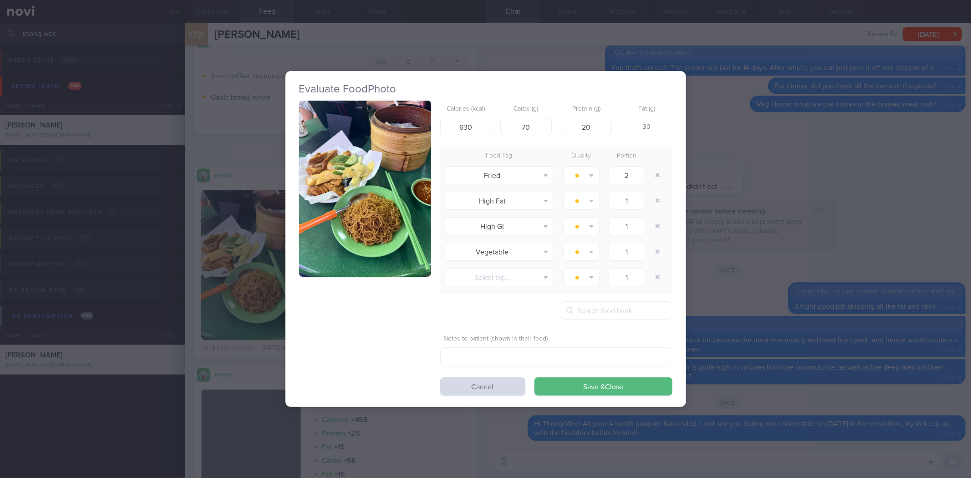
click at [889, 328] on div "Evaluate Food Photo Calories (kcal) 630 Carbs (g) 70 Protein (g) 20 Fat (g) 30 …" at bounding box center [485, 239] width 971 height 478
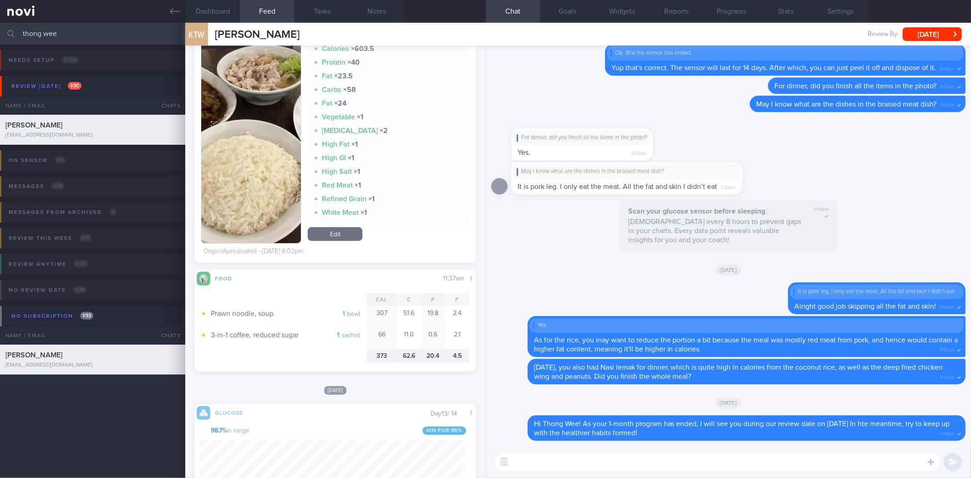
scroll to position [2517, 0]
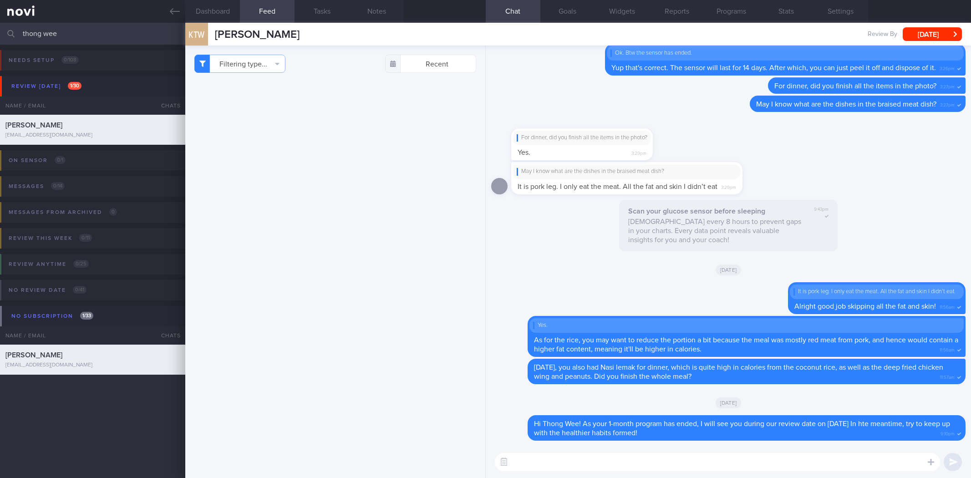
select select "9"
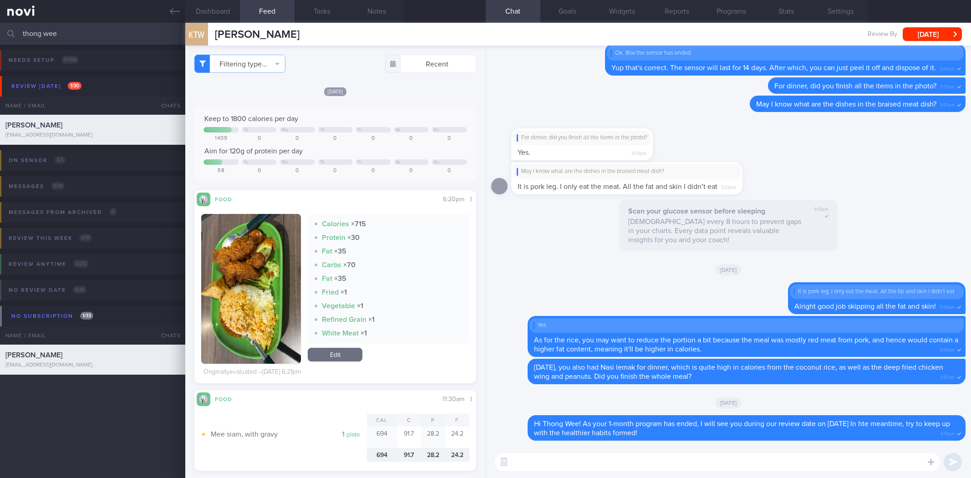
select select "9"
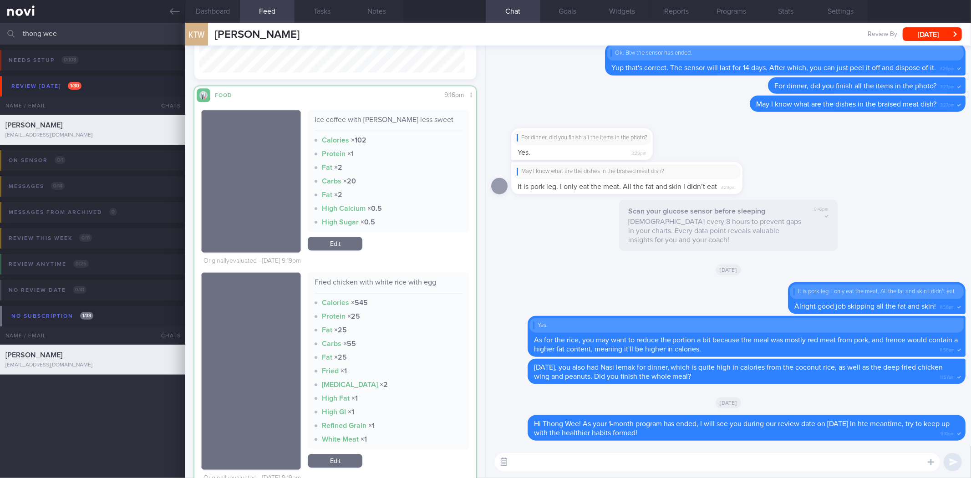
click at [504, 460] on button "button" at bounding box center [504, 462] width 16 height 16
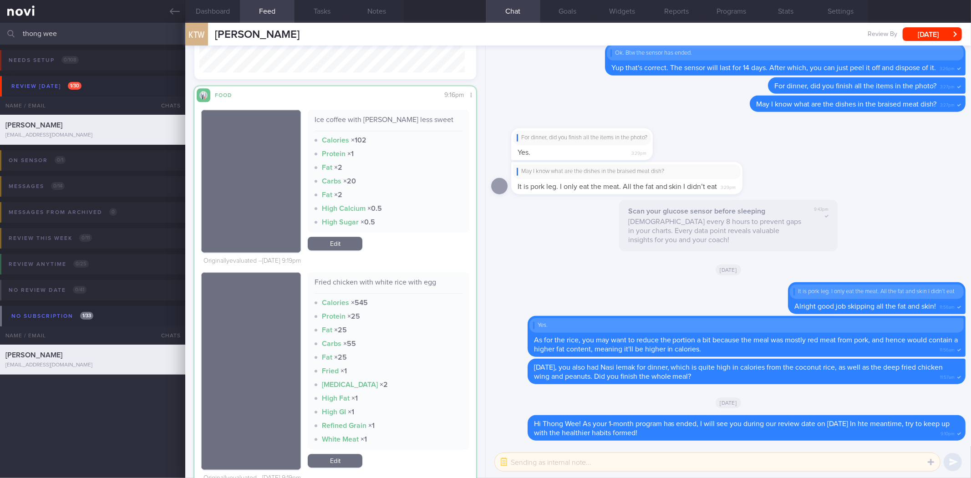
click at [535, 460] on textarea at bounding box center [717, 462] width 445 height 18
paste textarea "Hi xx, I'm glad to see that you have lost ~3kg over the past month and have a b…"
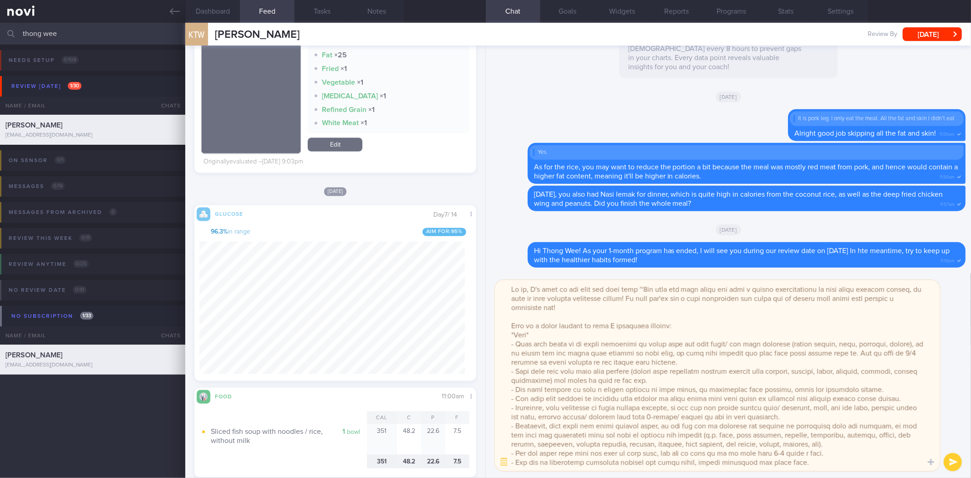
click at [521, 292] on textarea at bounding box center [717, 375] width 445 height 191
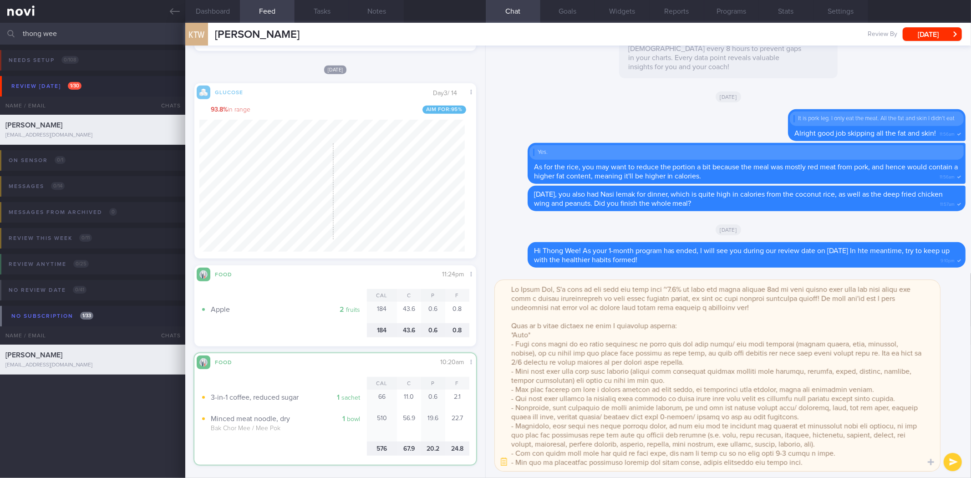
scroll to position [14964, 0]
click at [799, 345] on textarea at bounding box center [717, 375] width 445 height 191
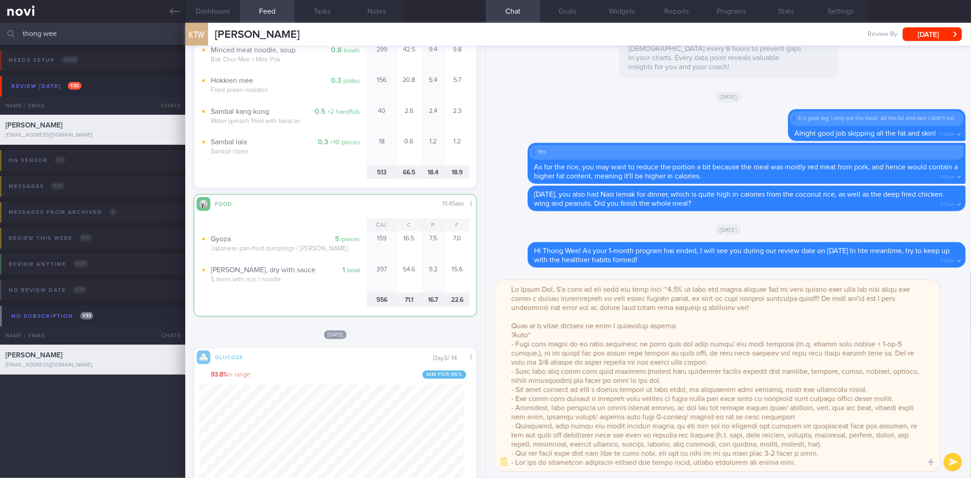
click at [531, 355] on textarea at bounding box center [717, 375] width 445 height 191
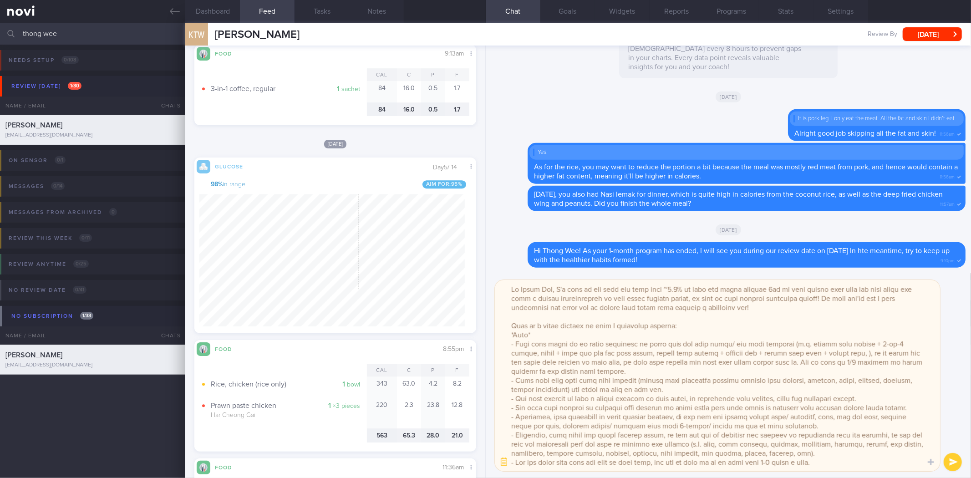
scroll to position [13817, 0]
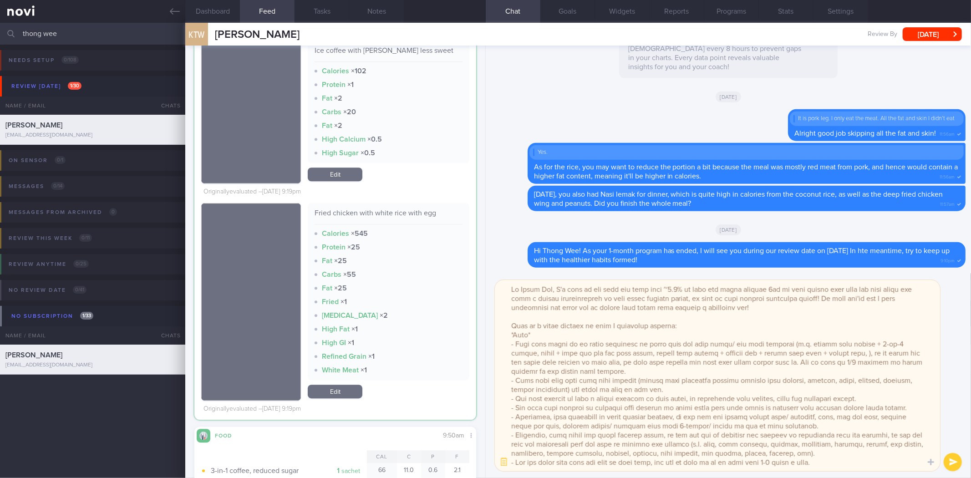
click at [879, 353] on textarea at bounding box center [717, 375] width 445 height 191
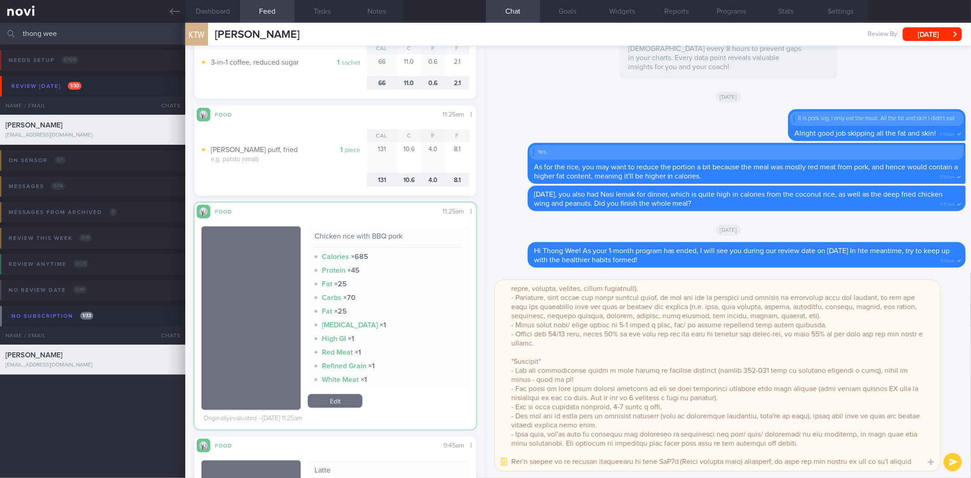
click at [669, 378] on textarea at bounding box center [717, 375] width 445 height 191
drag, startPoint x: 754, startPoint y: 395, endPoint x: 502, endPoint y: 391, distance: 252.7
click at [502, 391] on textarea at bounding box center [717, 375] width 445 height 191
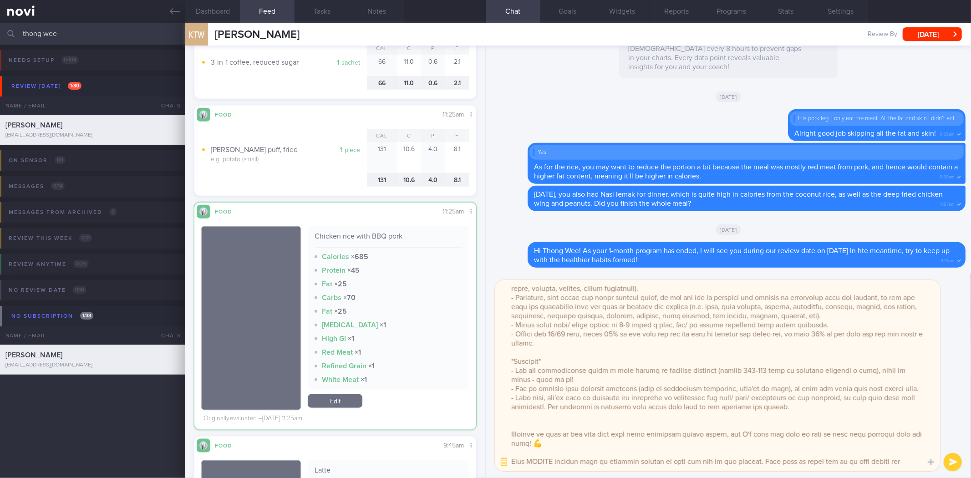
type textarea "Hi Thong Wee, I'm glad to see that you have lost ~1.5% of body fat while gainin…"
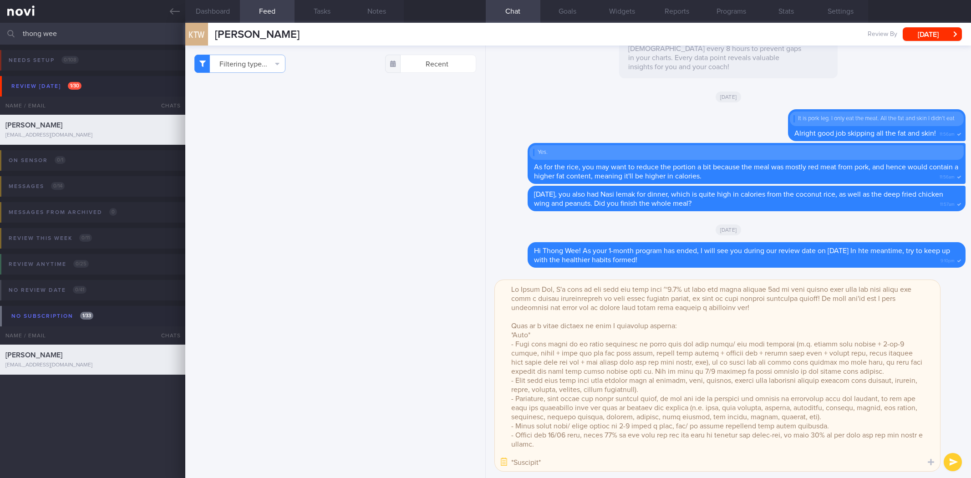
select select "9"
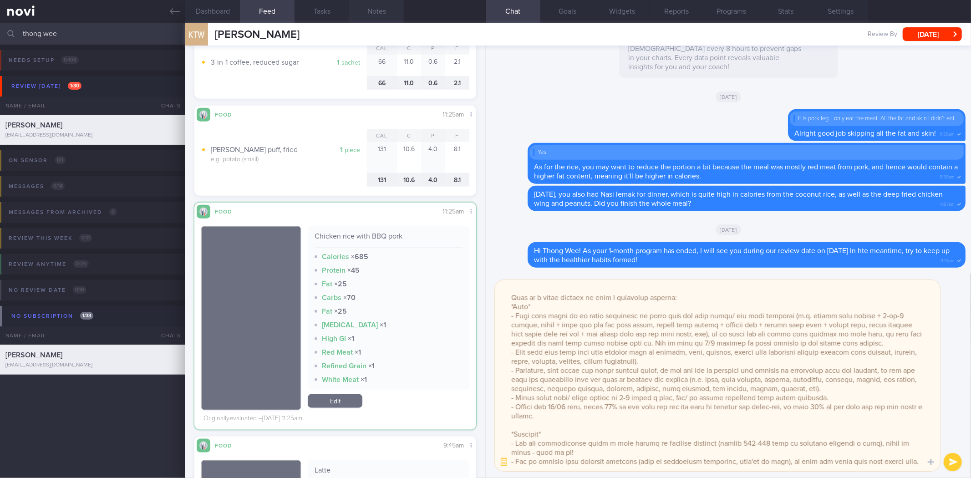
type textarea "Hi Thong Wee, I'm glad to see that you have lost ~1.5% of body fat while gainin…"
click at [375, 19] on button "Notes" at bounding box center [376, 11] width 55 height 23
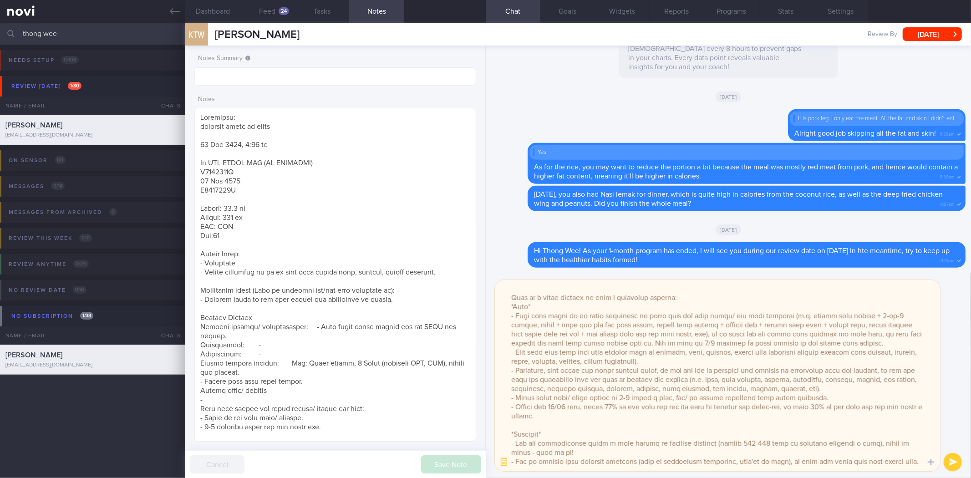
click at [513, 466] on textarea at bounding box center [717, 375] width 445 height 191
click at [503, 463] on button "button" at bounding box center [504, 462] width 16 height 16
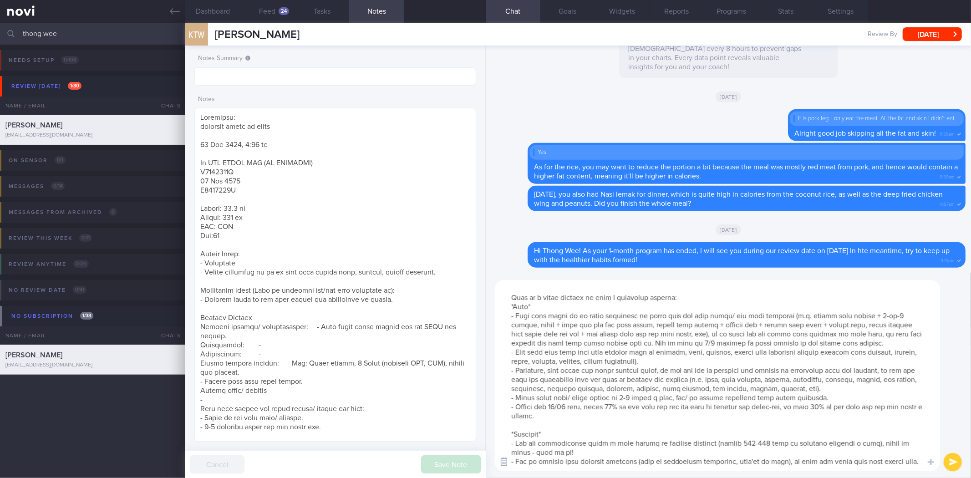
scroll to position [35, 0]
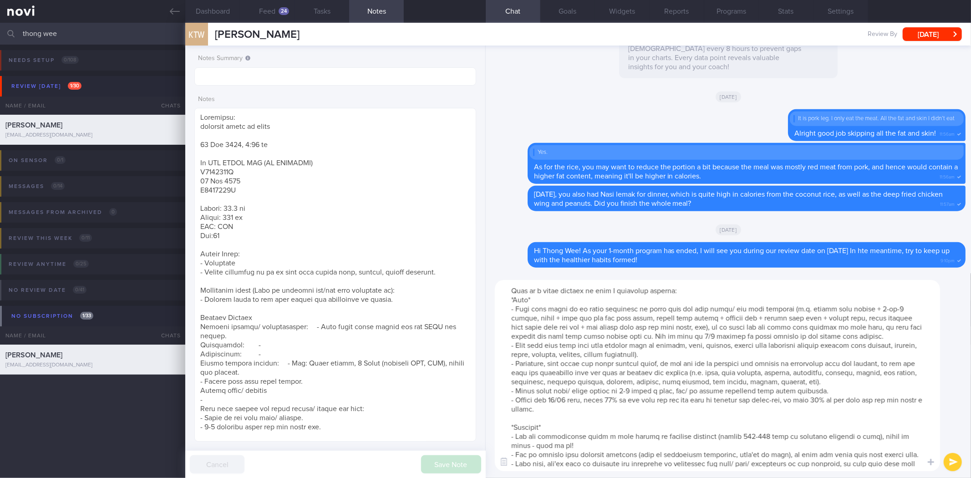
click at [557, 422] on textarea at bounding box center [717, 375] width 445 height 191
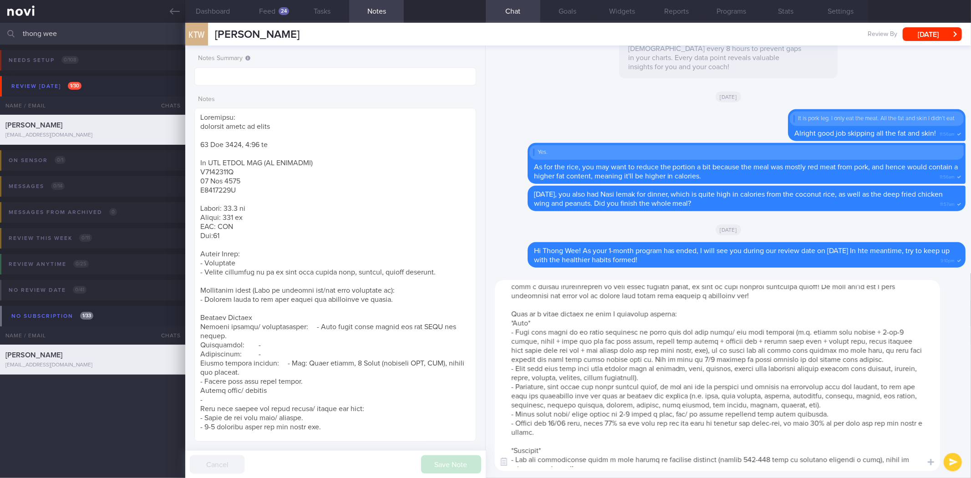
scroll to position [0, 0]
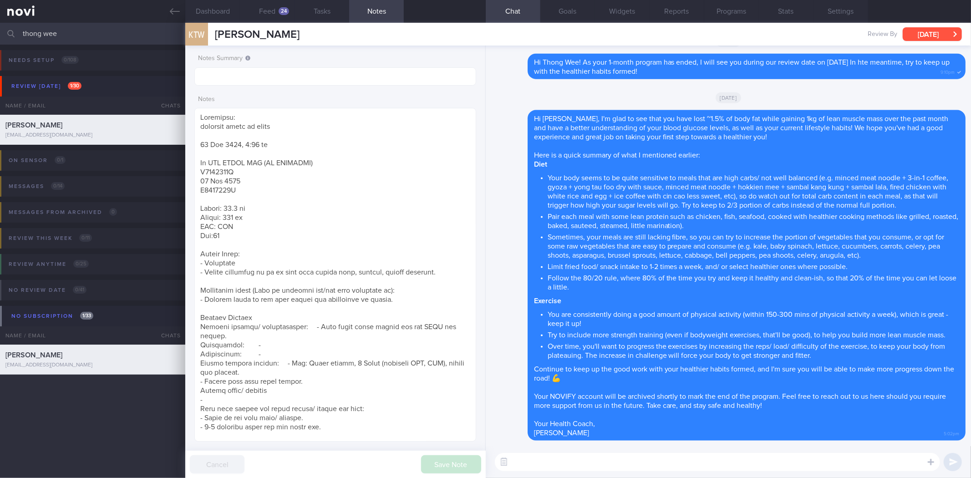
click at [929, 35] on button "[DATE]" at bounding box center [932, 34] width 59 height 14
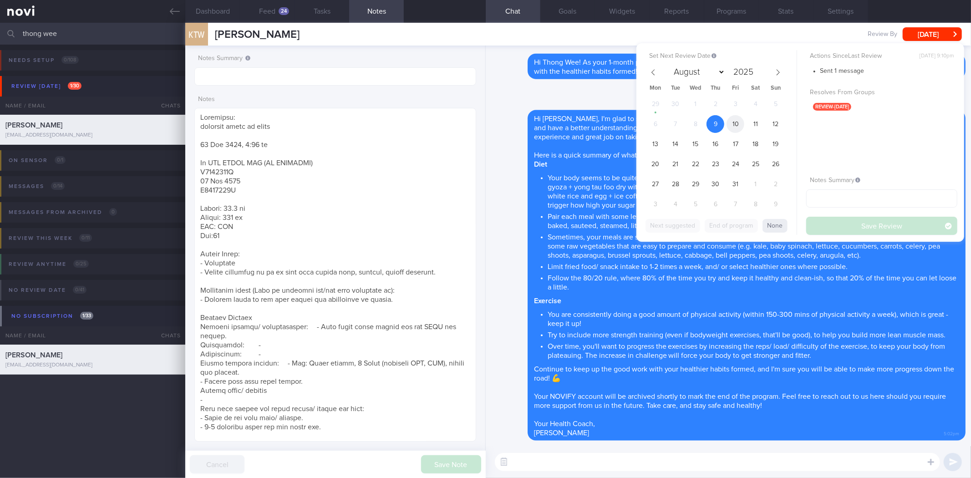
click at [728, 124] on span "10" at bounding box center [735, 124] width 18 height 18
click at [845, 226] on button "Save Review" at bounding box center [881, 226] width 151 height 18
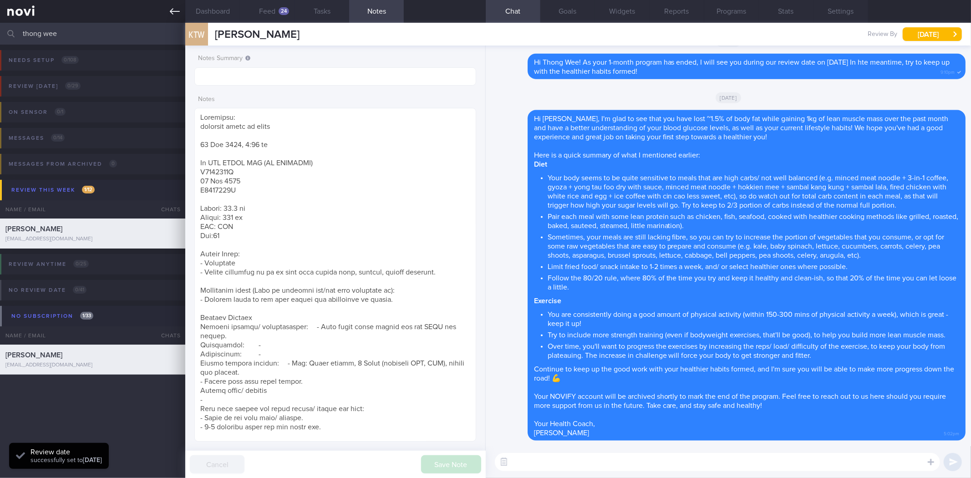
drag, startPoint x: 180, startPoint y: 15, endPoint x: 159, endPoint y: 28, distance: 24.5
click at [180, 15] on link at bounding box center [92, 11] width 185 height 23
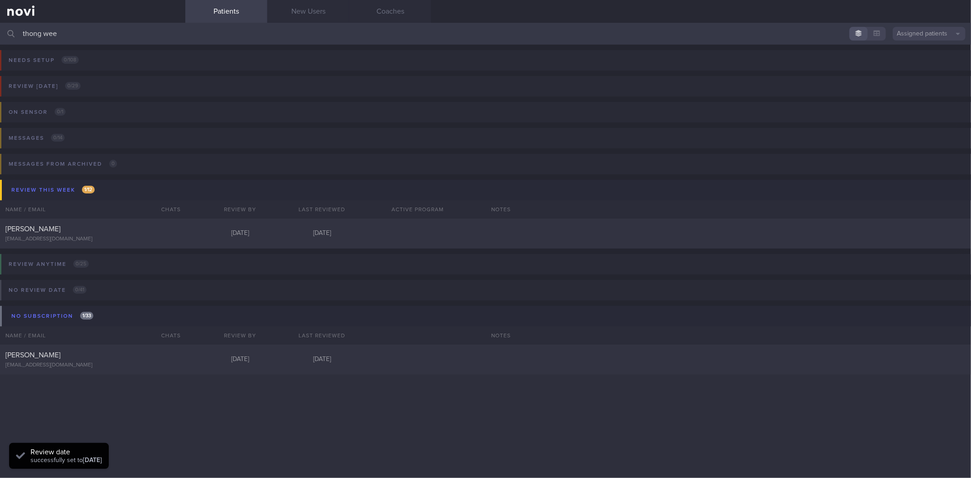
click at [149, 35] on input "thong wee" at bounding box center [485, 34] width 971 height 22
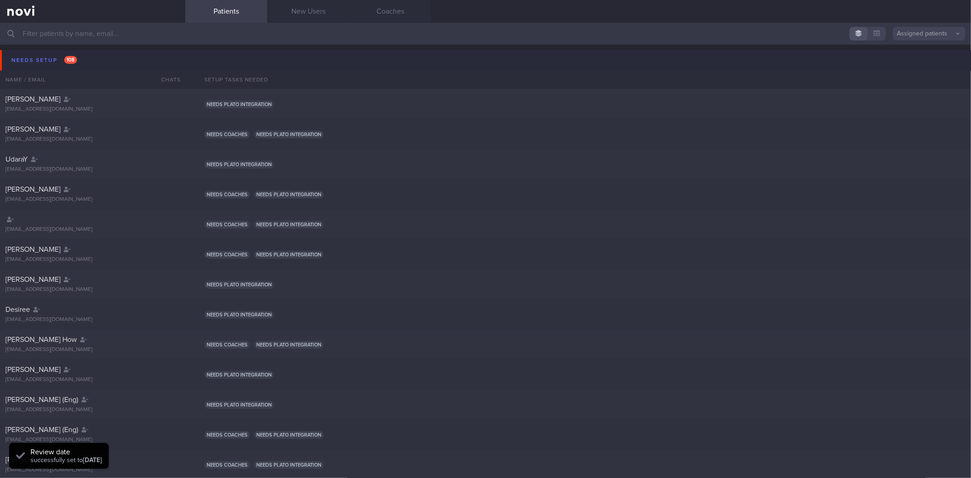
click at [101, 53] on button "Needs setup 108" at bounding box center [487, 60] width 974 height 20
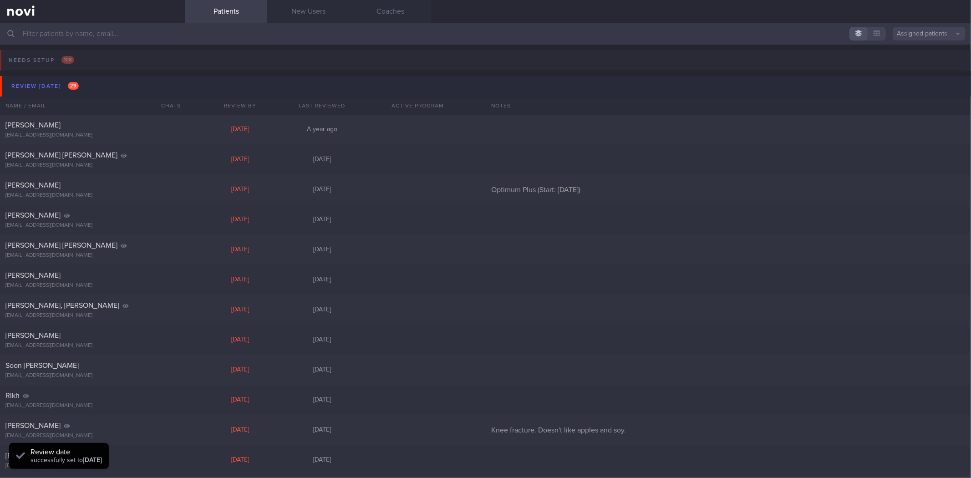
click at [102, 79] on button "Review today 29" at bounding box center [487, 86] width 974 height 20
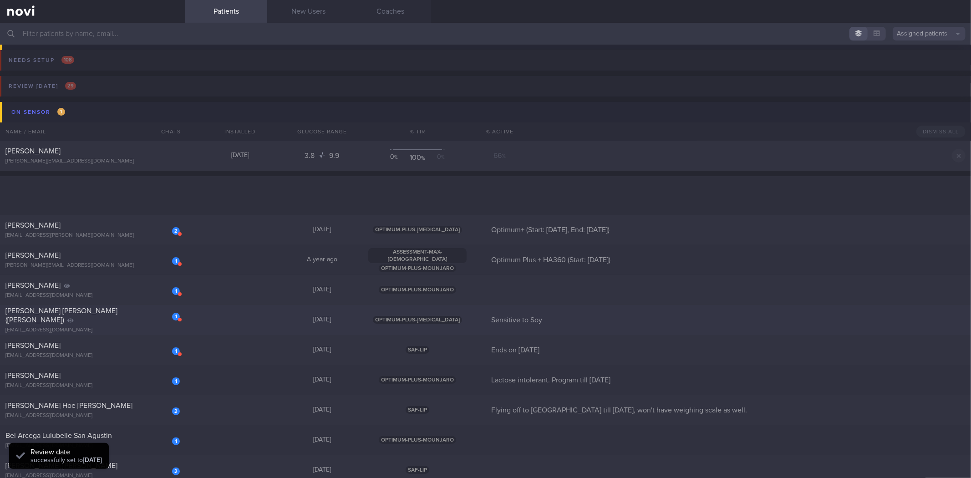
scroll to position [152, 0]
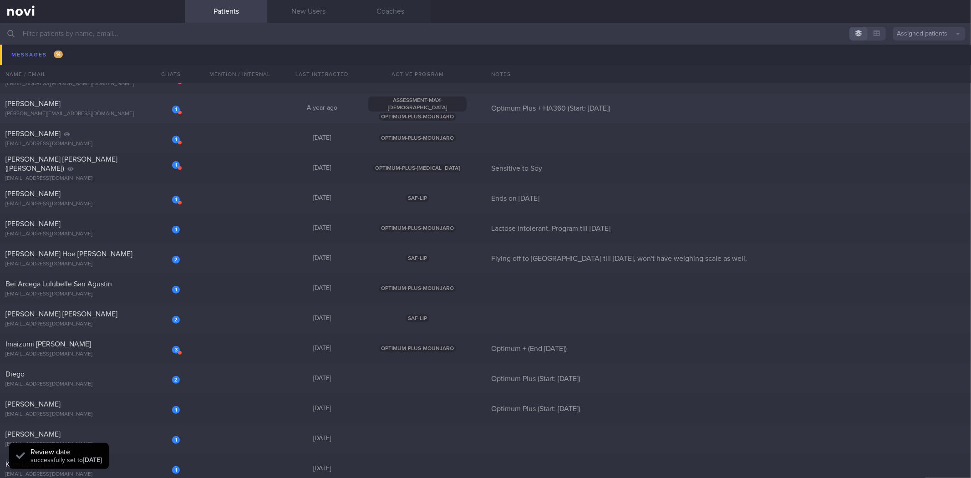
click at [140, 112] on div "dimitri.tsamados@gmail.com" at bounding box center [92, 114] width 174 height 7
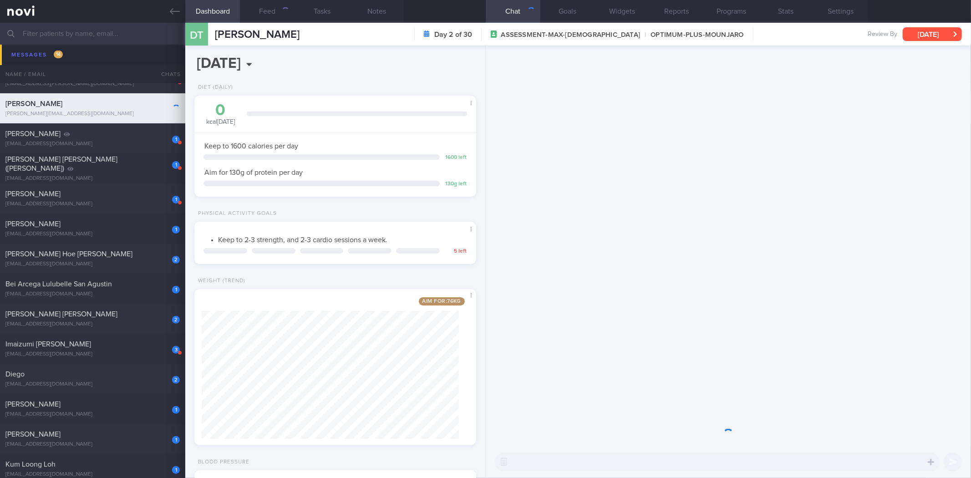
click at [924, 27] on button "Wed, 8 Oct" at bounding box center [932, 34] width 59 height 14
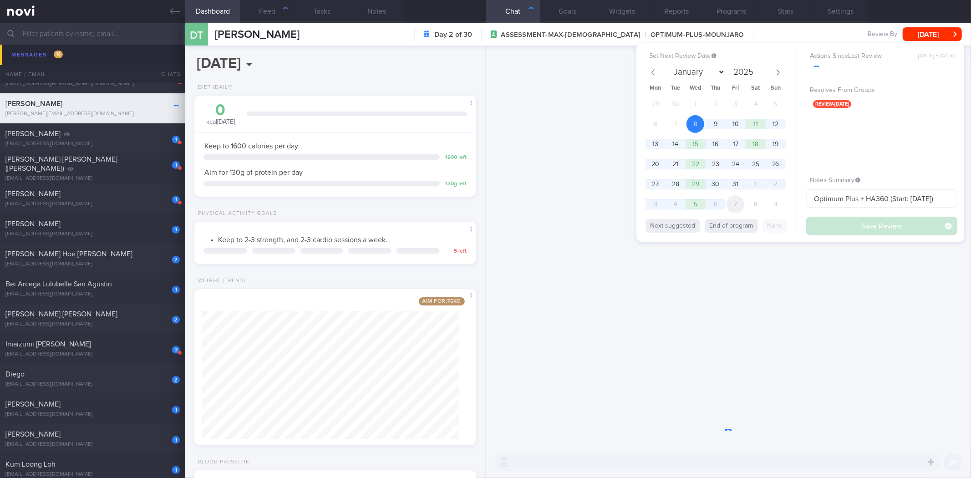
scroll to position [142, 257]
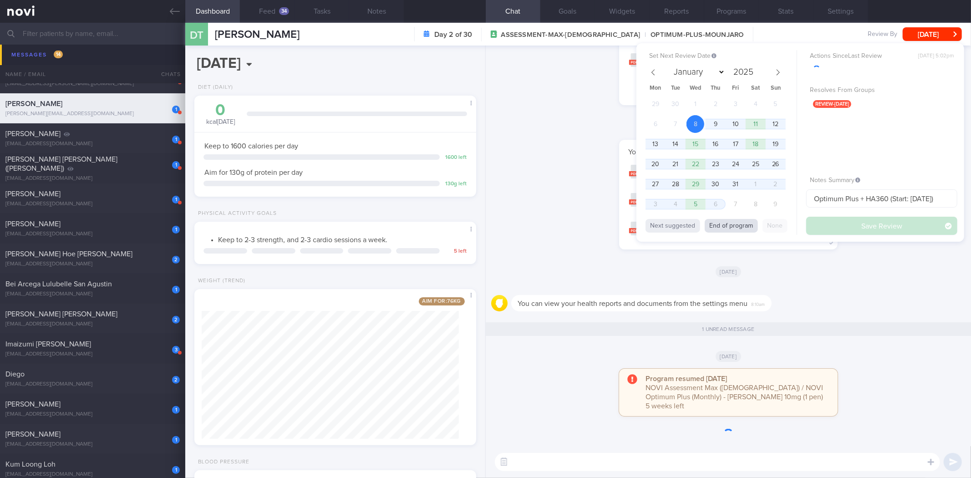
click at [739, 224] on button "End of program" at bounding box center [731, 226] width 53 height 14
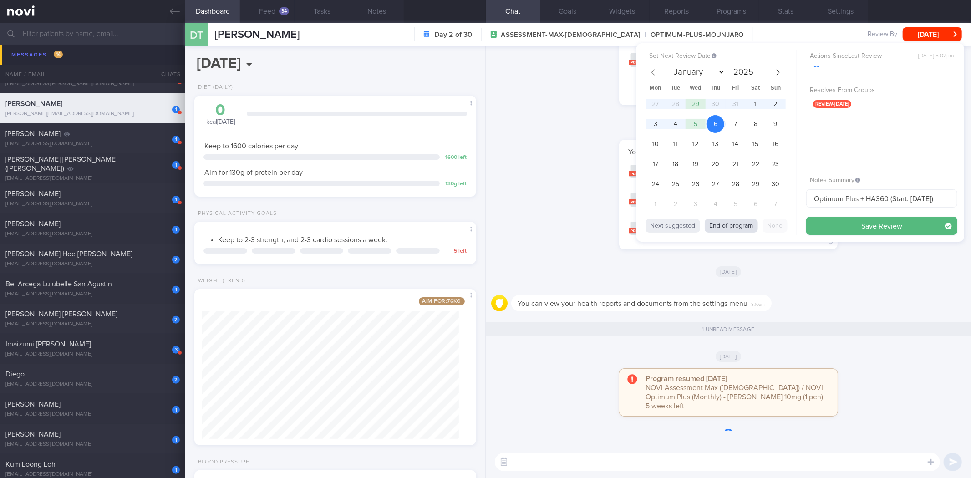
select select "10"
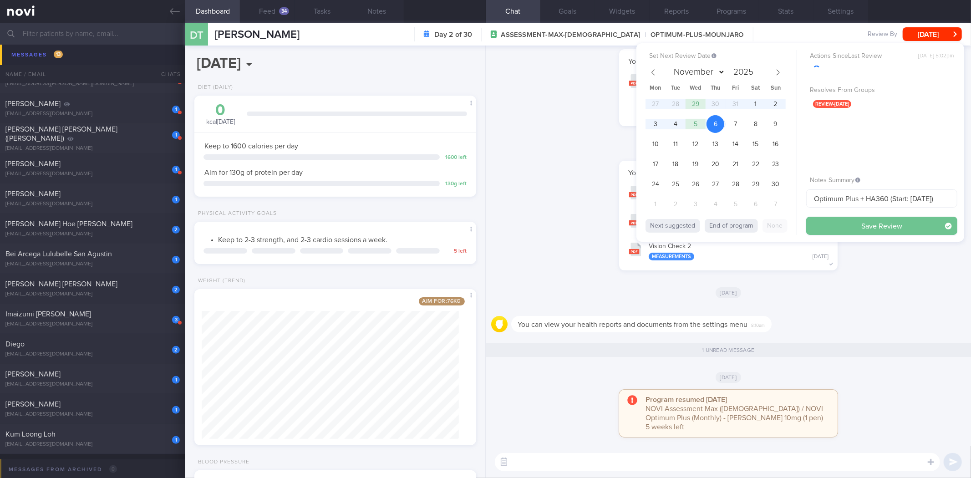
click at [848, 228] on button "Save Review" at bounding box center [881, 226] width 151 height 18
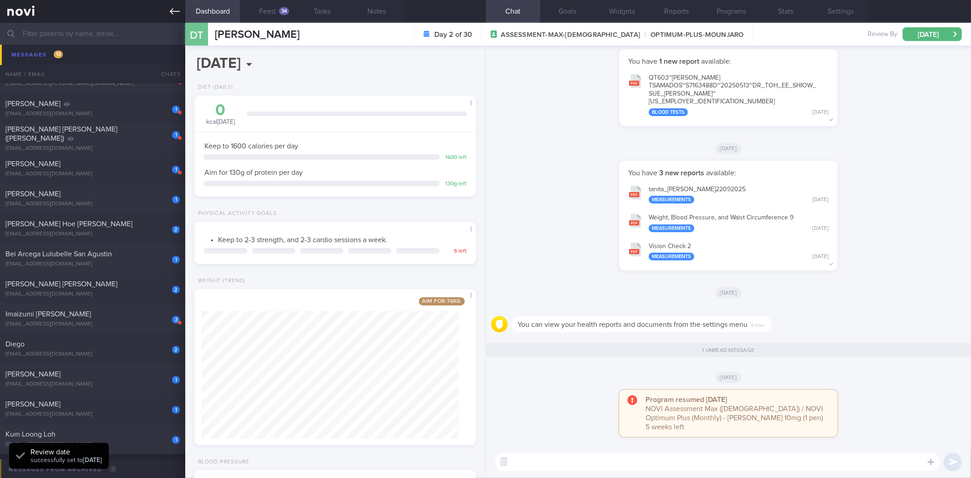
click at [181, 10] on link at bounding box center [92, 11] width 185 height 23
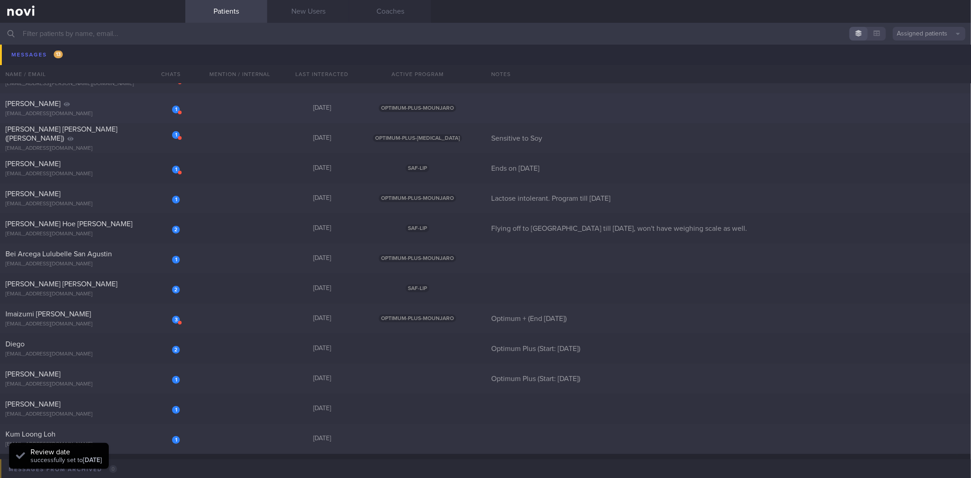
click at [160, 107] on div "1" at bounding box center [170, 106] width 20 height 14
select select "9"
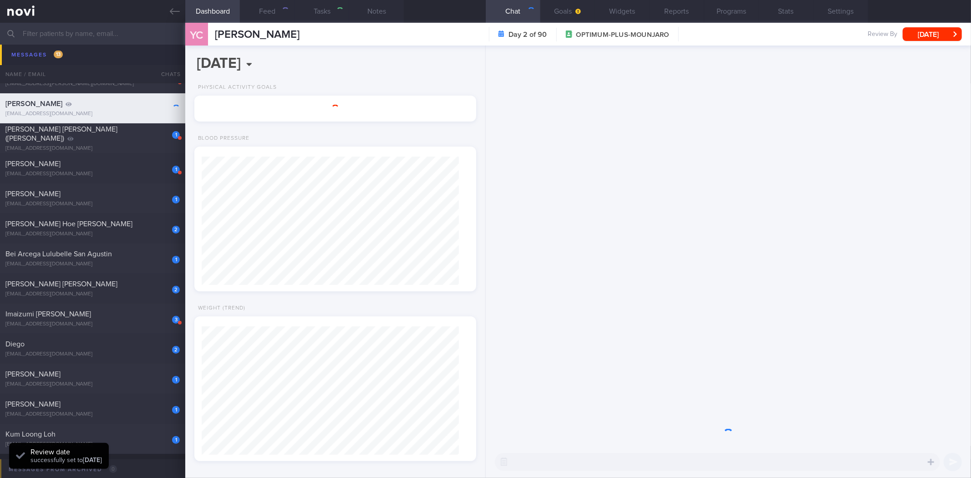
click at [924, 29] on button "Wed, 8 Oct" at bounding box center [932, 34] width 59 height 14
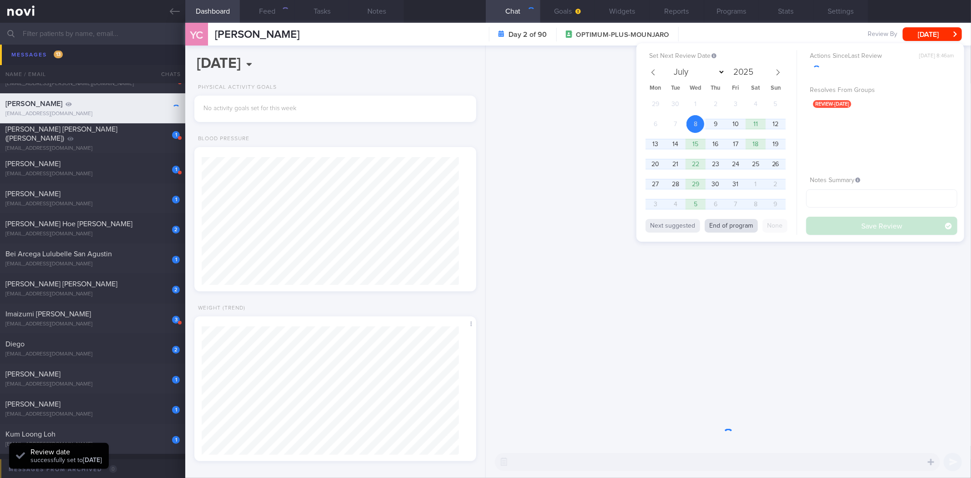
scroll to position [455064, 454935]
click at [741, 225] on button "End of program" at bounding box center [731, 226] width 53 height 14
type input "2026"
select select "0"
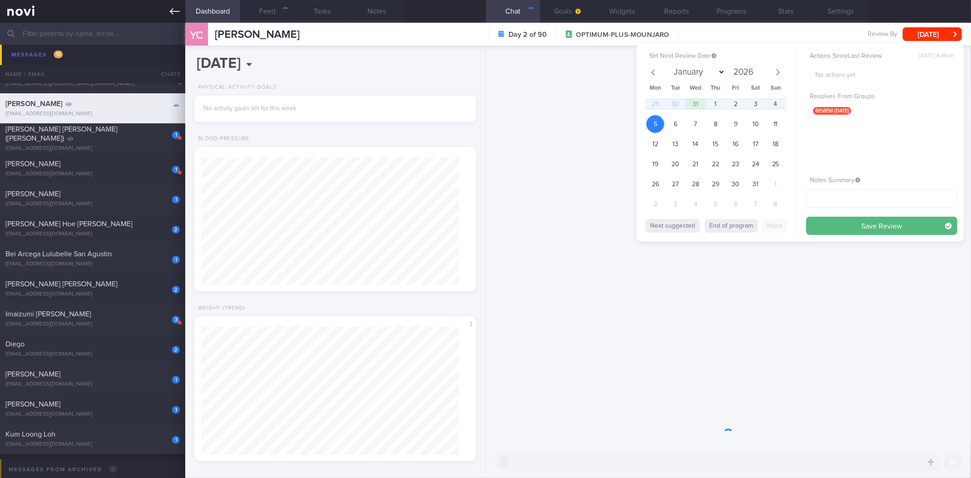
drag, startPoint x: 863, startPoint y: 227, endPoint x: 20, endPoint y: 0, distance: 873.0
click at [238, 71] on div "Dashboard Feed Tasks Notes Chat Goals Widgets Reports Programs Stats Settings Y…" at bounding box center [578, 250] width 786 height 455
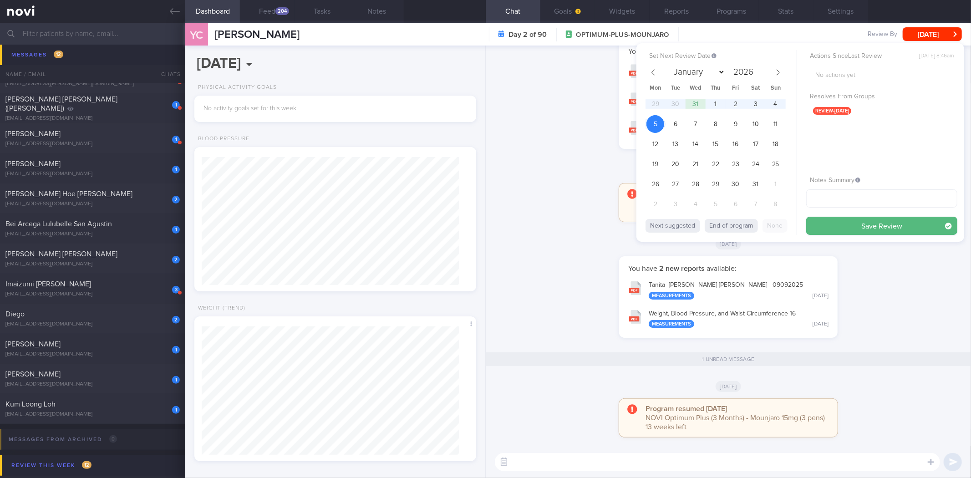
drag, startPoint x: 745, startPoint y: 225, endPoint x: 764, endPoint y: 226, distance: 19.1
click at [745, 225] on button "End of program" at bounding box center [731, 226] width 53 height 14
drag, startPoint x: 172, startPoint y: 8, endPoint x: 970, endPoint y: 41, distance: 799.1
click at [172, 9] on icon at bounding box center [175, 11] width 10 height 10
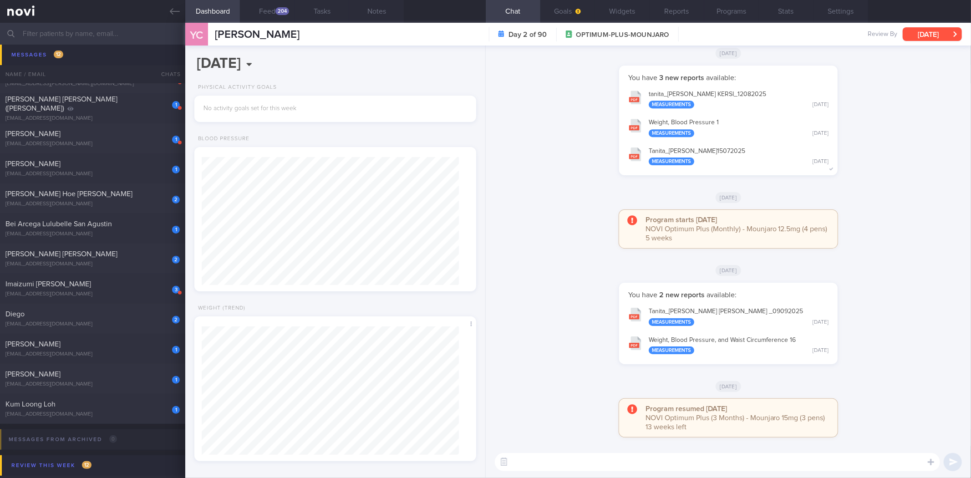
click at [936, 29] on button "Wed, 8 Oct" at bounding box center [932, 34] width 59 height 14
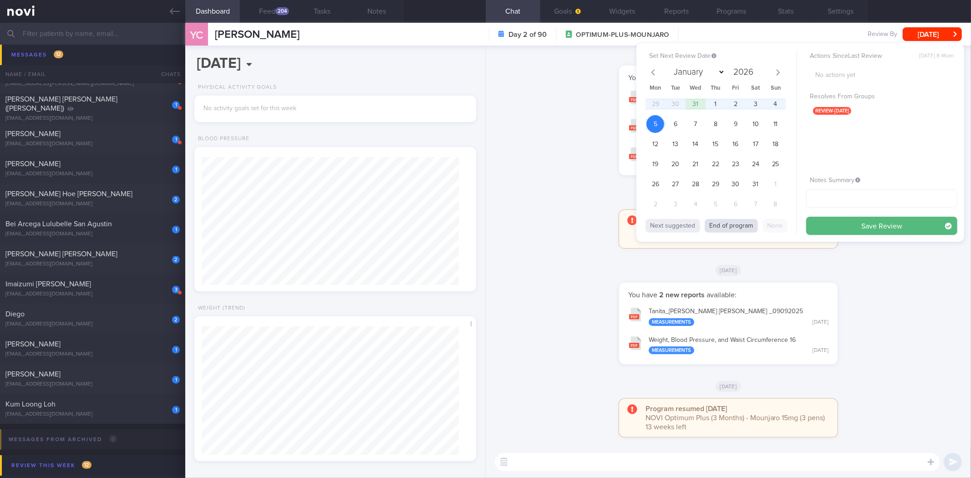
click at [744, 223] on button "End of program" at bounding box center [731, 226] width 53 height 14
click at [843, 223] on button "Save Review" at bounding box center [881, 226] width 151 height 18
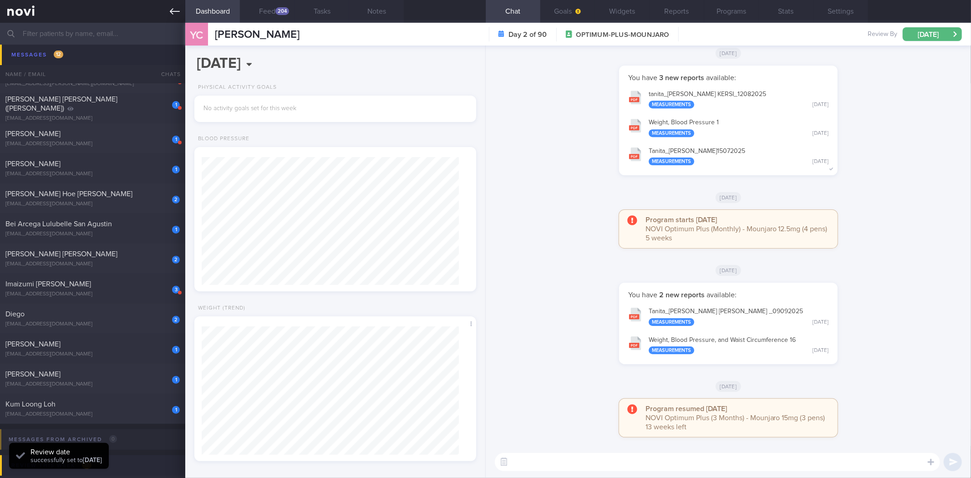
click at [171, 10] on icon at bounding box center [175, 11] width 10 height 10
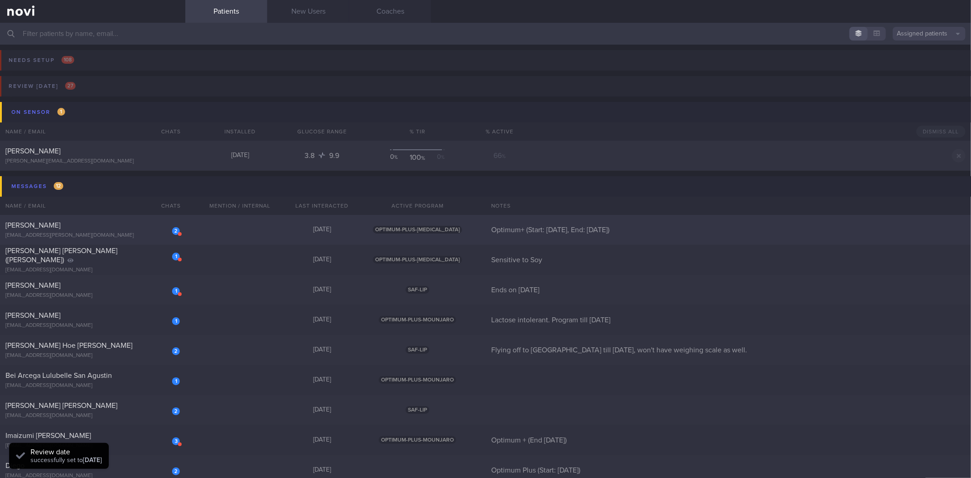
click at [123, 233] on div "yoav.korman@gmail.com" at bounding box center [92, 235] width 174 height 7
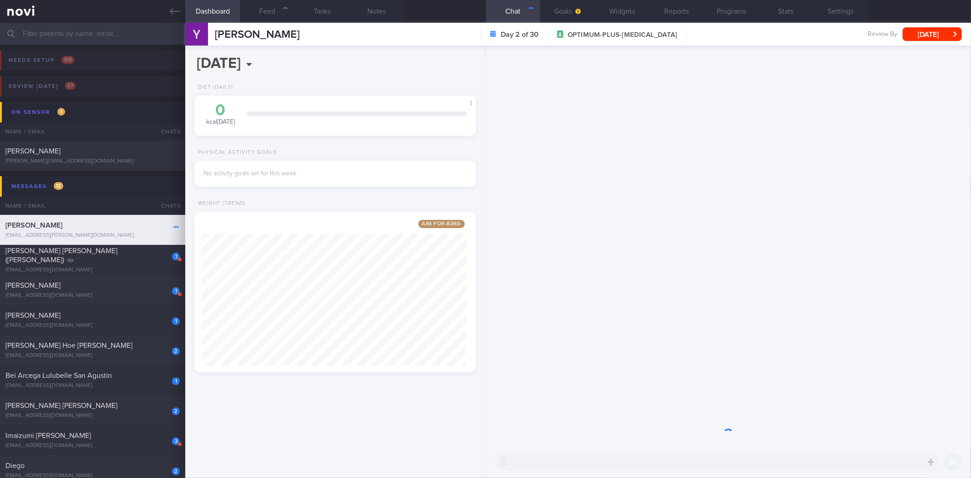
scroll to position [146, 265]
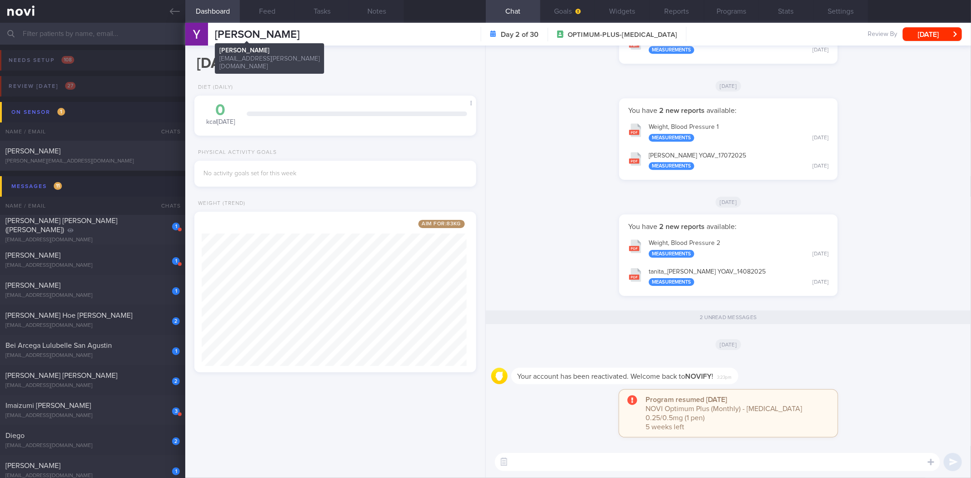
click at [263, 37] on span "Yoav Korman" at bounding box center [257, 34] width 85 height 11
copy div "Yoav Korman Yoav Korman yoav.korman@gmail.com"
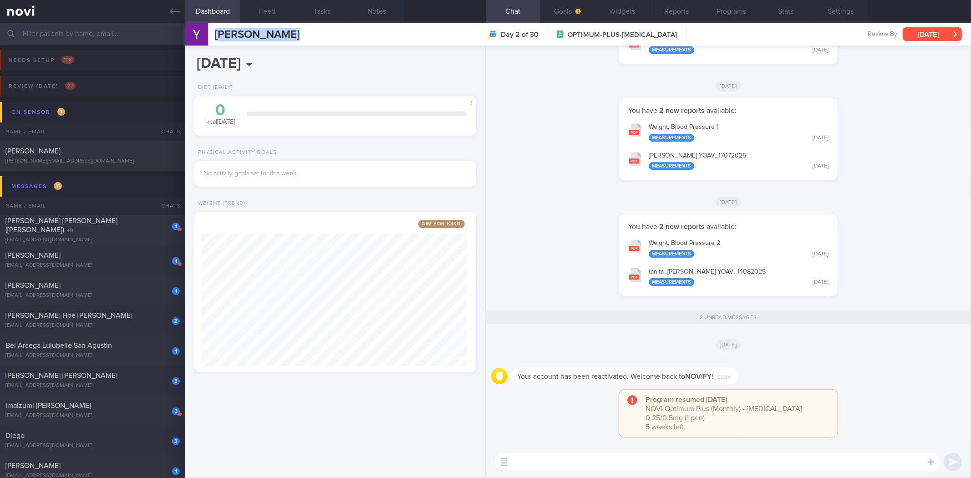
click at [940, 36] on button "Wed, 8 Oct" at bounding box center [932, 34] width 59 height 14
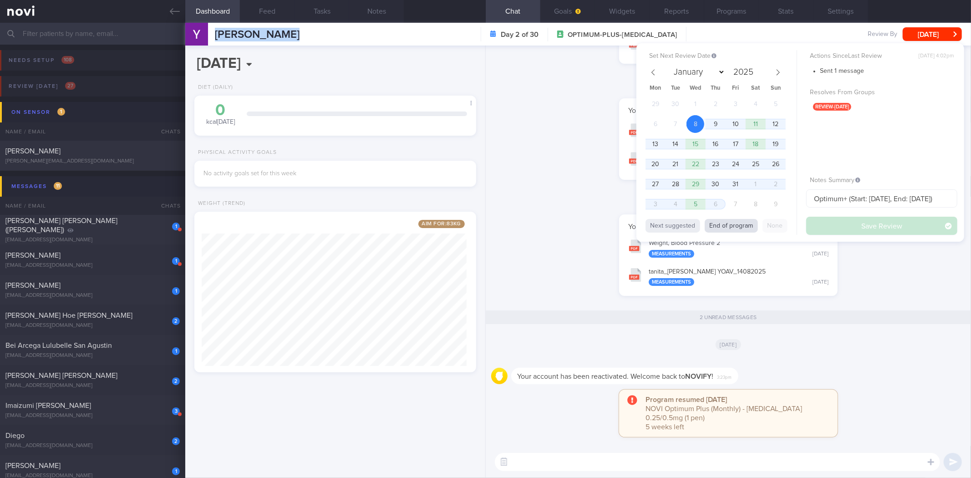
click at [731, 228] on button "End of program" at bounding box center [731, 226] width 53 height 14
select select "10"
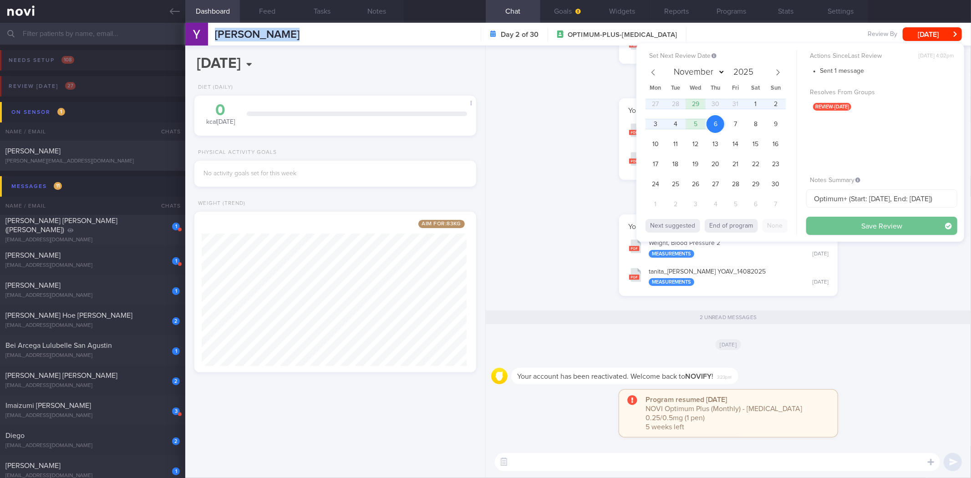
click at [848, 230] on button "Save Review" at bounding box center [881, 226] width 151 height 18
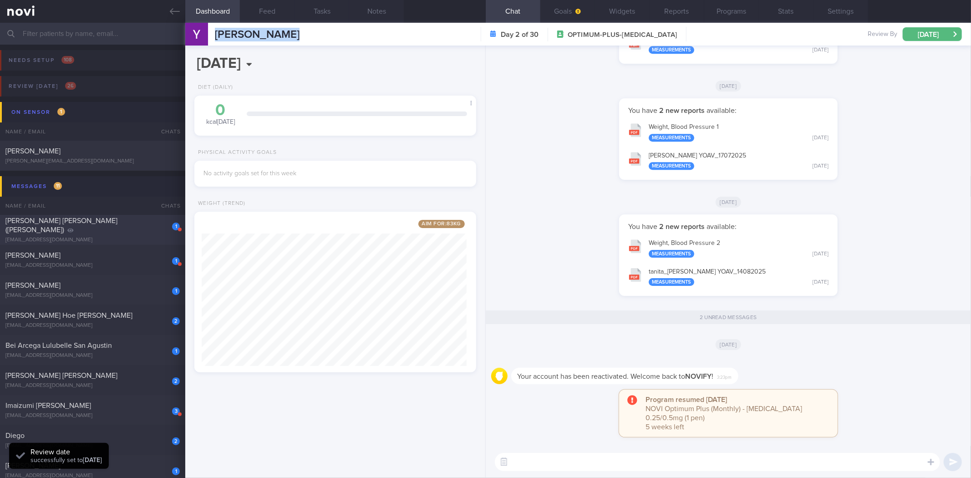
click at [111, 237] on div "[EMAIL_ADDRESS][DOMAIN_NAME]" at bounding box center [92, 240] width 174 height 7
type input "Sensitive to Soy"
select select "9"
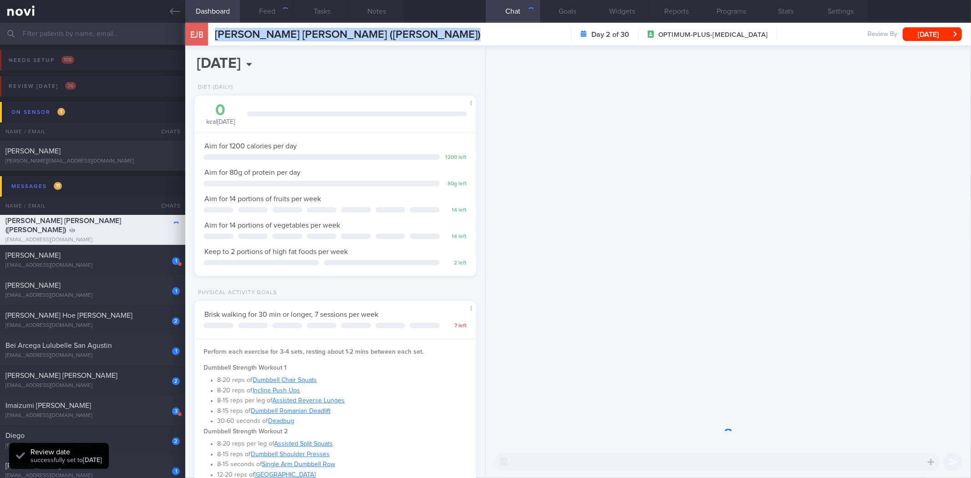
scroll to position [142, 257]
click at [310, 28] on div "Erickson Jean Blake (Susie) Erickson Jean Blake (Susie) serickson1066@gmail.com" at bounding box center [348, 35] width 266 height 14
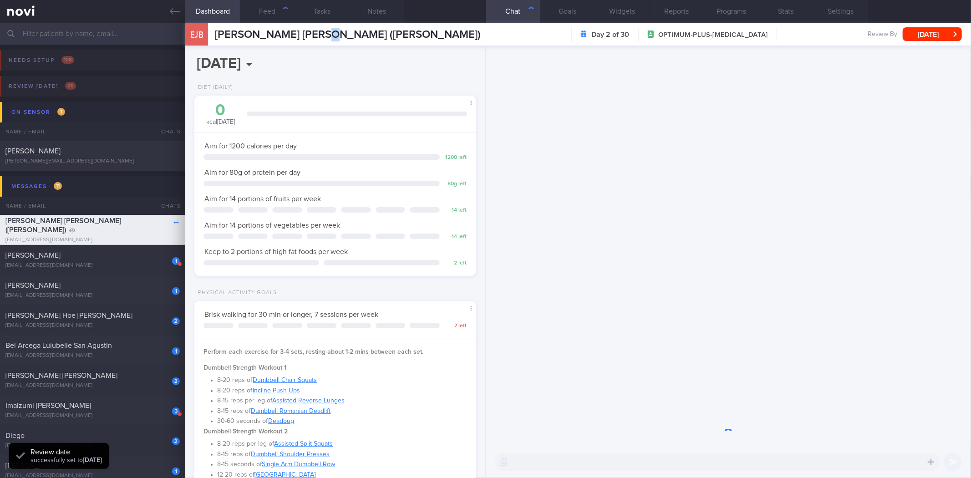
click at [310, 28] on div "Erickson Jean Blake (Susie) Erickson Jean Blake (Susie) serickson1066@gmail.com" at bounding box center [348, 35] width 266 height 14
click at [307, 40] on div "Erickson Jean Blake (Susie) Erickson Jean Blake (Susie) serickson1066@gmail.com" at bounding box center [348, 35] width 266 height 14
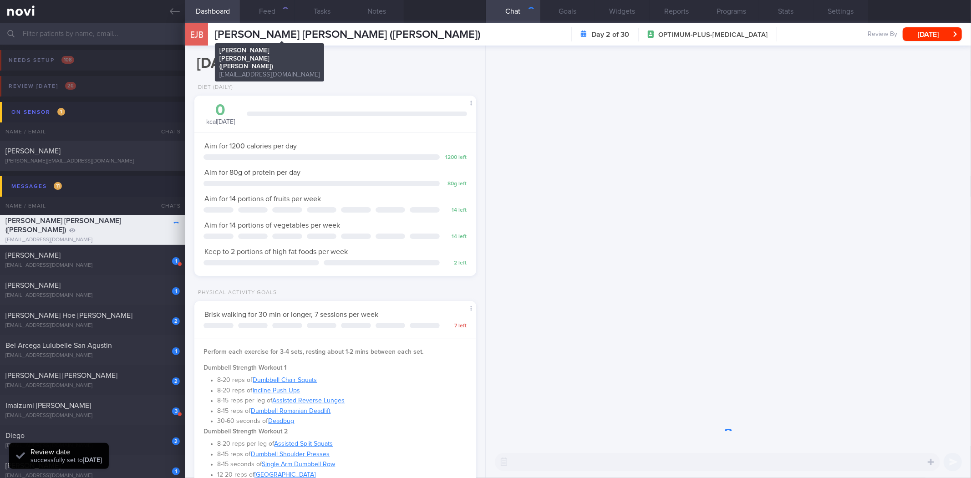
click at [313, 30] on span "[PERSON_NAME] [PERSON_NAME] ([PERSON_NAME])" at bounding box center [348, 34] width 266 height 11
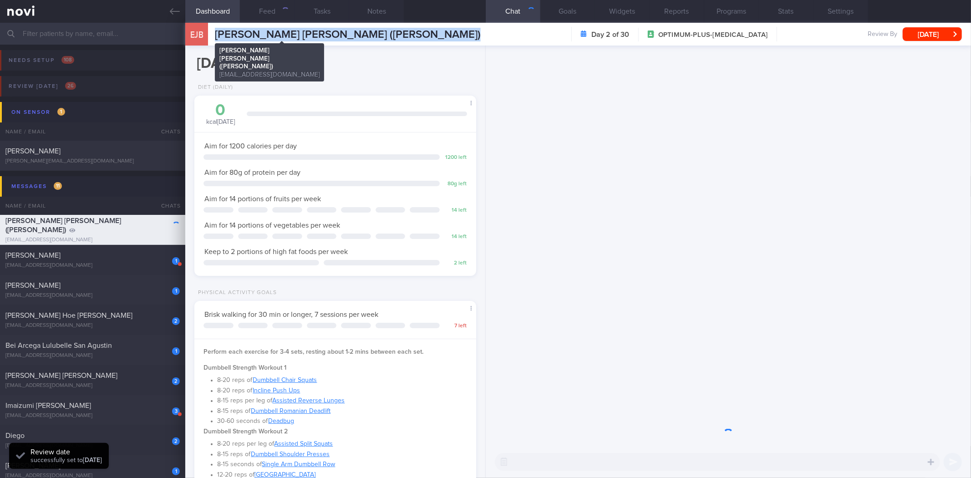
click at [313, 30] on span "[PERSON_NAME] [PERSON_NAME] ([PERSON_NAME])" at bounding box center [348, 34] width 266 height 11
copy div "Erickson Jean Blake (Susie) Erickson Jean Blake (Susie) serickson1066@gmail.com"
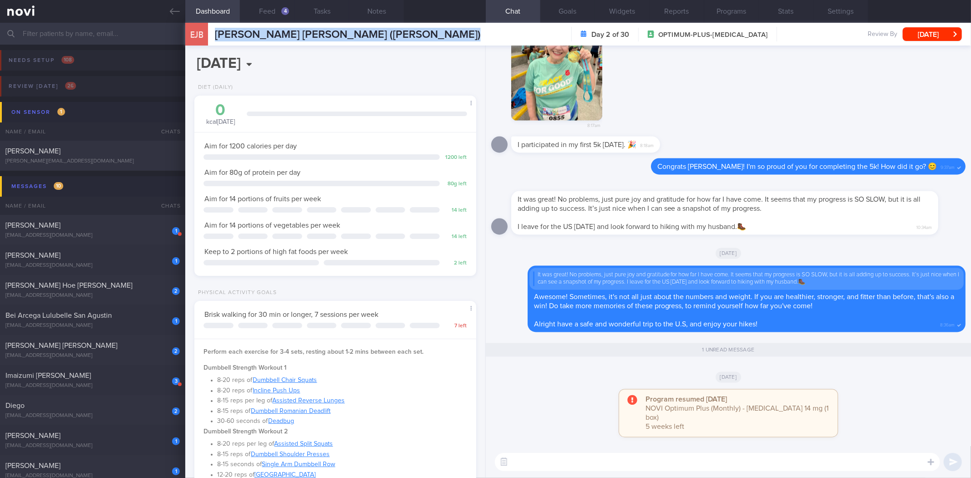
drag, startPoint x: 932, startPoint y: 35, endPoint x: 877, endPoint y: 70, distance: 65.0
click at [932, 35] on button "Wed, 8 Oct" at bounding box center [932, 34] width 59 height 14
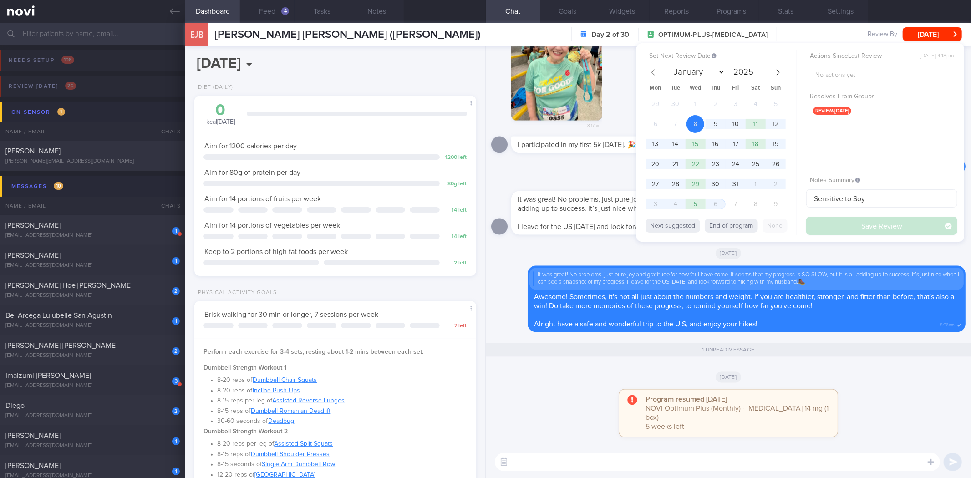
click at [557, 178] on div "Delete Congrats Susie! I'm so proud of you for completing the 5k! How did it go…" at bounding box center [728, 169] width 474 height 22
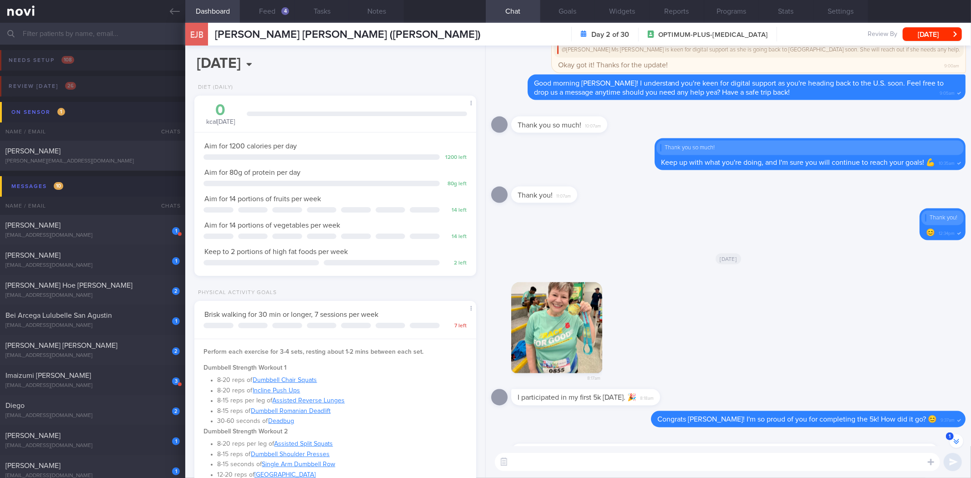
scroll to position [0, 0]
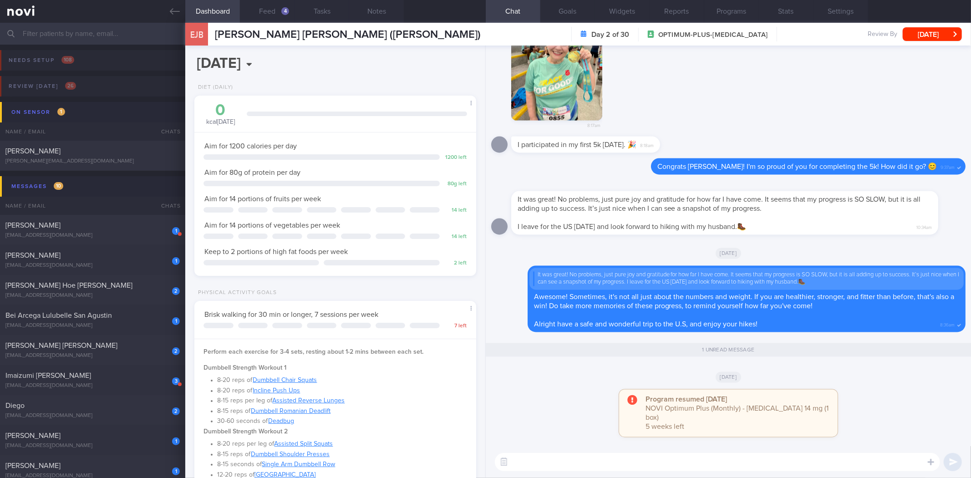
click at [593, 462] on textarea at bounding box center [717, 462] width 445 height 18
type textarea "Hi Susie! How are things in the U.S going for you? Have you managed to settled …"
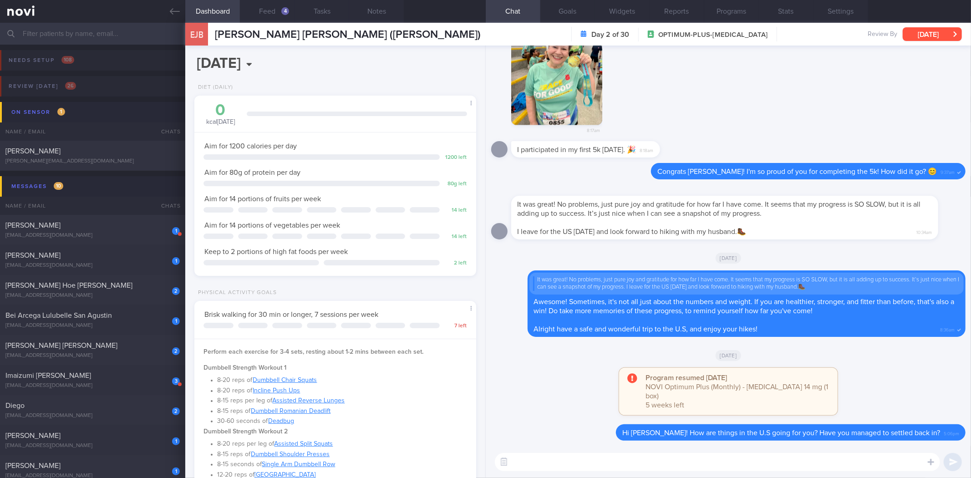
click at [918, 32] on button "Wed, 8 Oct" at bounding box center [932, 34] width 59 height 14
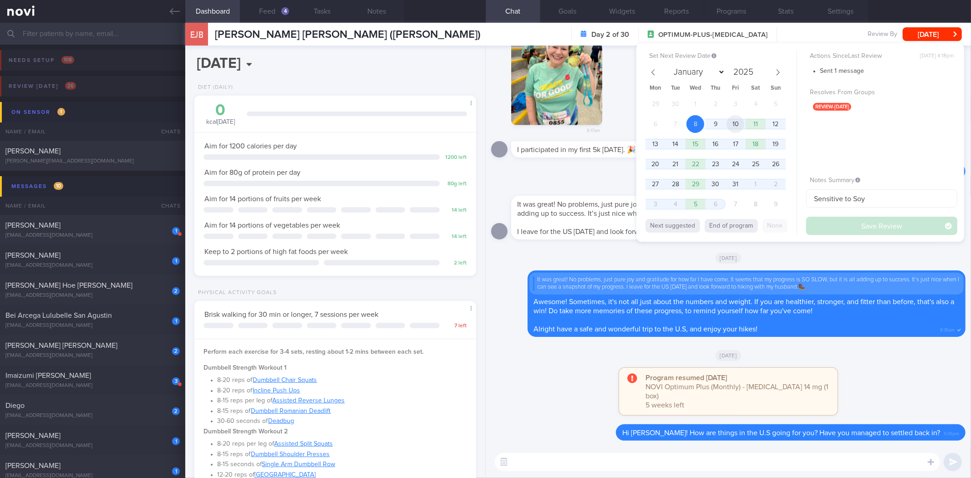
click at [737, 124] on span "10" at bounding box center [735, 124] width 18 height 18
click at [662, 143] on span "13" at bounding box center [655, 144] width 18 height 18
click at [832, 227] on button "Save Review" at bounding box center [881, 226] width 151 height 18
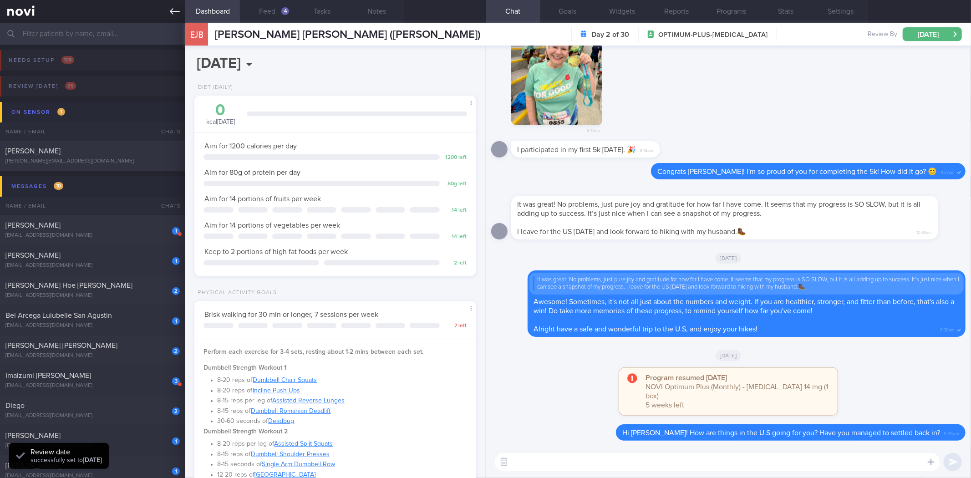
click at [169, 4] on link at bounding box center [92, 11] width 185 height 23
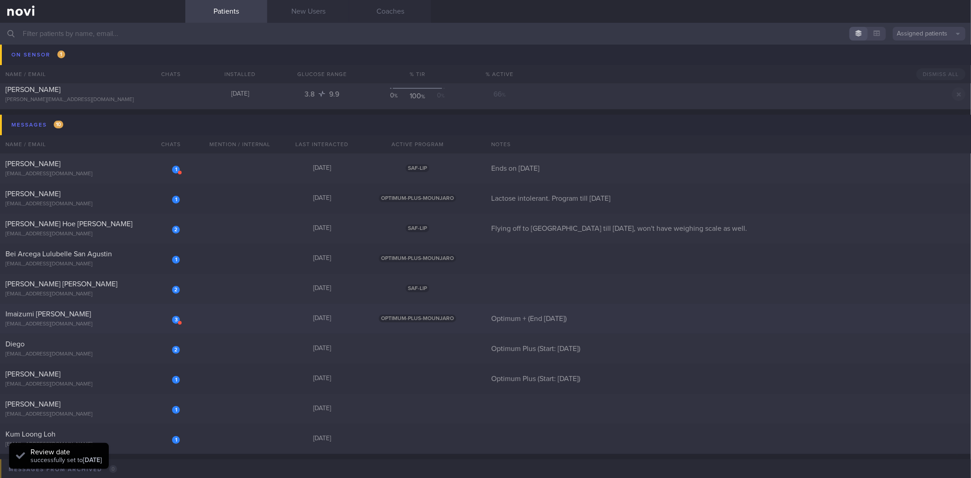
scroll to position [101, 0]
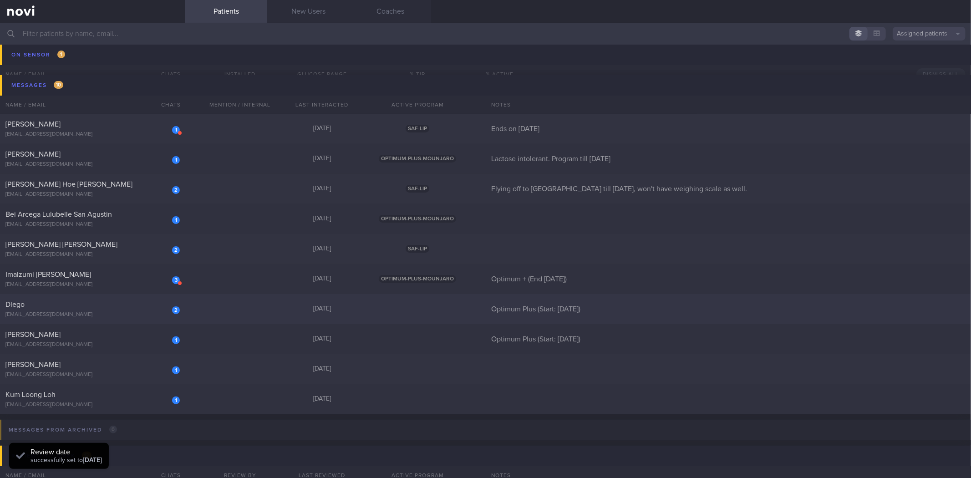
click at [107, 308] on div "Diego" at bounding box center [91, 304] width 172 height 9
select select "9"
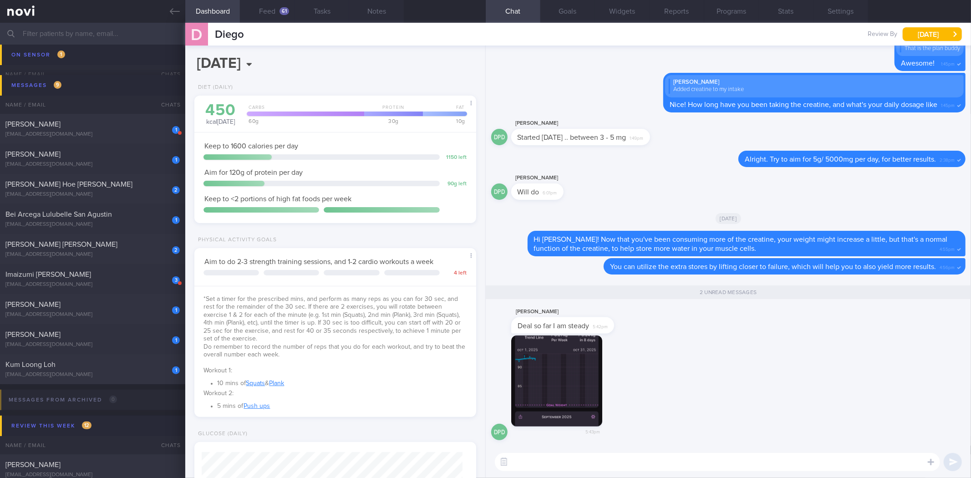
scroll to position [142, 257]
click at [381, 6] on button "Notes" at bounding box center [376, 11] width 55 height 23
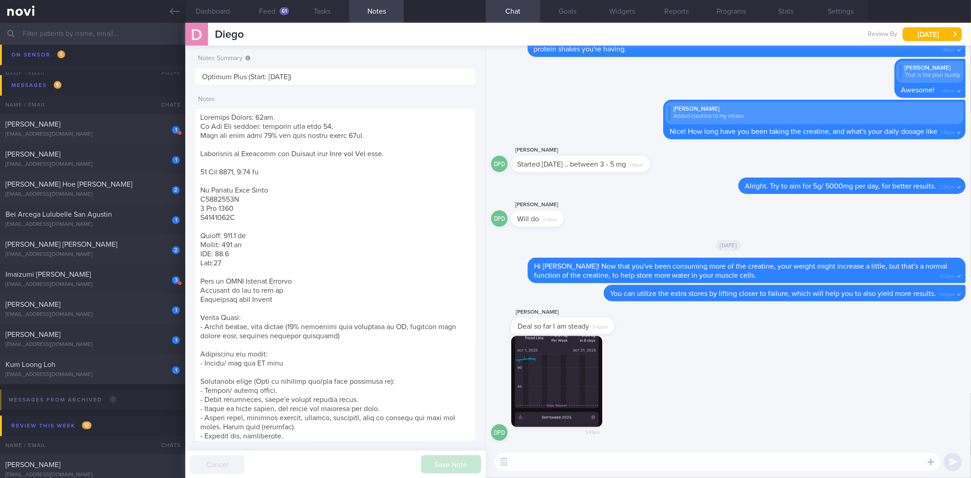
click at [269, 8] on button "Feed 61" at bounding box center [267, 11] width 55 height 23
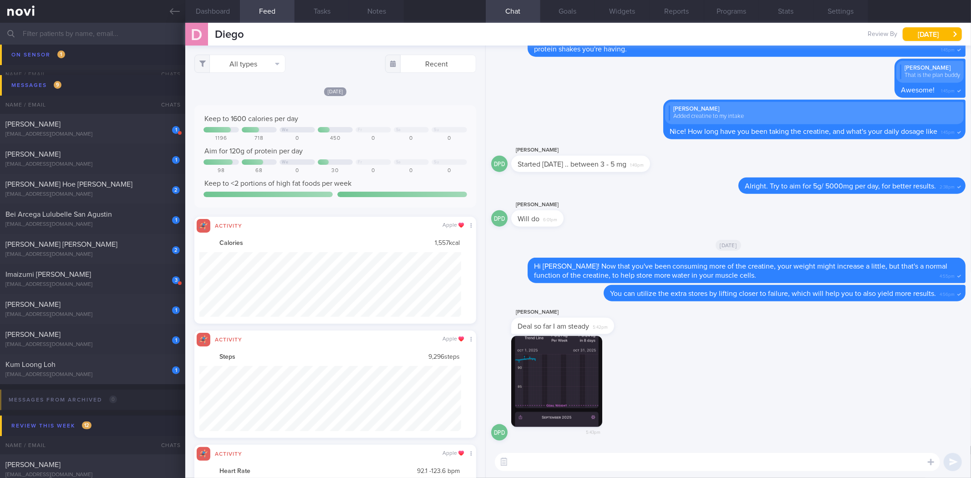
scroll to position [65, 262]
click at [250, 69] on button "All types" at bounding box center [239, 64] width 91 height 18
click at [257, 88] on button "Activity" at bounding box center [240, 95] width 90 height 14
click at [249, 123] on button "Weight" at bounding box center [240, 123] width 90 height 14
click at [554, 393] on img "button" at bounding box center [556, 381] width 91 height 91
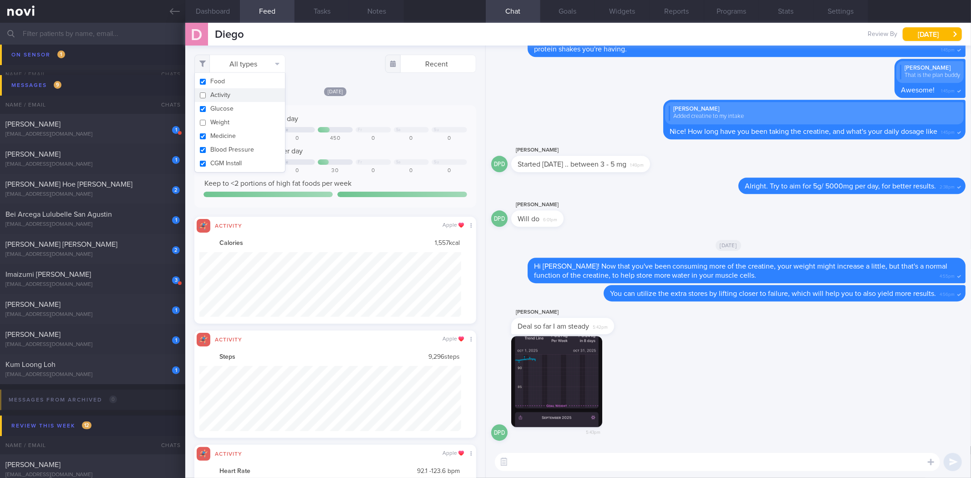
checkbox input "false"
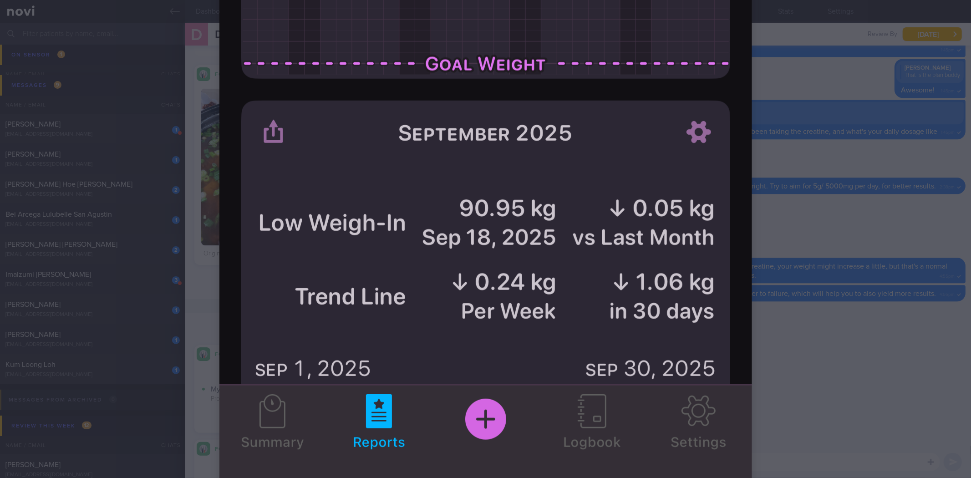
scroll to position [708, 0]
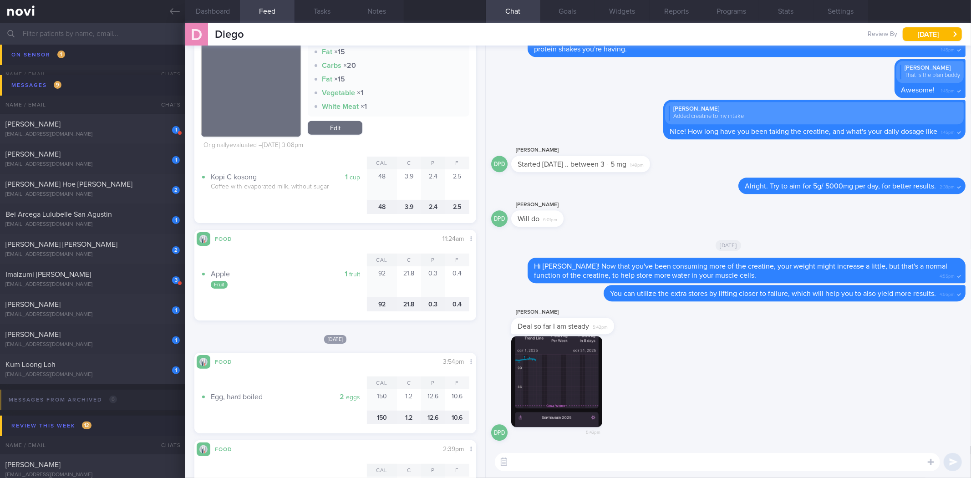
click at [558, 461] on textarea at bounding box center [717, 462] width 445 height 18
type textarea "Okay great job man!"
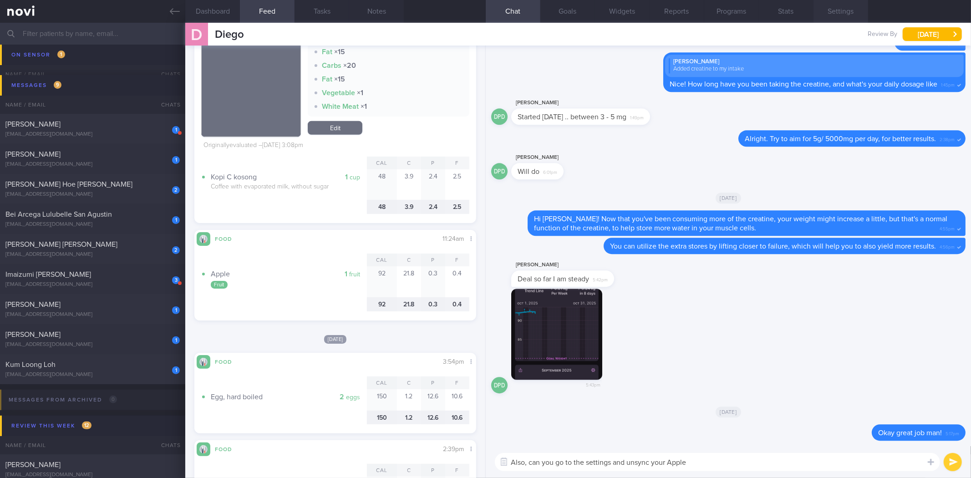
click at [815, 10] on button "Settings" at bounding box center [840, 11] width 55 height 23
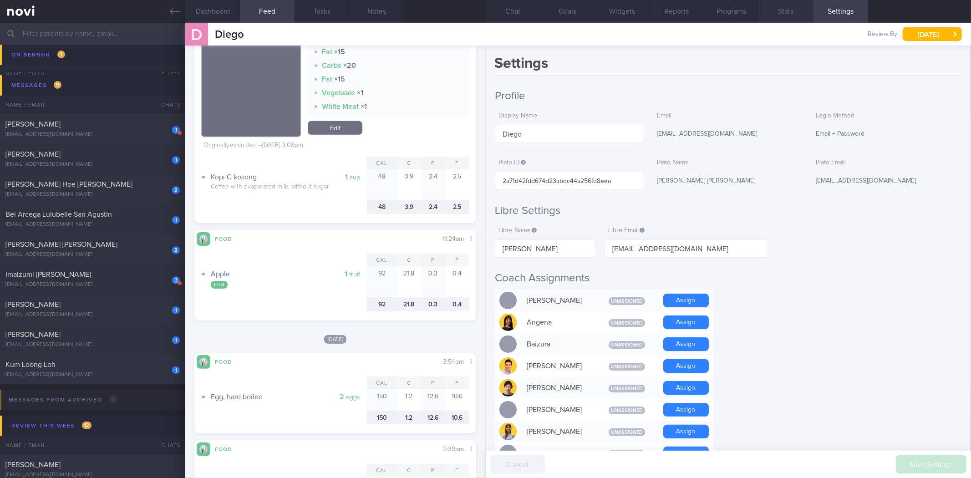
click at [793, 5] on button "Stats" at bounding box center [786, 11] width 55 height 23
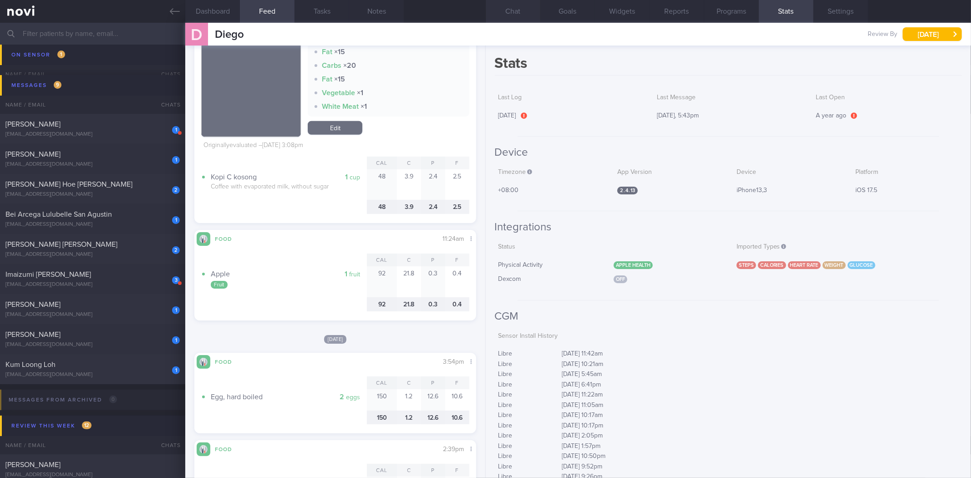
click at [510, 15] on button "Chat" at bounding box center [513, 11] width 55 height 23
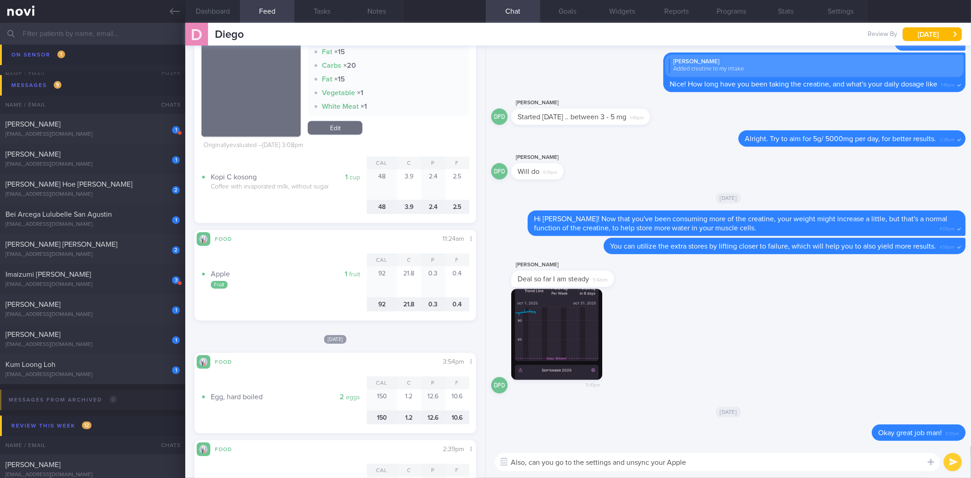
click at [555, 361] on img "button" at bounding box center [556, 334] width 91 height 91
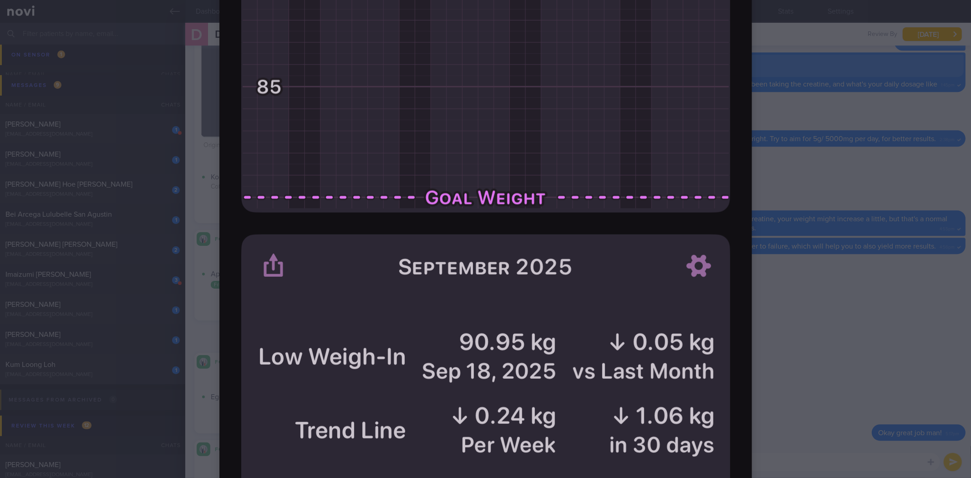
scroll to position [747, 0]
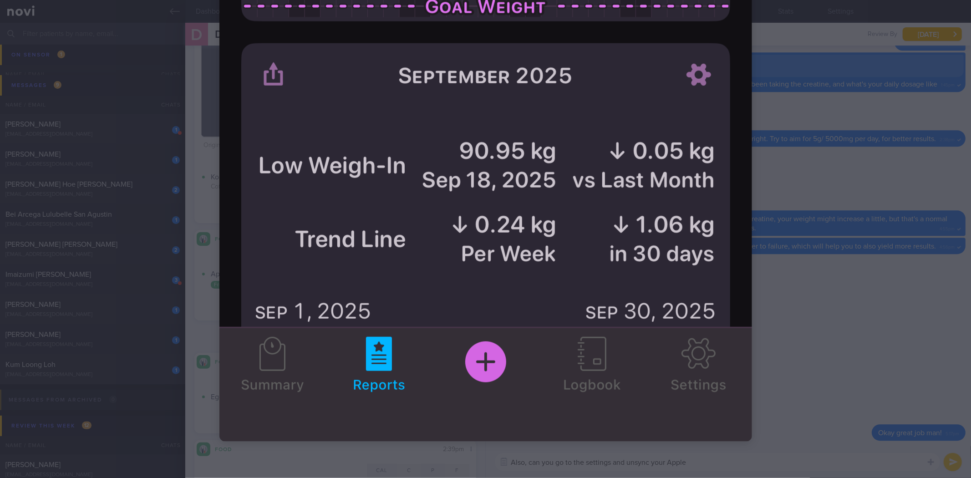
click at [817, 299] on div at bounding box center [485, 239] width 971 height 478
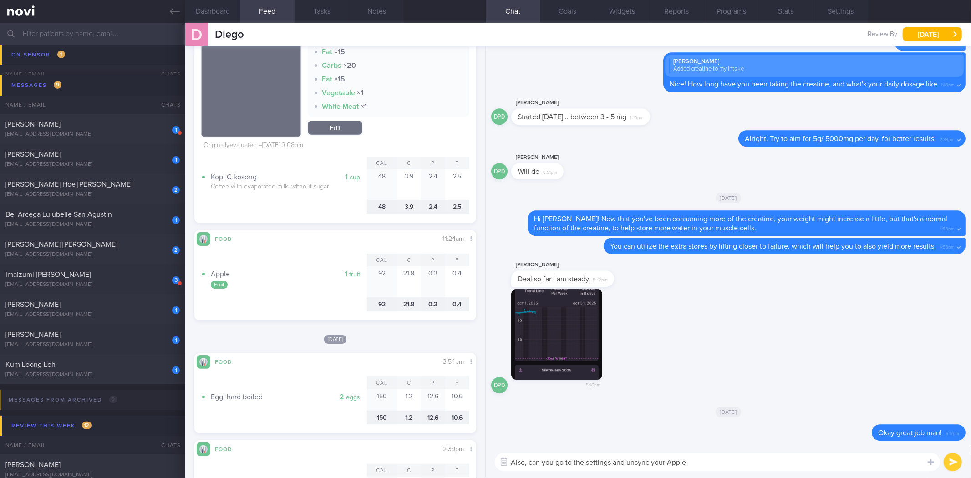
click at [754, 460] on textarea "Also, can you go to the settings and unsync your Apple" at bounding box center [717, 462] width 445 height 18
type textarea "Also, can you go to the settings and unsync your Apple health data with our app?"
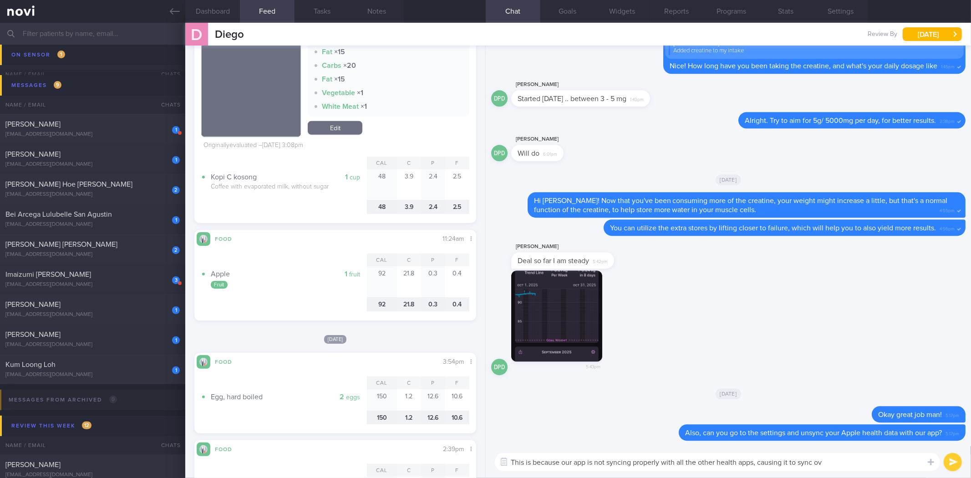
type textarea "This is because our app is not syncing properly with all the other health apps,…"
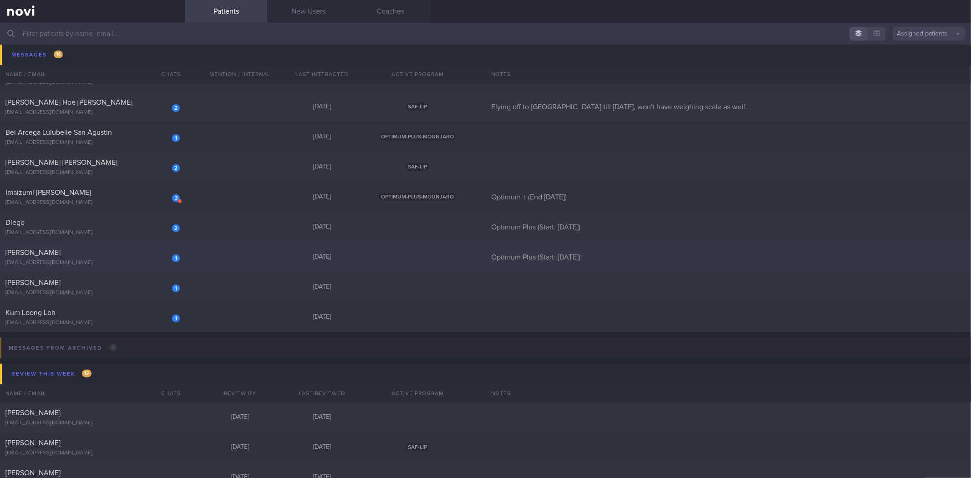
scroll to position [253, 0]
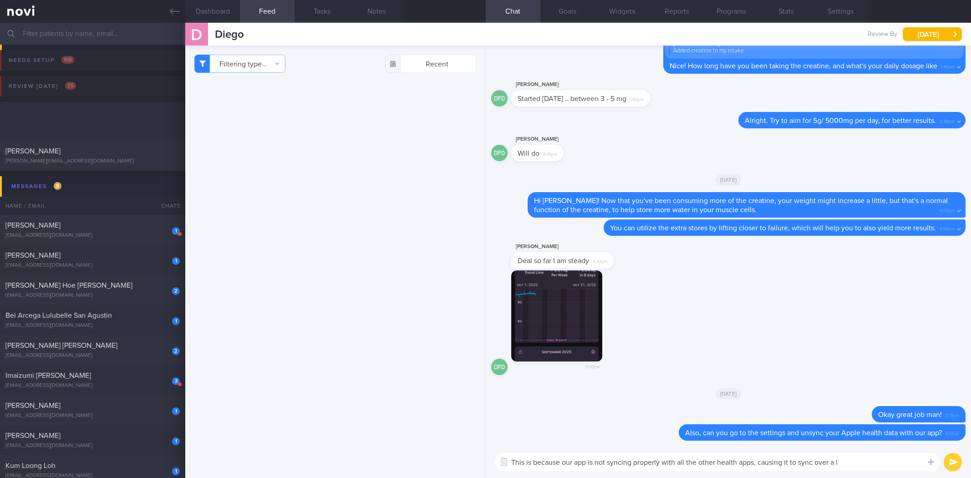
select select "9"
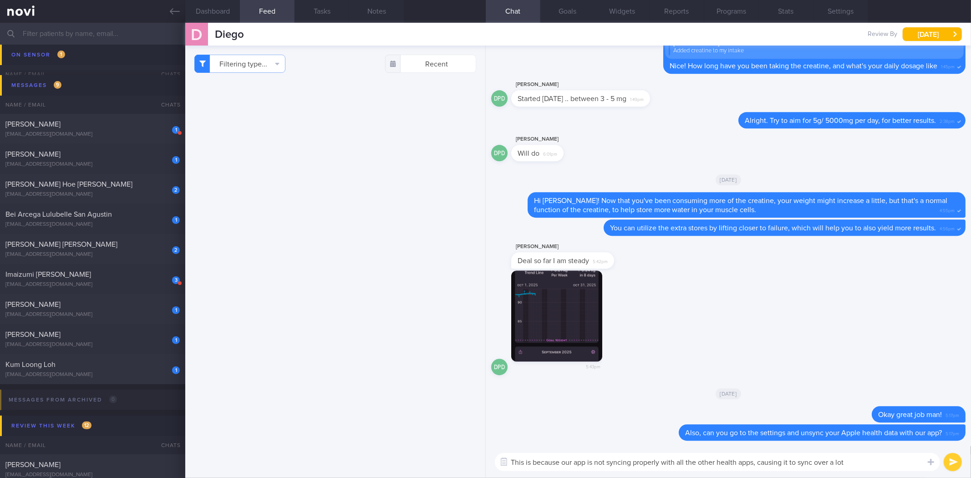
scroll to position [708, 0]
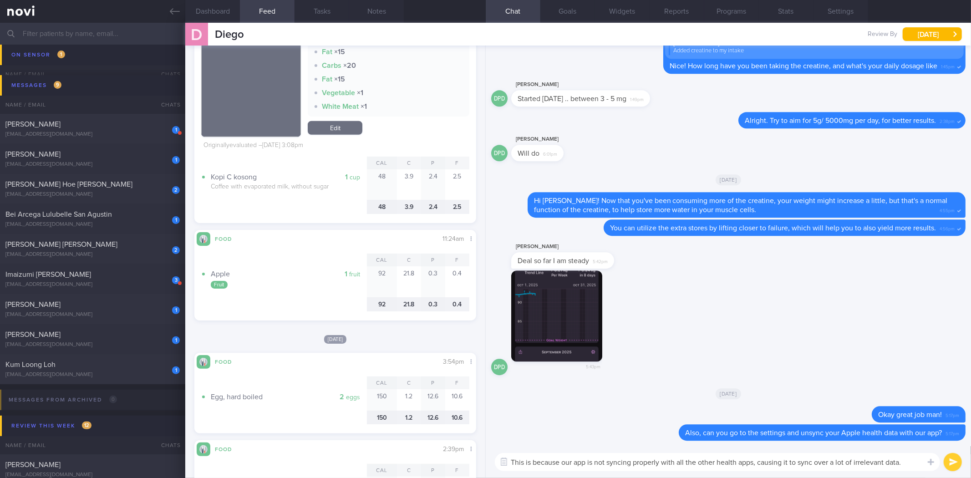
type textarea "This is because our app is not syncing properly with all the other health apps,…"
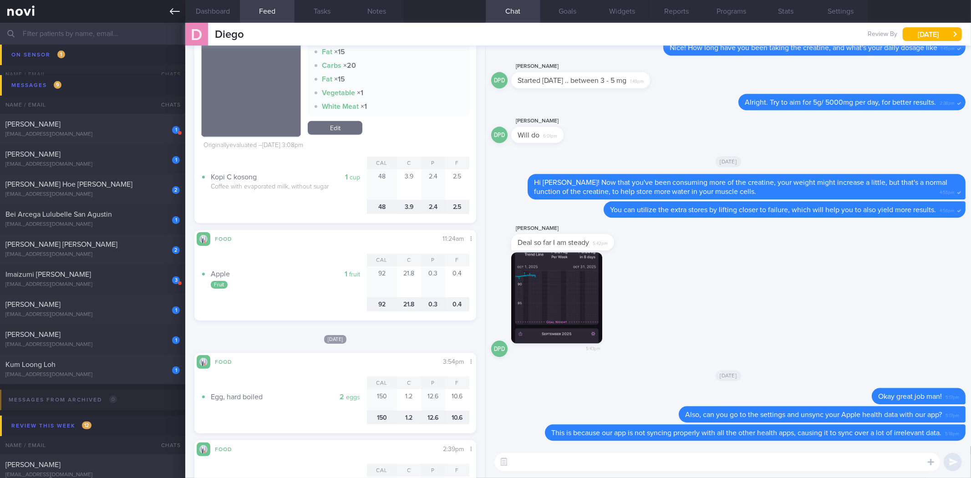
click at [171, 15] on icon at bounding box center [175, 11] width 10 height 10
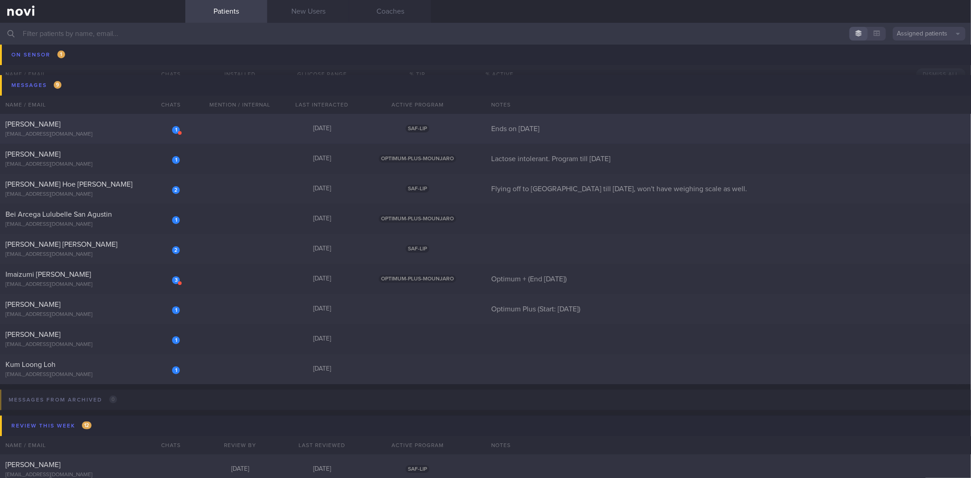
click at [137, 130] on div "1 Van Ho vhjr94@gmail.com" at bounding box center [92, 129] width 185 height 18
select select "9"
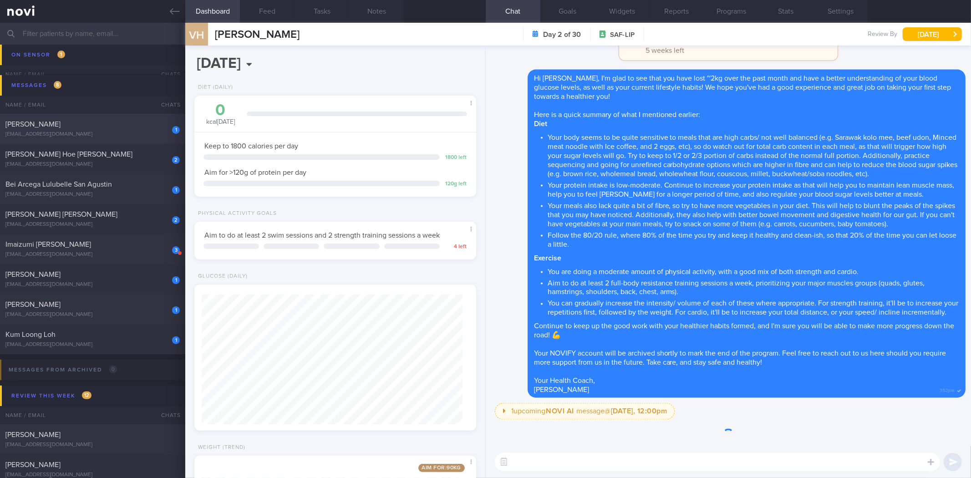
scroll to position [130, 261]
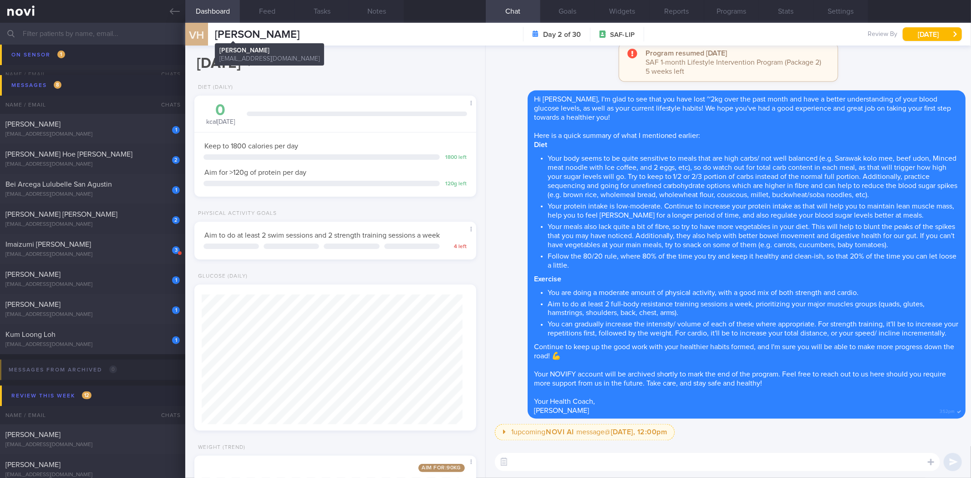
click at [244, 32] on span "[PERSON_NAME]" at bounding box center [257, 34] width 85 height 11
copy div "Van Ho Van Ho vhjr94@gmail.com"
click at [179, 14] on icon at bounding box center [175, 11] width 10 height 10
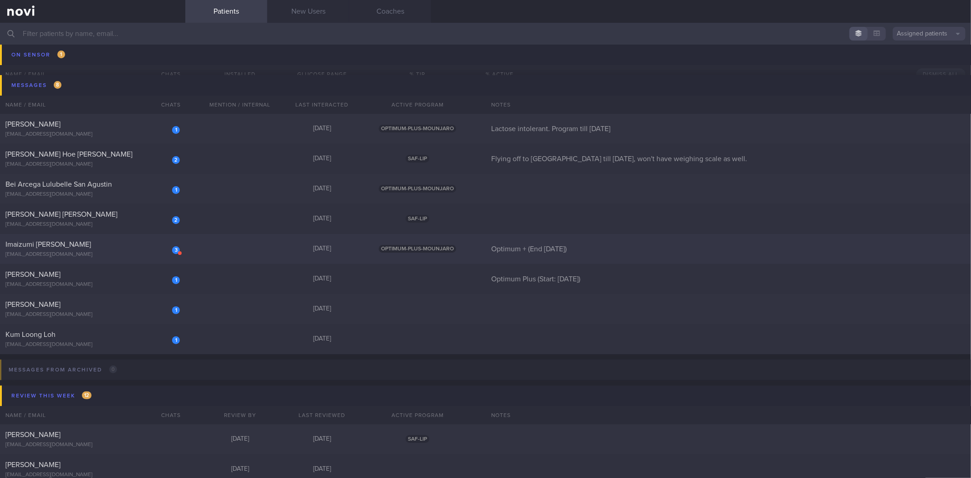
click at [121, 238] on div "3 Imaizumi Miza Faina mizafaina@gmail.com Today OPTIMUM-PLUS-MOUNJARO Optimum +…" at bounding box center [485, 249] width 971 height 30
select select "9"
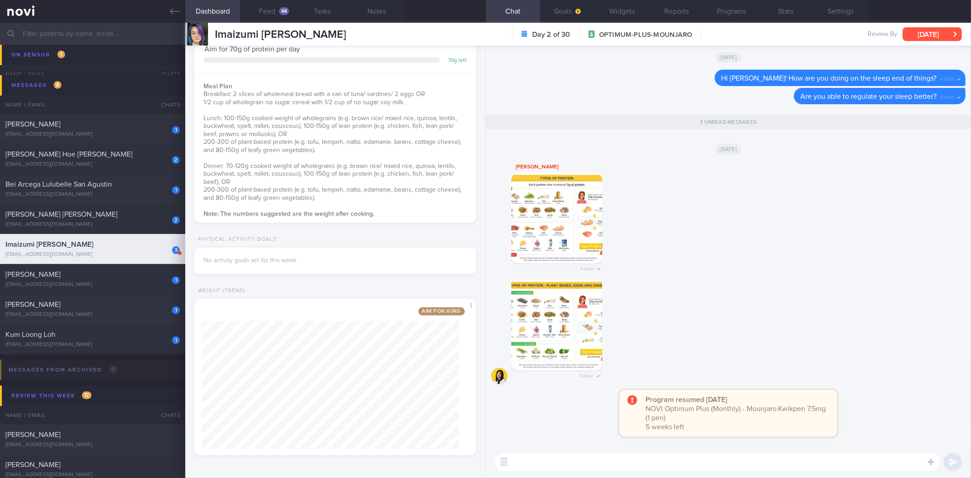
click at [951, 34] on button "Wed, 8 Oct" at bounding box center [932, 34] width 59 height 14
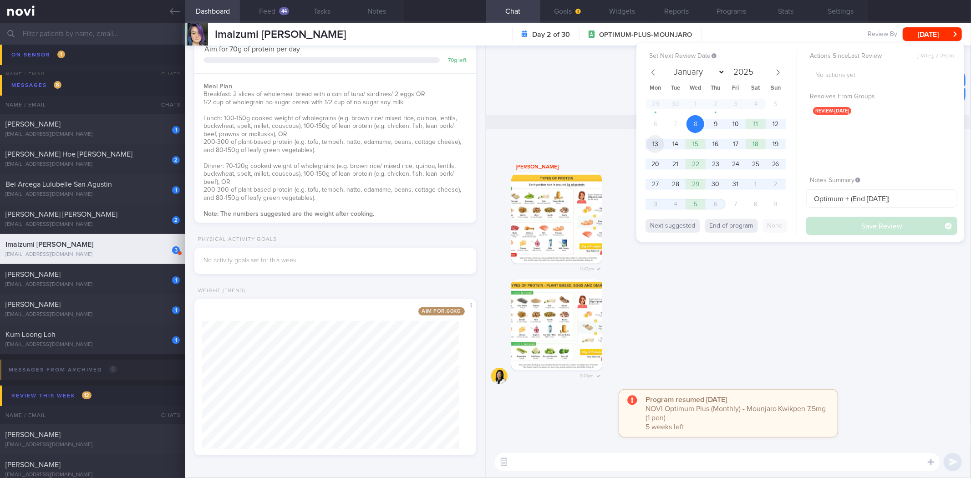
click at [654, 140] on span "13" at bounding box center [655, 144] width 18 height 18
click at [832, 224] on button "Save Review" at bounding box center [881, 226] width 151 height 18
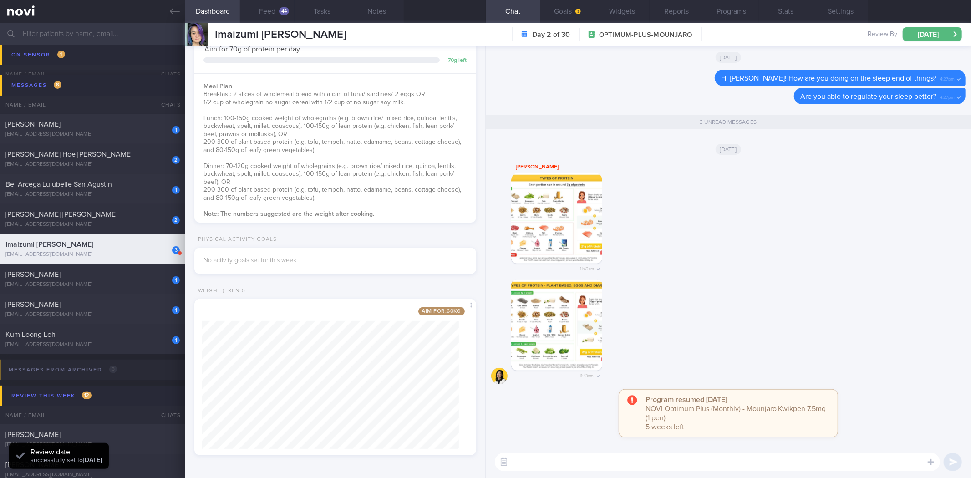
click at [287, 32] on span "Imaizumi [PERSON_NAME]" at bounding box center [280, 34] width 131 height 11
copy div "Imaizumi Miza Faina Imaizumi Miza Faina mizafaina@gmail.com"
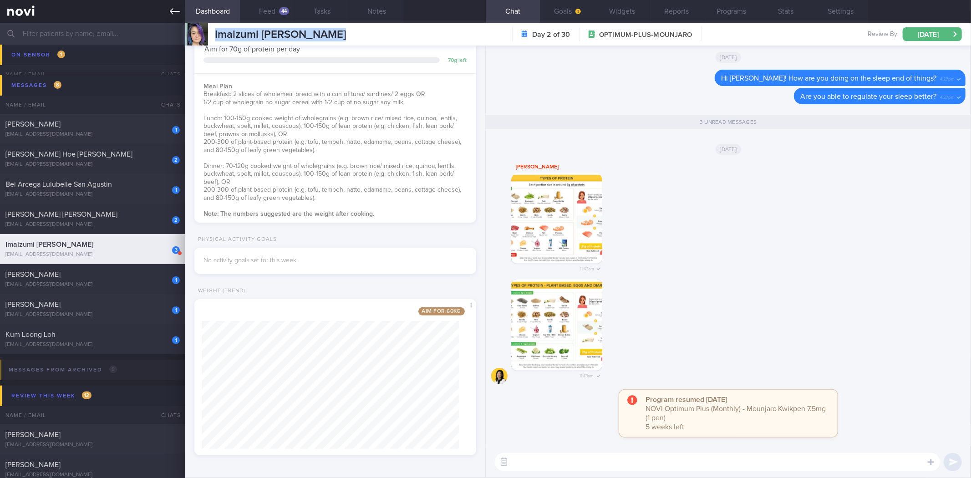
click at [177, 2] on link at bounding box center [92, 11] width 185 height 23
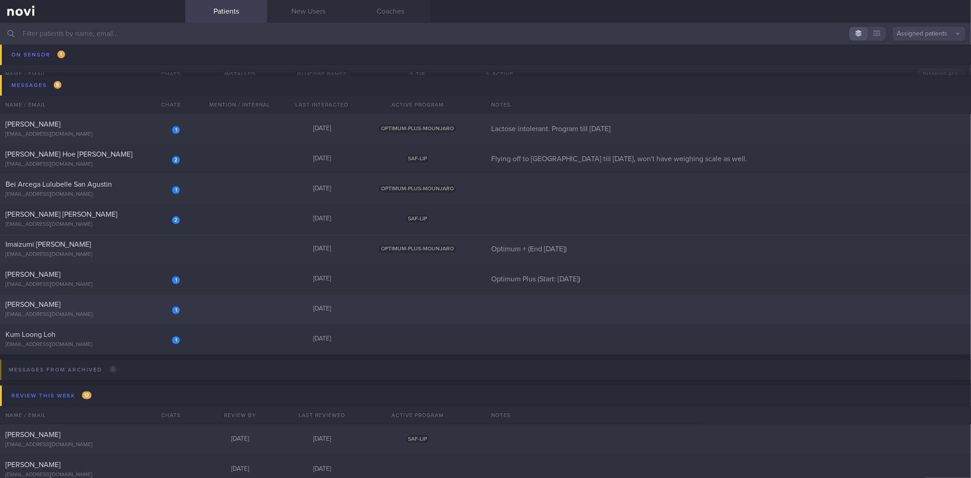
click at [124, 306] on div "[PERSON_NAME]" at bounding box center [91, 304] width 172 height 9
select select "9"
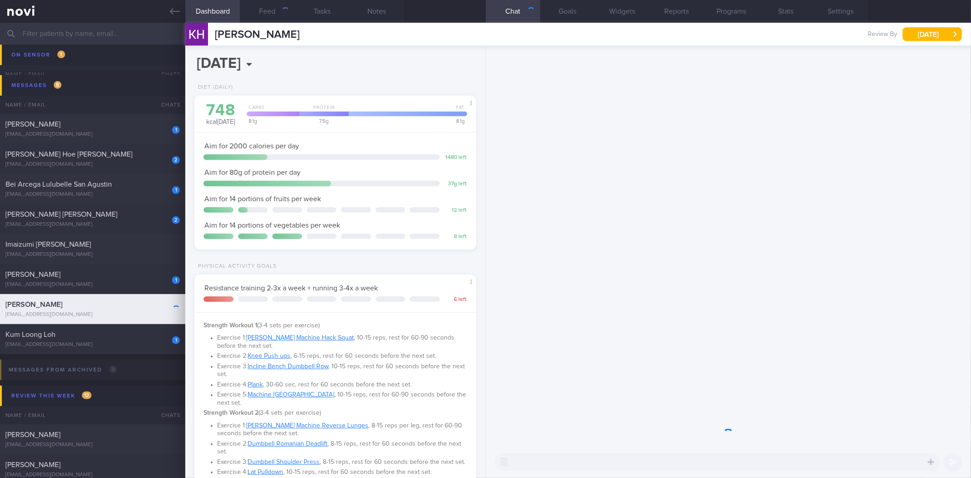
scroll to position [142, 257]
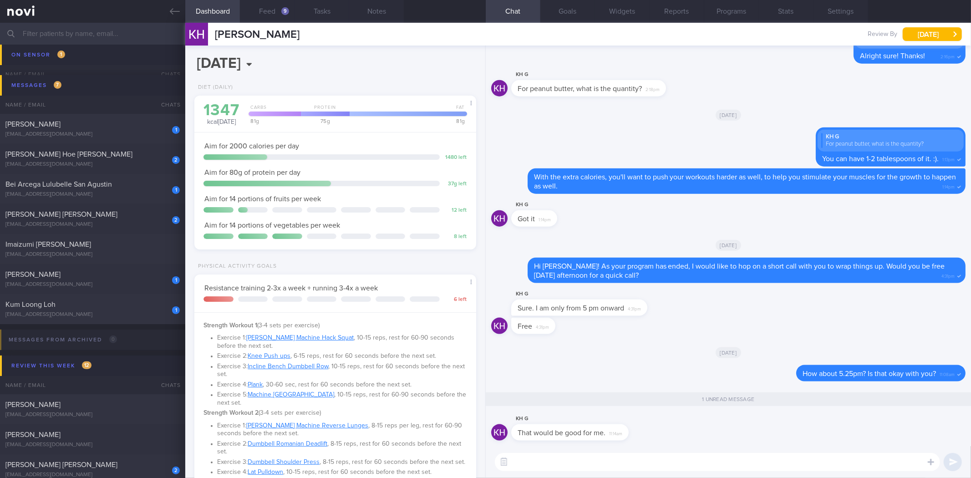
click at [615, 462] on textarea at bounding box center [717, 462] width 445 height 18
click at [578, 461] on textarea at bounding box center [717, 462] width 445 height 18
click at [558, 469] on textarea at bounding box center [717, 462] width 445 height 18
type textarea "Sorry can you do 5.15pm instead?"
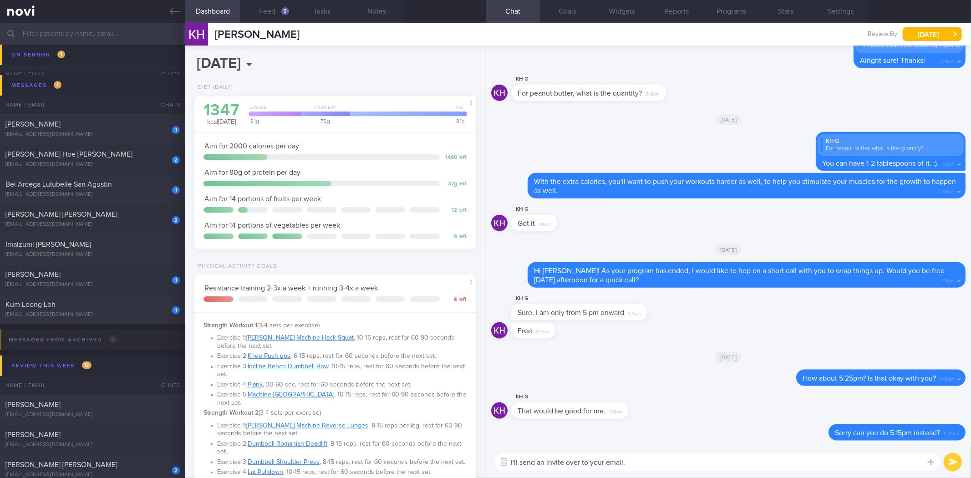
type textarea "I'll send an invite over to your email."
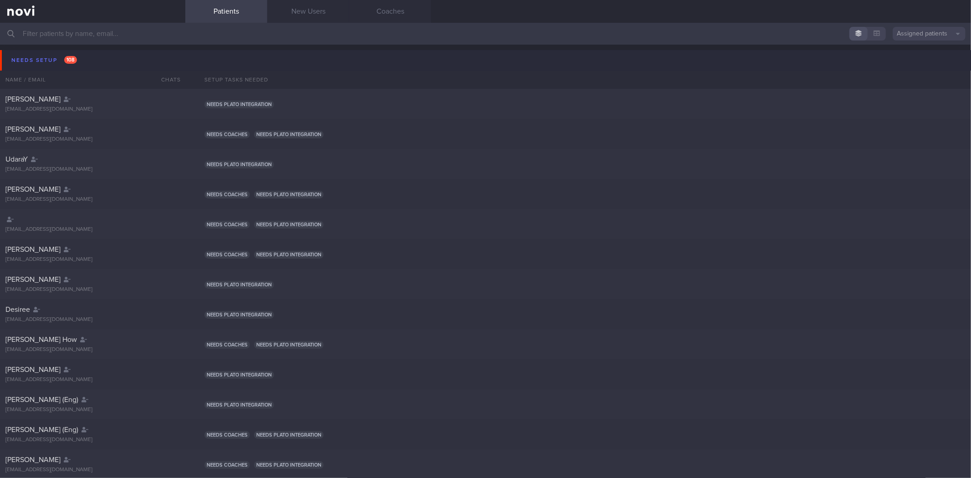
click at [86, 57] on button "Needs setup 108" at bounding box center [487, 60] width 974 height 20
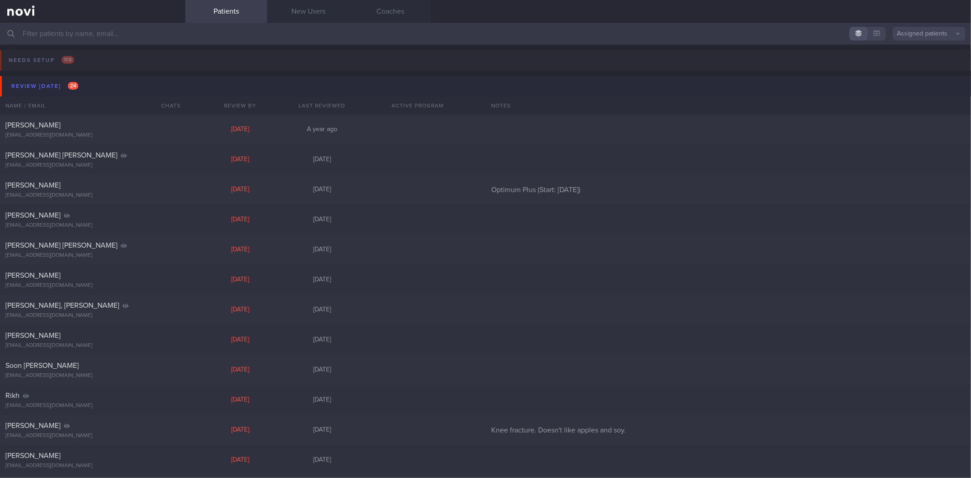
click at [81, 80] on button "Review [DATE] 24" at bounding box center [487, 86] width 974 height 20
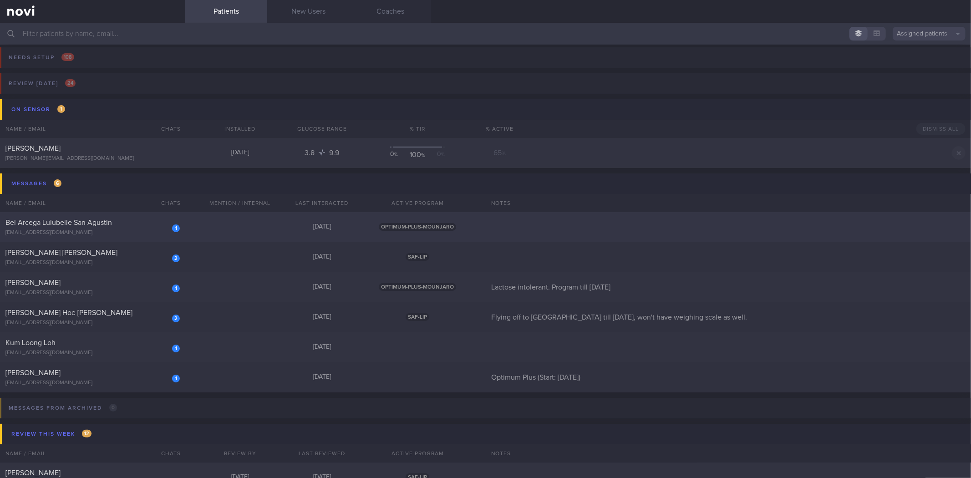
scroll to position [3, 0]
click at [113, 225] on div "Bei Arcega Lulubelle San Agustin" at bounding box center [91, 222] width 172 height 9
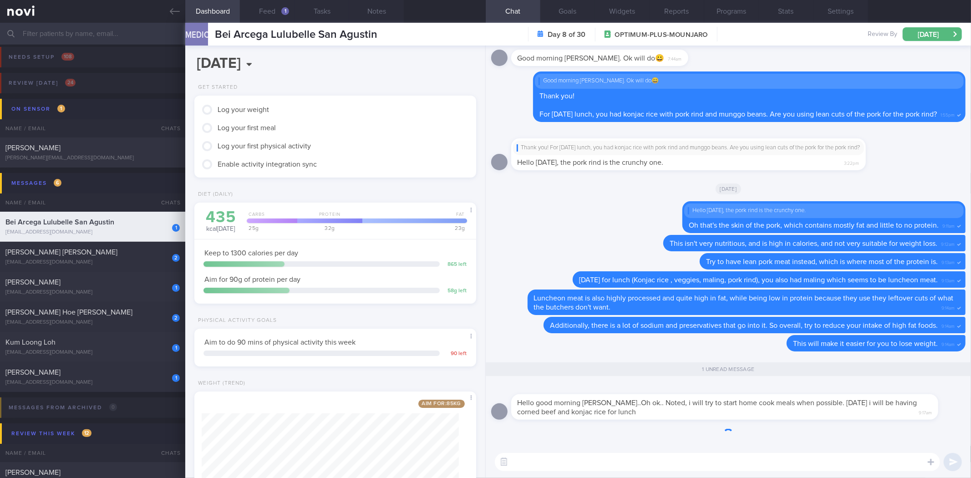
scroll to position [0, 0]
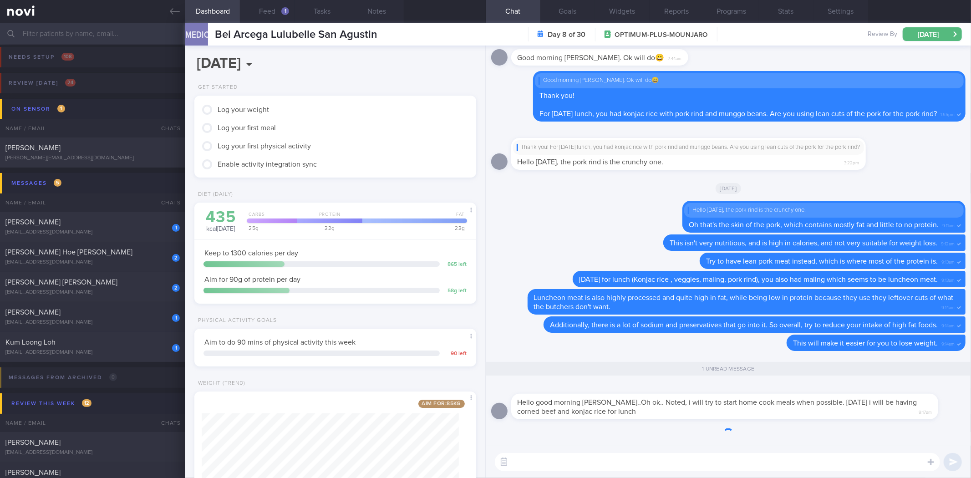
click at [676, 467] on textarea at bounding box center [717, 462] width 445 height 18
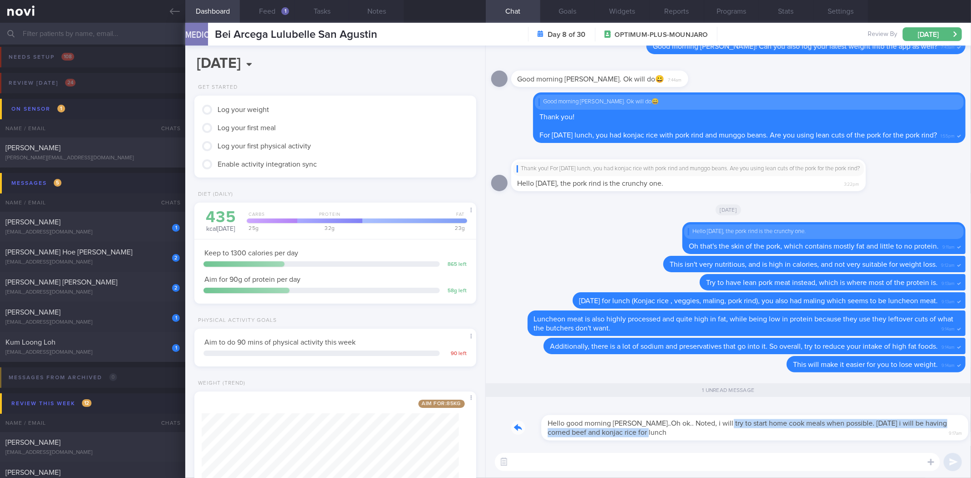
drag, startPoint x: 639, startPoint y: 431, endPoint x: 684, endPoint y: 427, distance: 45.2
click at [684, 427] on div "Hello good morning [PERSON_NAME]..Oh ok.. Noted, i will try to start home cook …" at bounding box center [738, 422] width 454 height 36
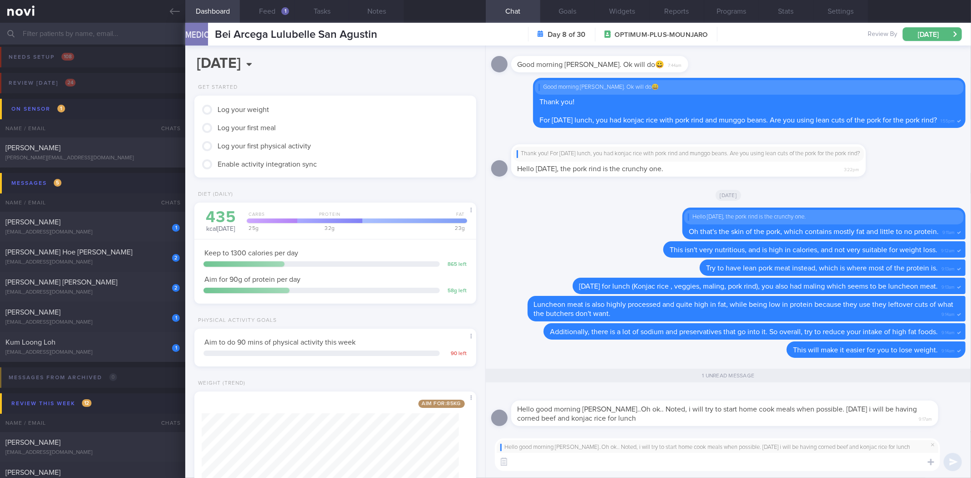
click at [635, 462] on textarea at bounding box center [717, 462] width 445 height 18
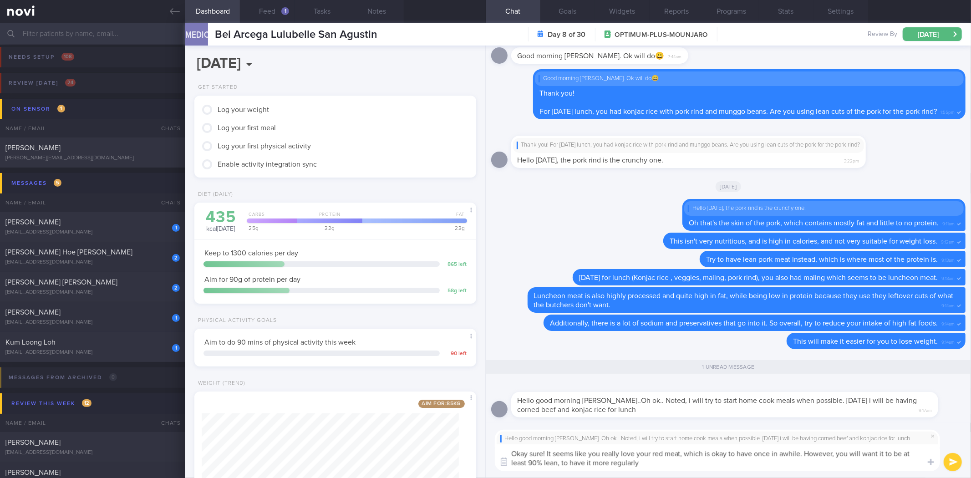
type textarea "Okay sure! It seems like you really love your red meat, which is okay to have o…"
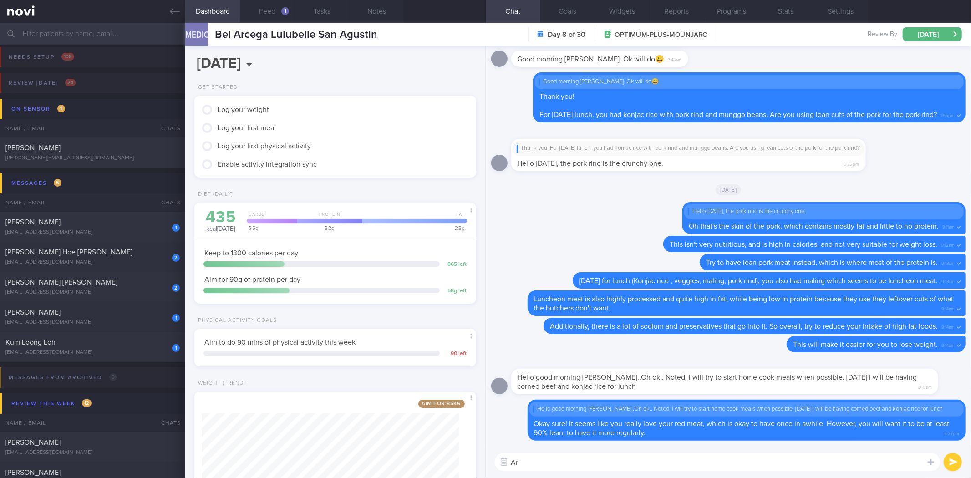
type textarea "A"
type textarea "Do you go to a butcher for your meats?"
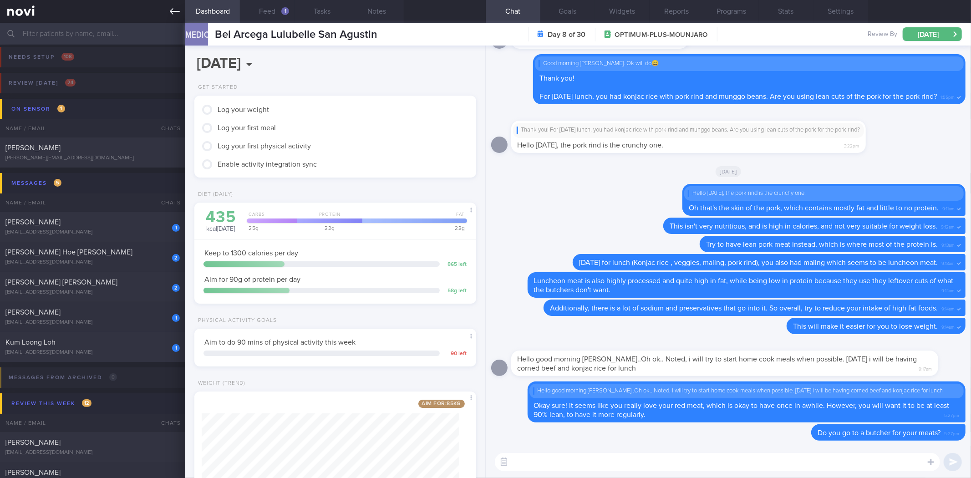
click at [178, 13] on icon at bounding box center [175, 11] width 10 height 10
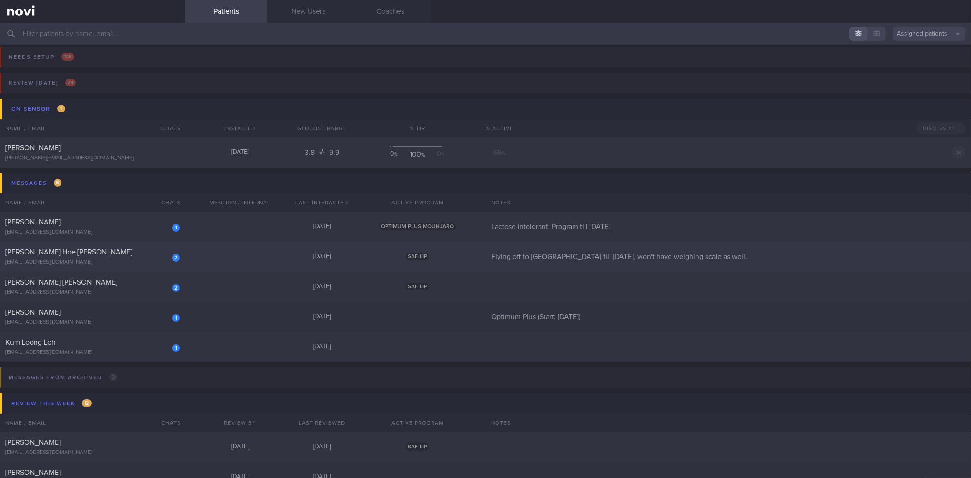
click at [97, 257] on div "2 [PERSON_NAME] Hoe [PERSON_NAME] [EMAIL_ADDRESS][DOMAIN_NAME]" at bounding box center [92, 257] width 185 height 18
select select "9"
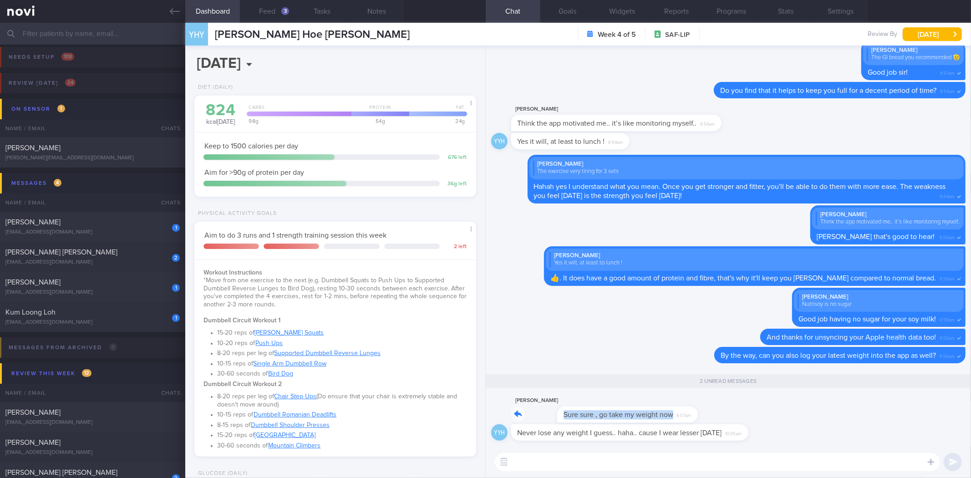
drag, startPoint x: 651, startPoint y: 417, endPoint x: 691, endPoint y: 385, distance: 51.2
click at [775, 412] on div "[PERSON_NAME] Sure sure , go take my weight now 8:57am" at bounding box center [728, 409] width 474 height 29
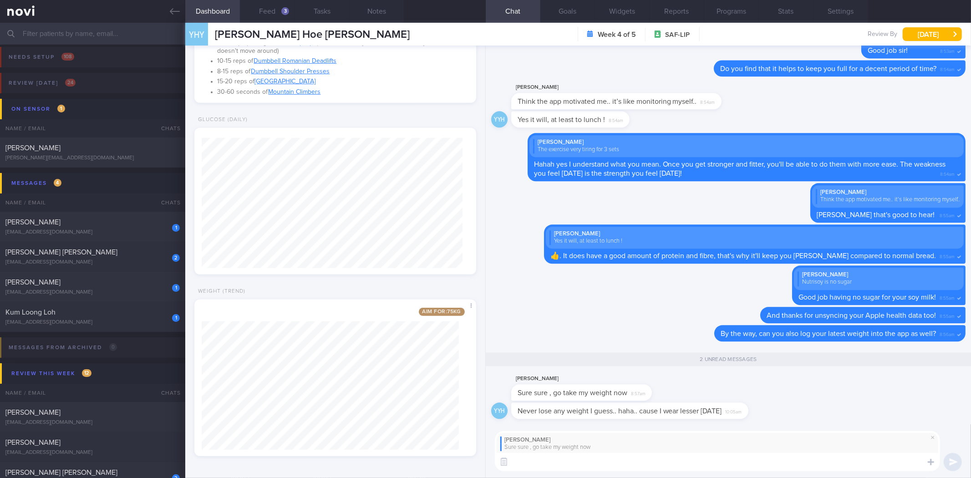
scroll to position [354, 0]
click at [363, 9] on button "Notes" at bounding box center [376, 11] width 55 height 23
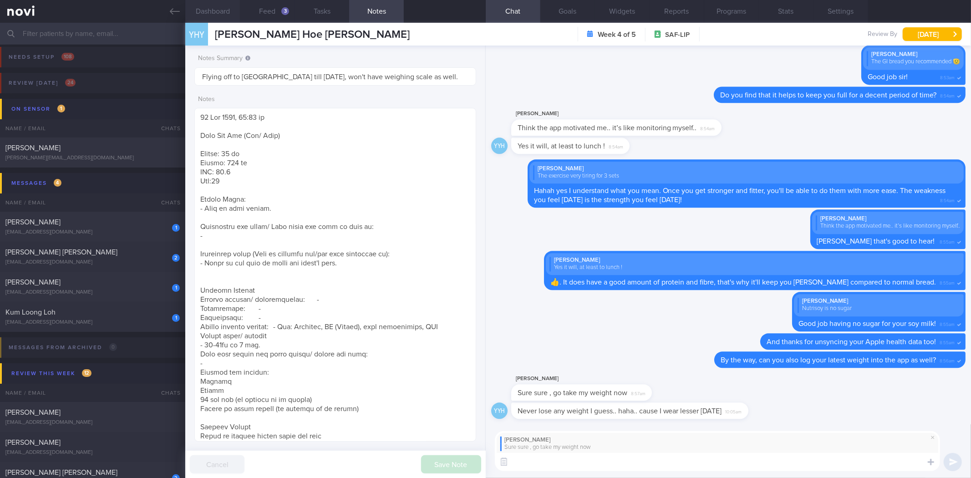
click at [222, 17] on button "Dashboard" at bounding box center [212, 11] width 55 height 23
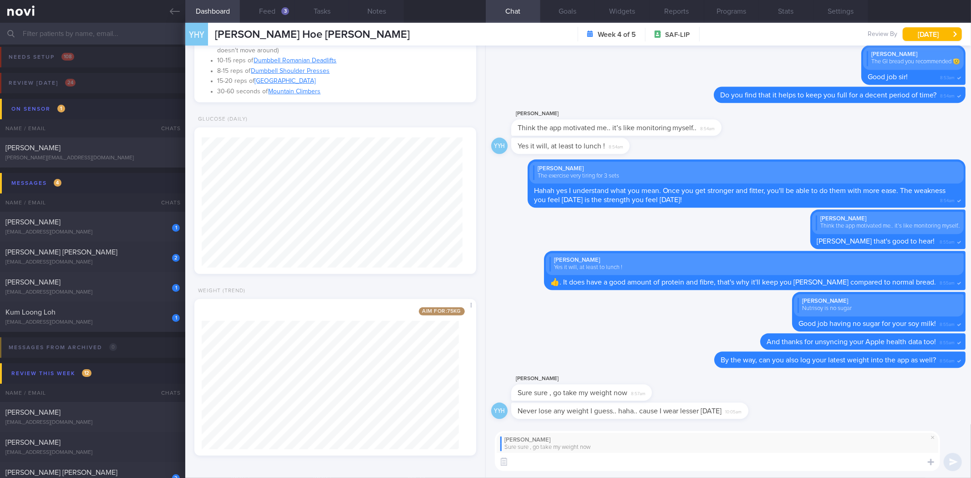
click at [605, 463] on textarea at bounding box center [717, 462] width 445 height 18
drag, startPoint x: 700, startPoint y: 416, endPoint x: 765, endPoint y: 416, distance: 65.5
click at [765, 416] on div "Never lose any weight I guess.. haha.. cause I wear lesser [DATE] 10:05am" at bounding box center [643, 410] width 264 height 16
click at [716, 470] on textarea at bounding box center [717, 462] width 445 height 18
type textarea "Hahaha I see.. Try to weigh yourself first thing in the morning after you wake …"
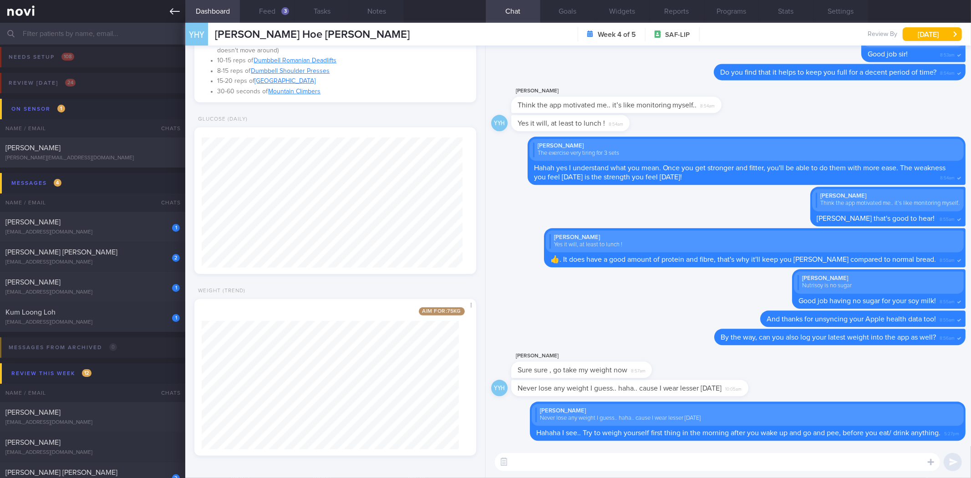
click at [171, 5] on link at bounding box center [92, 11] width 185 height 23
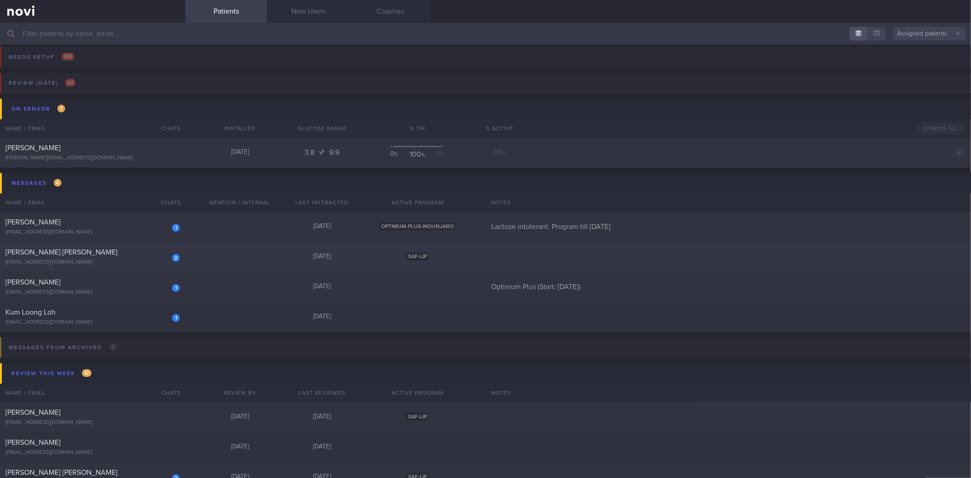
click at [160, 255] on div "2" at bounding box center [170, 255] width 20 height 14
select select "9"
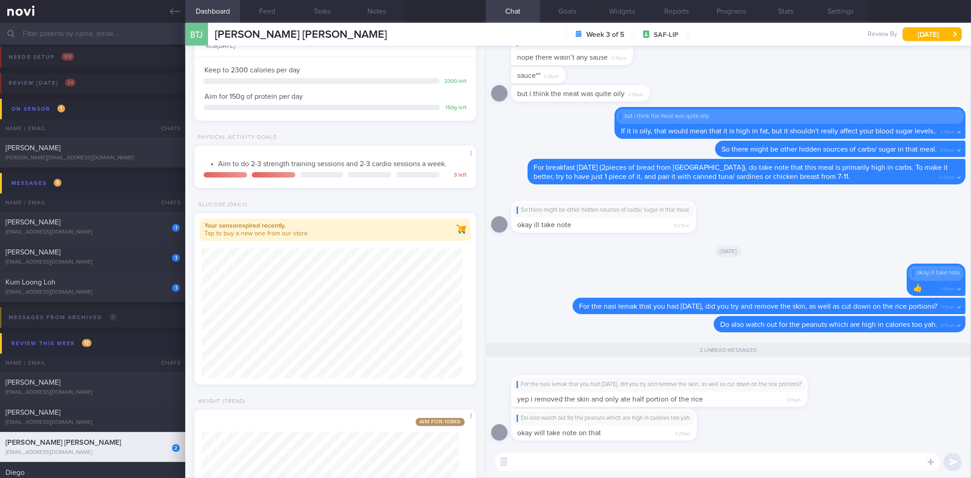
scroll to position [239, 0]
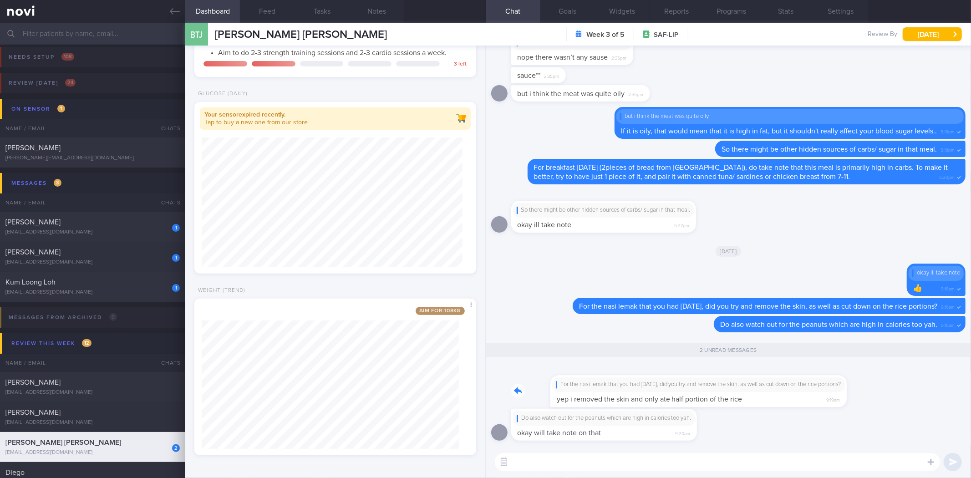
drag, startPoint x: 731, startPoint y: 395, endPoint x: 818, endPoint y: 394, distance: 87.4
click at [818, 394] on div "For the nasi lemak that you had [DATE], did you try and remove the skin, as wel…" at bounding box center [673, 385] width 324 height 43
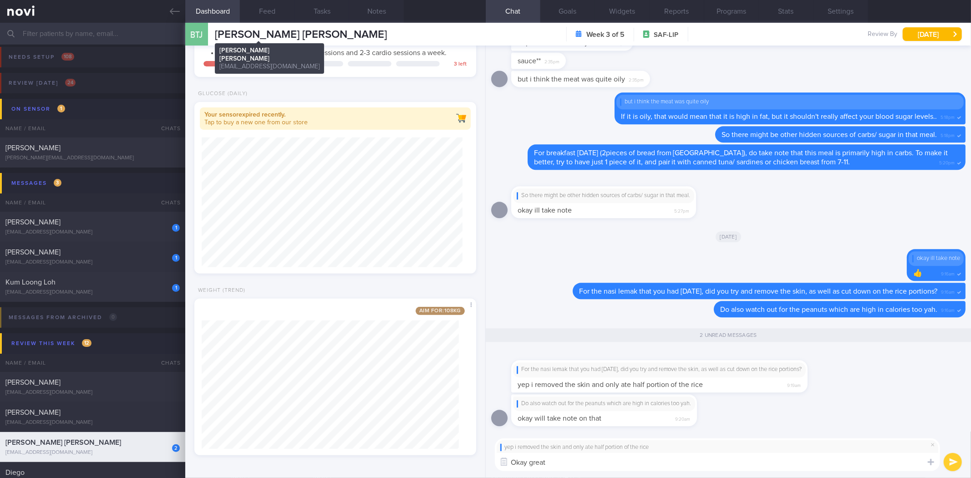
type textarea "Okay great!"
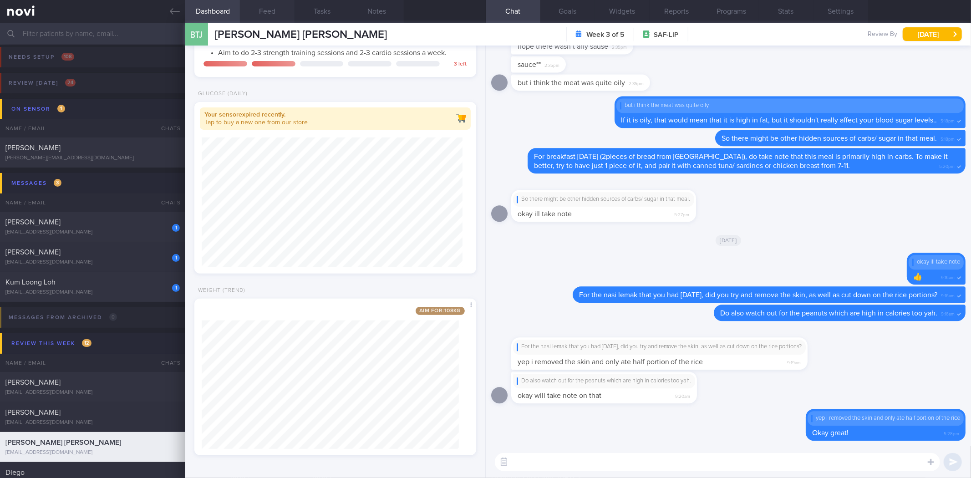
click at [250, 16] on button "Feed" at bounding box center [267, 11] width 55 height 23
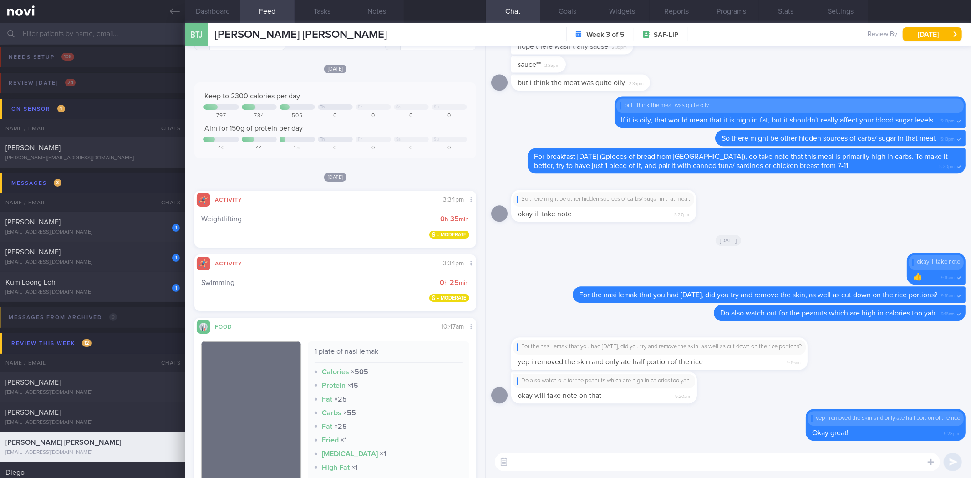
scroll to position [22, 0]
click at [590, 457] on textarea at bounding box center [717, 462] width 445 height 18
type textarea "Try to ask for more cucumbers/ veggies if you can as well"
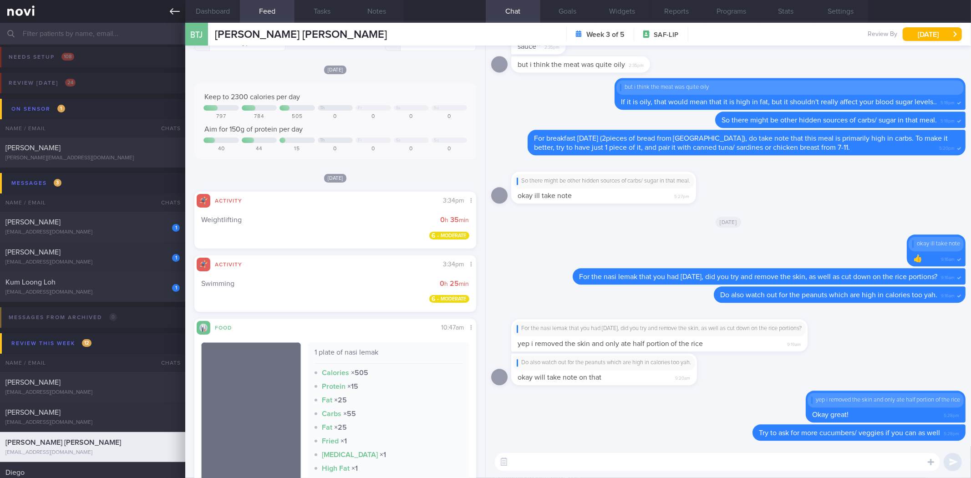
click at [164, 8] on link at bounding box center [92, 11] width 185 height 23
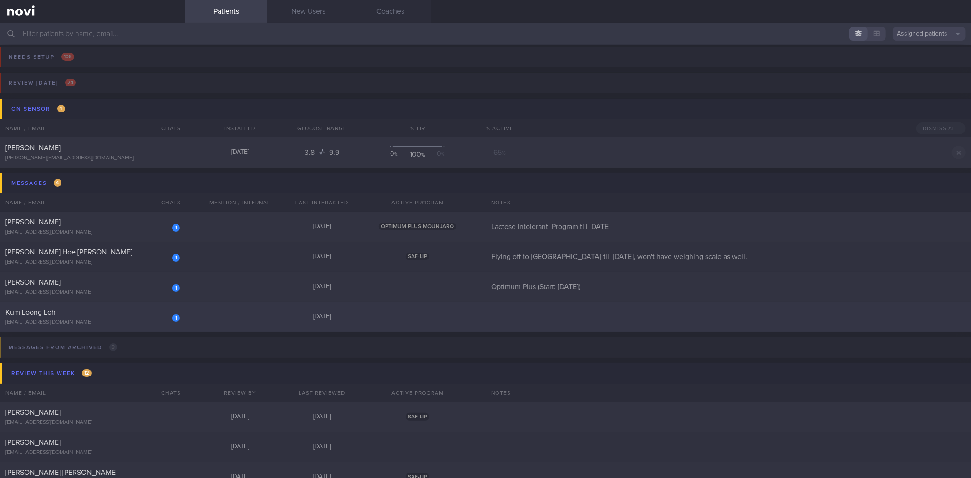
click at [100, 330] on div "1 Kum Loong Loh [EMAIL_ADDRESS][DOMAIN_NAME] [DATE]" at bounding box center [485, 317] width 971 height 30
select select "9"
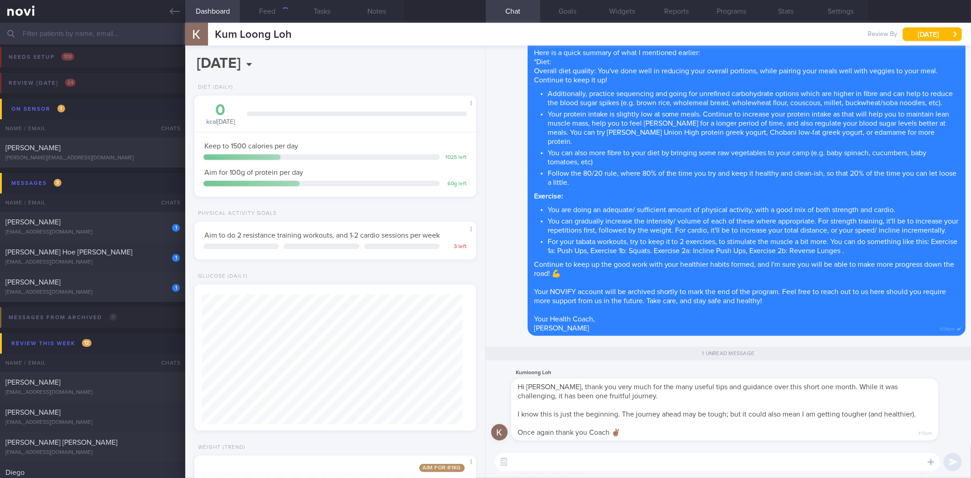
click at [651, 463] on textarea at bounding box center [717, 462] width 445 height 18
click at [642, 466] on textarea at bounding box center [717, 462] width 445 height 18
click at [676, 465] on textarea at bounding box center [717, 462] width 445 height 18
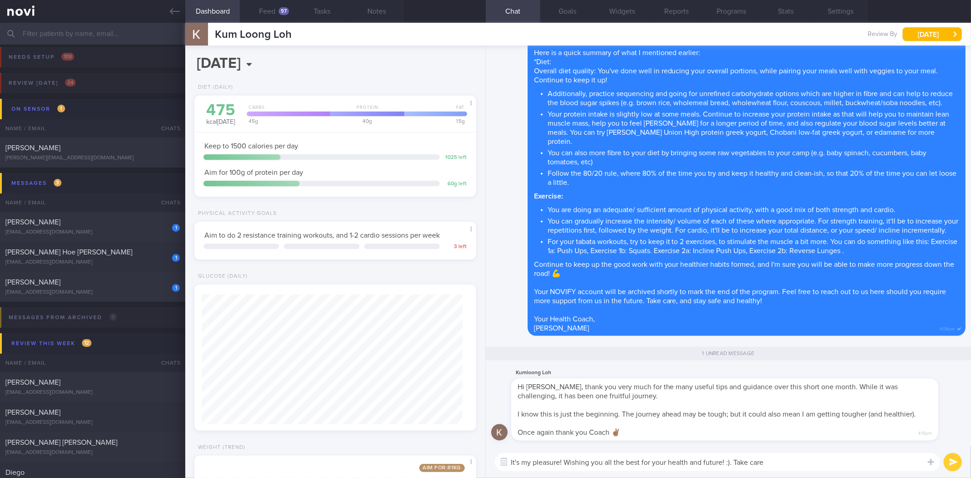
type textarea "It's my pleasure! Wishing you all the best for your health and future! :). Take…"
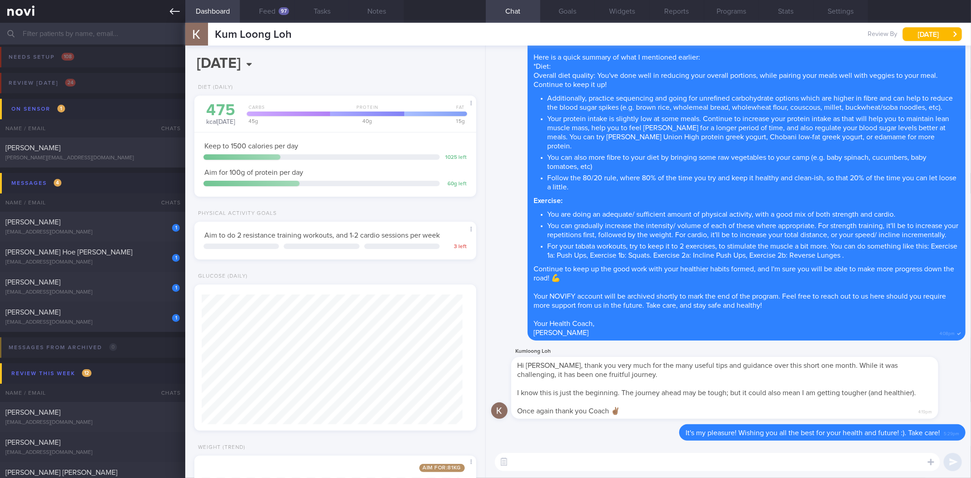
click at [168, 13] on link at bounding box center [92, 11] width 185 height 23
